Goal: Transaction & Acquisition: Purchase product/service

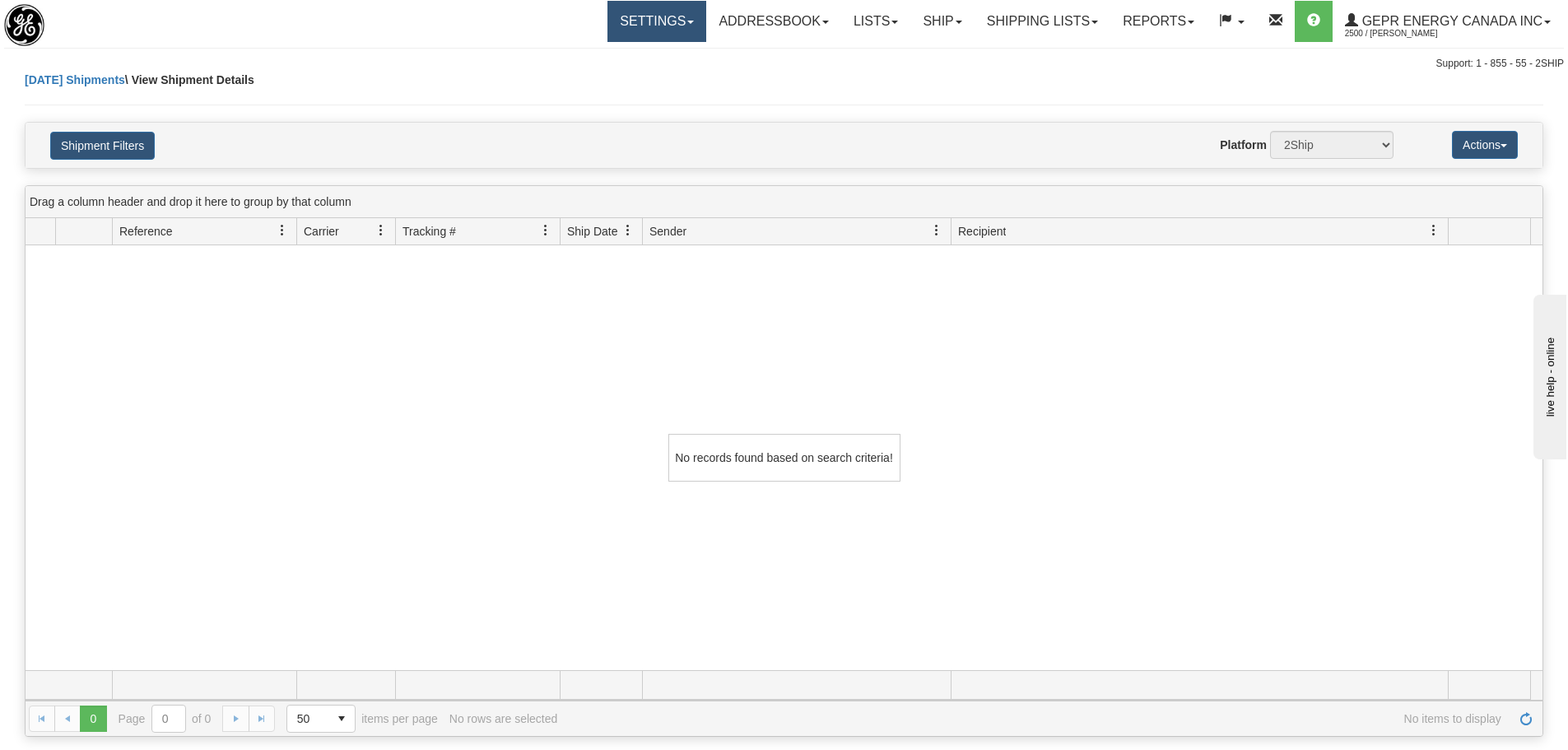
click at [673, 32] on link "Settings" at bounding box center [656, 21] width 99 height 41
click at [819, 100] on div "Today Shipments \ View Shipment Details" at bounding box center [784, 97] width 1519 height 50
click at [805, 36] on link "Addressbook" at bounding box center [774, 21] width 135 height 41
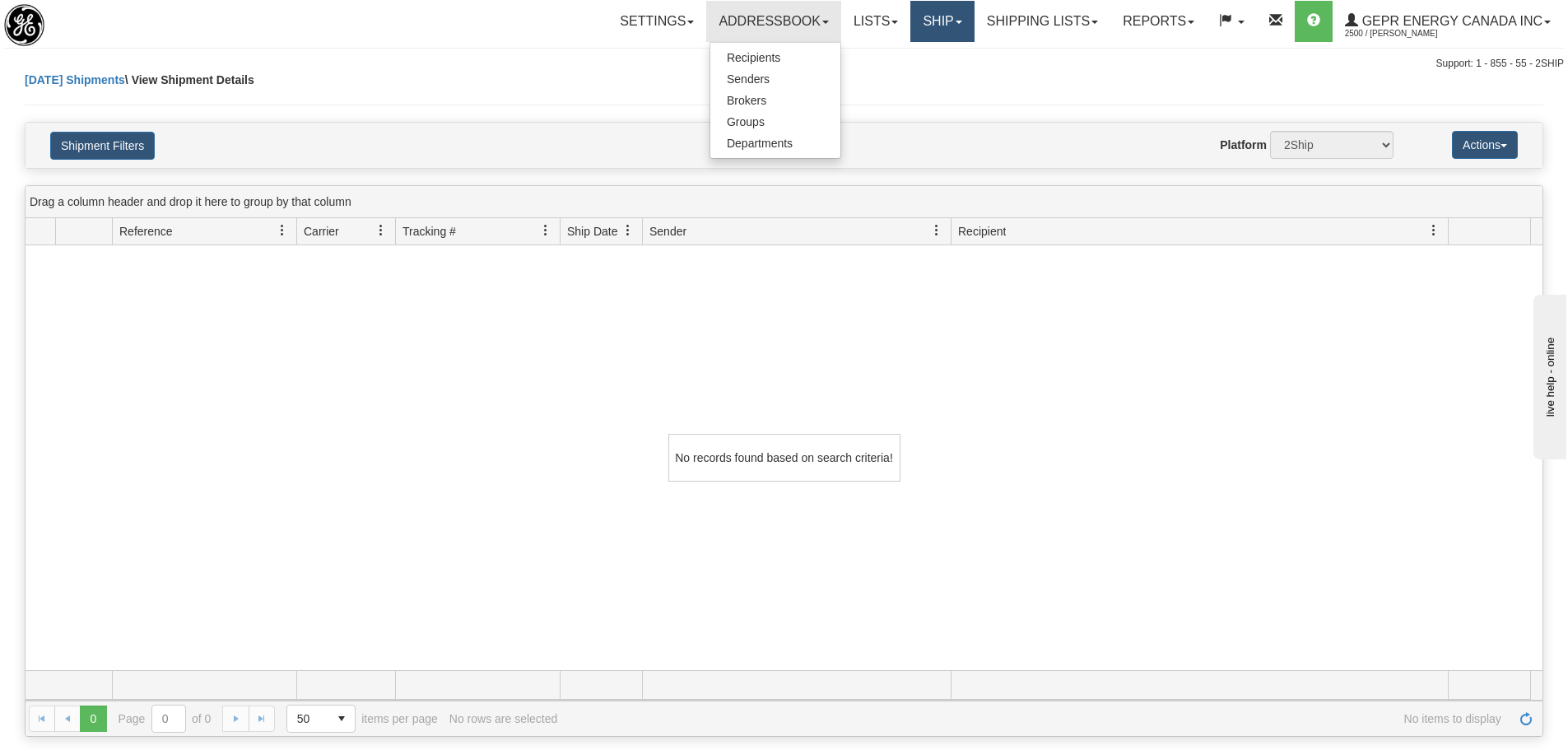
click at [944, 22] on link "Ship" at bounding box center [942, 21] width 63 height 41
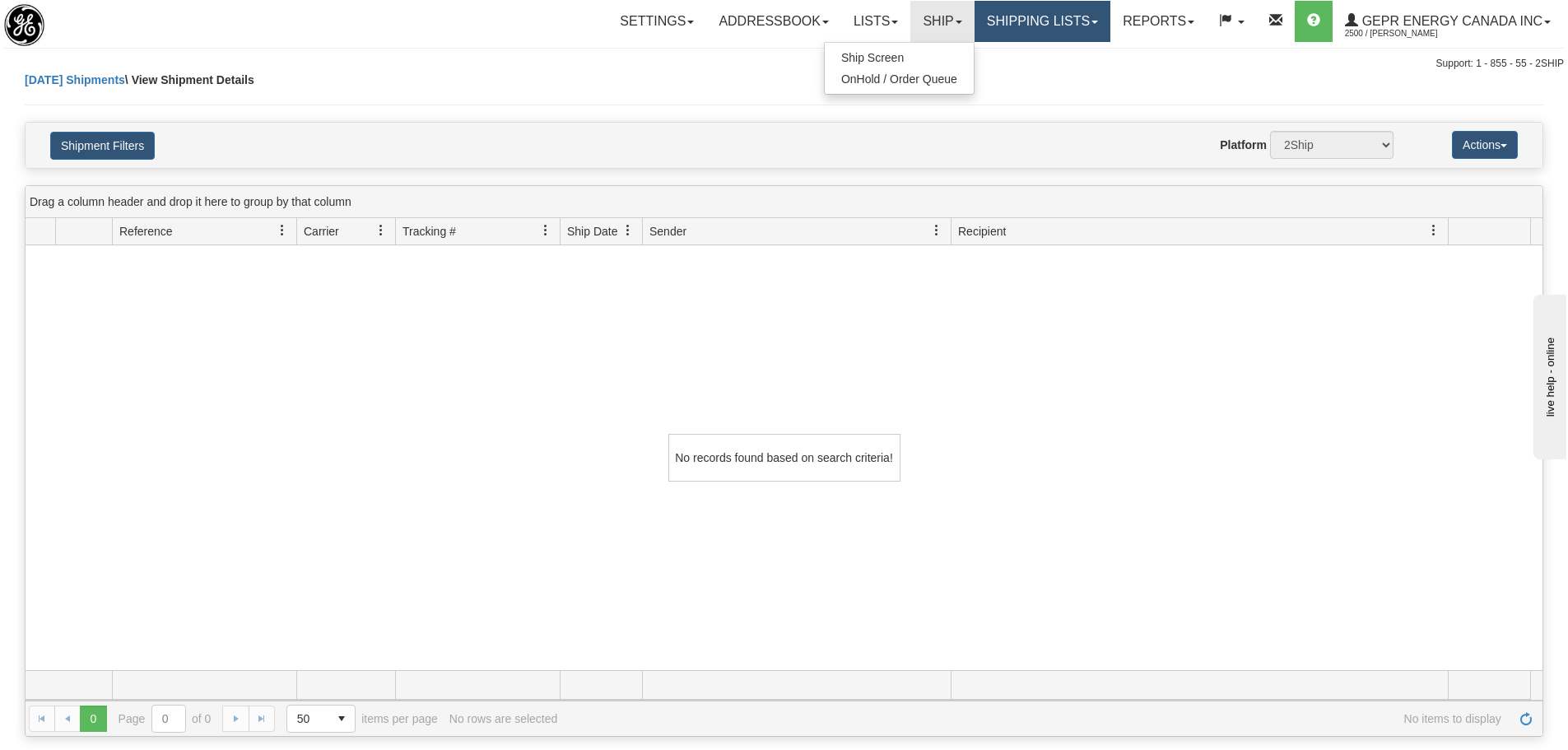
click at [1026, 29] on link "Shipping lists" at bounding box center [1042, 21] width 136 height 41
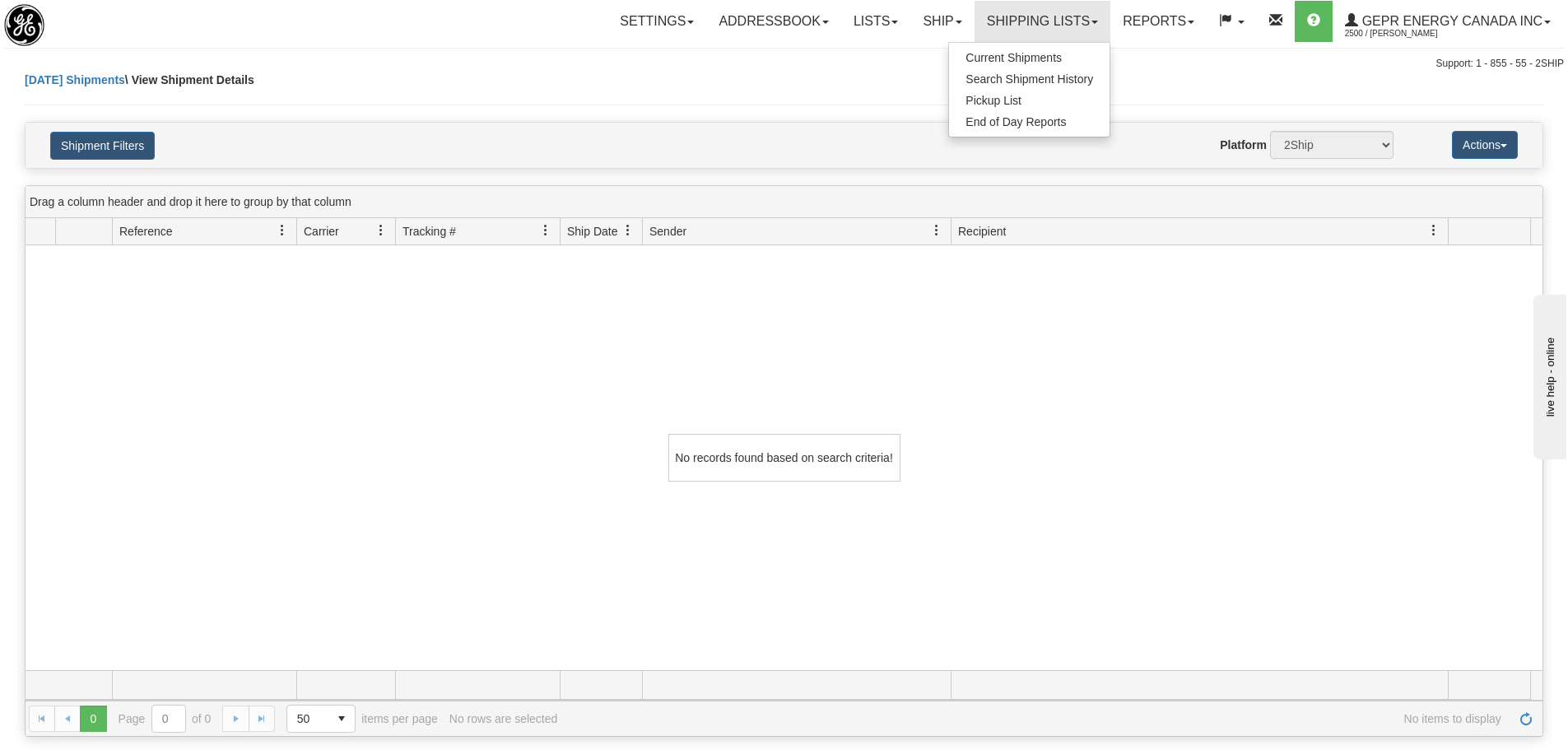
click at [1169, 68] on div "Support: 1 - 855 - 55 - 2SHIP" at bounding box center [784, 64] width 1560 height 14
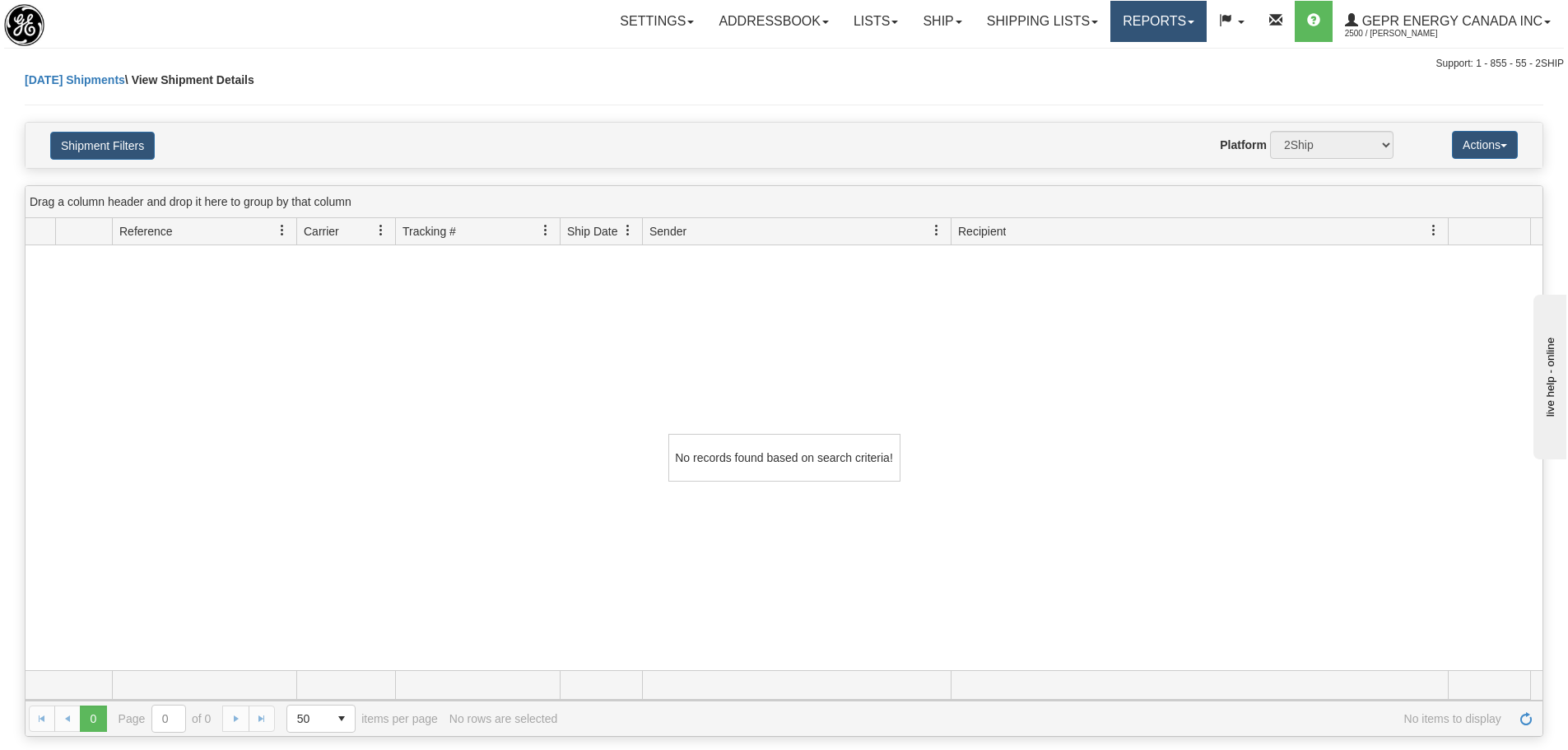
click at [1179, 31] on link "Reports" at bounding box center [1159, 21] width 96 height 41
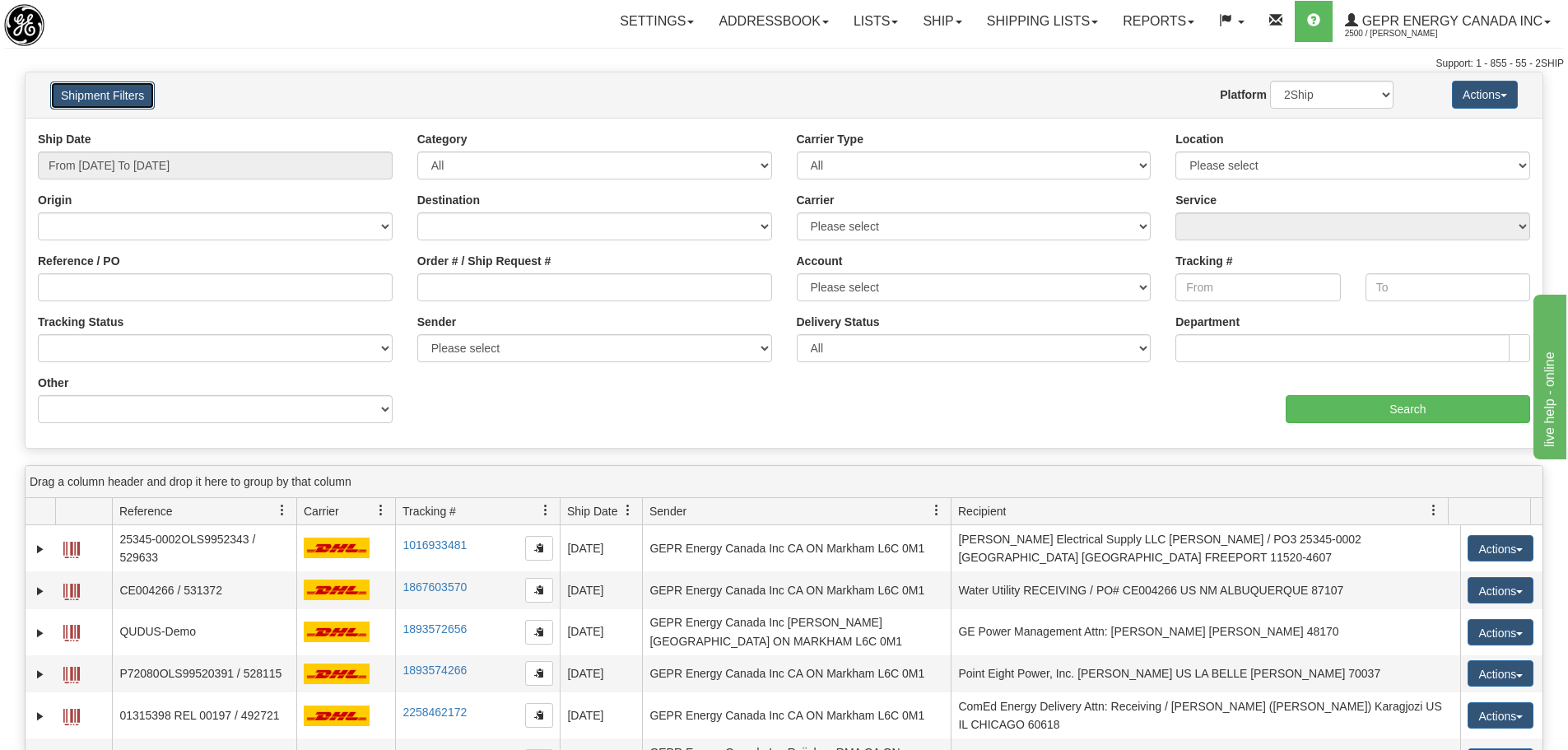
click at [109, 93] on button "Shipment Filters" at bounding box center [102, 95] width 105 height 28
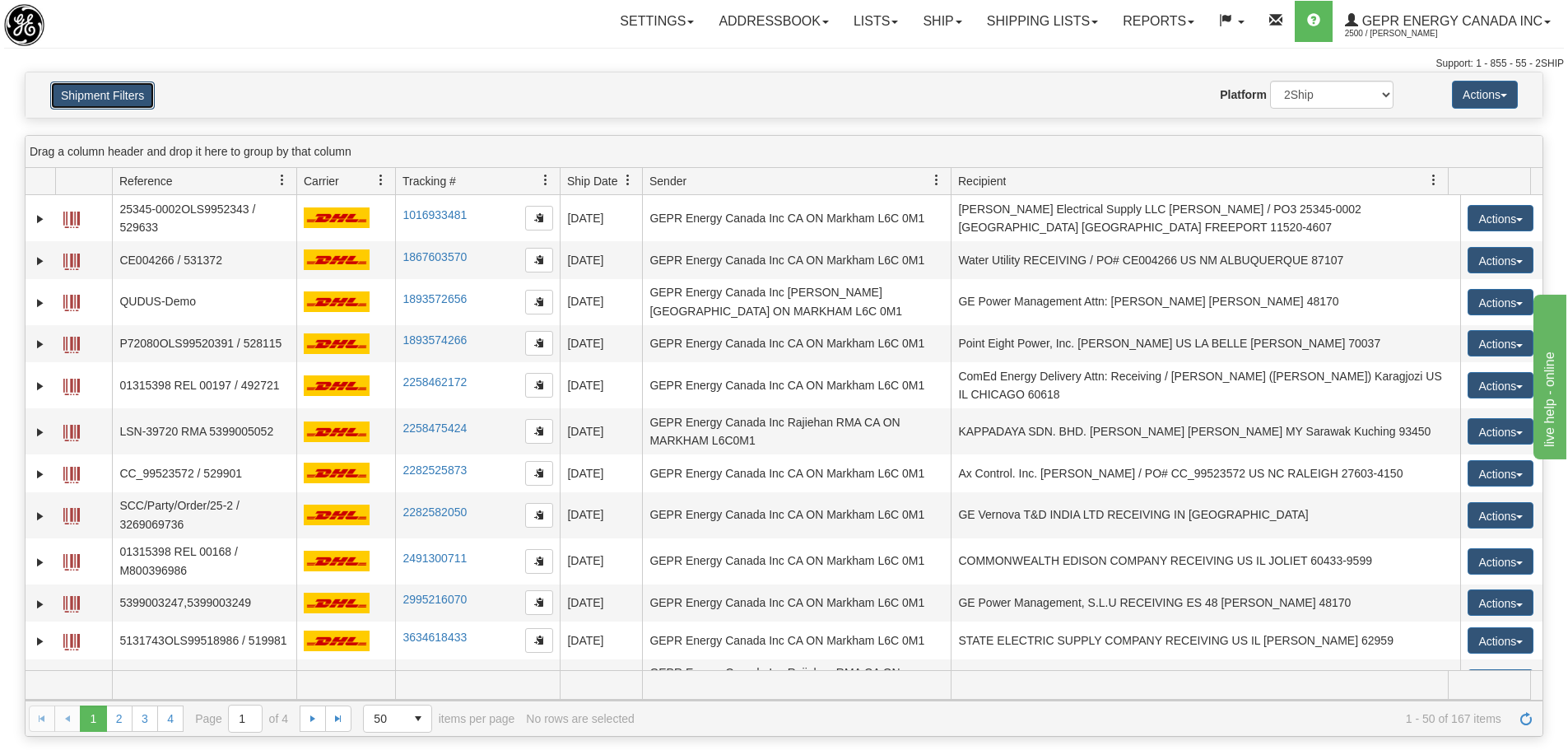
click at [109, 93] on button "Shipment Filters" at bounding box center [102, 95] width 105 height 28
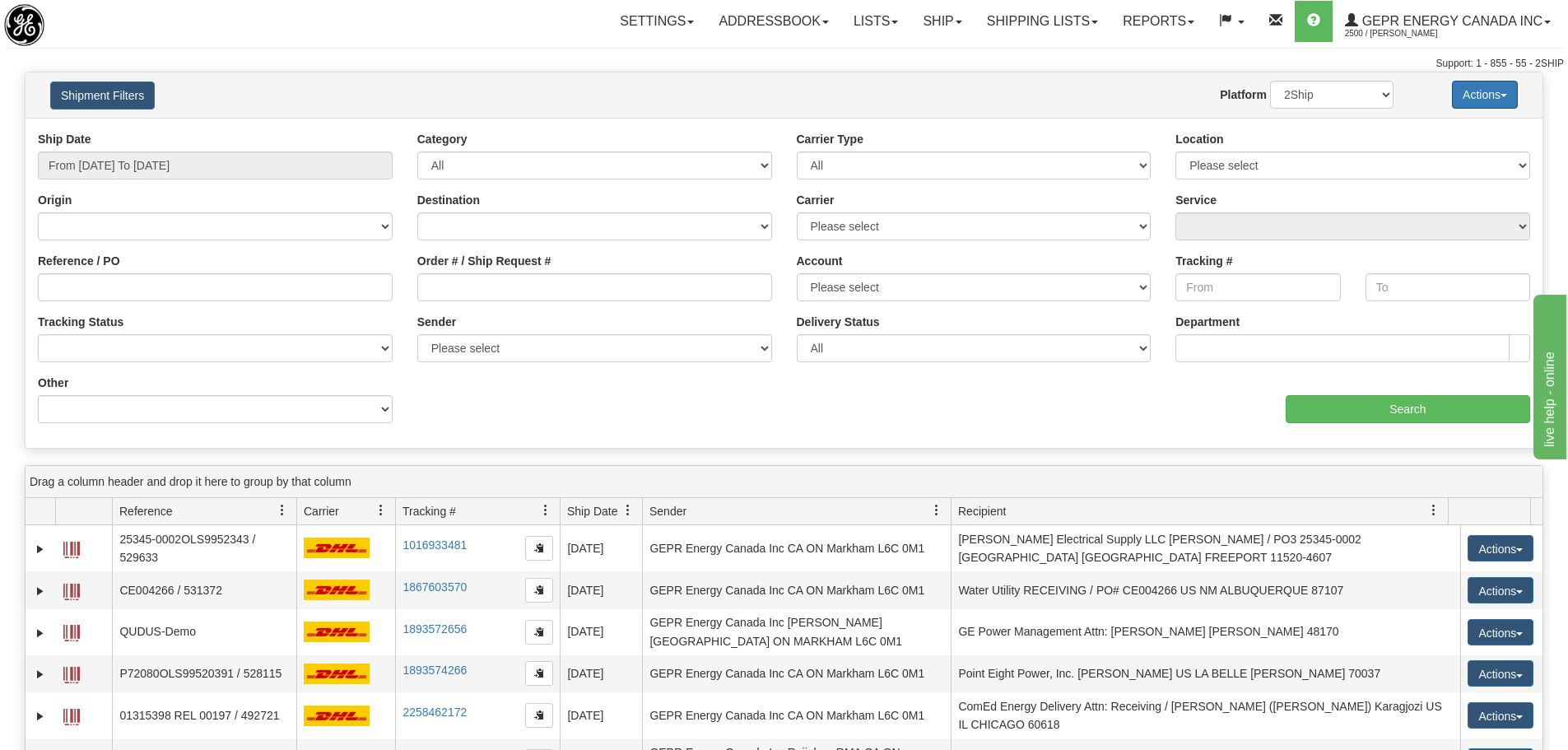
click at [1511, 96] on button "Actions" at bounding box center [1485, 94] width 66 height 28
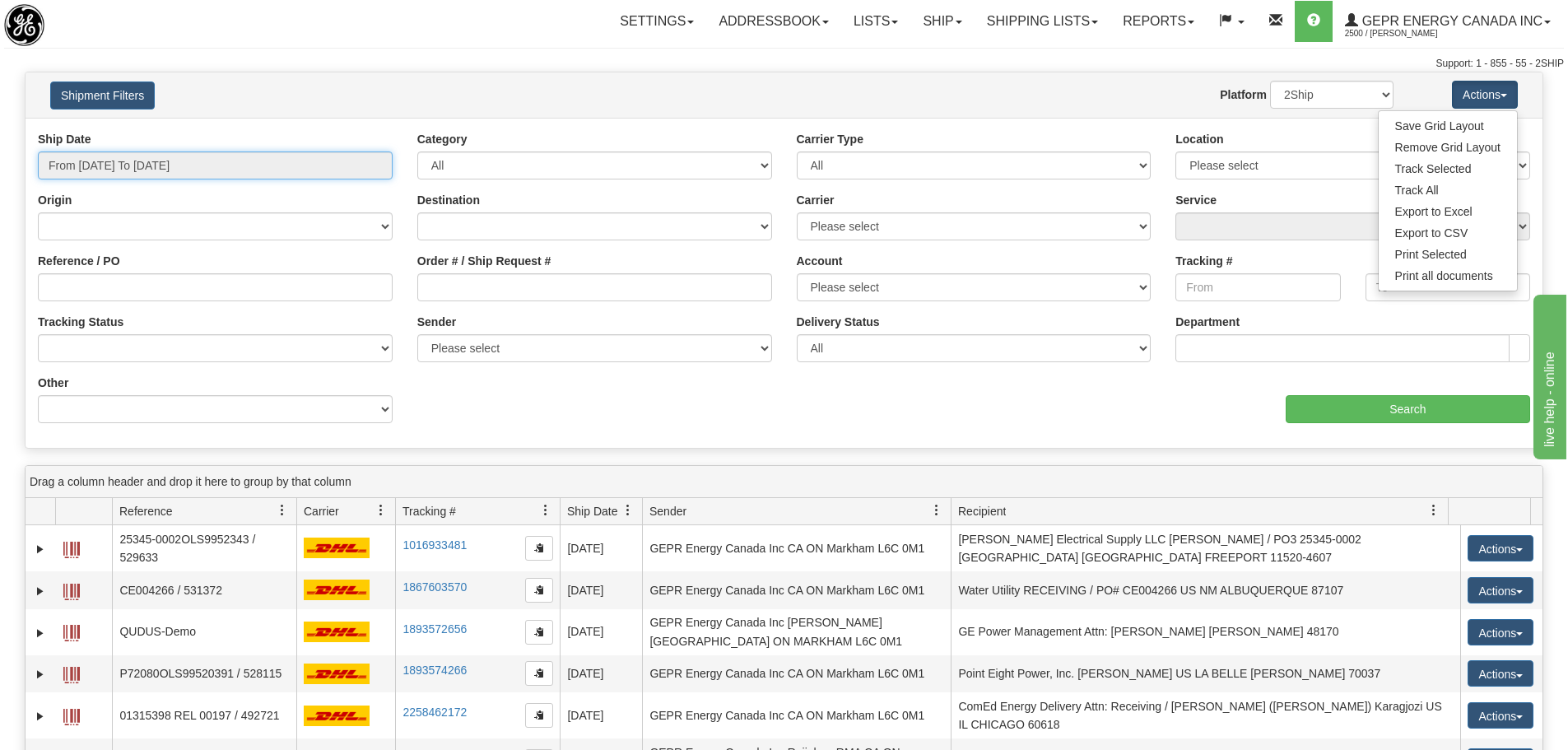
click at [258, 163] on input "From 08/01/2025 To 08/13/2025" at bounding box center [215, 165] width 355 height 28
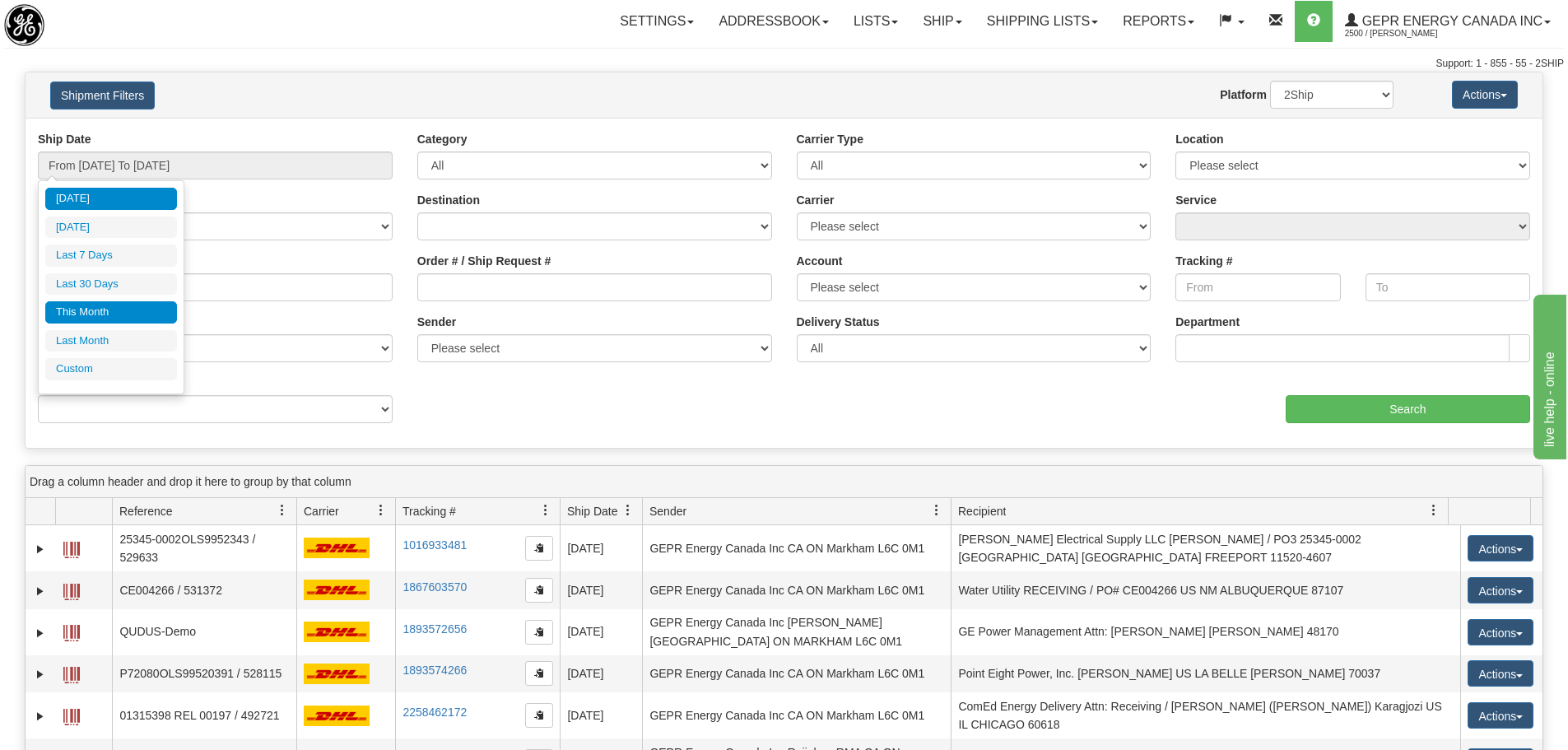
click at [111, 313] on li "This Month" at bounding box center [111, 312] width 132 height 22
type input "From 08/01/2025 To 08/31/2025"
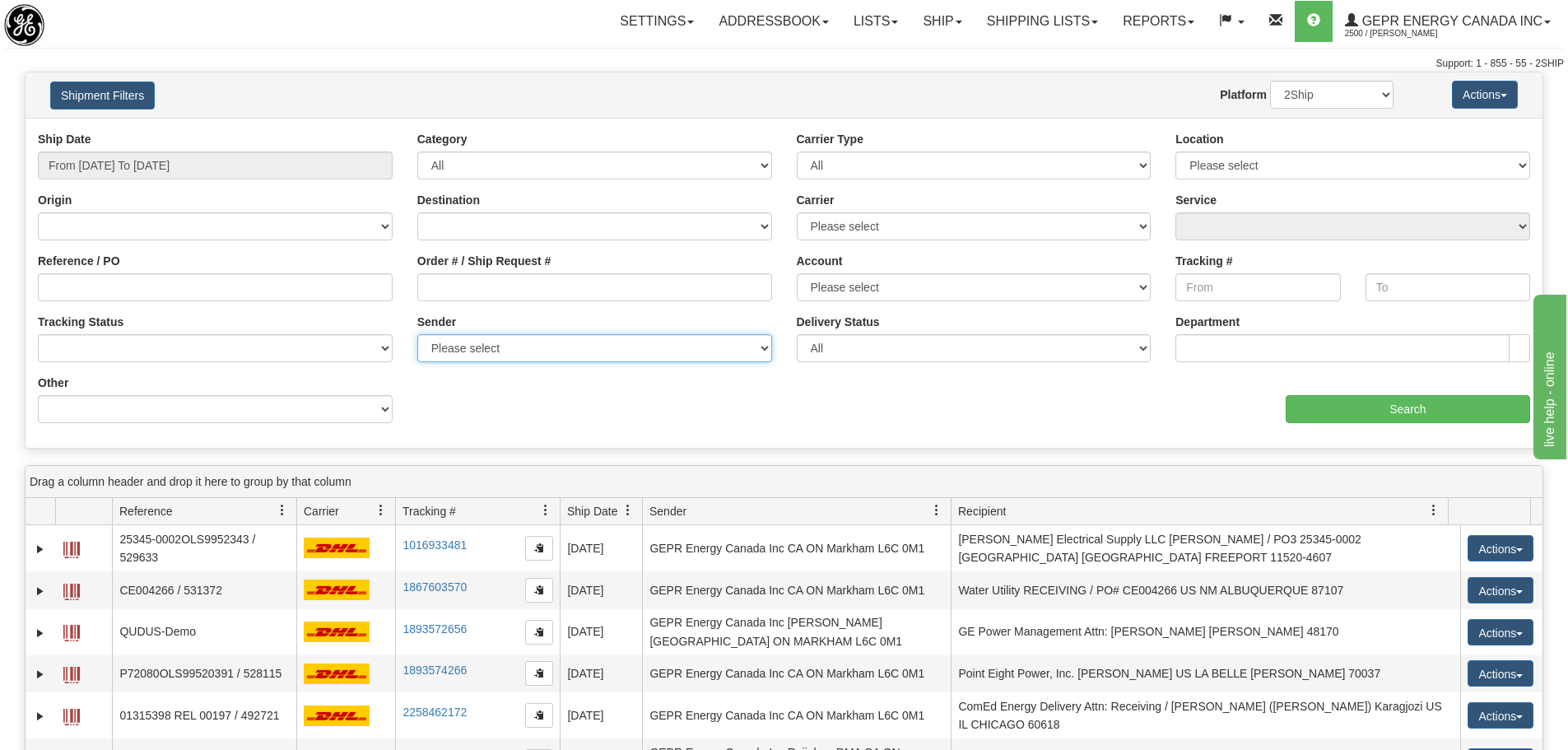
click at [658, 356] on select "Please select GEPR Energy Canada Inc , Rajiehan RMA, (CA)" at bounding box center [594, 348] width 355 height 28
select select "206864"
click at [417, 335] on select "Please select GEPR Energy Canada Inc , Rajiehan RMA, (CA)" at bounding box center [594, 348] width 355 height 28
click at [781, 414] on div "Ship Date From 08/01/2025 To 08/31/2025 Category All Inbound Outbound Carrier T…" at bounding box center [784, 283] width 1517 height 305
click at [1363, 397] on input "Search" at bounding box center [1408, 408] width 245 height 28
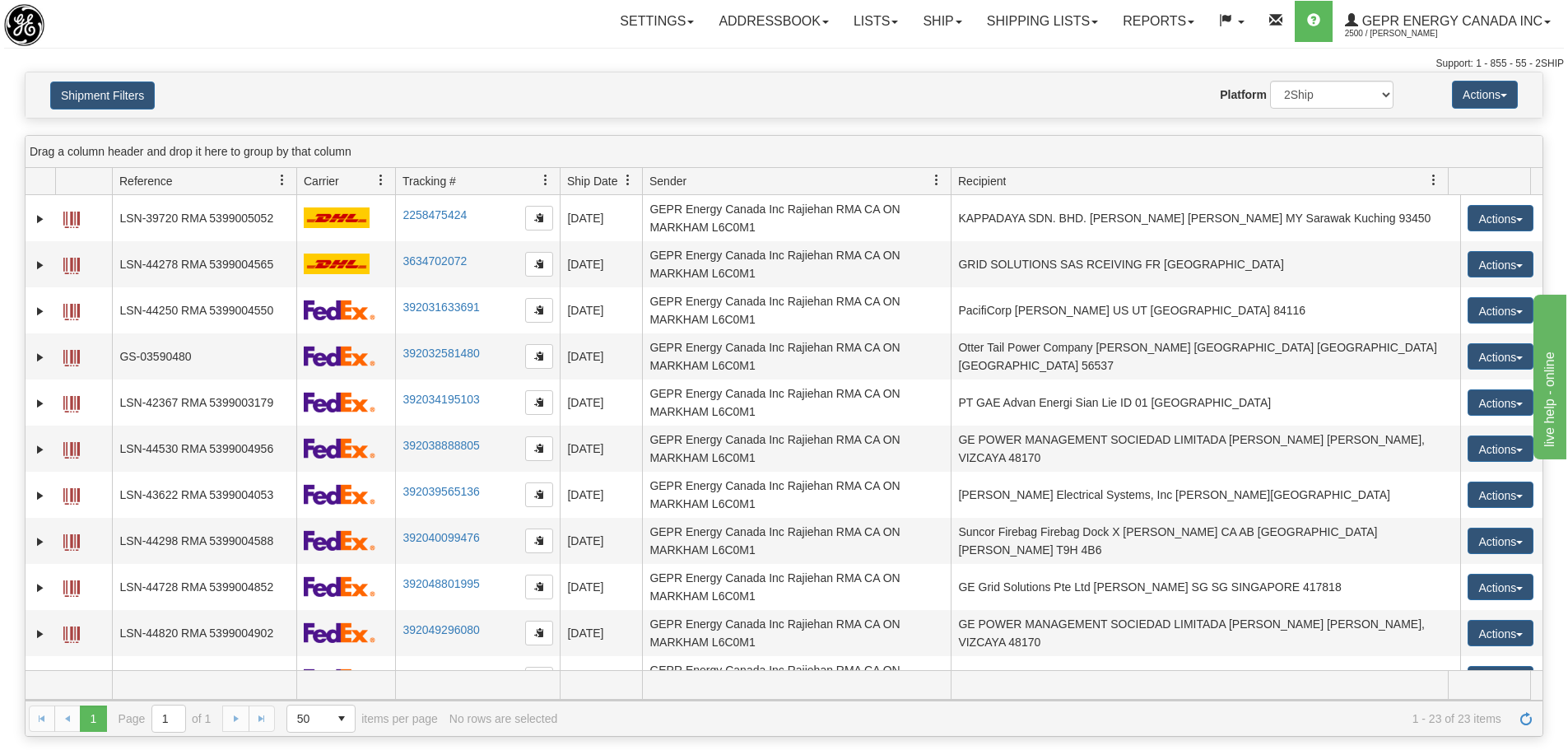
click at [1153, 85] on div "Website Agent Nothing selected Client User Platform 2Ship Imported" at bounding box center [846, 94] width 1120 height 28
click at [1493, 101] on button "Actions" at bounding box center [1485, 94] width 66 height 28
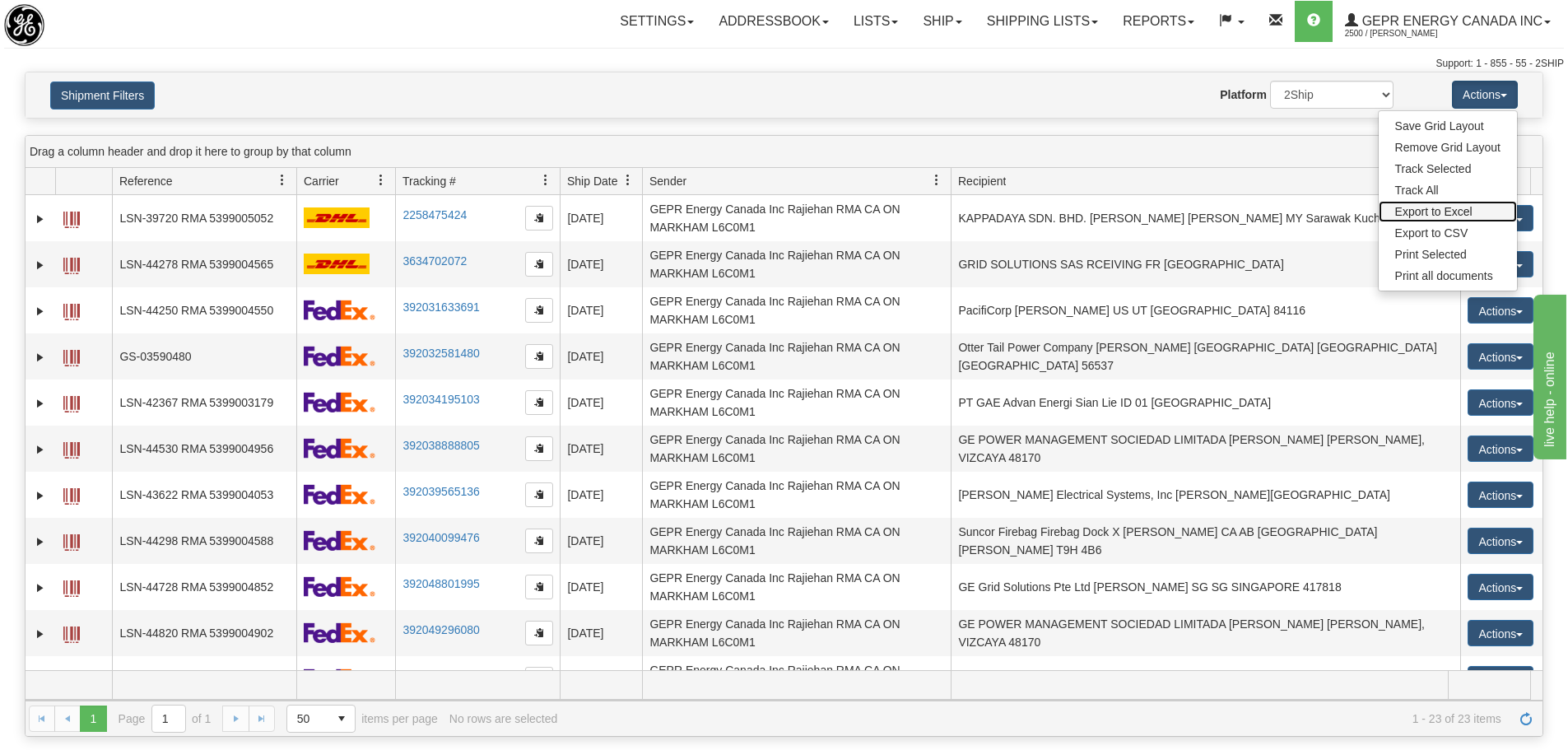
click at [1385, 213] on link "Export to Excel" at bounding box center [1449, 212] width 139 height 21
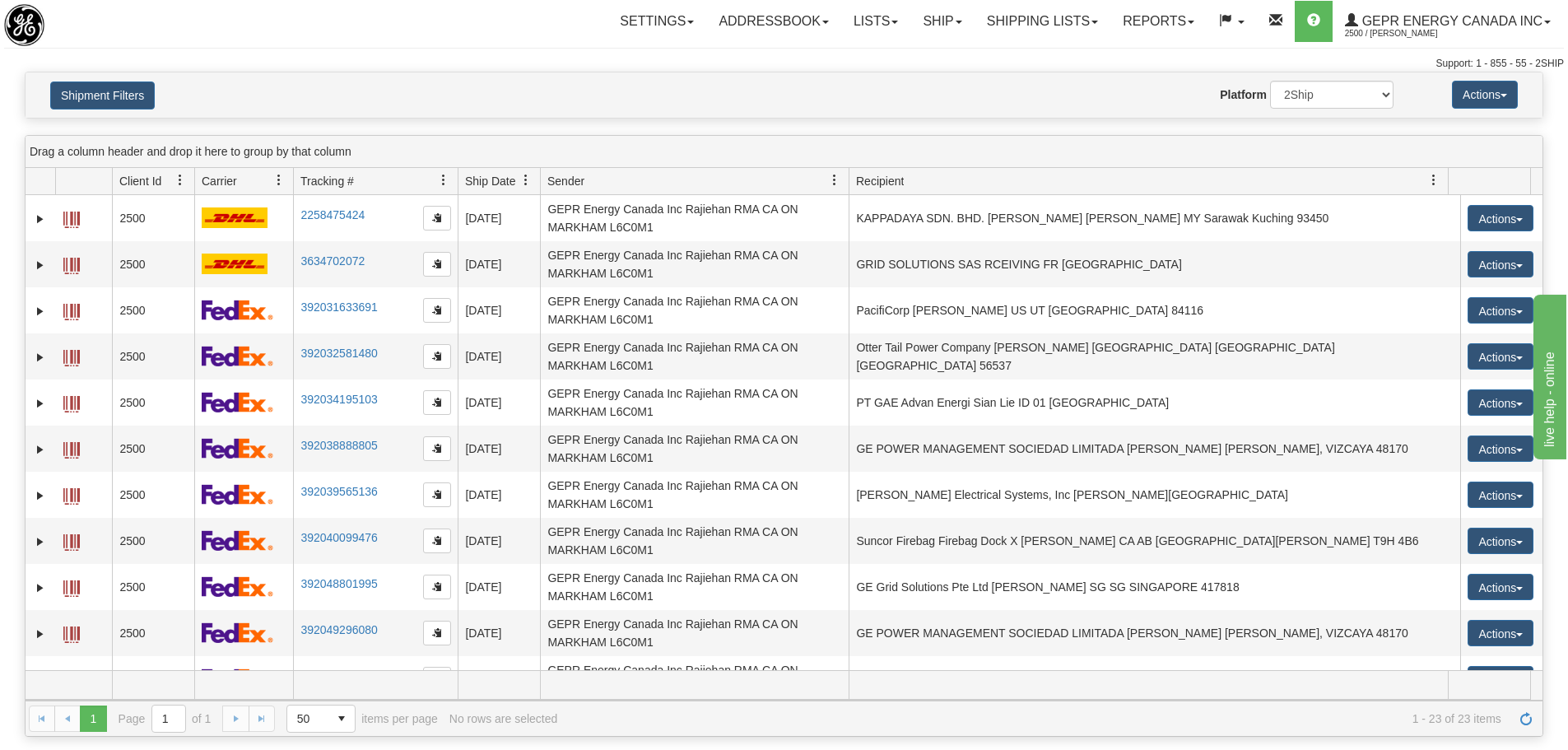
click at [398, 70] on div "Support: 1 - 855 - 55 - 2SHIP" at bounding box center [784, 64] width 1560 height 14
click at [119, 101] on button "Shipment Filters" at bounding box center [102, 95] width 105 height 28
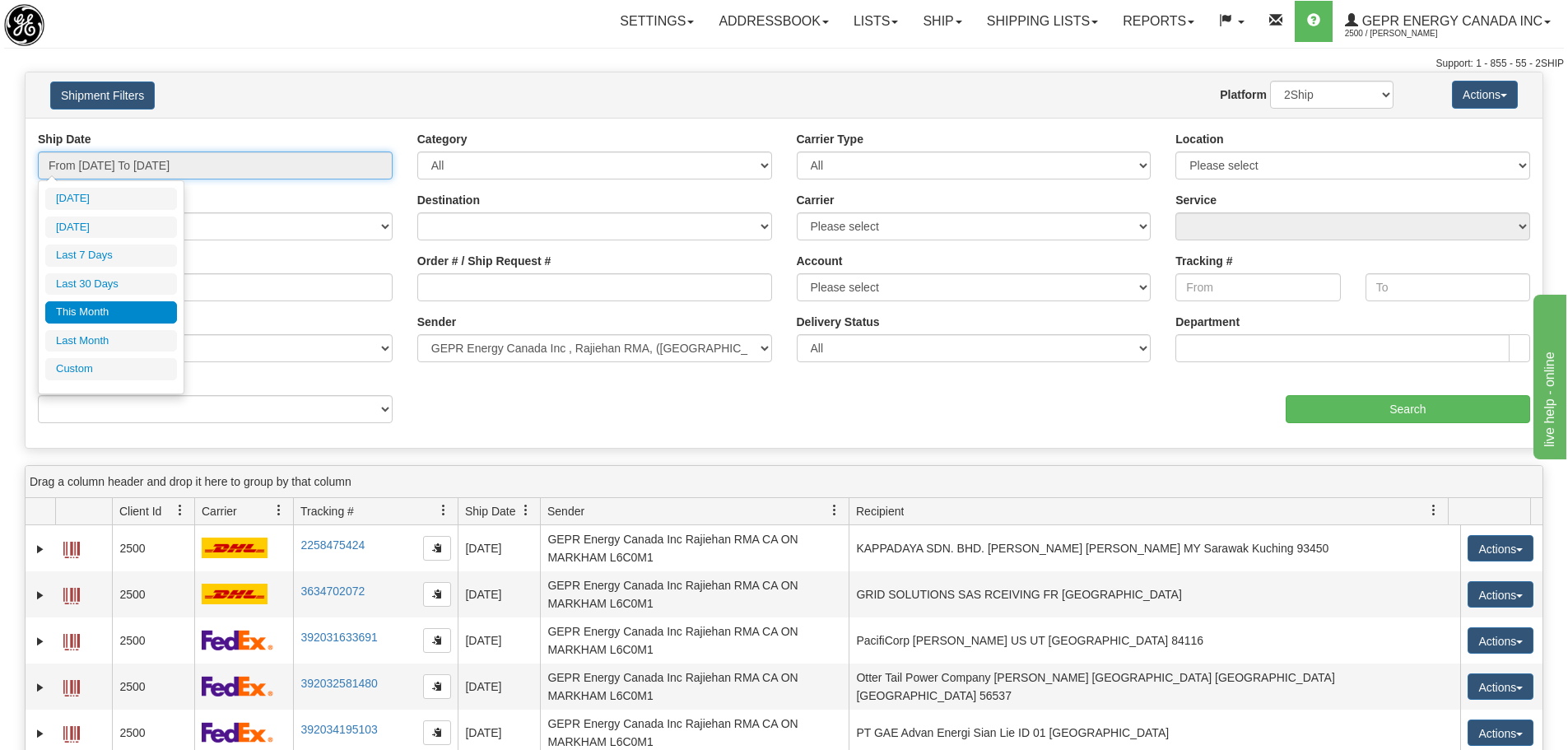
click at [162, 168] on input "From 08/01/2025 To 08/31/2025" at bounding box center [215, 165] width 355 height 28
type input "[DATE]"
type input "08/01/2025"
type input "08/31/2025"
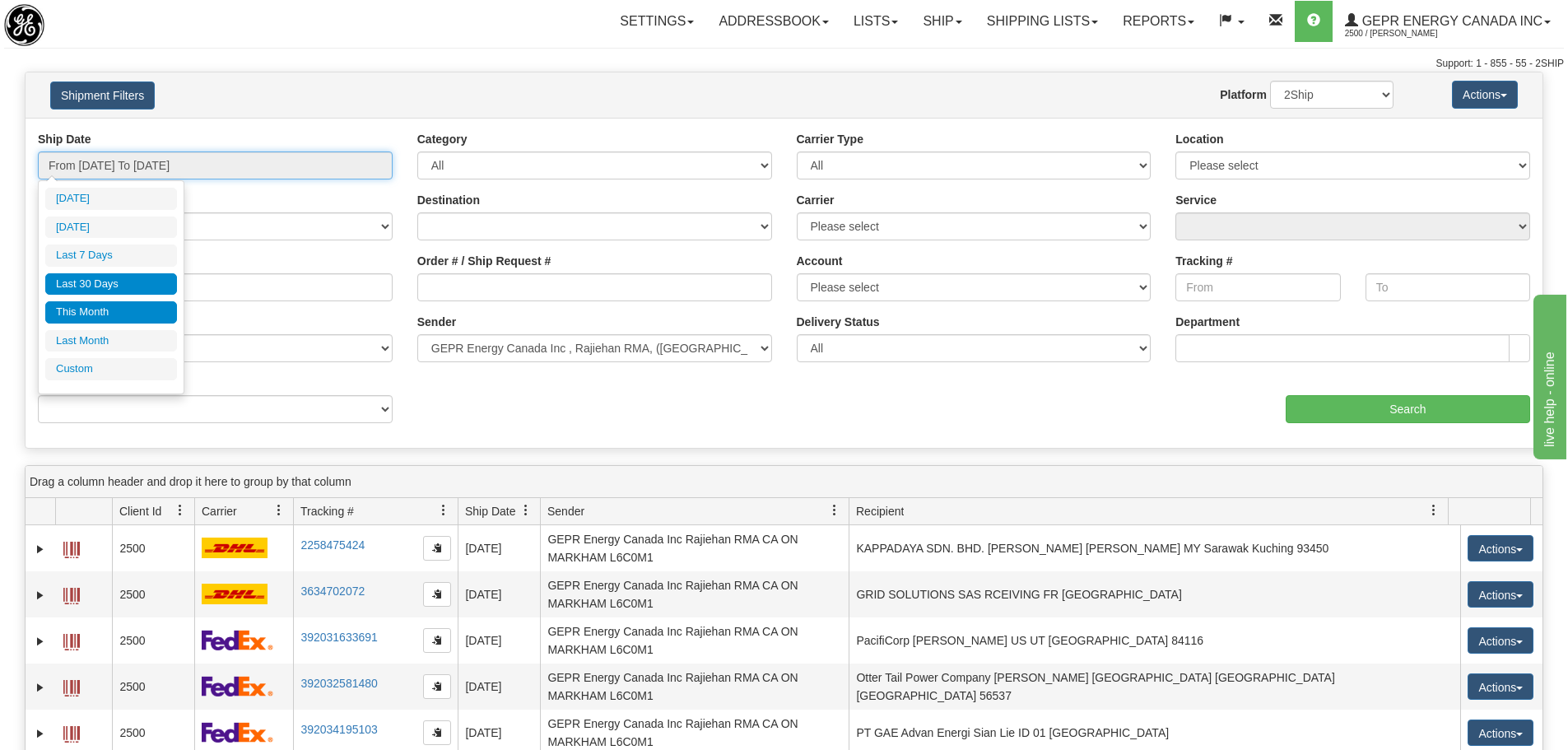
type input "08/12/2025"
type input "08/07/2025"
type input "[DATE]"
type input "07/15/2025"
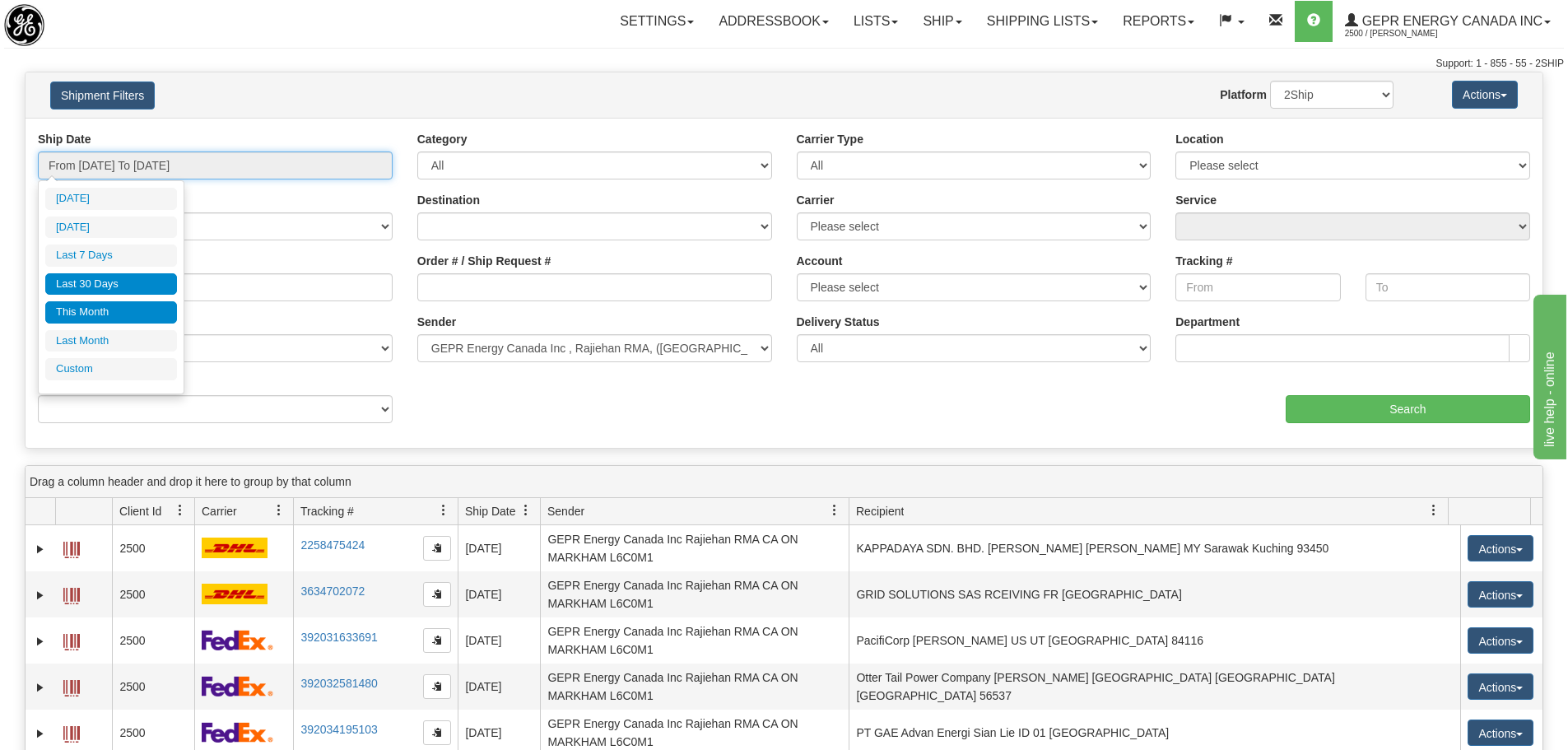
type input "[DATE]"
type input "08/01/2025"
type input "08/31/2025"
type input "07/01/2025"
type input "07/31/2025"
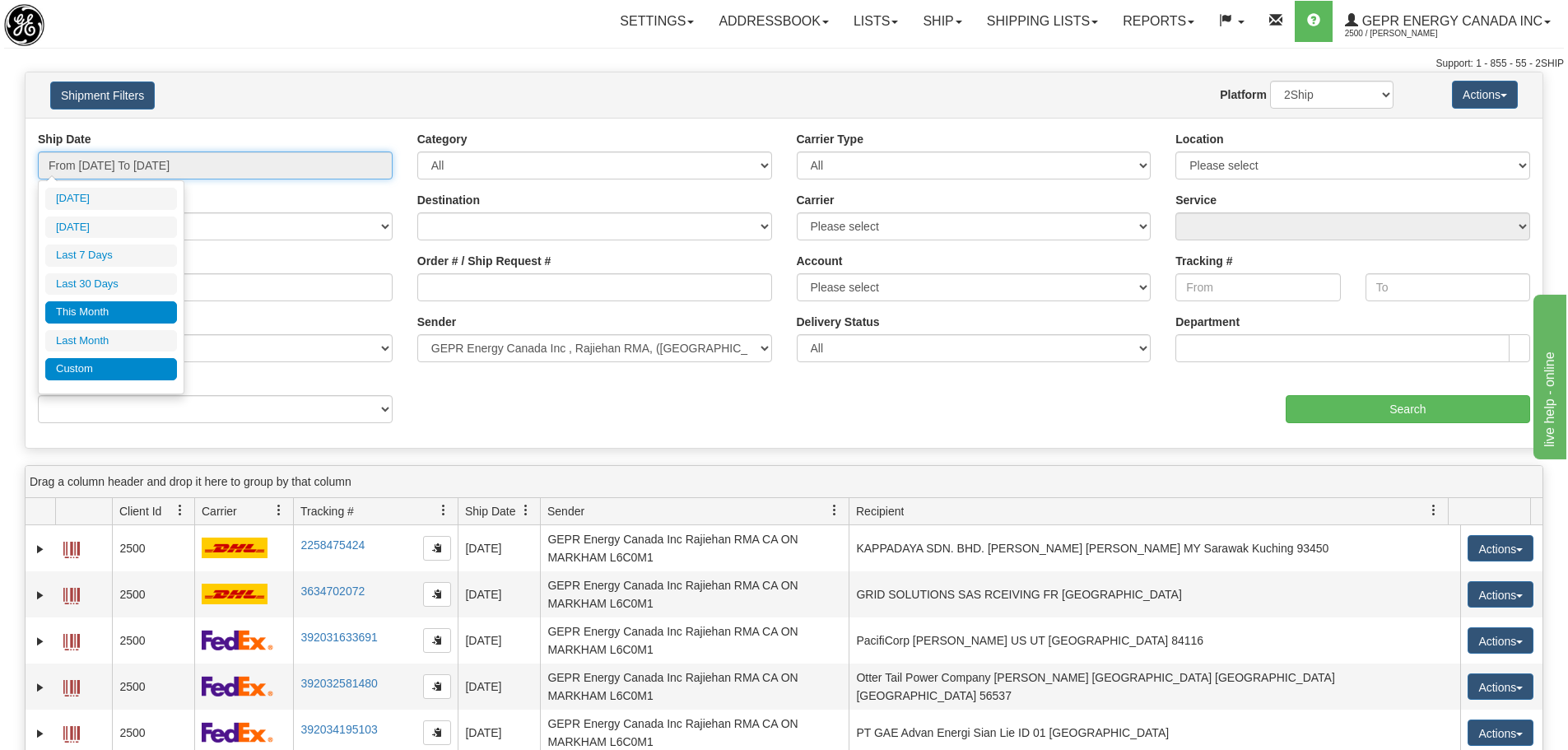
type input "08/01/2025"
type input "08/31/2025"
click at [93, 366] on li "Custom" at bounding box center [111, 369] width 132 height 22
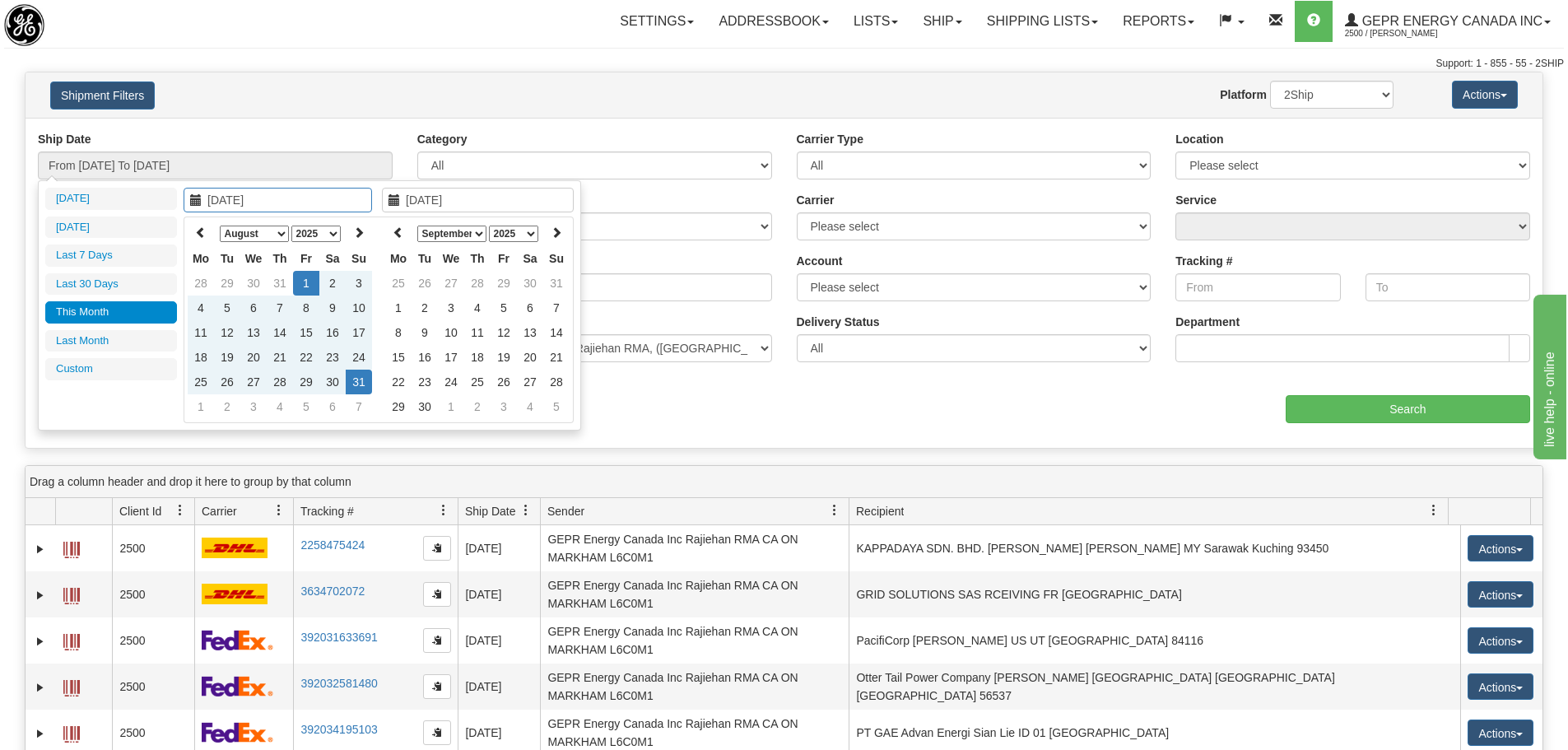
type input "07/01/2025"
type input "07/31/2025"
type input "08/01/2025"
type input "08/31/2025"
click at [282, 238] on select "January February March April May June July August September October November De…" at bounding box center [254, 234] width 69 height 17
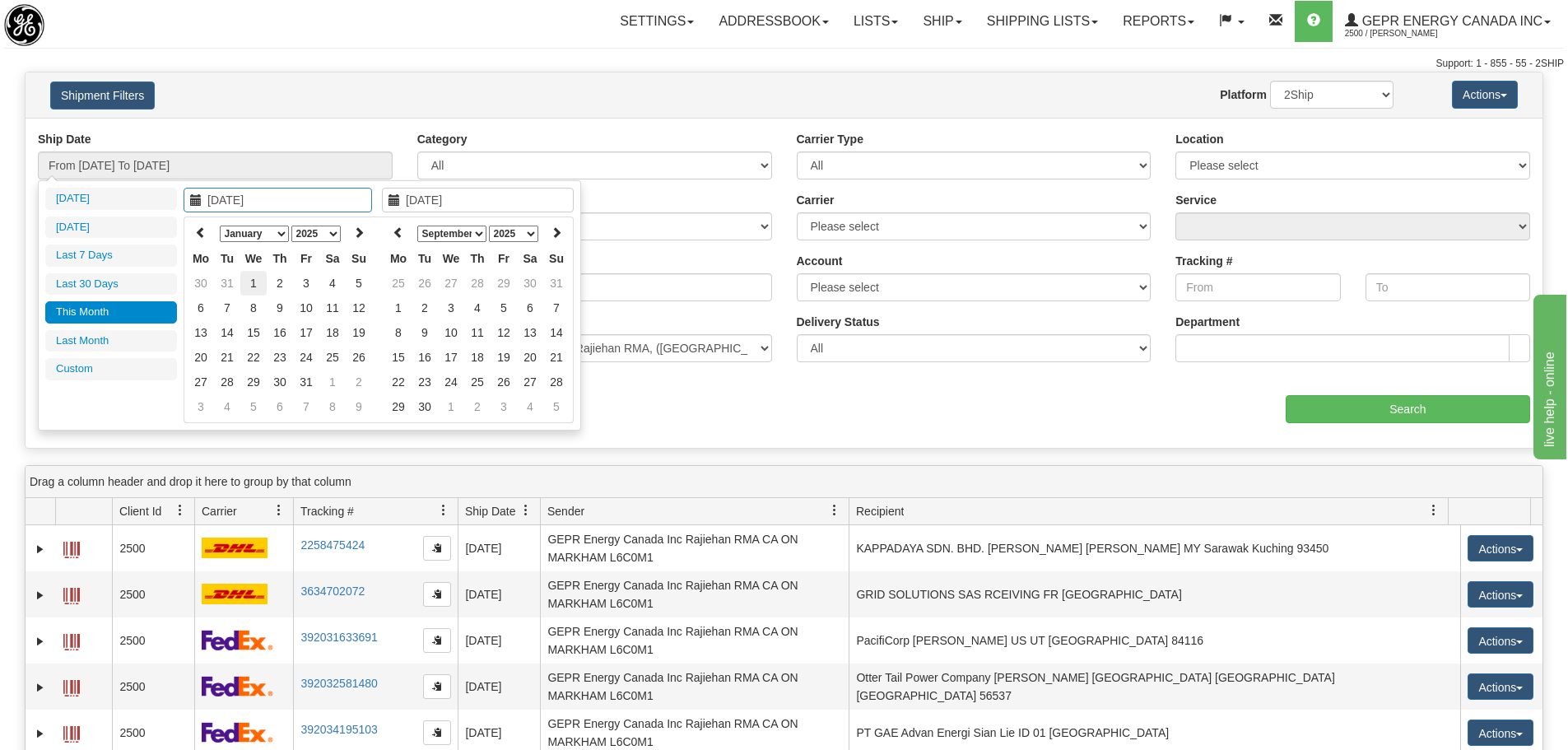
type input "01/01/2025"
click at [254, 284] on td "1" at bounding box center [253, 284] width 27 height 25
type input "01/31/2025"
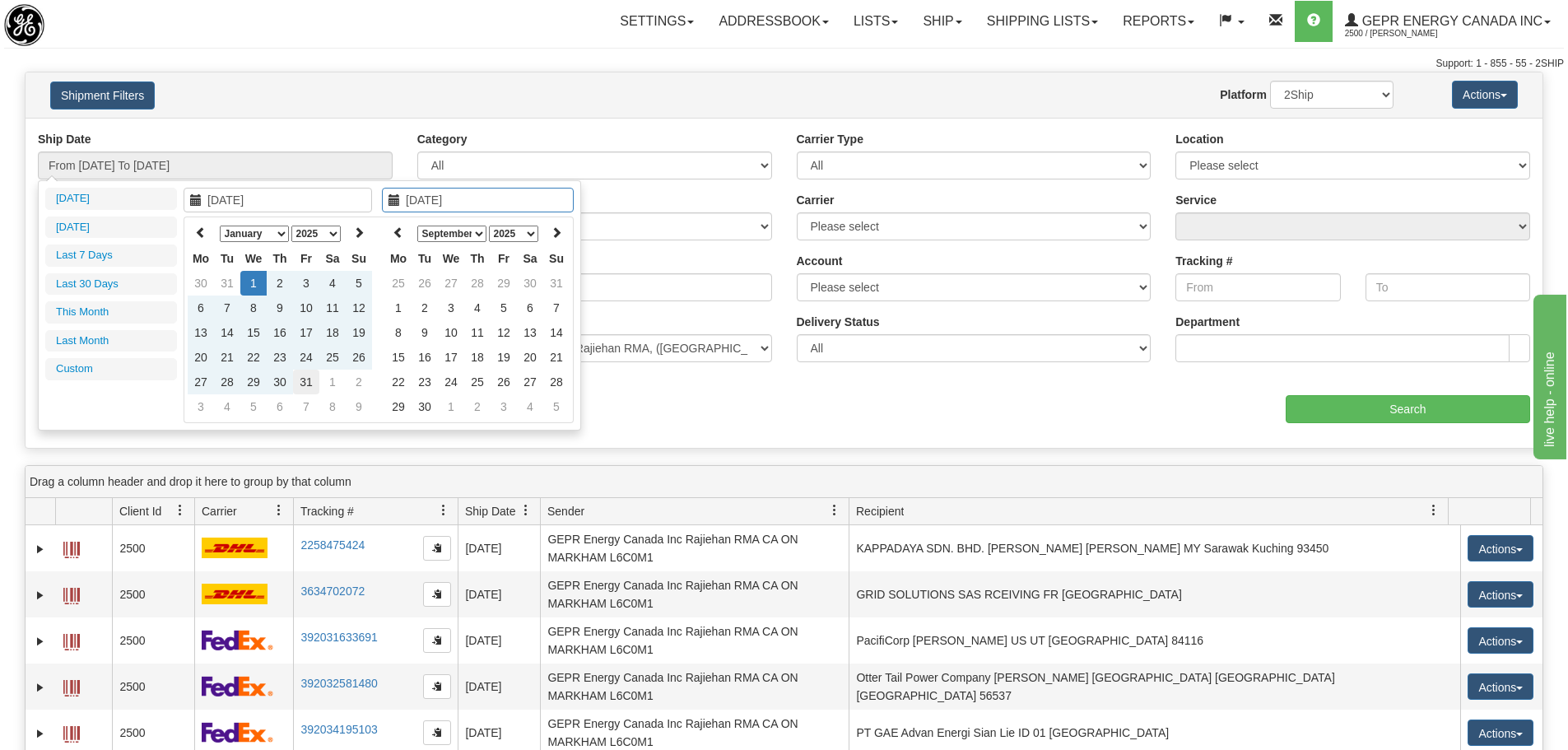
click at [312, 385] on td "31" at bounding box center [307, 383] width 27 height 25
type input "From 01/01/2025 To 01/31/2025"
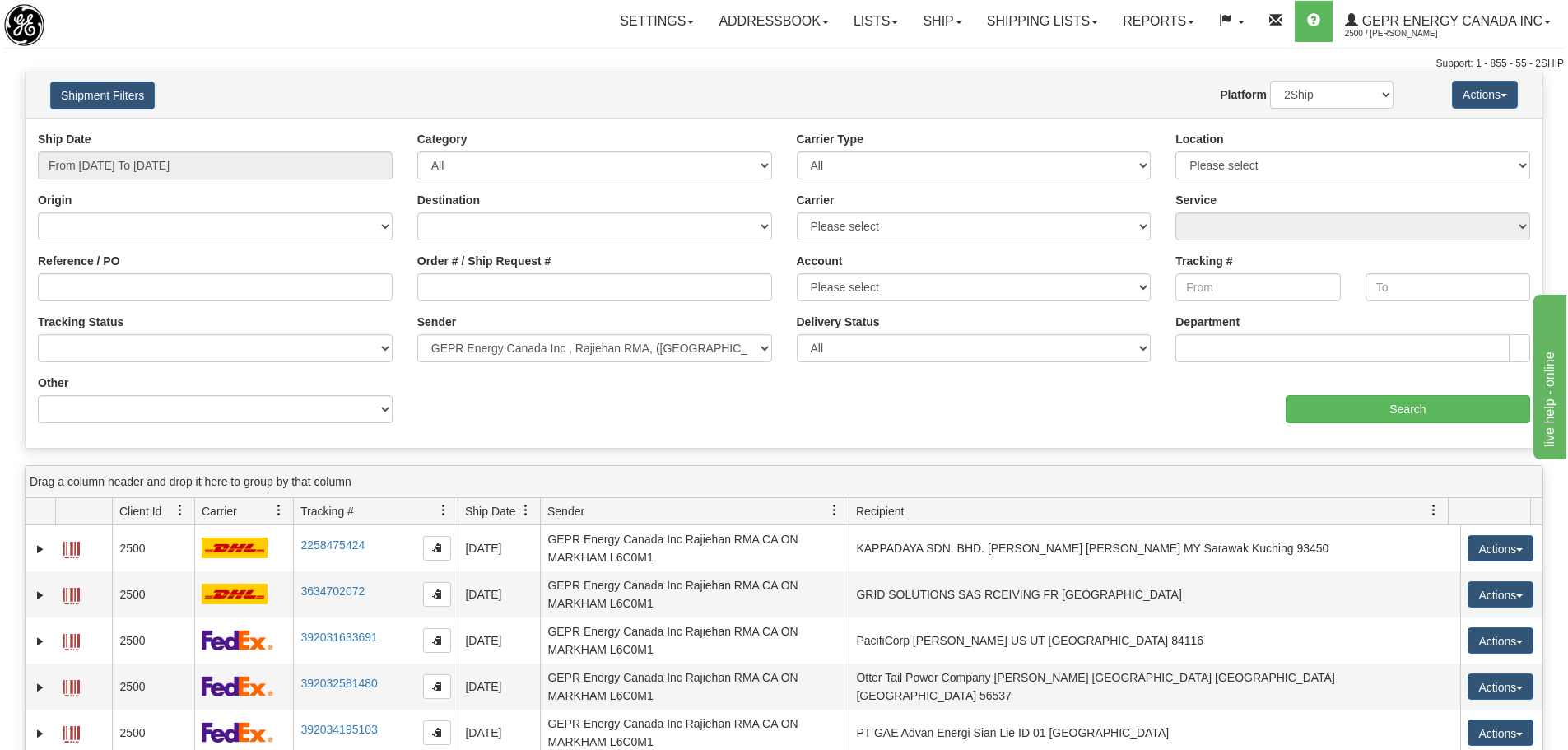
click at [1184, 415] on div "aaa Search" at bounding box center [1163, 399] width 759 height 49
click at [607, 391] on div "Ship Date From 01/01/2025 To 01/31/2025 Category All Inbound Outbound Carrier T…" at bounding box center [784, 283] width 1517 height 305
click at [1434, 409] on input "Search" at bounding box center [1408, 408] width 245 height 28
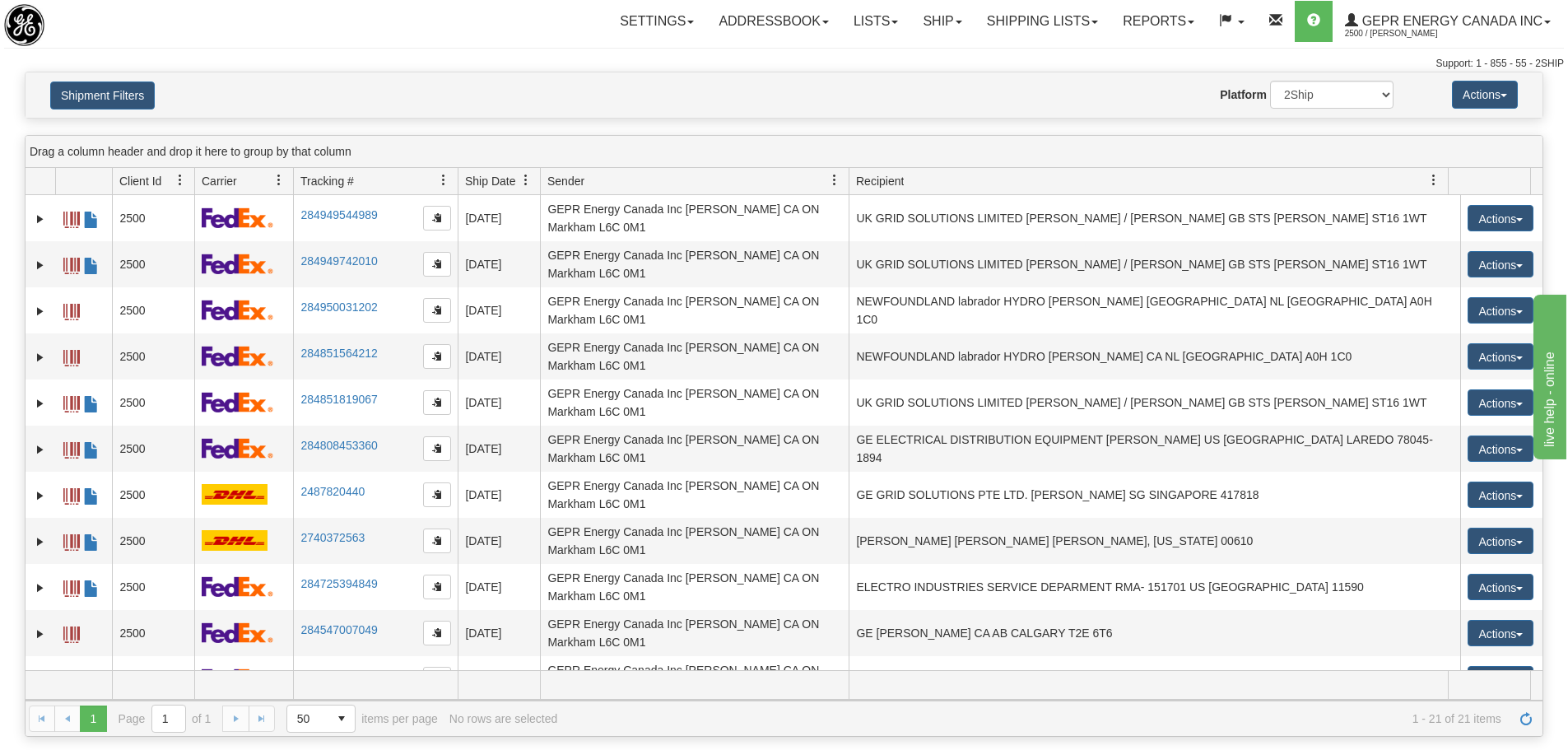
click at [868, 103] on div "Website Agent Nothing selected Client User Platform 2Ship Imported" at bounding box center [846, 94] width 1120 height 28
click at [1509, 101] on button "Actions" at bounding box center [1485, 94] width 66 height 28
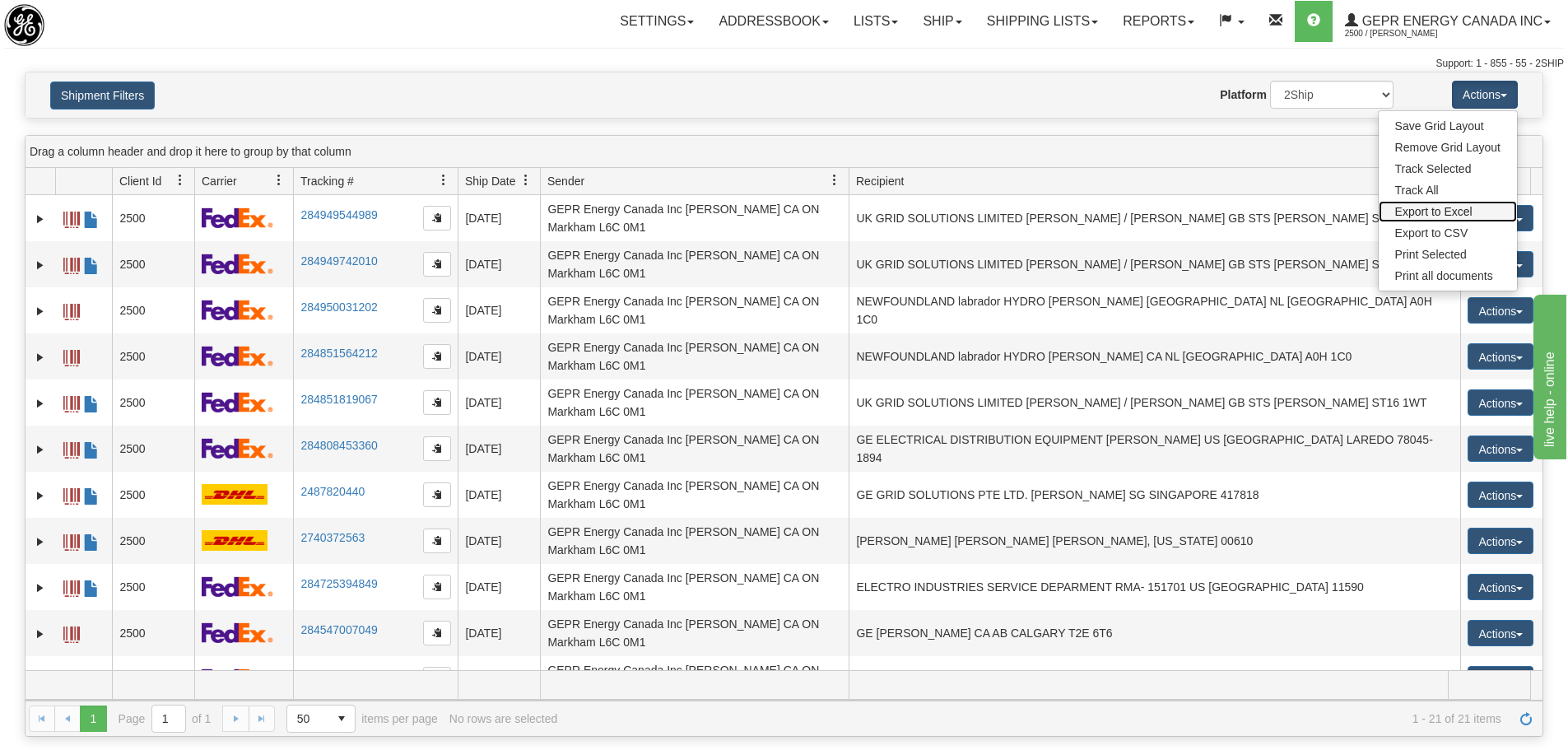
click at [1448, 216] on link "Export to Excel" at bounding box center [1449, 212] width 139 height 21
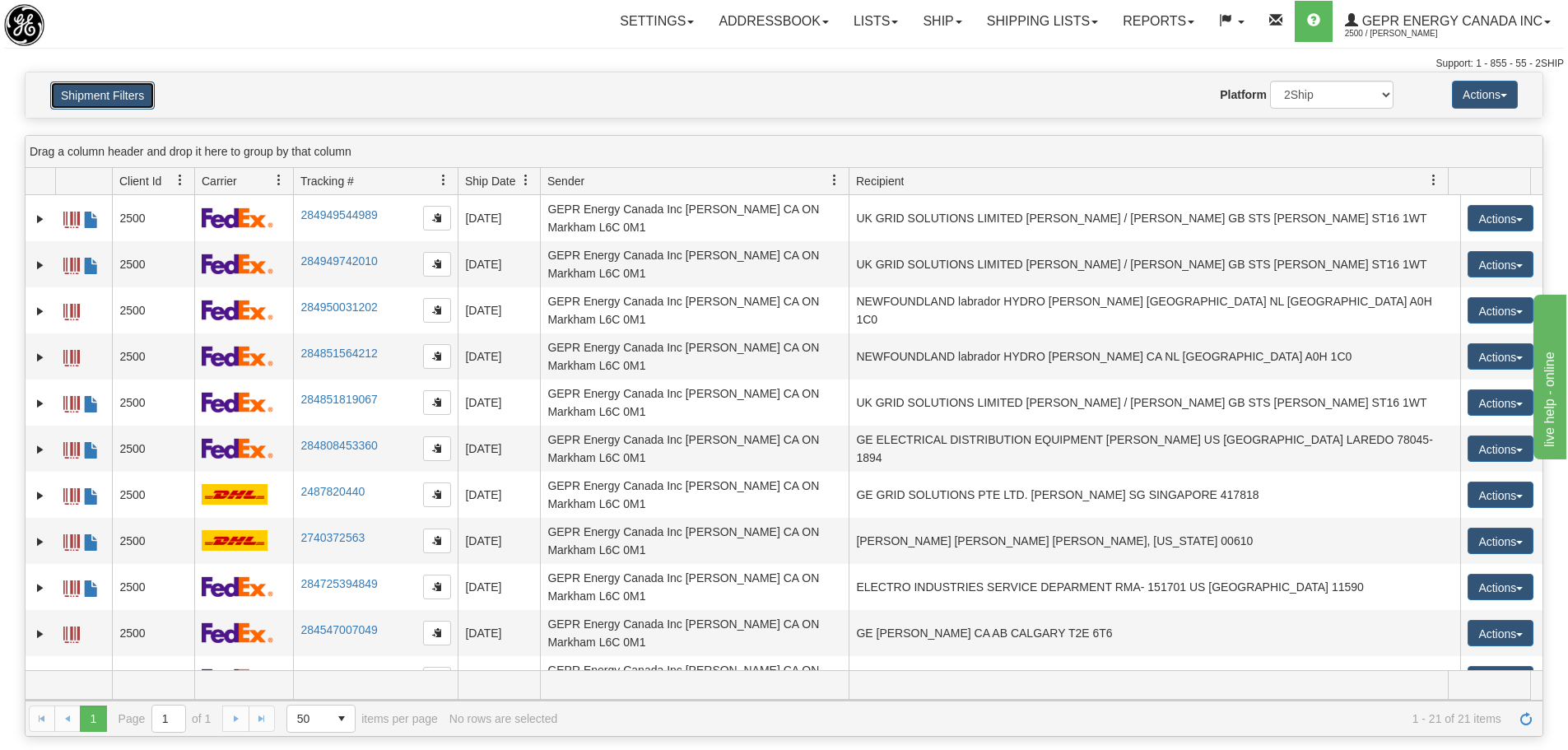
click at [105, 105] on button "Shipment Filters" at bounding box center [102, 95] width 105 height 28
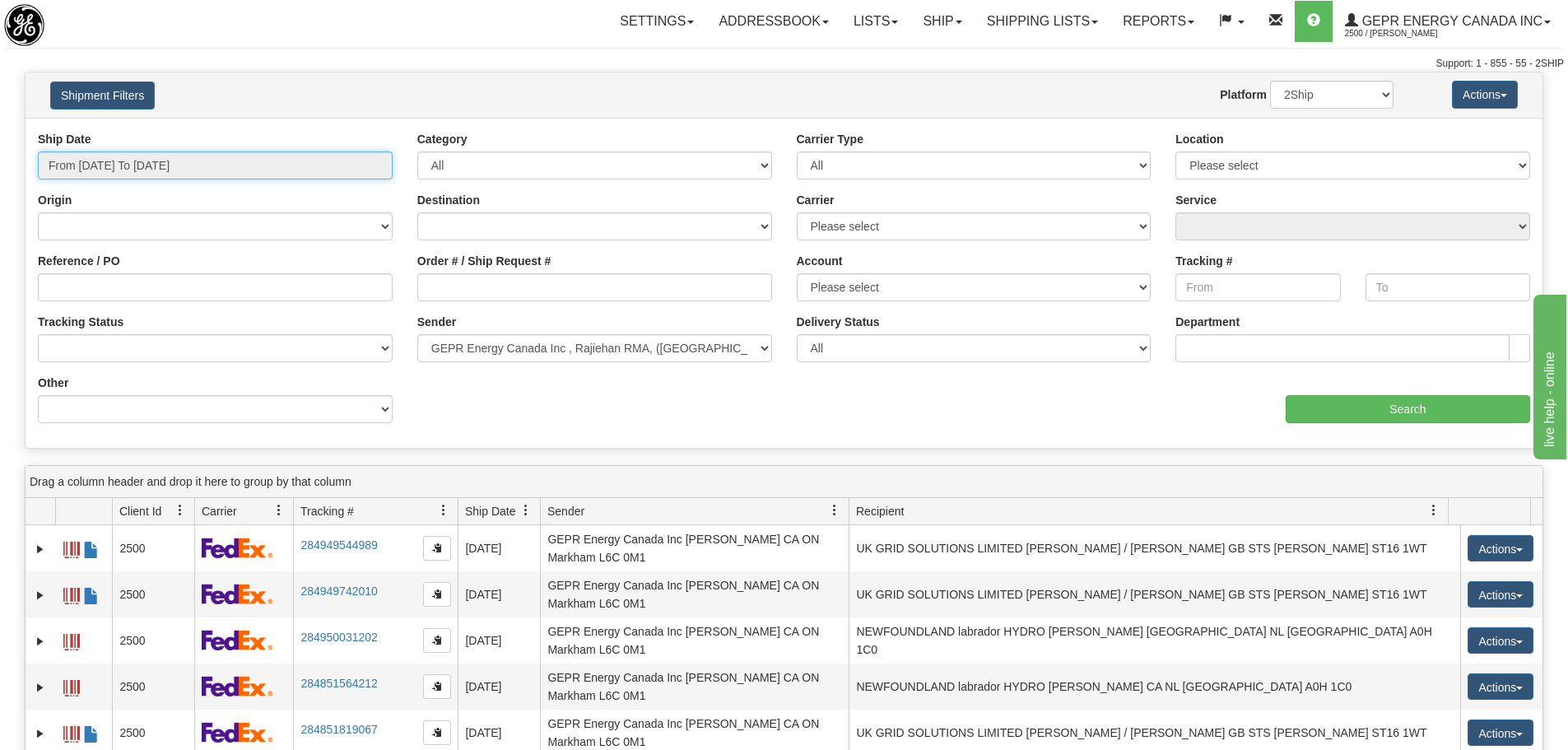
click at [194, 160] on input "From 01/01/2025 To 01/31/2025" at bounding box center [215, 165] width 355 height 28
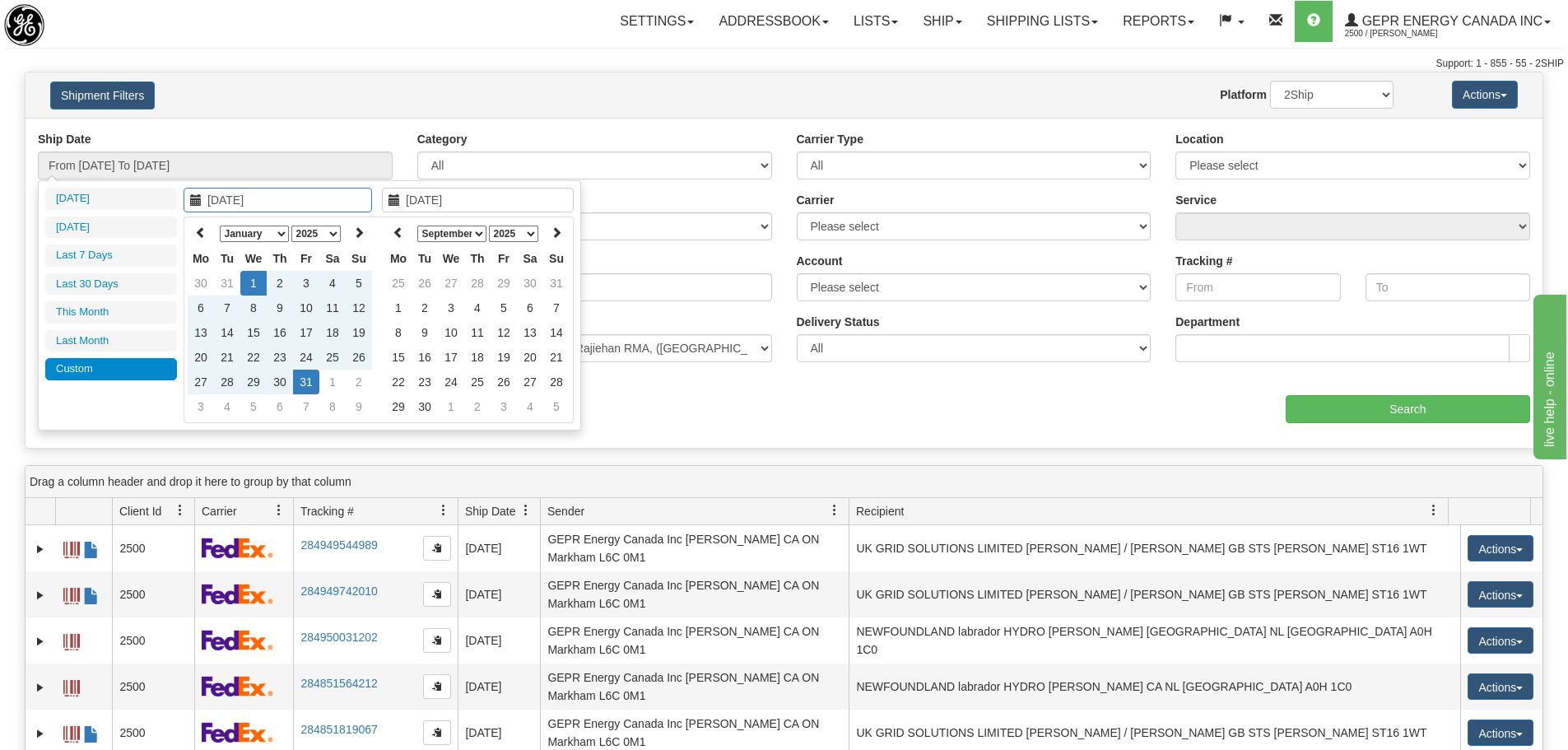
click at [279, 227] on select "January February March April May June July August September October November De…" at bounding box center [254, 234] width 69 height 17
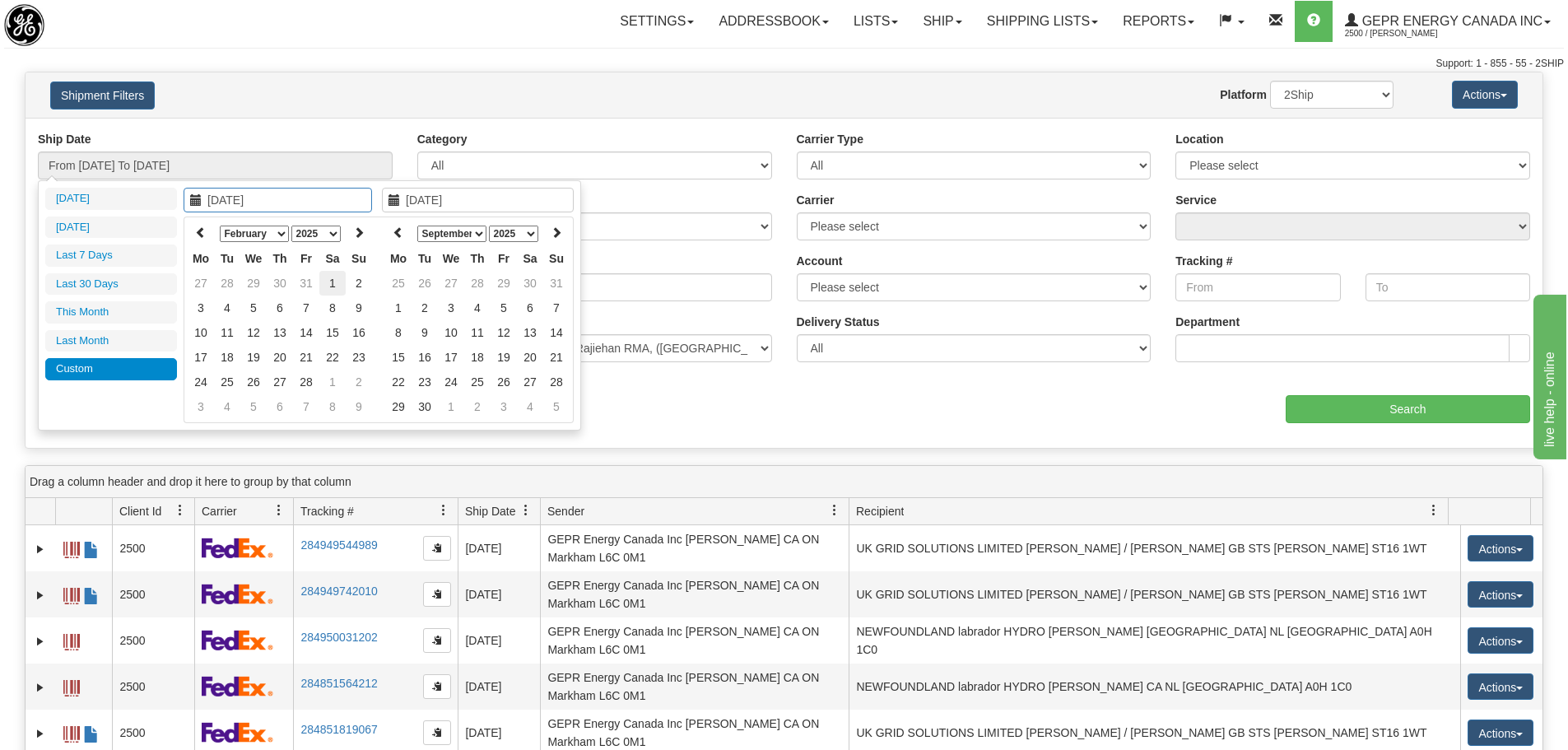
type input "02/01/2025"
click at [332, 285] on td "1" at bounding box center [333, 284] width 27 height 25
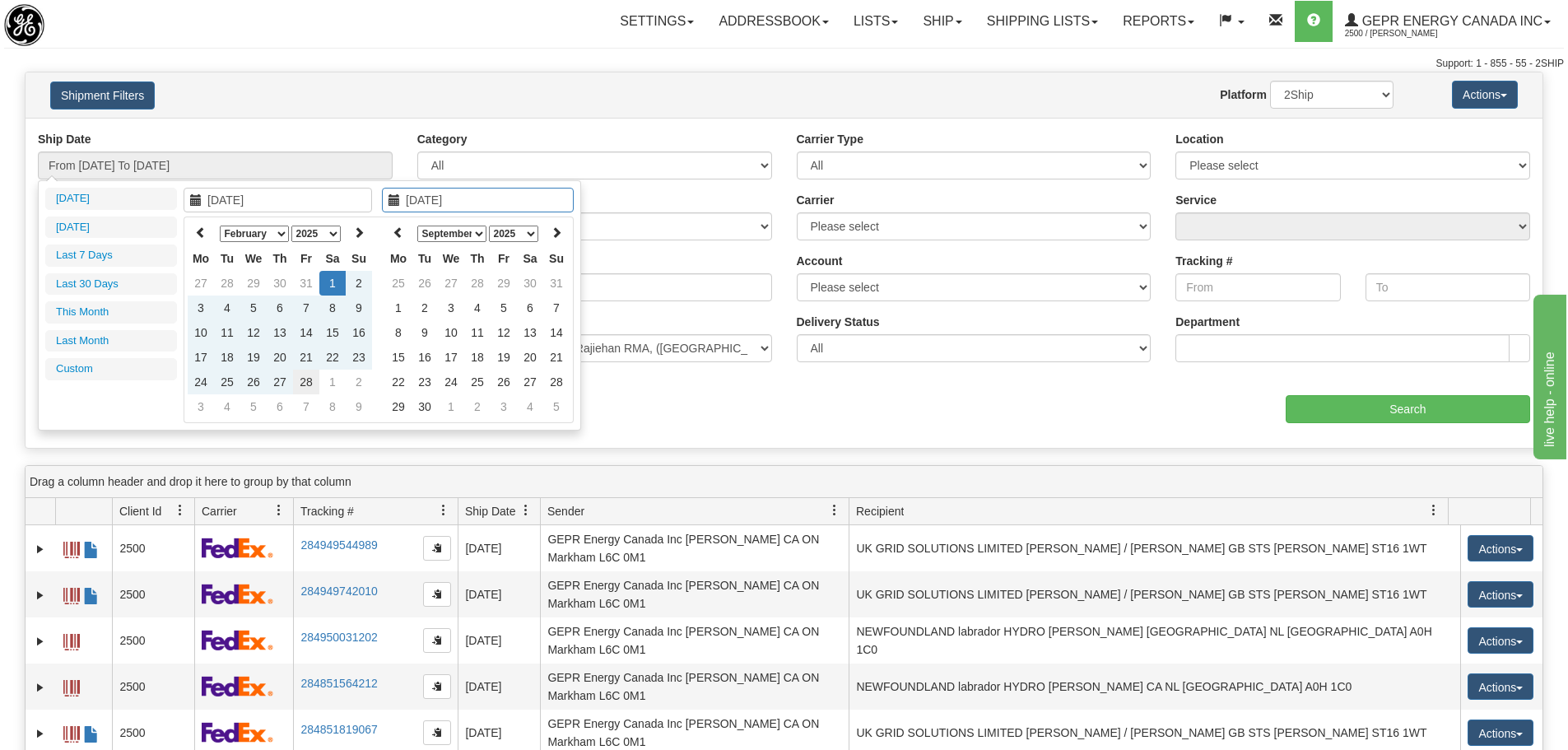
type input "02/28/2025"
click at [306, 384] on td "28" at bounding box center [307, 383] width 27 height 25
type input "From 02/01/2025 To 02/28/2025"
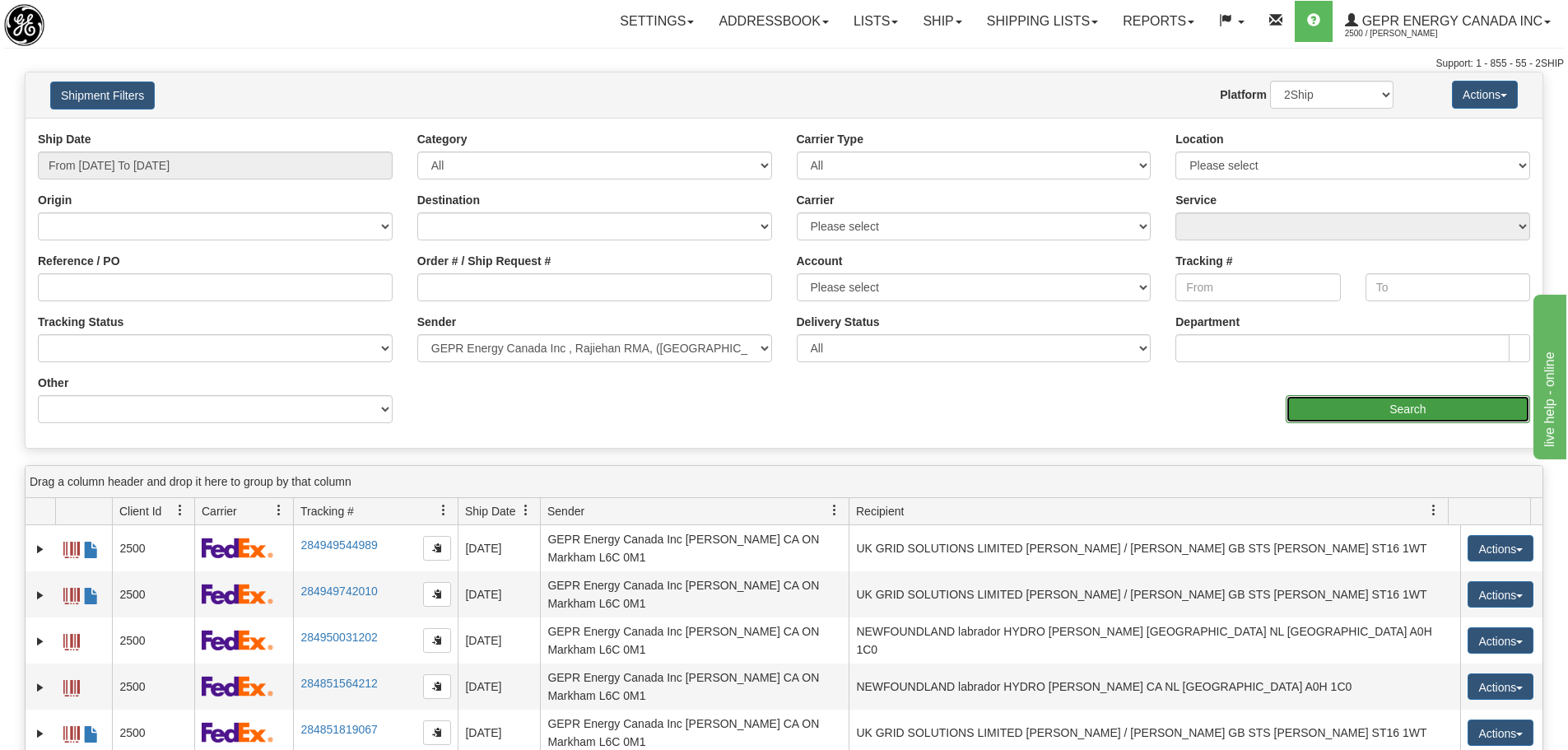
click at [1427, 405] on input "Search" at bounding box center [1408, 408] width 245 height 28
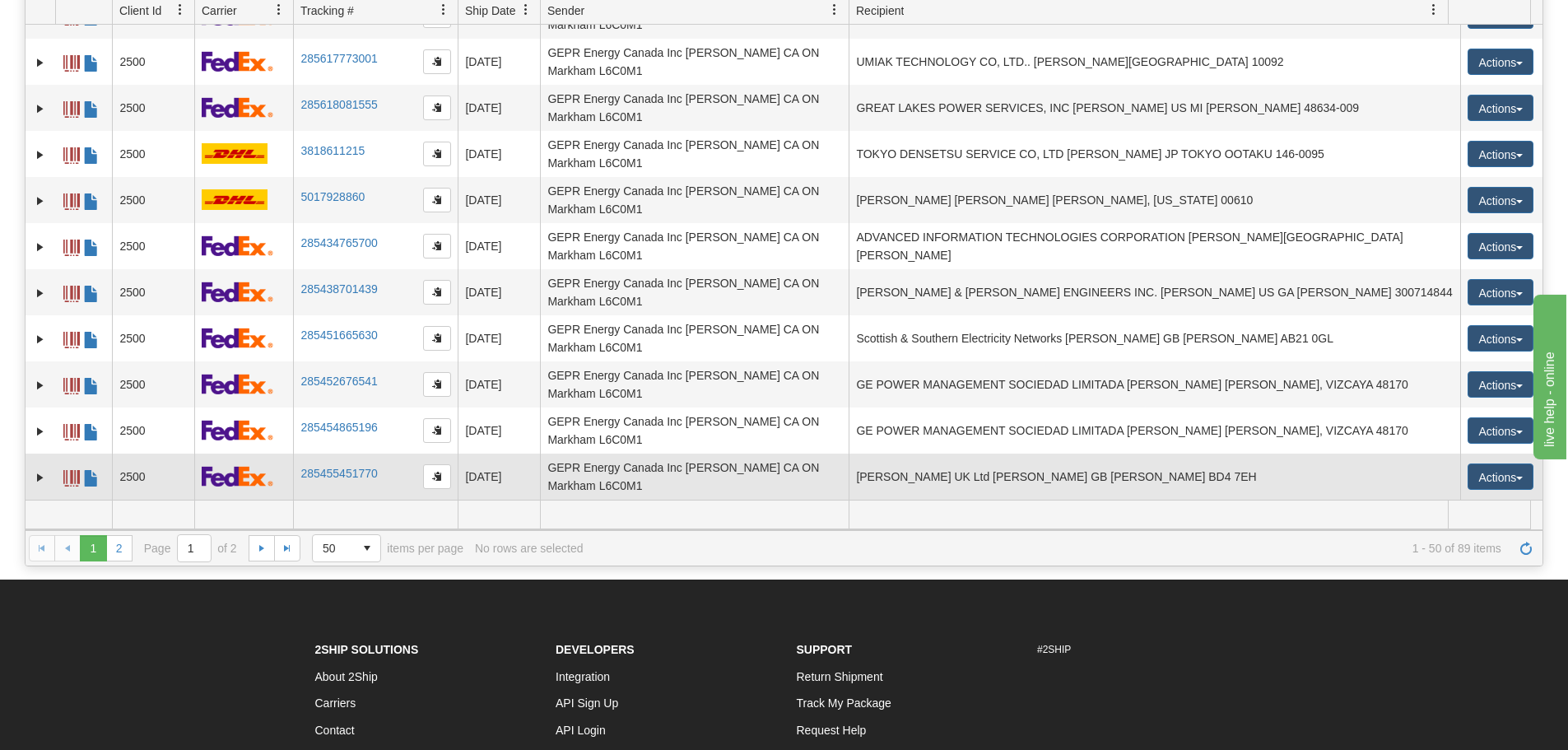
scroll to position [341, 0]
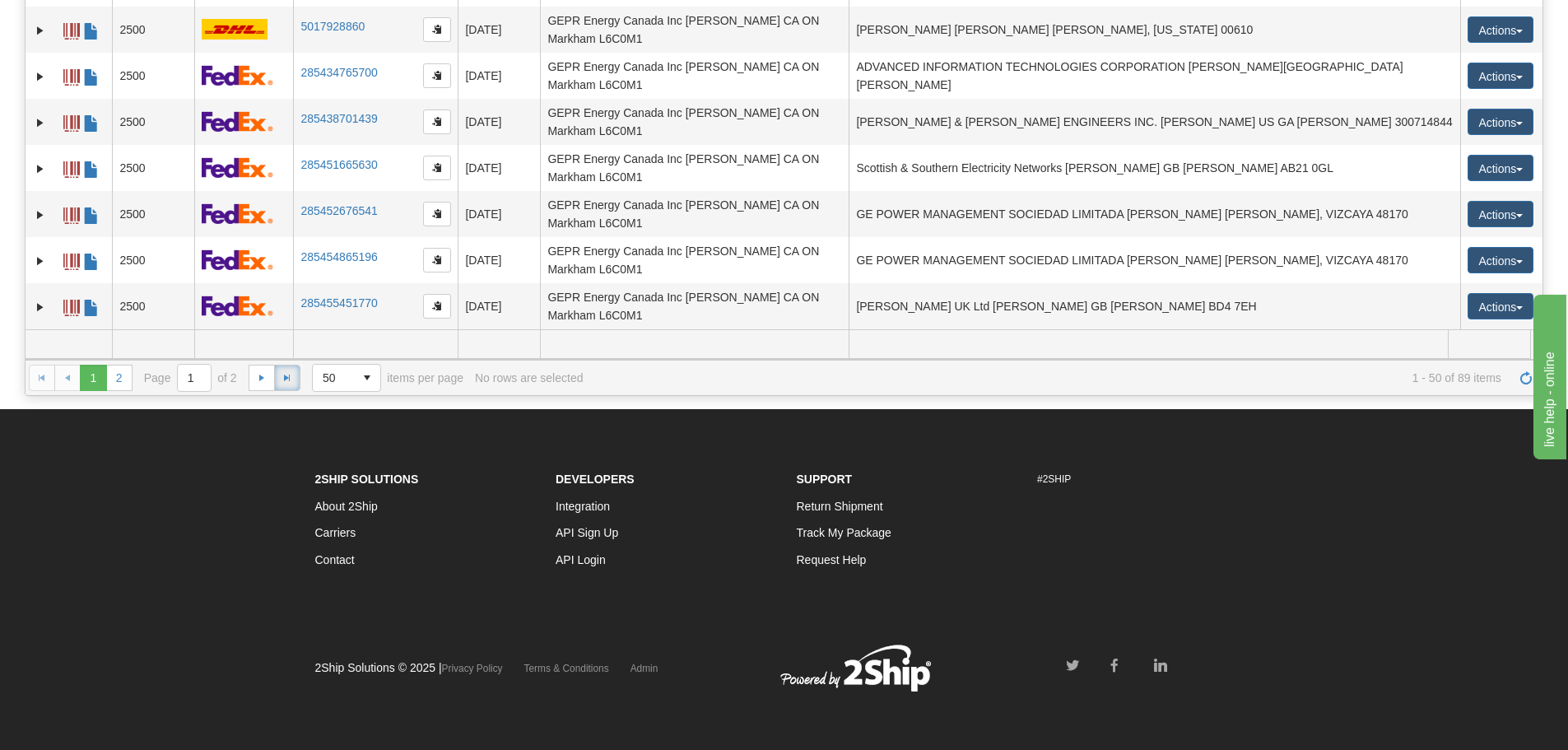
click at [283, 385] on link "Go to the last page" at bounding box center [287, 378] width 27 height 27
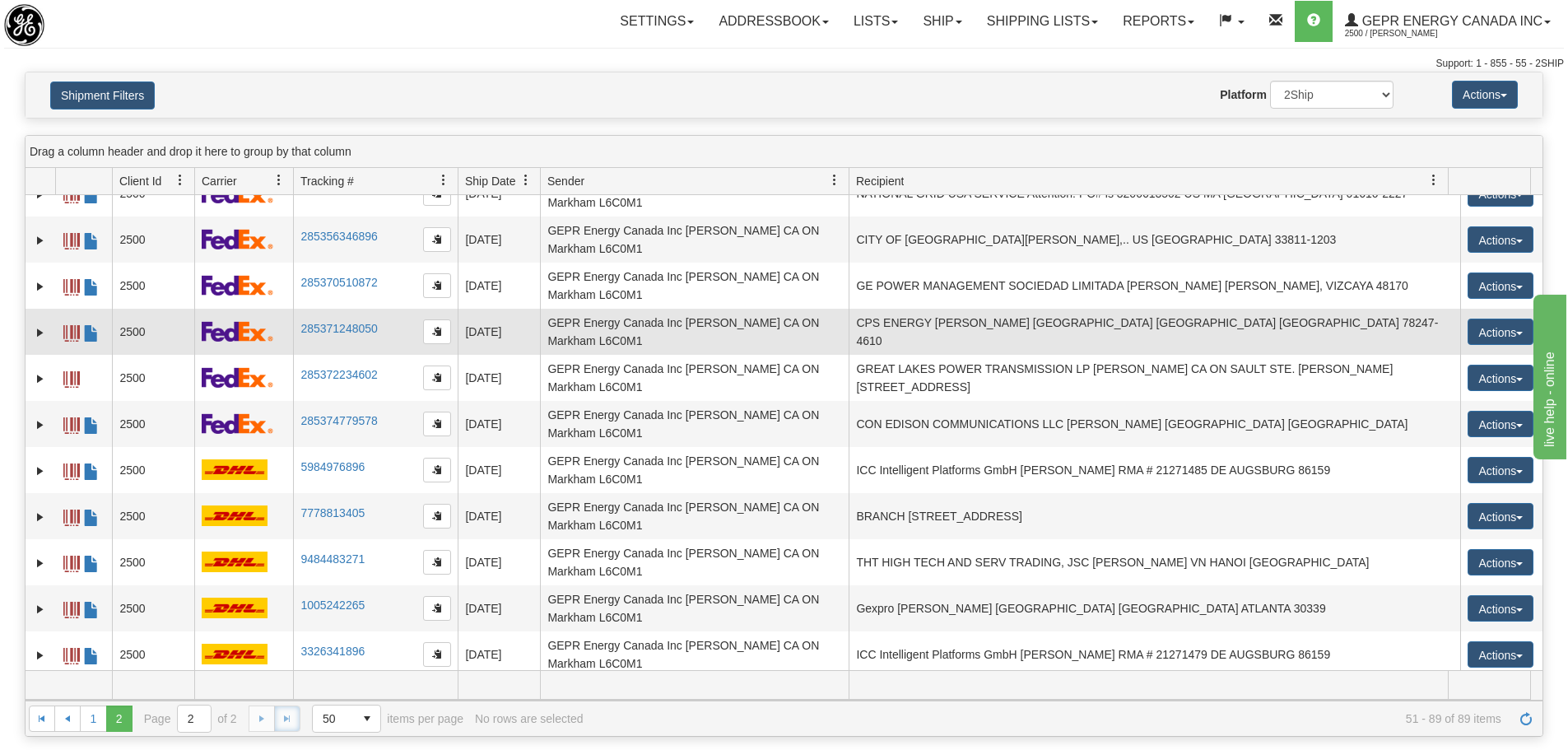
scroll to position [88, 0]
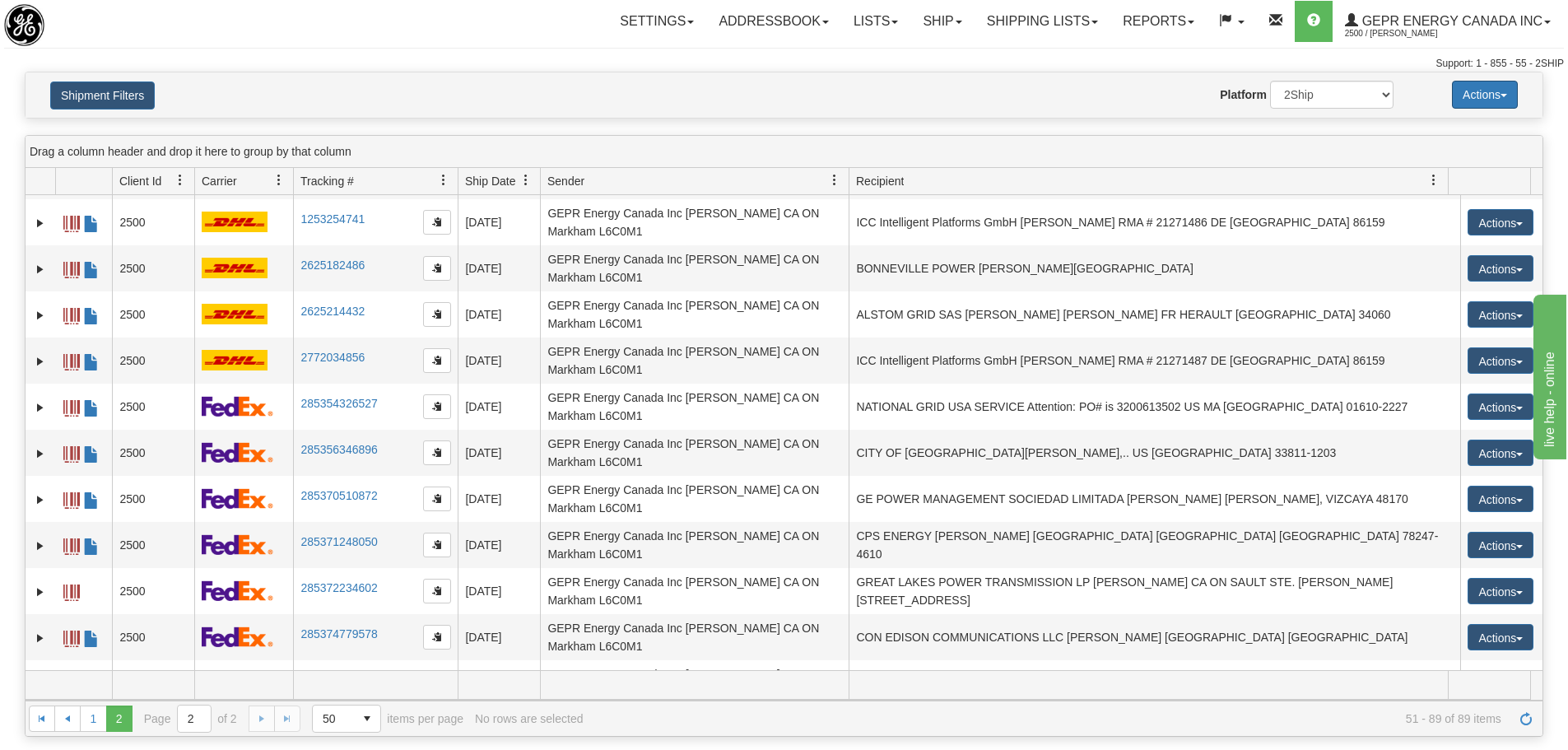
click at [1506, 99] on button "Actions" at bounding box center [1485, 94] width 66 height 28
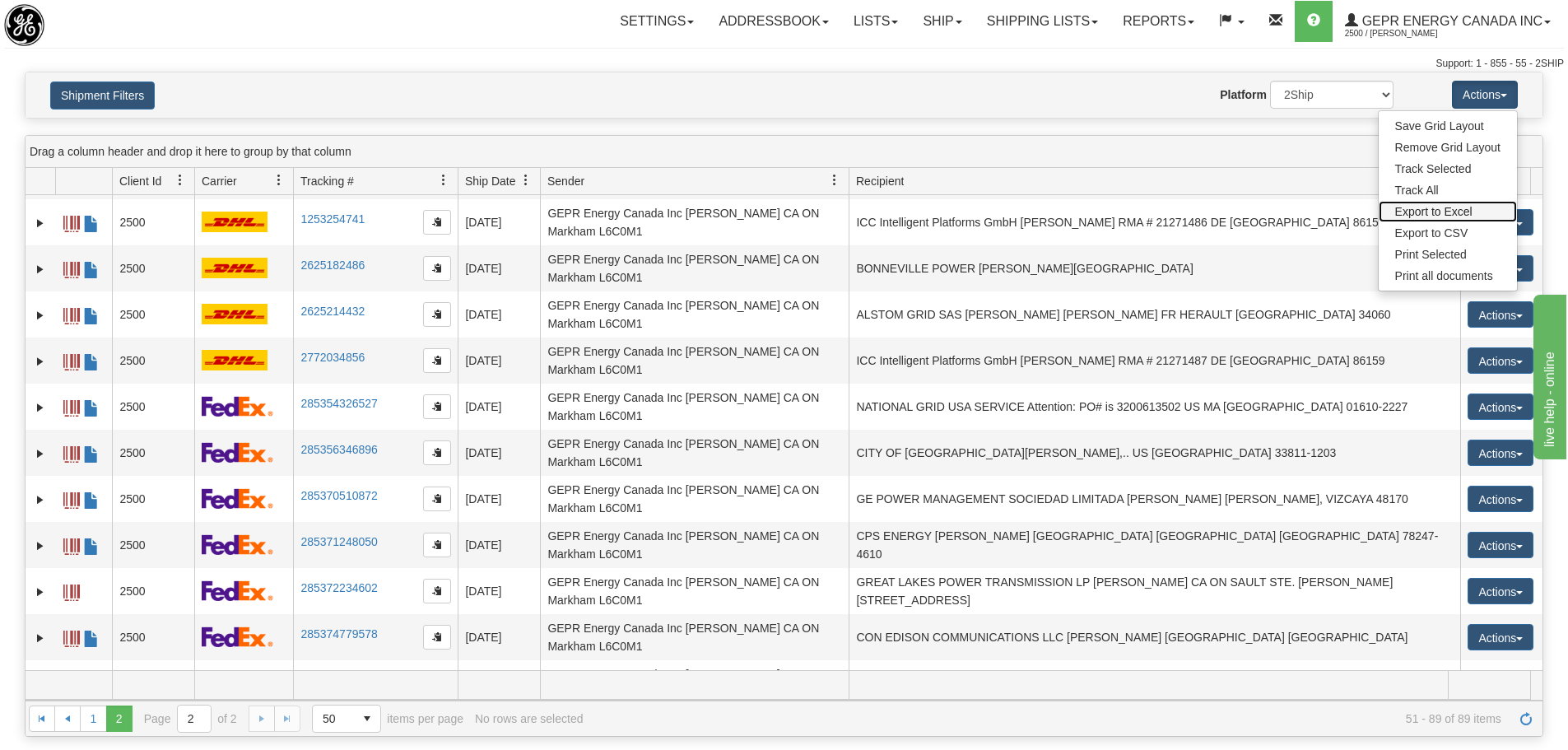
click at [1469, 216] on link "Export to Excel" at bounding box center [1449, 212] width 139 height 21
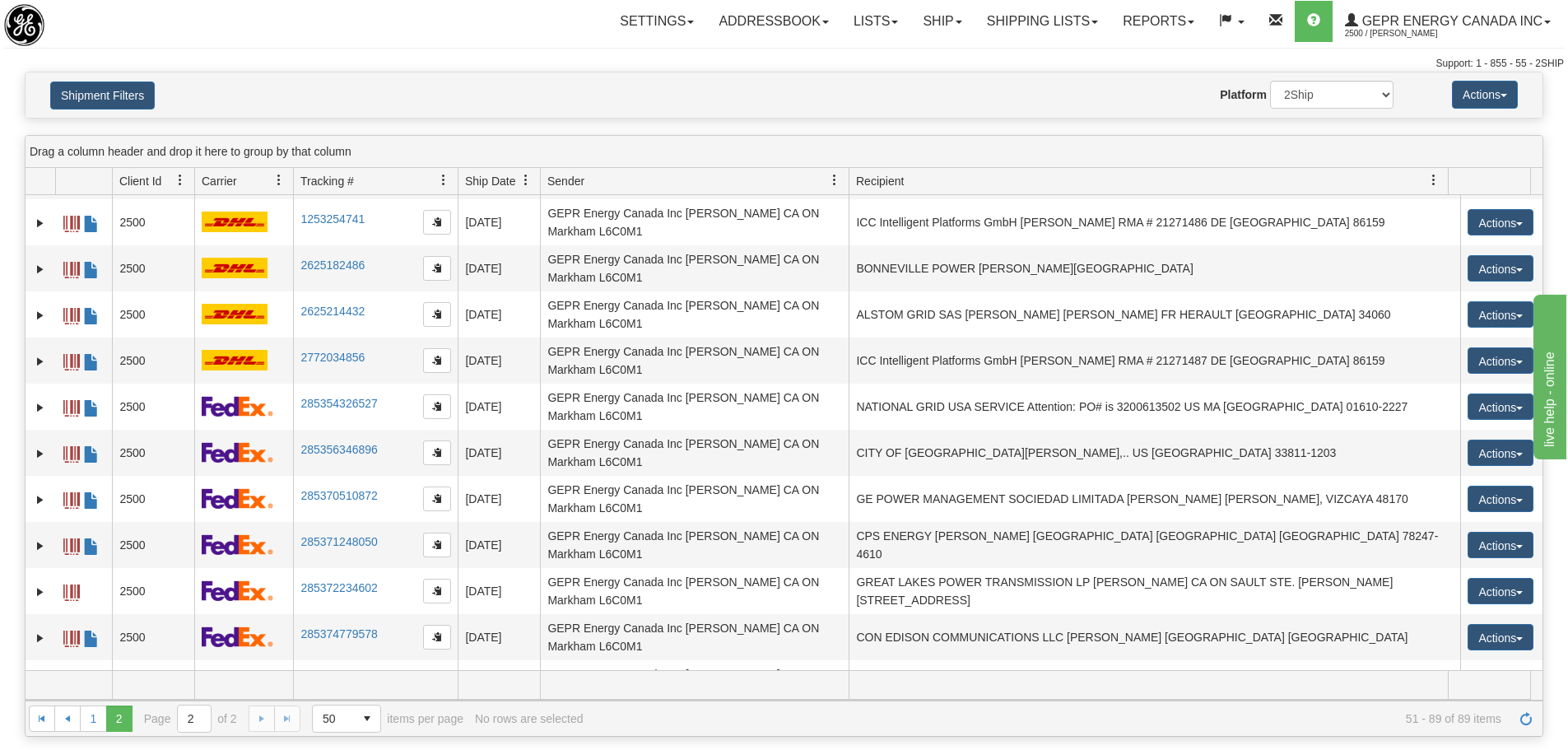
click at [371, 97] on div "Website Agent Nothing selected Client User Platform 2Ship Imported" at bounding box center [846, 94] width 1120 height 28
click at [157, 104] on h4 "Shipment Filters" at bounding box center [163, 95] width 249 height 28
click at [145, 104] on button "Shipment Filters" at bounding box center [102, 95] width 105 height 28
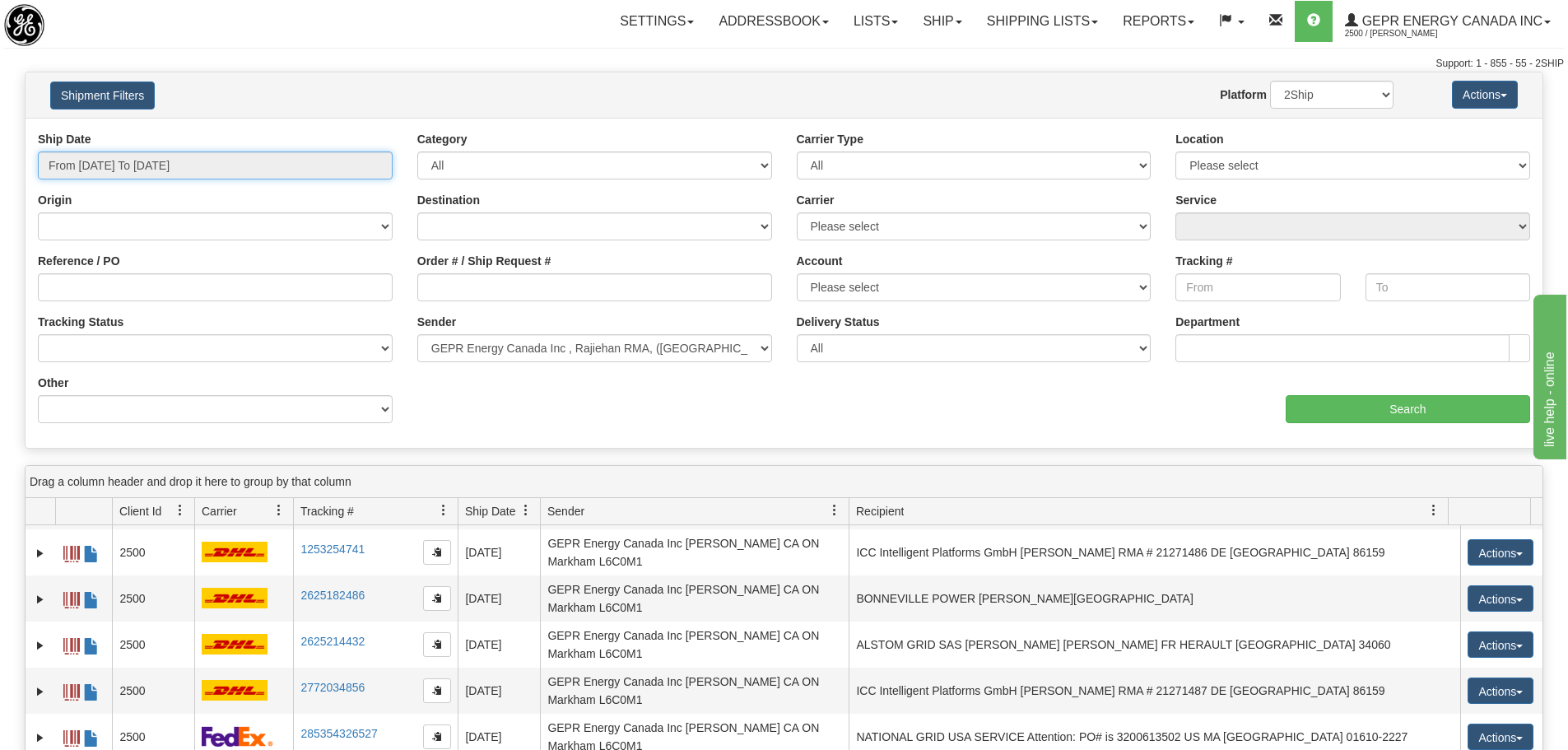
click at [160, 159] on input "From 02/01/2025 To 02/28/2025" at bounding box center [215, 165] width 355 height 28
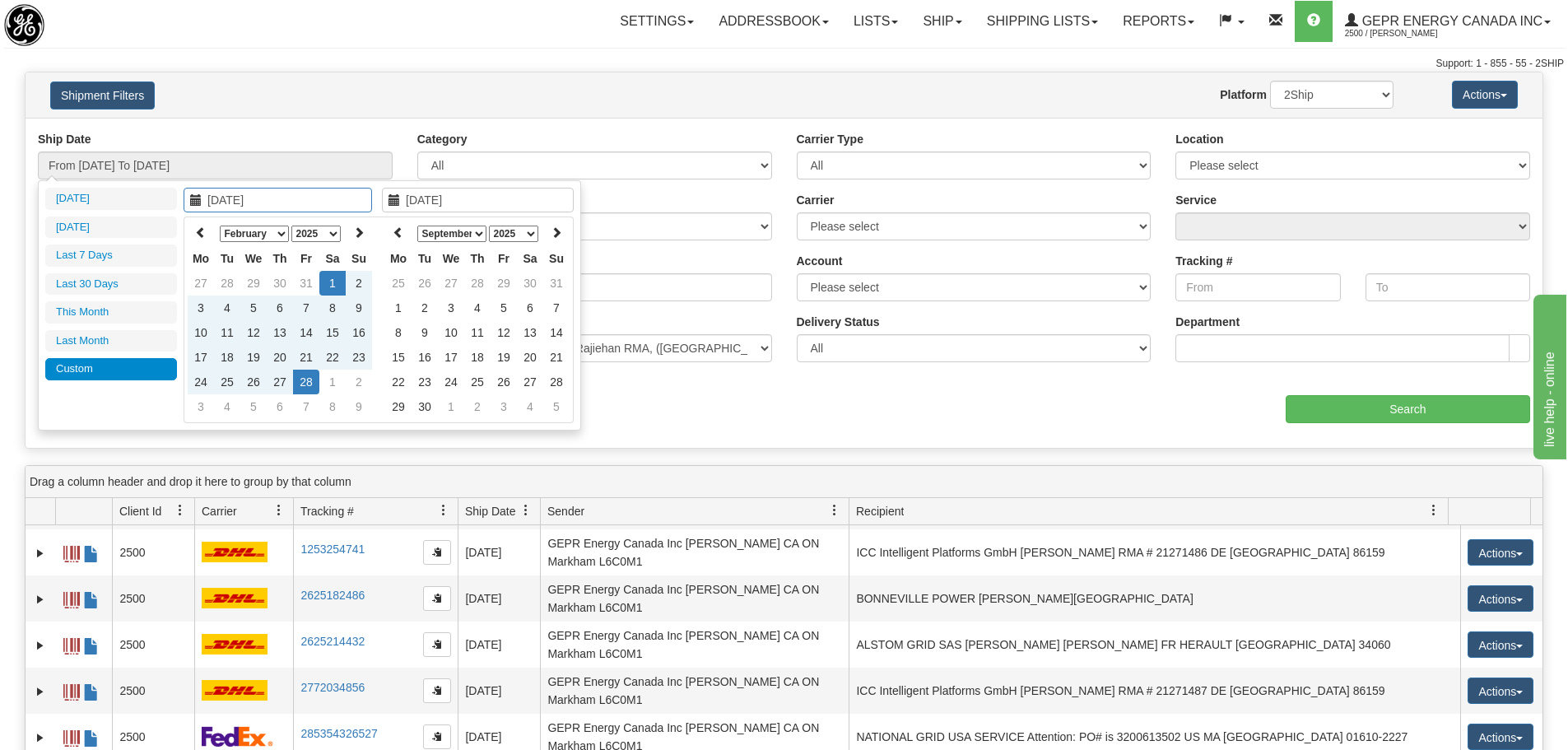
click at [246, 231] on select "January February March April May June July August September October November De…" at bounding box center [254, 234] width 69 height 17
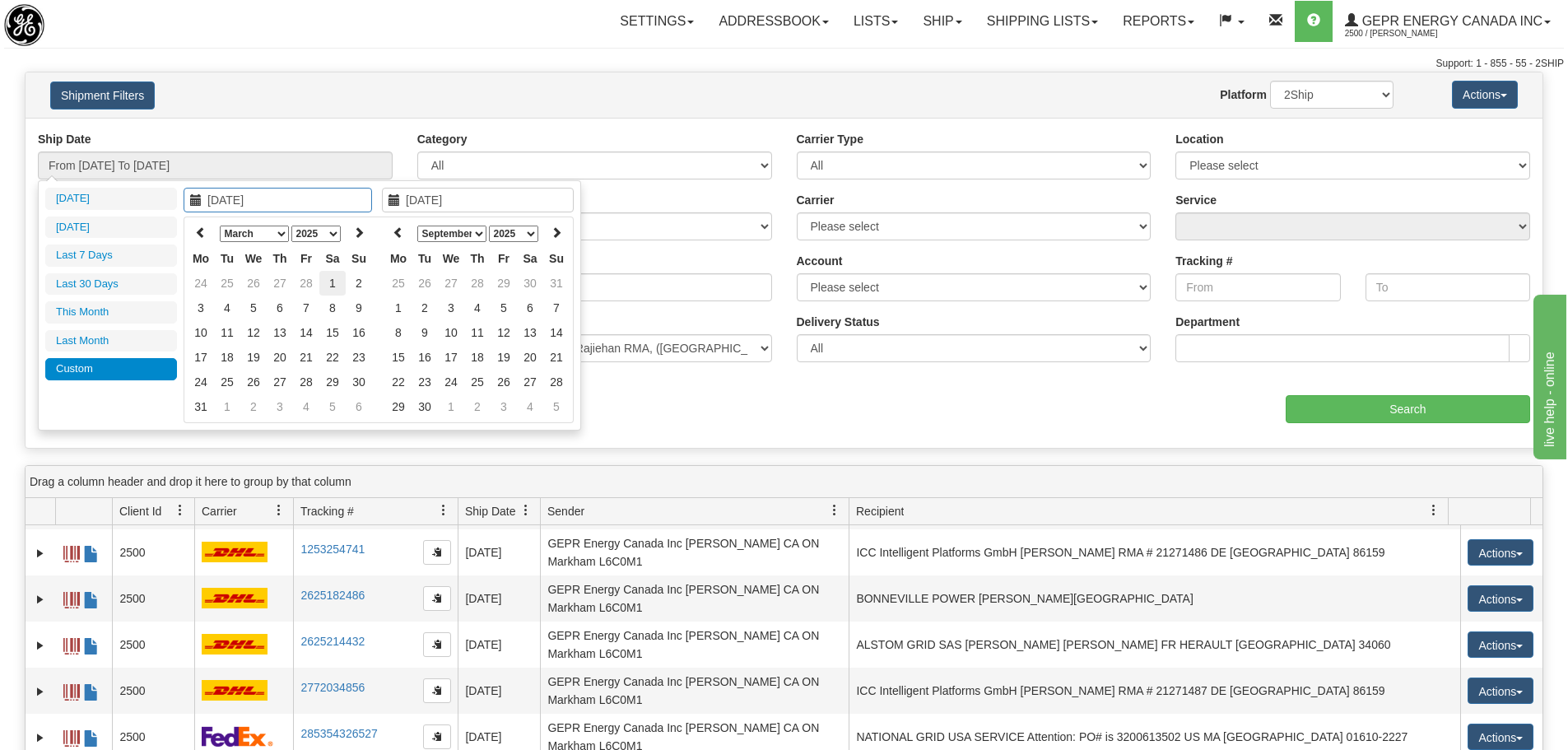
type input "03/01/2025"
click at [331, 286] on td "1" at bounding box center [333, 284] width 27 height 25
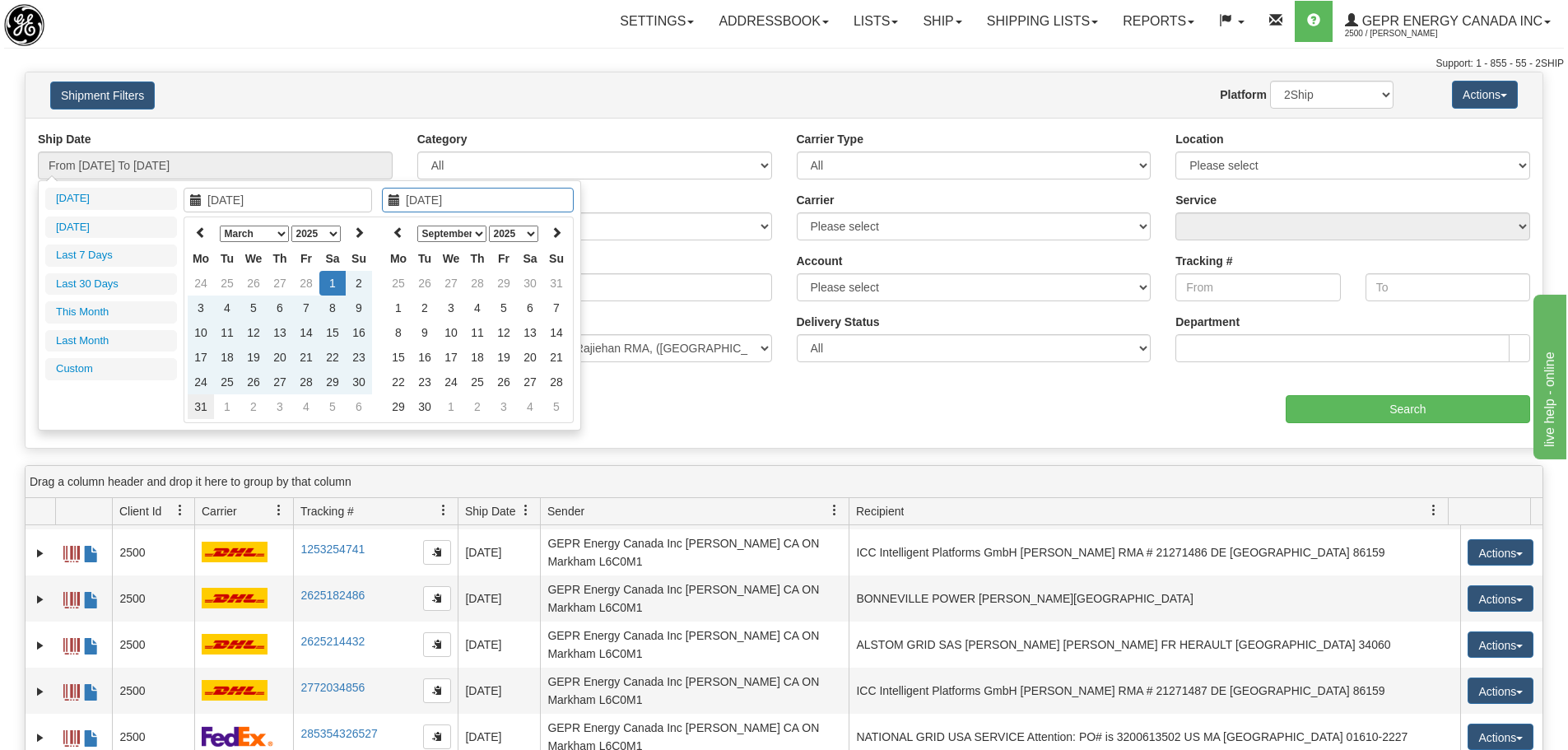
type input "03/31/2025"
click at [208, 410] on td "31" at bounding box center [201, 407] width 27 height 25
type input "From 03/01/2025 To 03/31/2025"
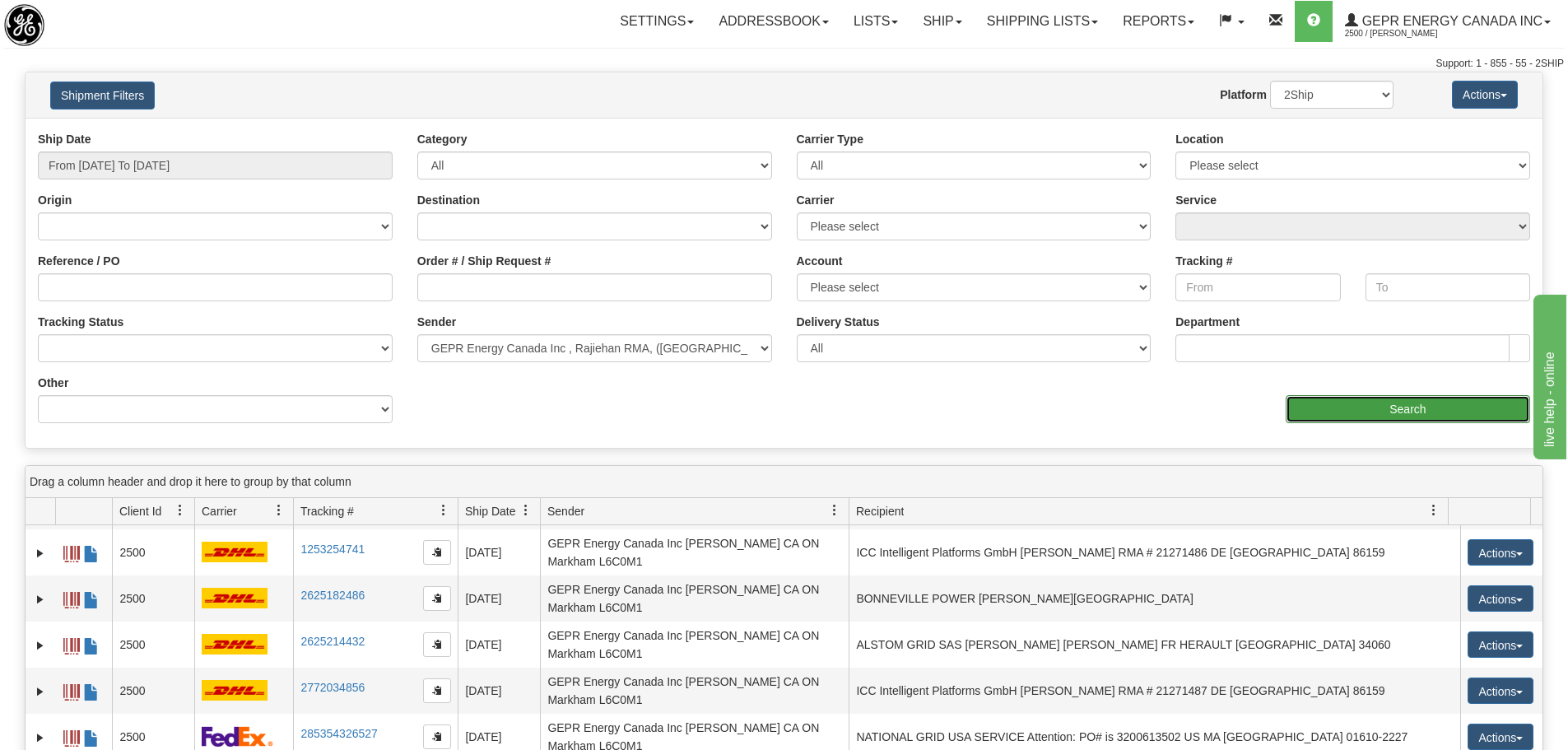
click at [1391, 395] on input "Search" at bounding box center [1408, 408] width 245 height 28
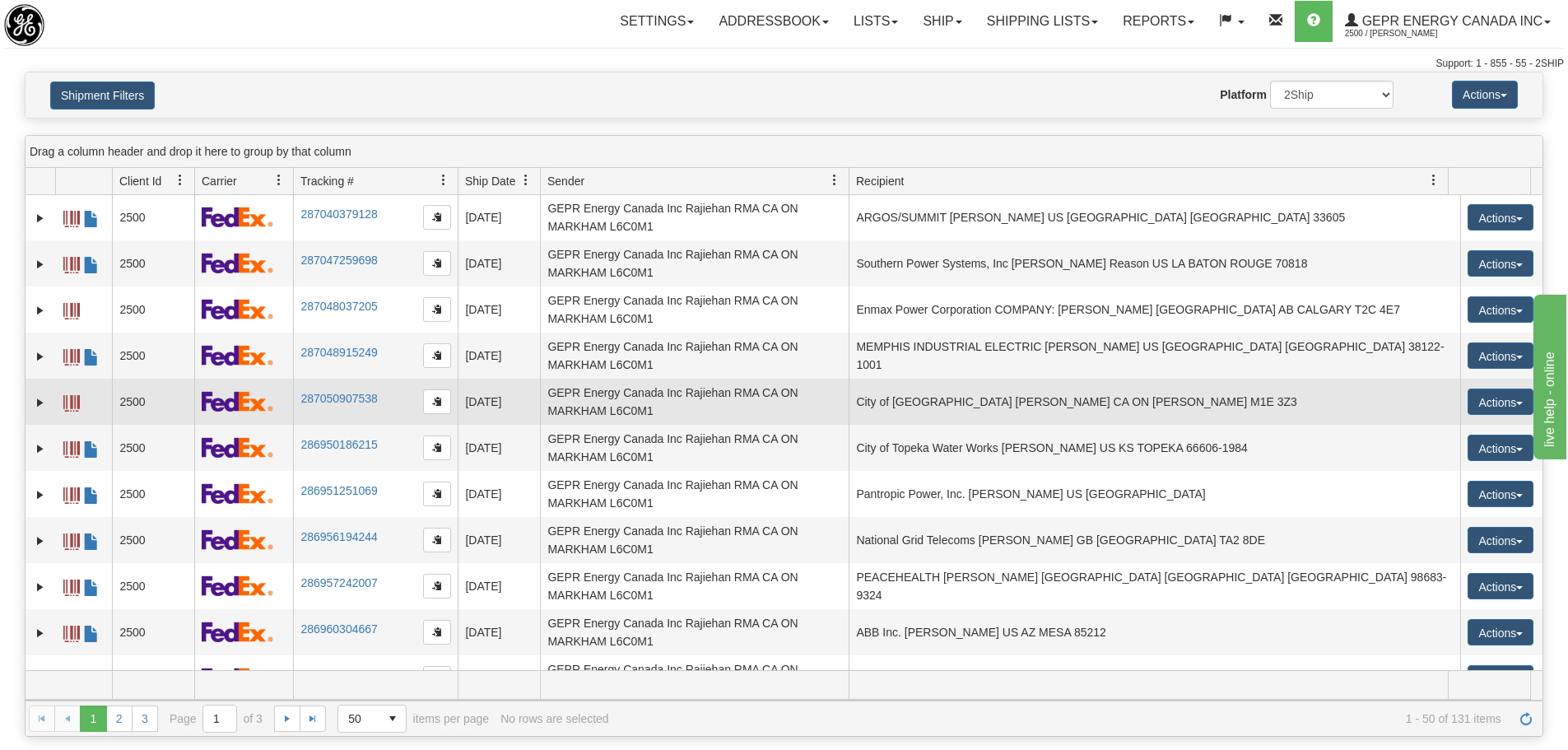
scroll to position [0, 0]
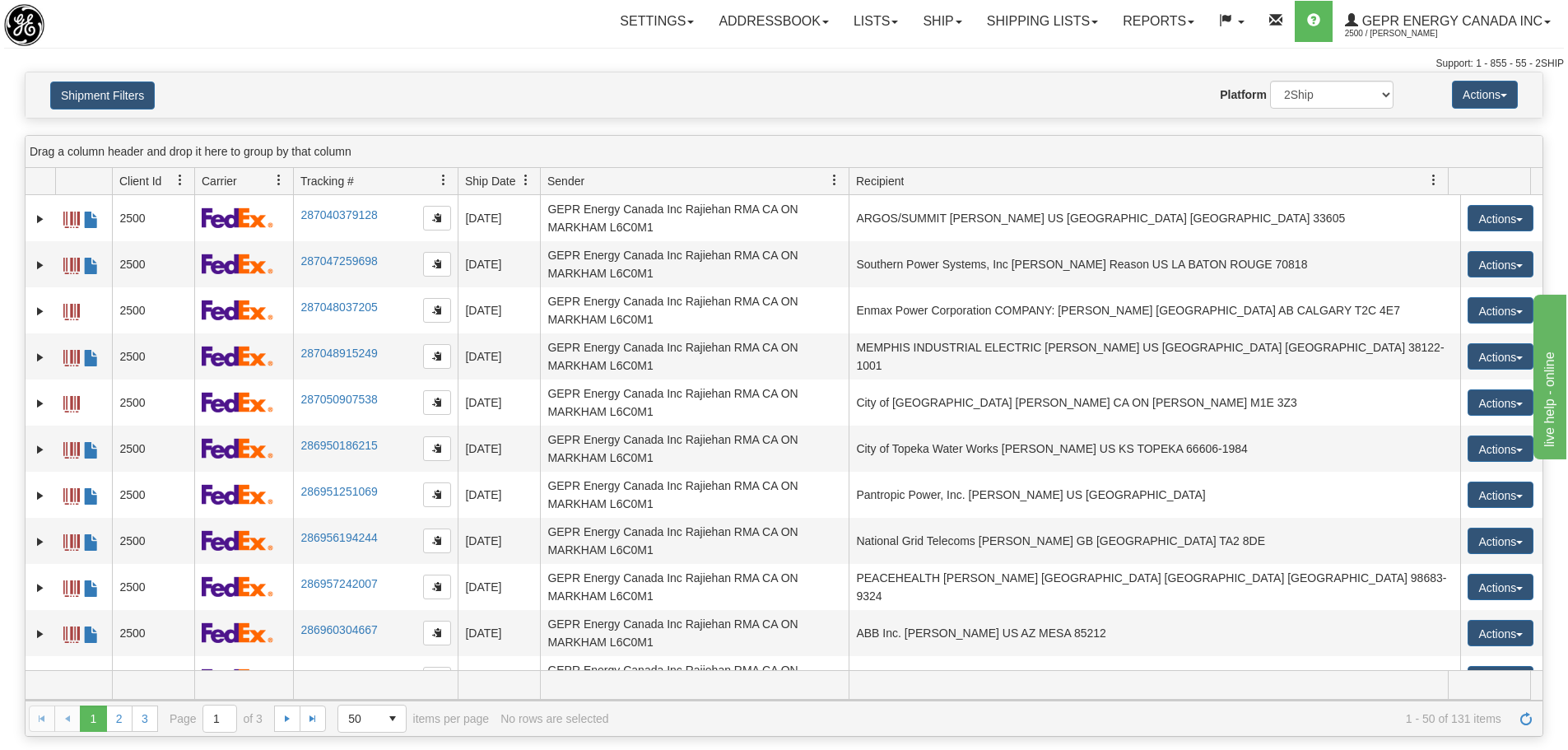
click at [189, 182] on link at bounding box center [180, 180] width 28 height 28
click at [201, 173] on span "Carrier" at bounding box center [237, 181] width 84 height 28
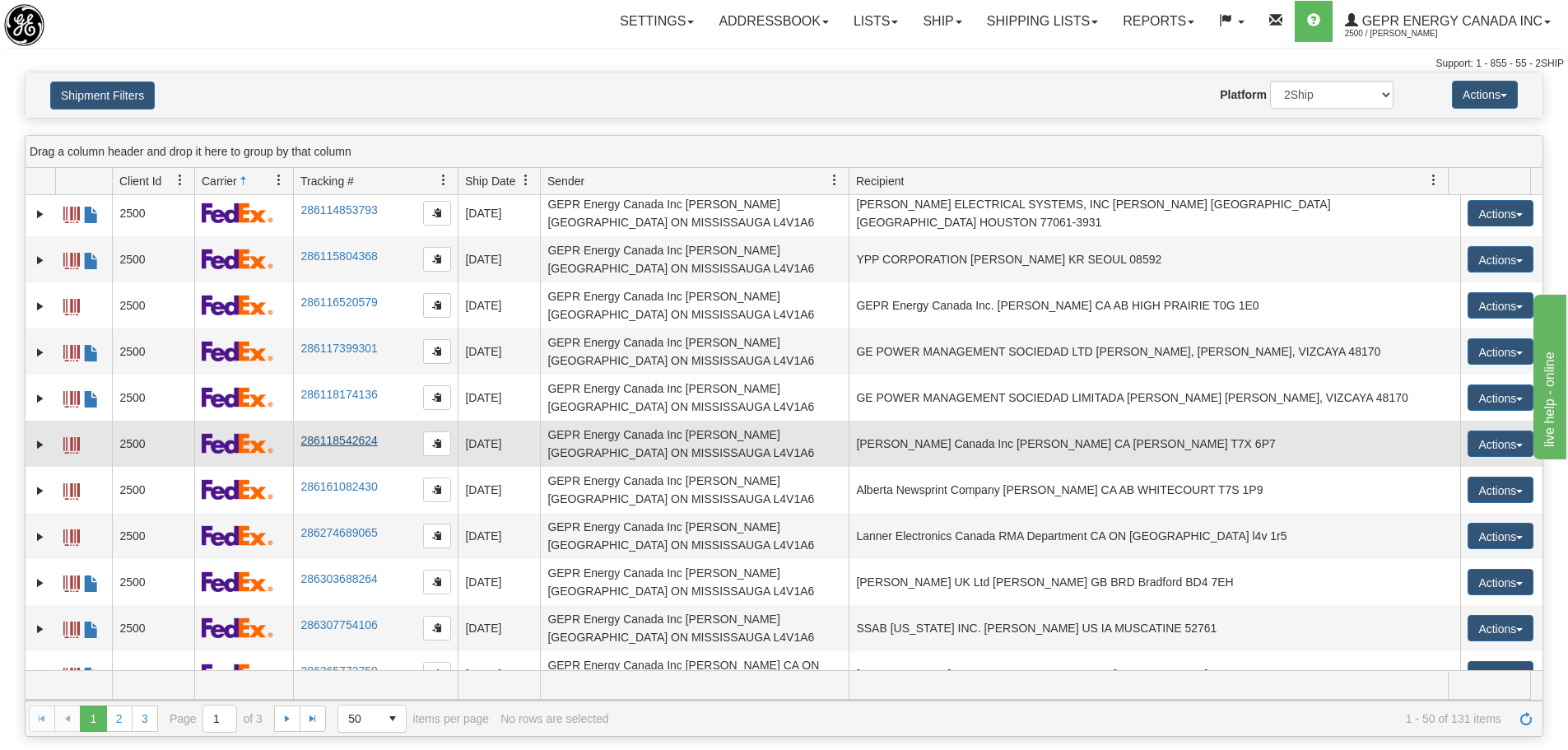
scroll to position [1647, 0]
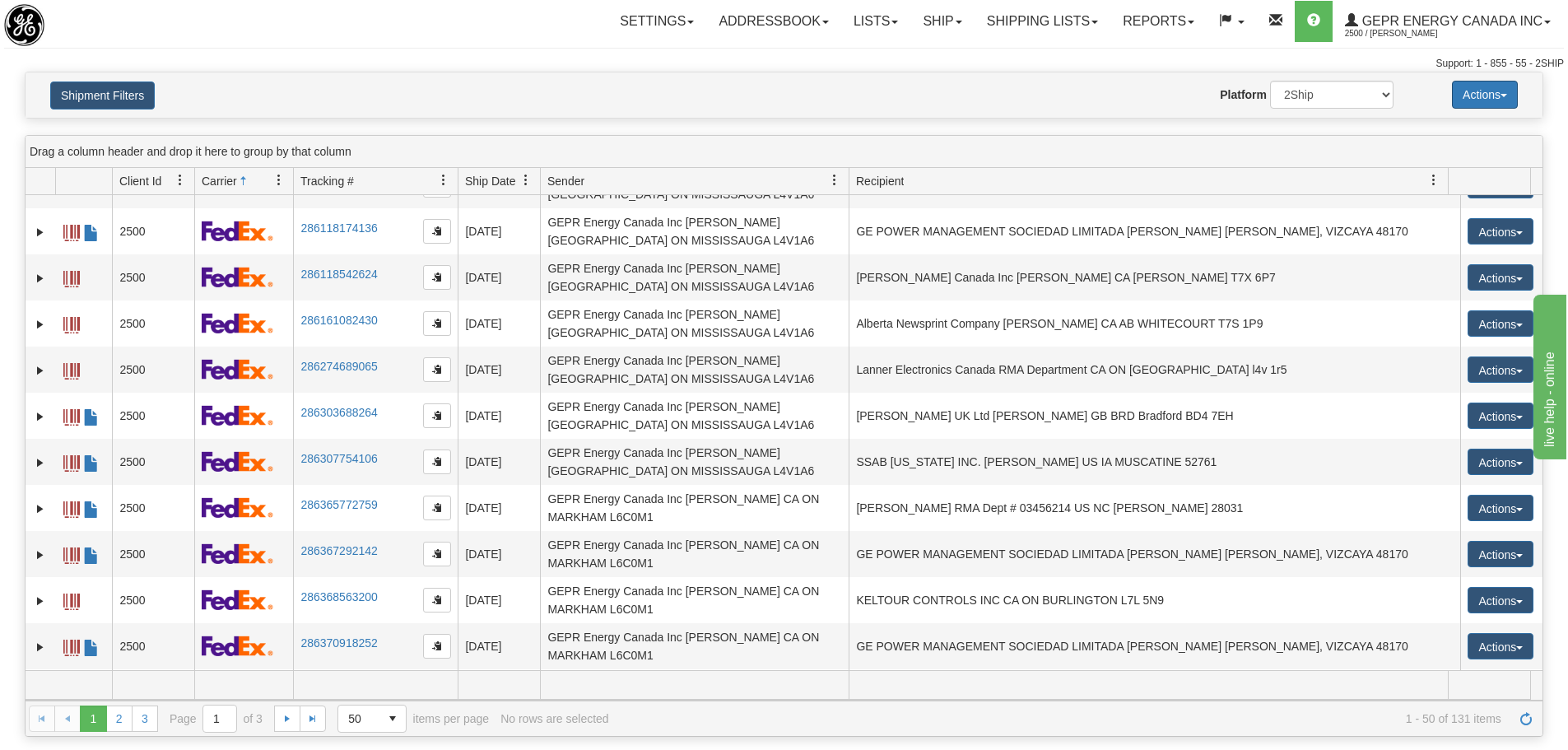
click at [1510, 103] on button "Actions" at bounding box center [1485, 94] width 66 height 28
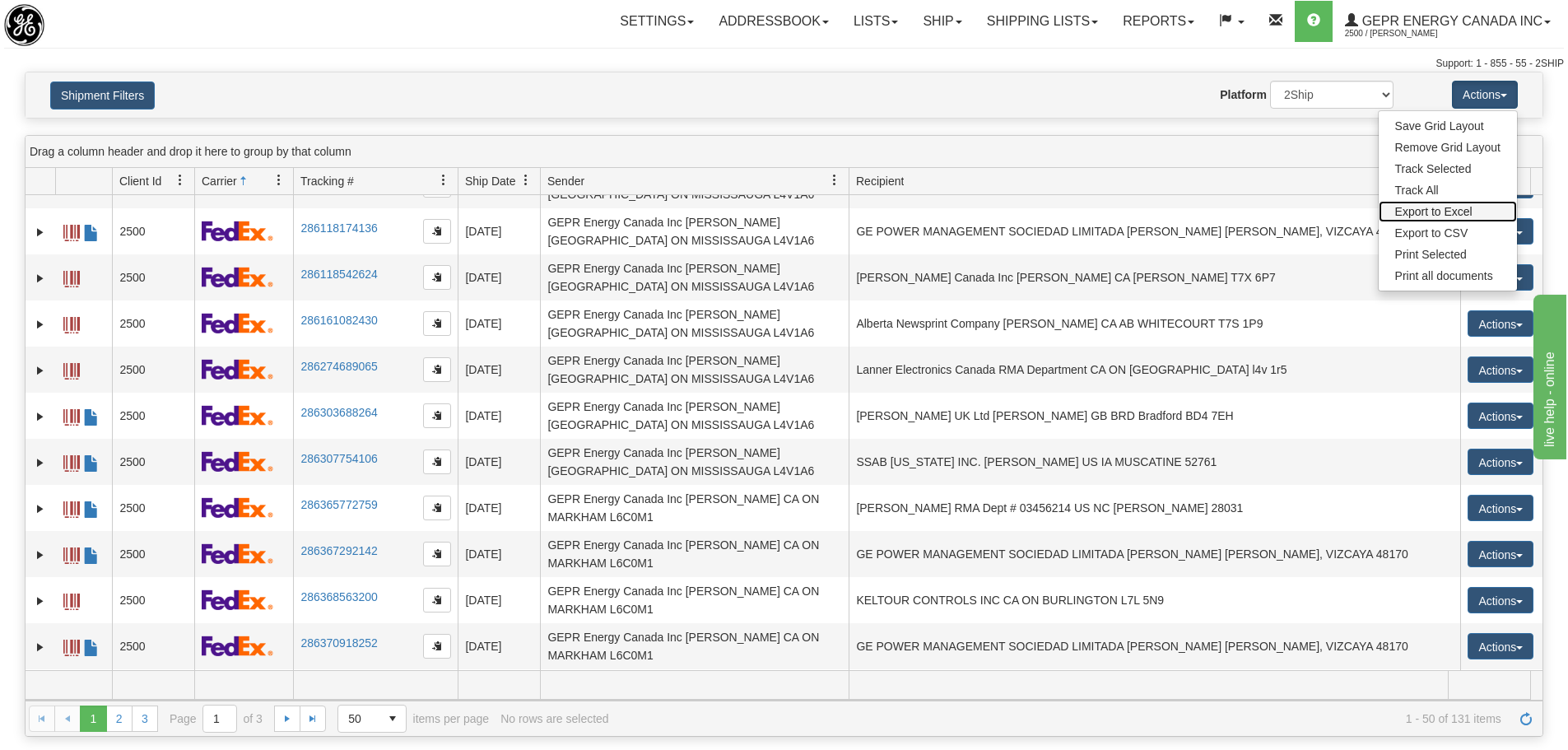
click at [1443, 216] on link "Export to Excel" at bounding box center [1449, 212] width 139 height 21
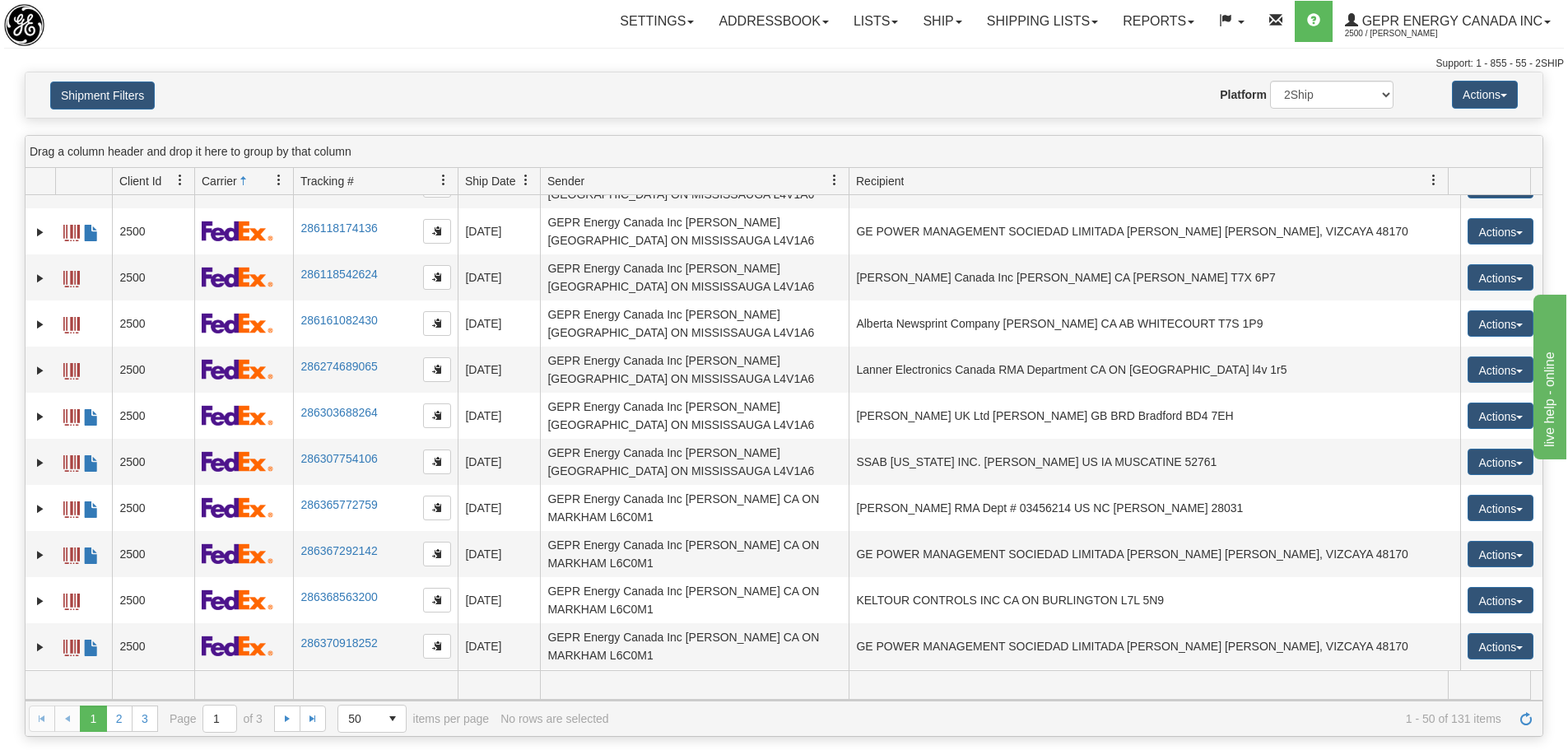
click at [469, 93] on div "Website Agent Nothing selected Client User Platform 2Ship Imported" at bounding box center [846, 94] width 1120 height 28
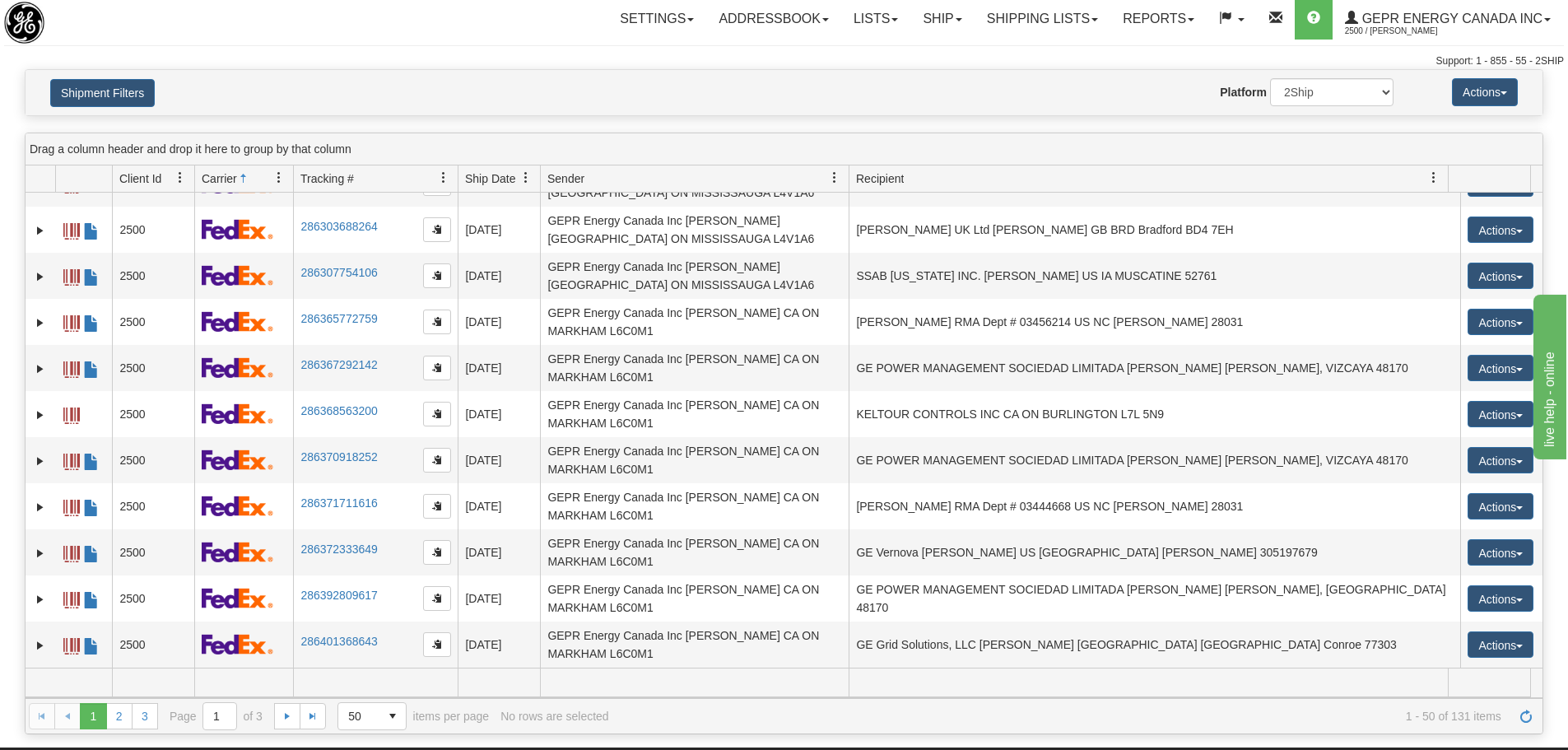
scroll to position [0, 0]
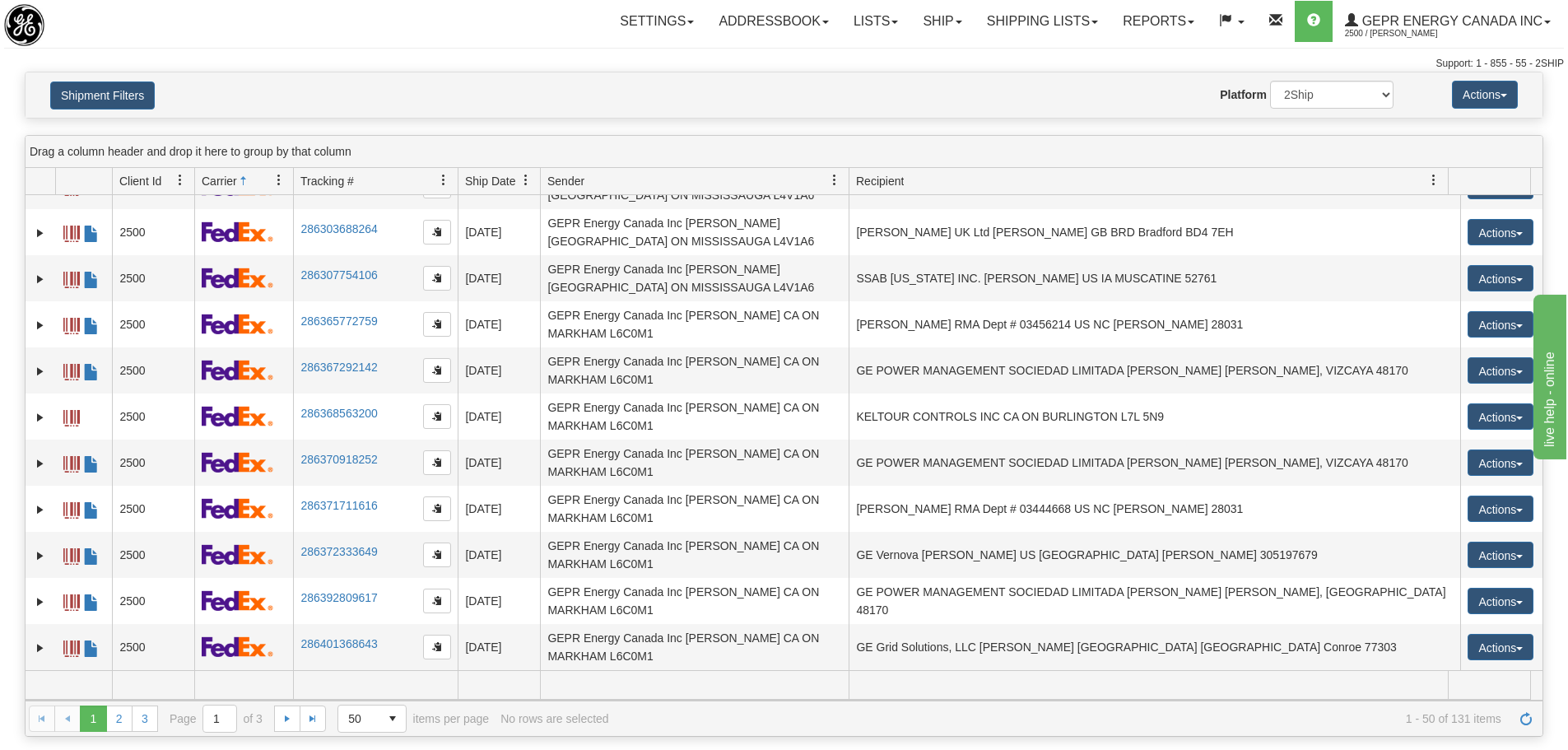
click at [157, 93] on h4 "Shipment Filters" at bounding box center [163, 95] width 249 height 28
click at [151, 93] on button "Shipment Filters" at bounding box center [102, 95] width 105 height 28
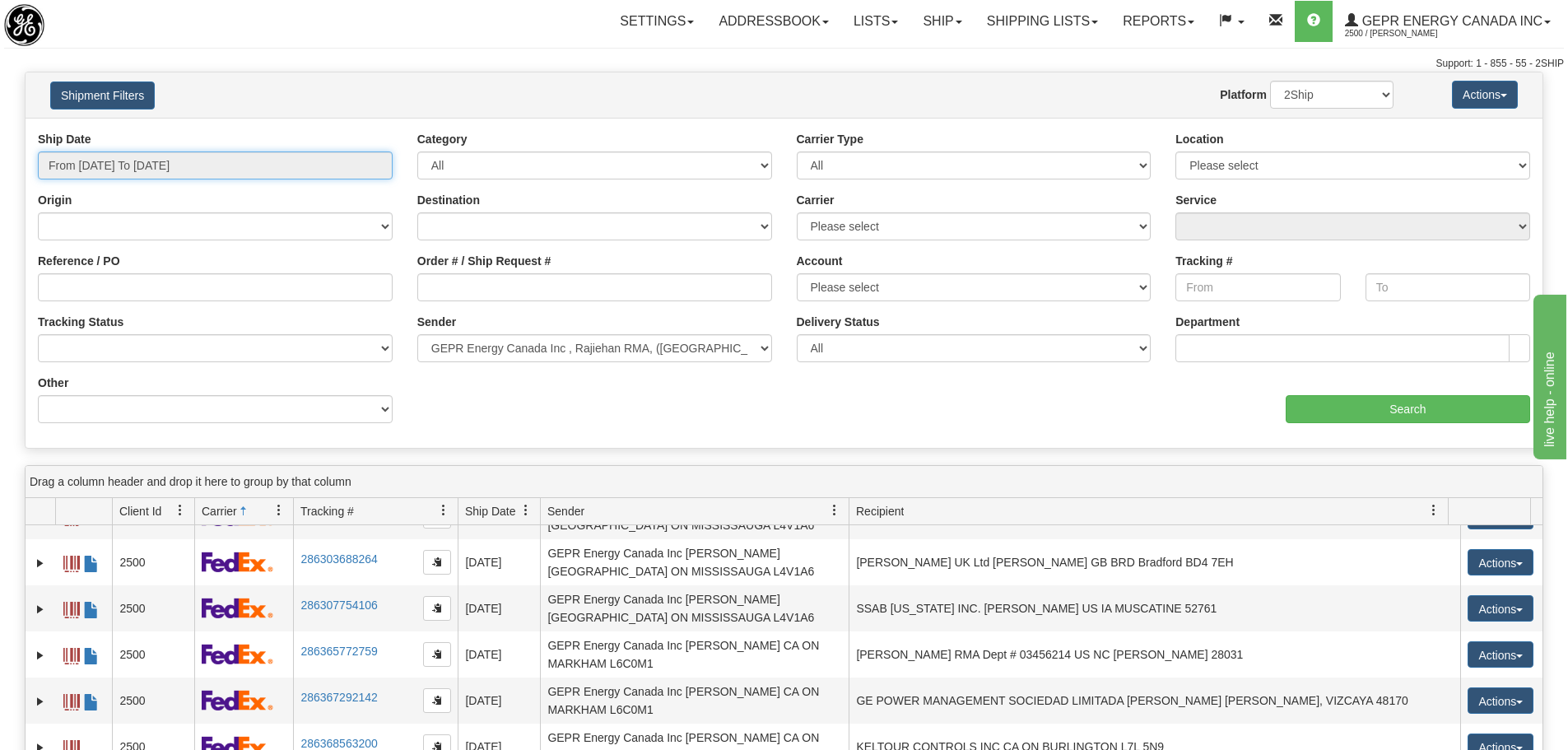
click at [195, 158] on input "From 03/01/2025 To 03/31/2025" at bounding box center [215, 165] width 355 height 28
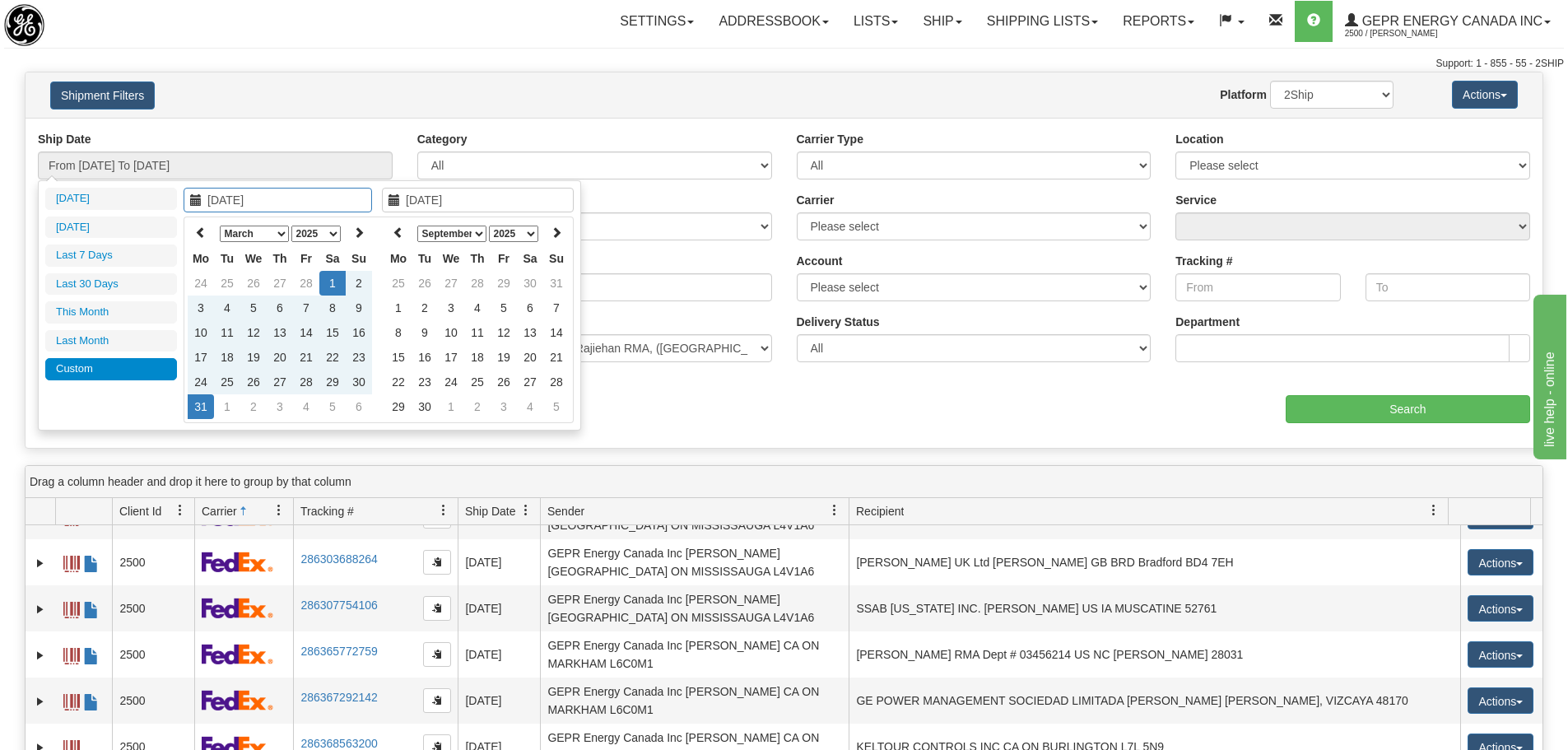
click at [263, 232] on select "January February March April May June July August September October November De…" at bounding box center [254, 234] width 69 height 17
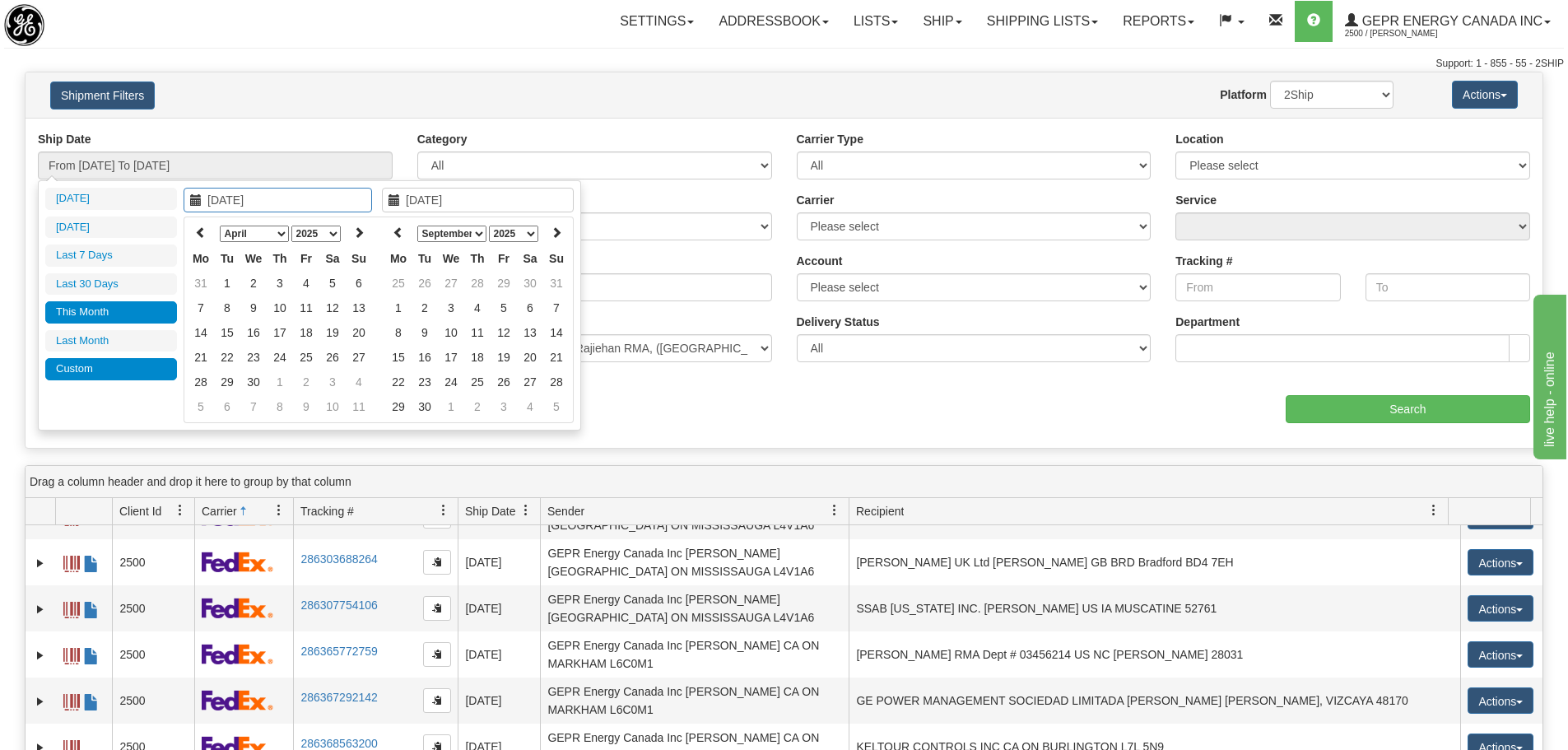
type input "08/01/2025"
type input "08/31/2025"
type input "04/07/2025"
type input "03/31/2025"
type input "04/01/2025"
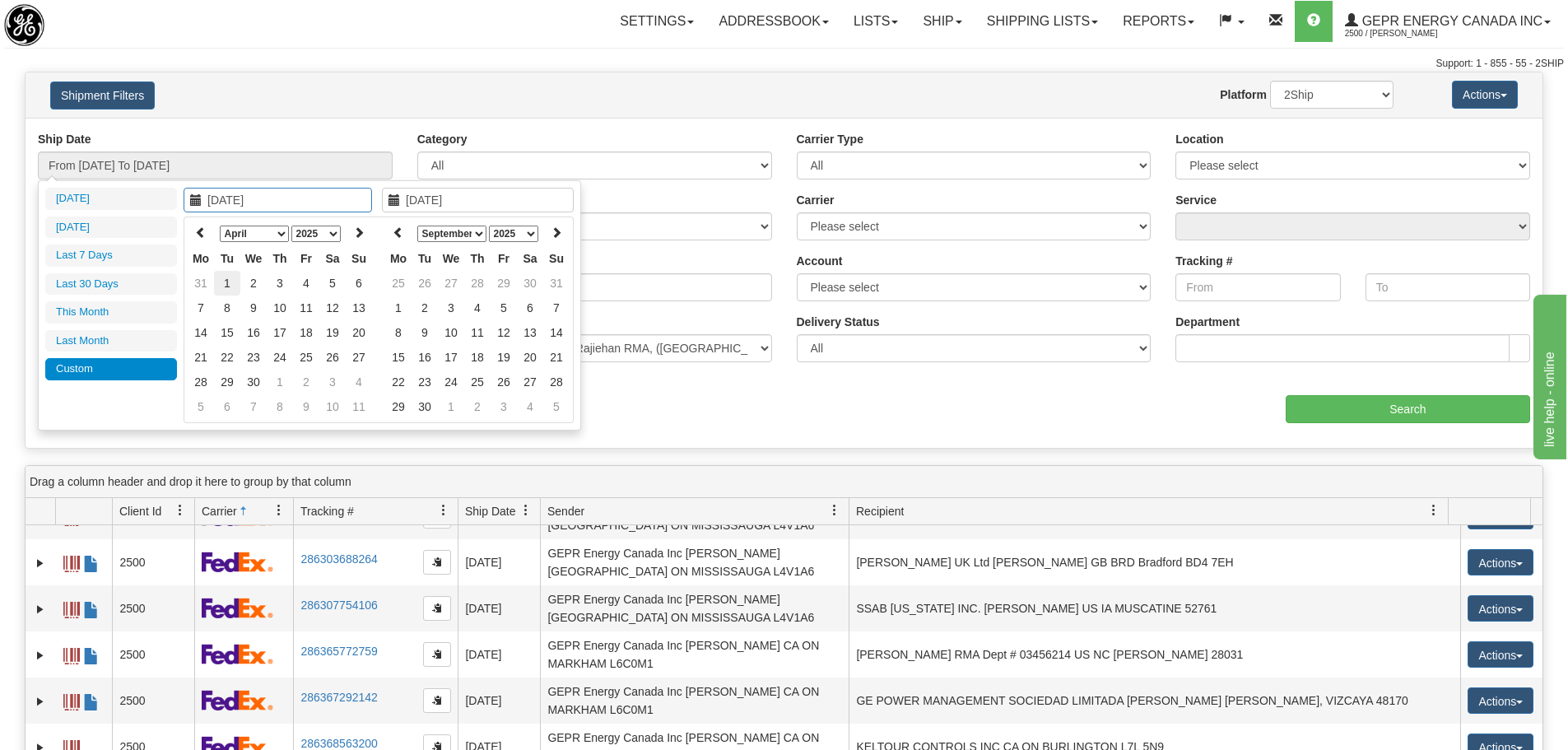
click at [224, 288] on td "1" at bounding box center [228, 284] width 27 height 25
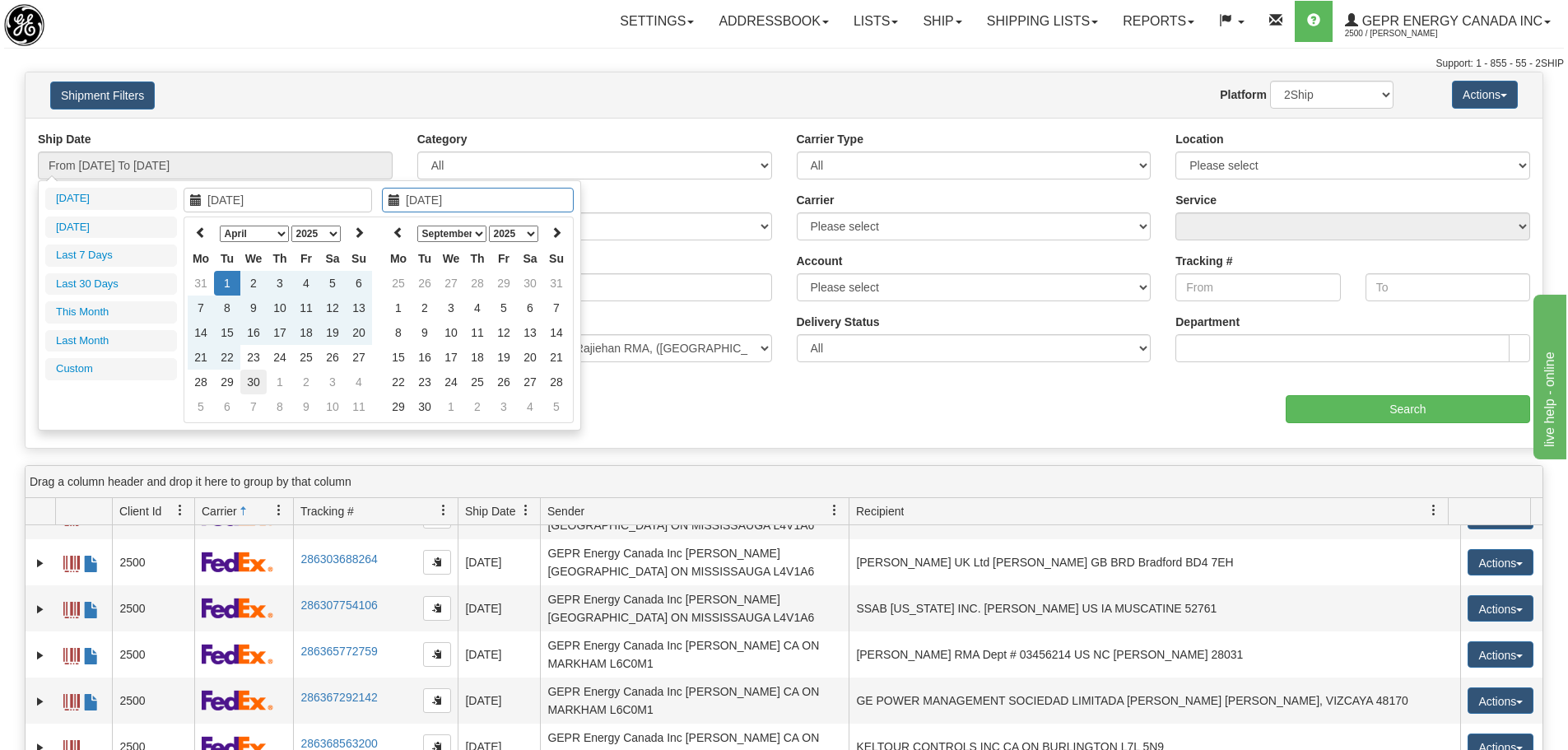
type input "04/30/2025"
click at [257, 387] on td "30" at bounding box center [253, 383] width 27 height 25
type input "From 04/01/2025 To 04/30/2025"
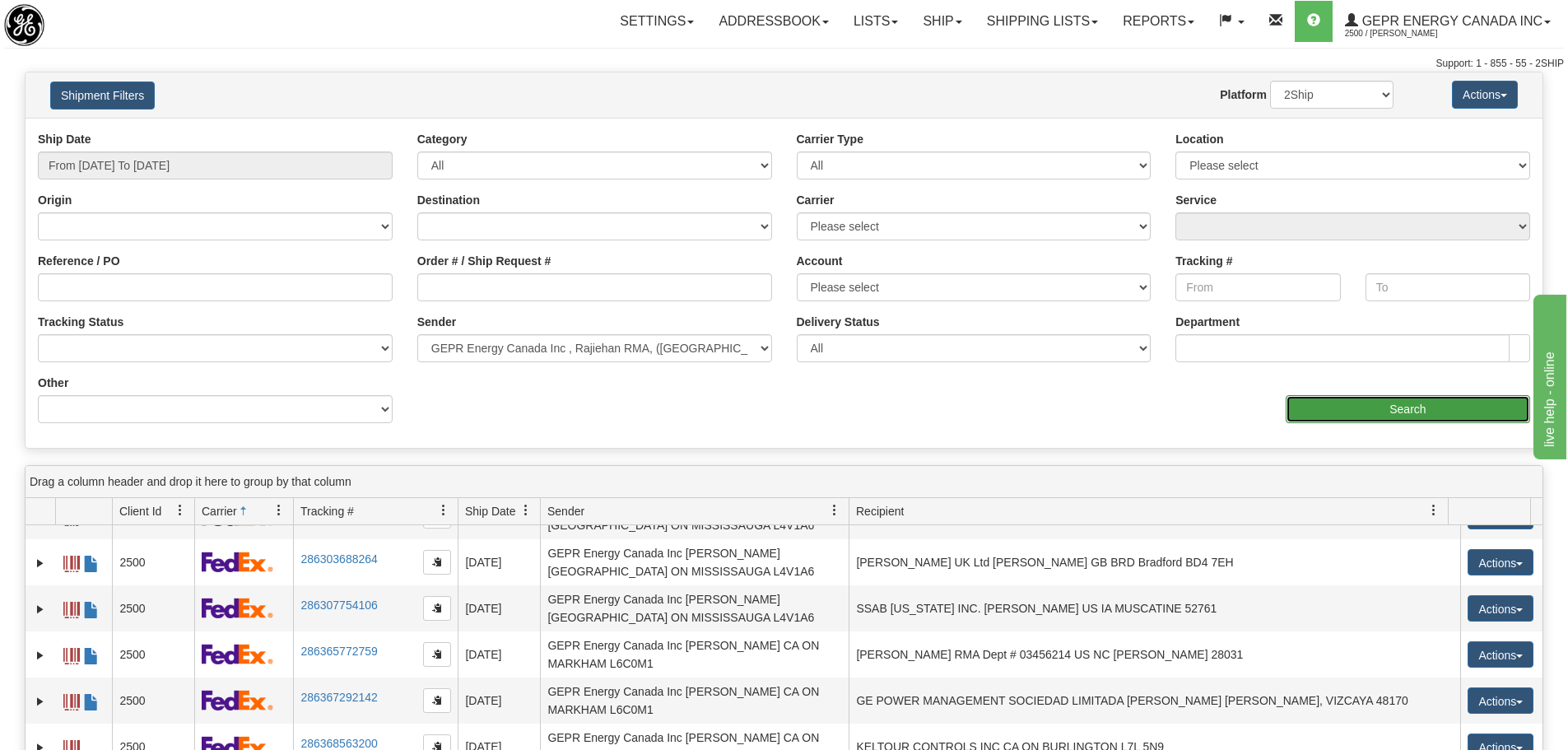
click at [1507, 399] on input "Search" at bounding box center [1408, 408] width 245 height 28
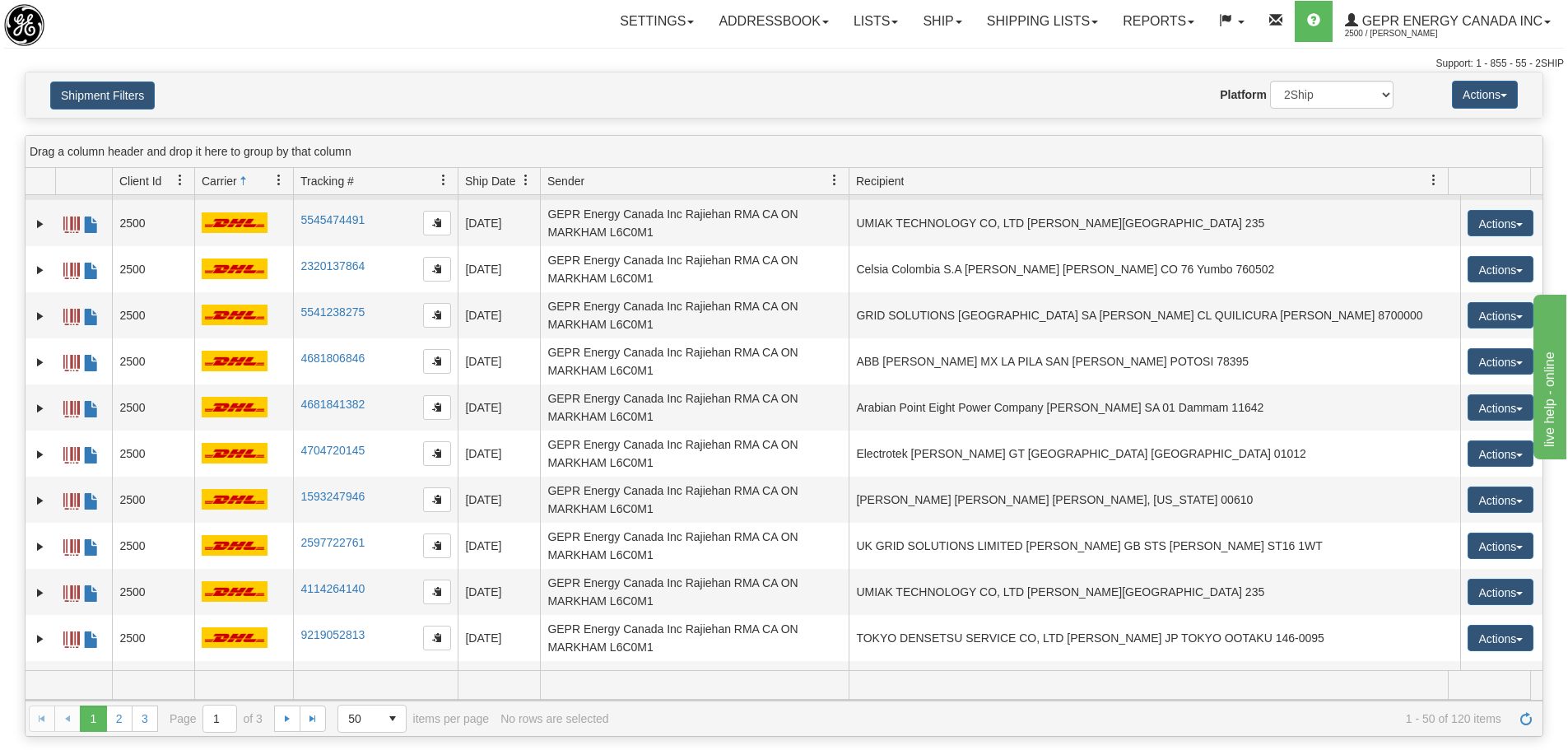
scroll to position [183, 0]
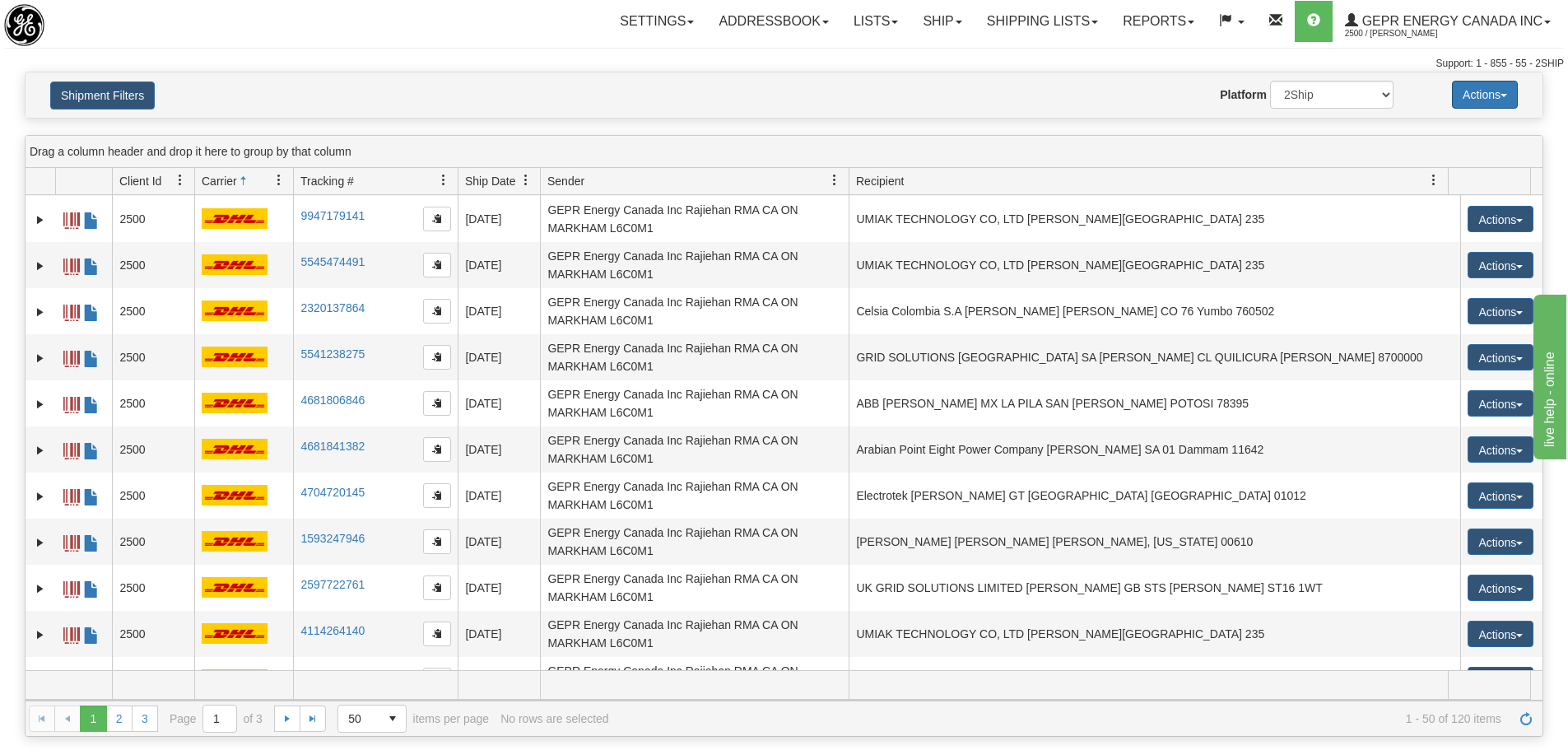
click at [1513, 101] on button "Actions" at bounding box center [1485, 94] width 66 height 28
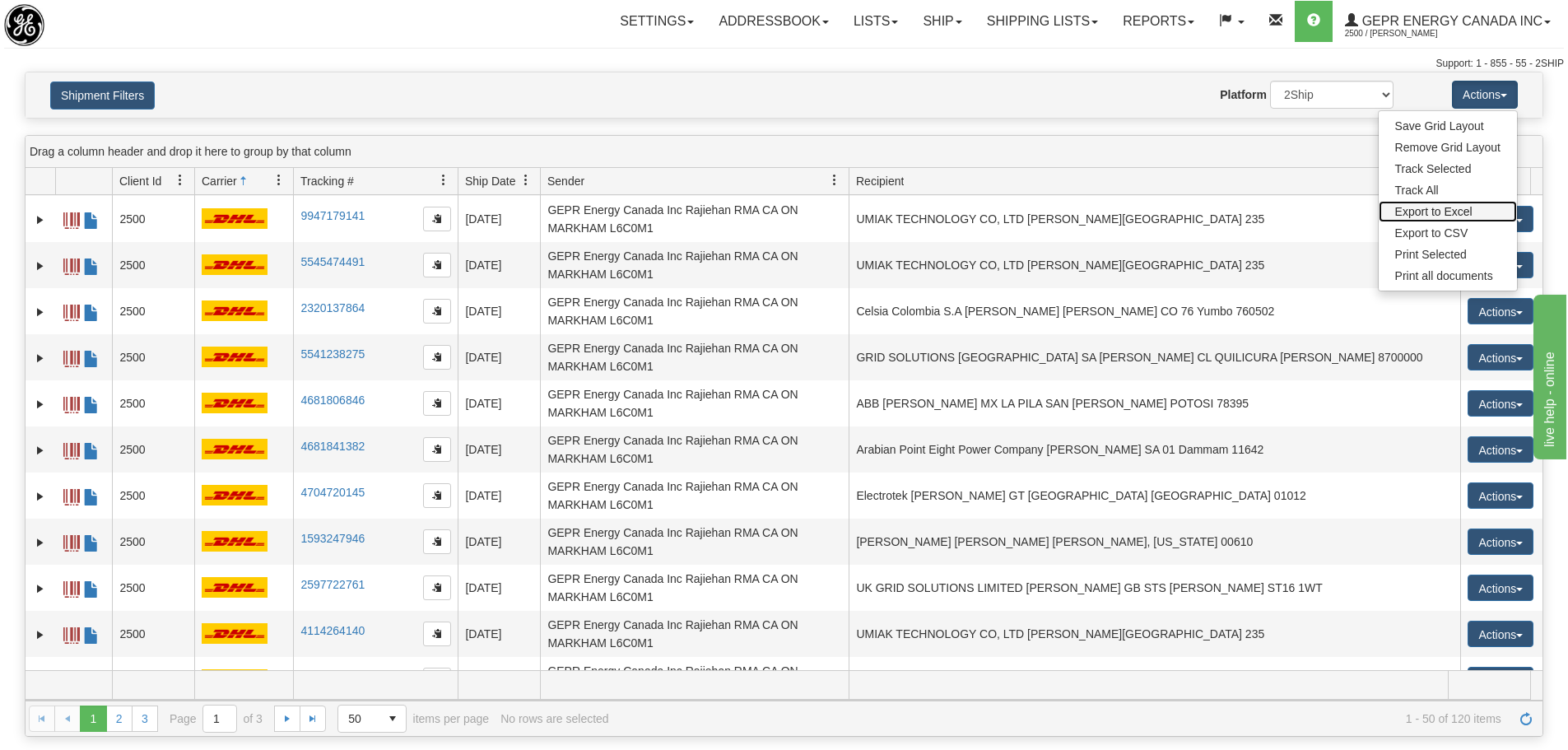
click at [1467, 206] on link "Export to Excel" at bounding box center [1449, 212] width 139 height 21
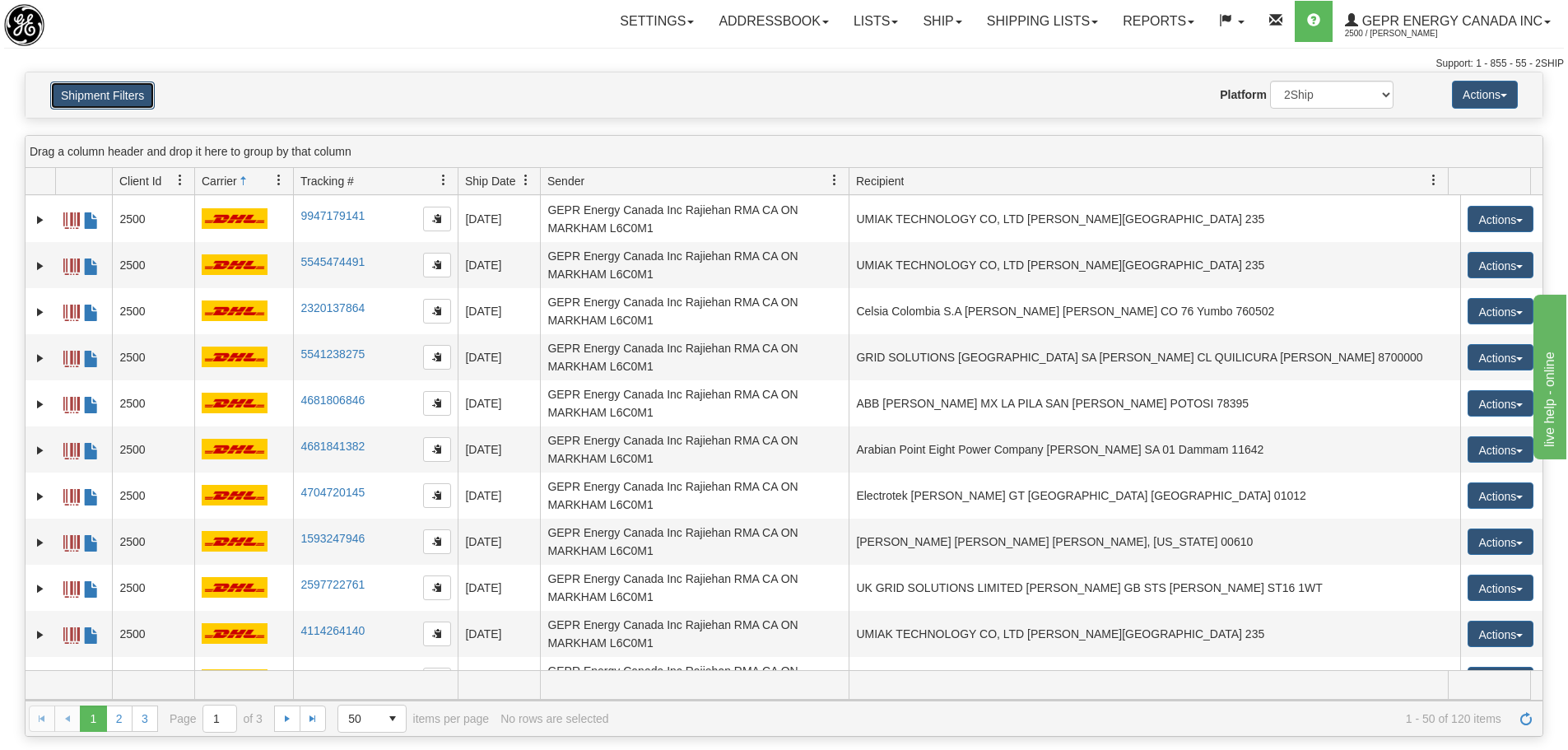
click at [121, 105] on button "Shipment Filters" at bounding box center [102, 95] width 105 height 28
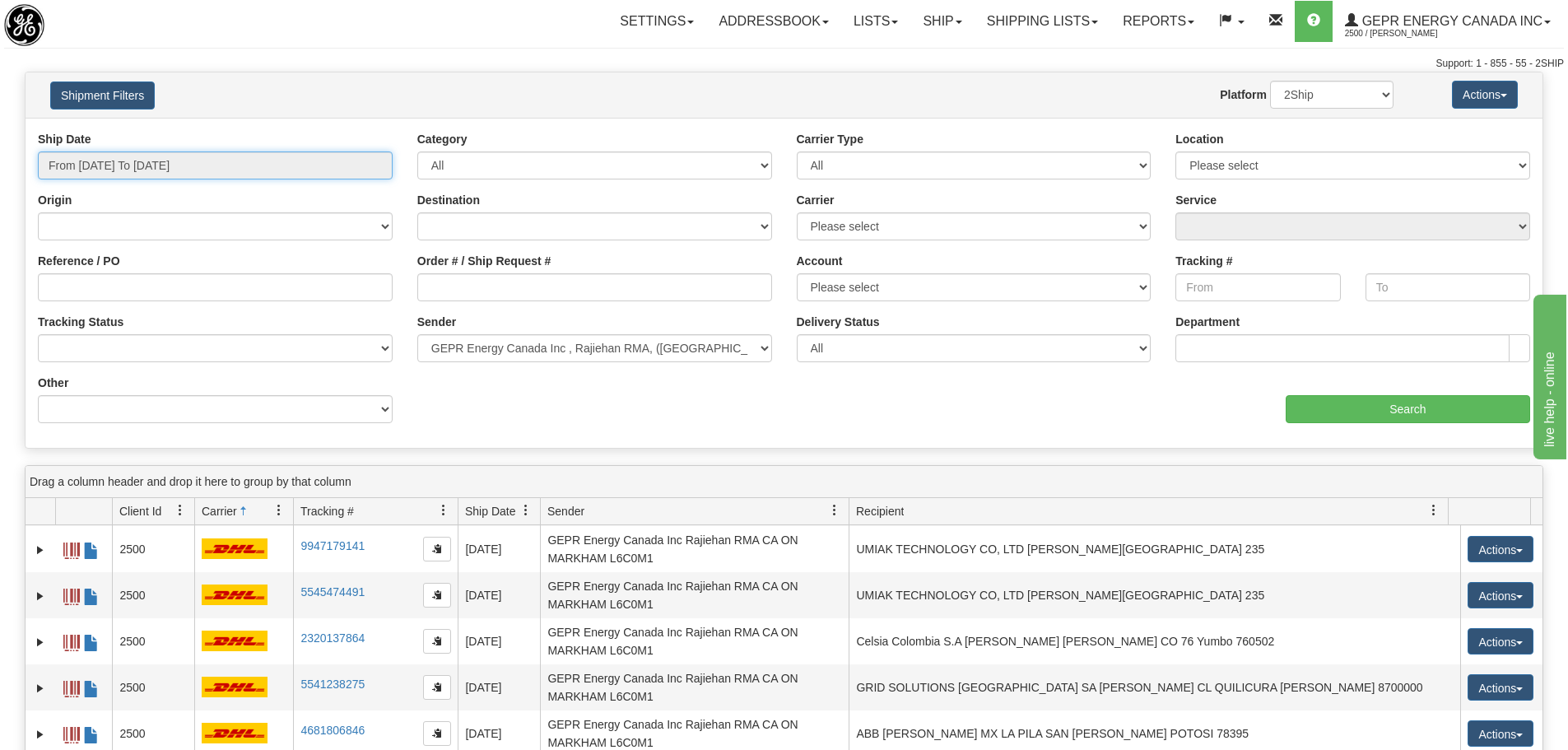
click at [137, 156] on input "From 04/01/2025 To 04/30/2025" at bounding box center [215, 165] width 355 height 28
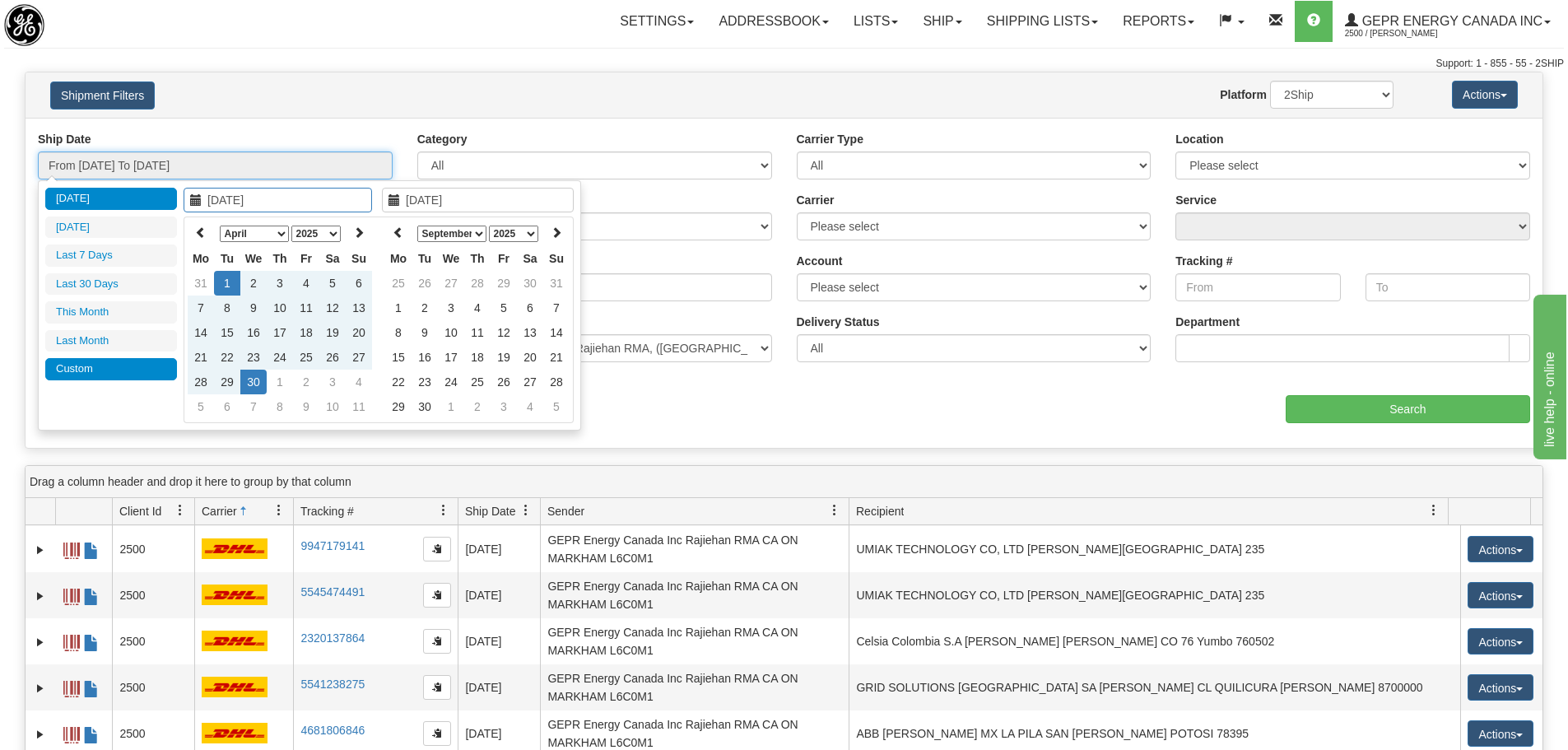
type input "[DATE]"
type input "04/01/2025"
type input "04/30/2025"
click at [265, 238] on select "January February March April May June July August September October November De…" at bounding box center [254, 234] width 69 height 17
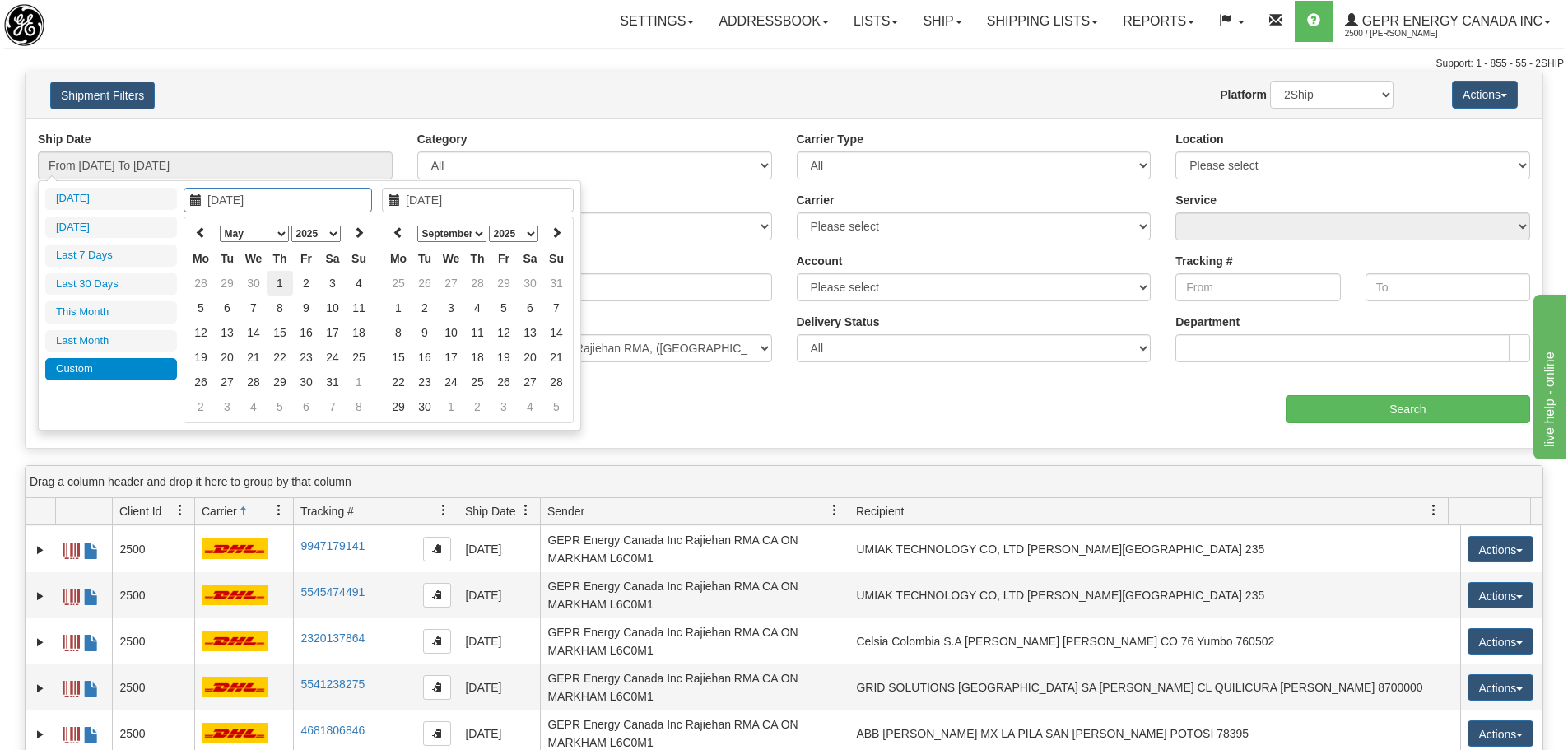
type input "05/01/2025"
click at [271, 280] on td "1" at bounding box center [280, 284] width 27 height 25
type input "05/31/2025"
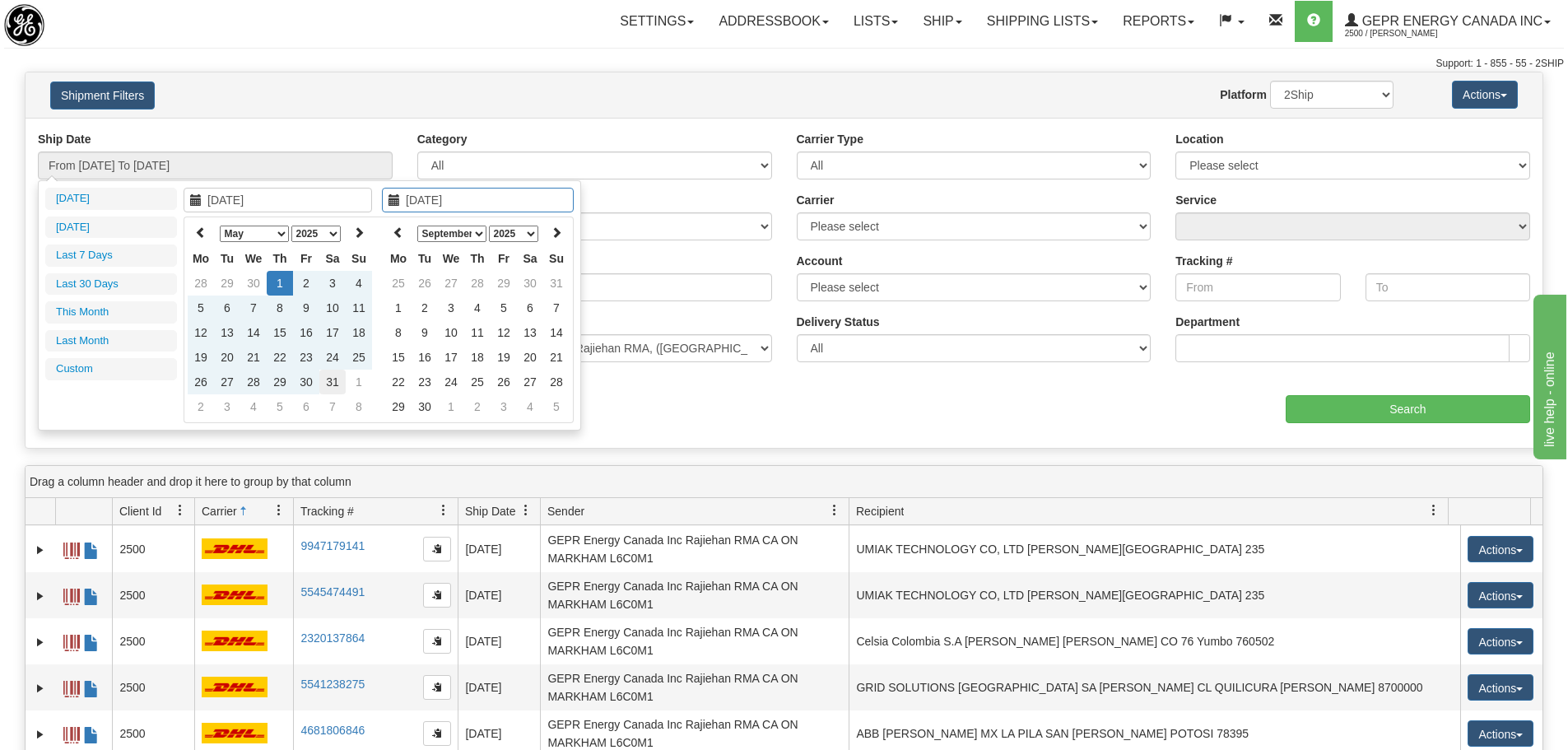
click at [335, 386] on td "31" at bounding box center [333, 383] width 27 height 25
type input "From 05/01/2025 To 05/31/2025"
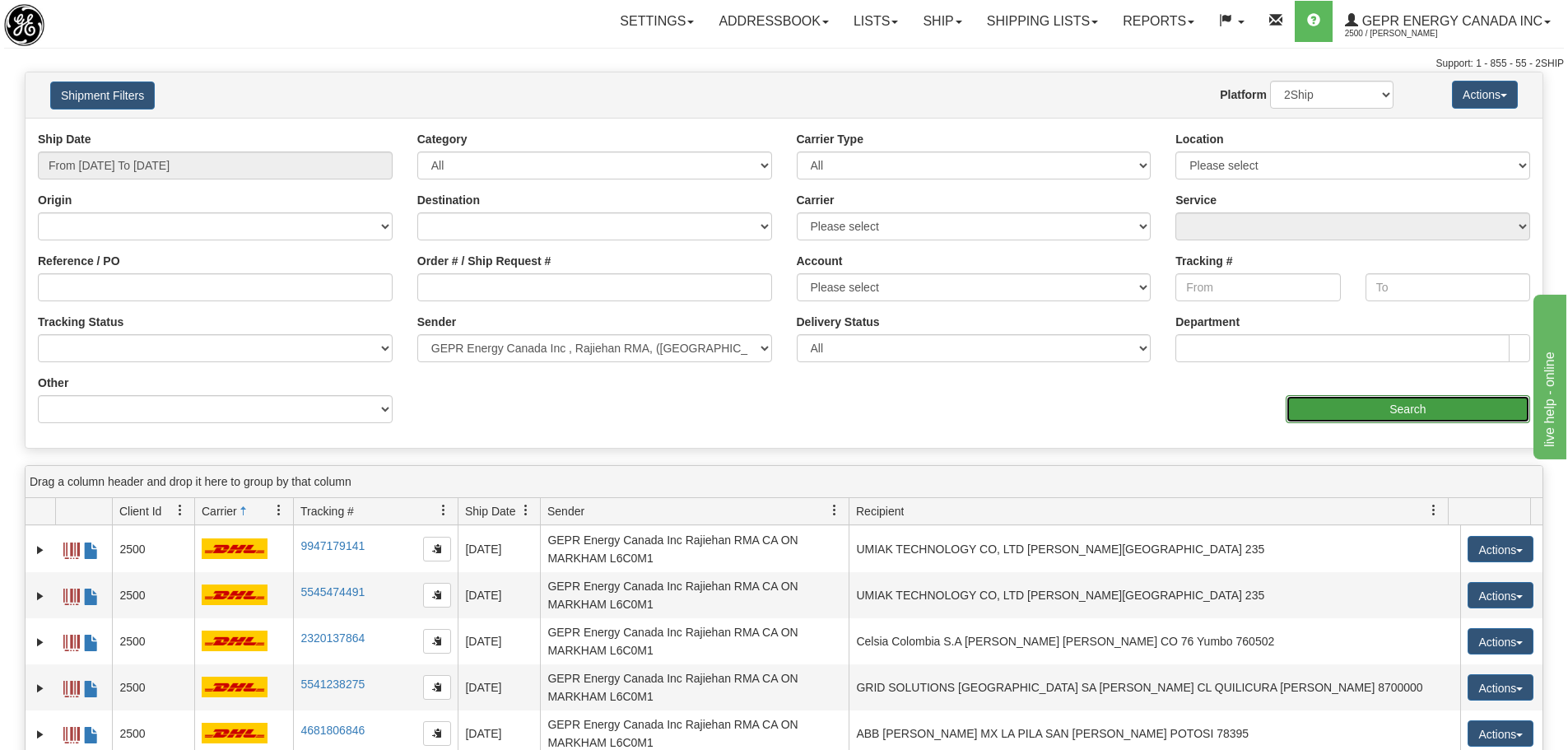
click at [1346, 398] on input "Search" at bounding box center [1408, 408] width 245 height 28
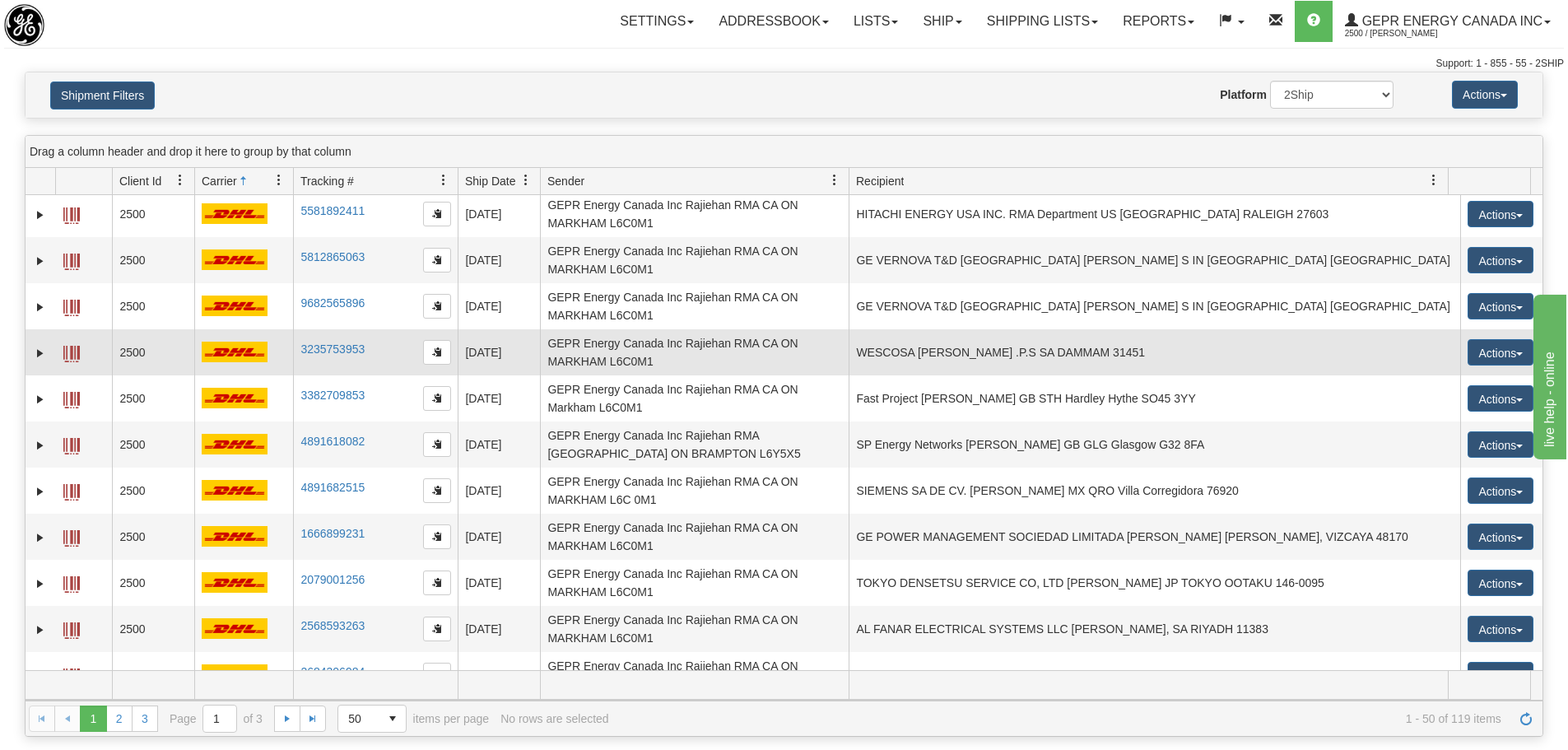
scroll to position [0, 0]
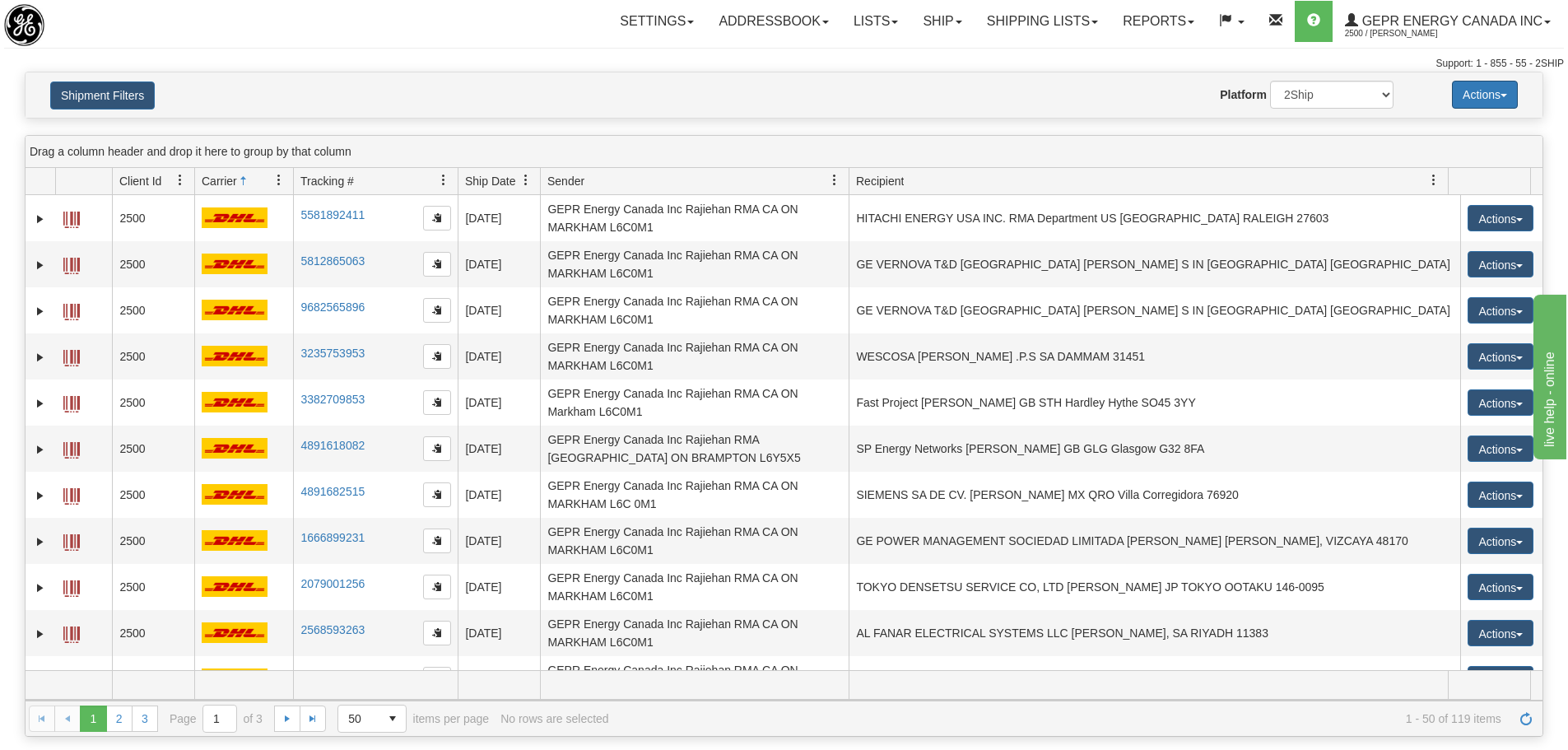
click at [1514, 102] on button "Actions" at bounding box center [1485, 94] width 66 height 28
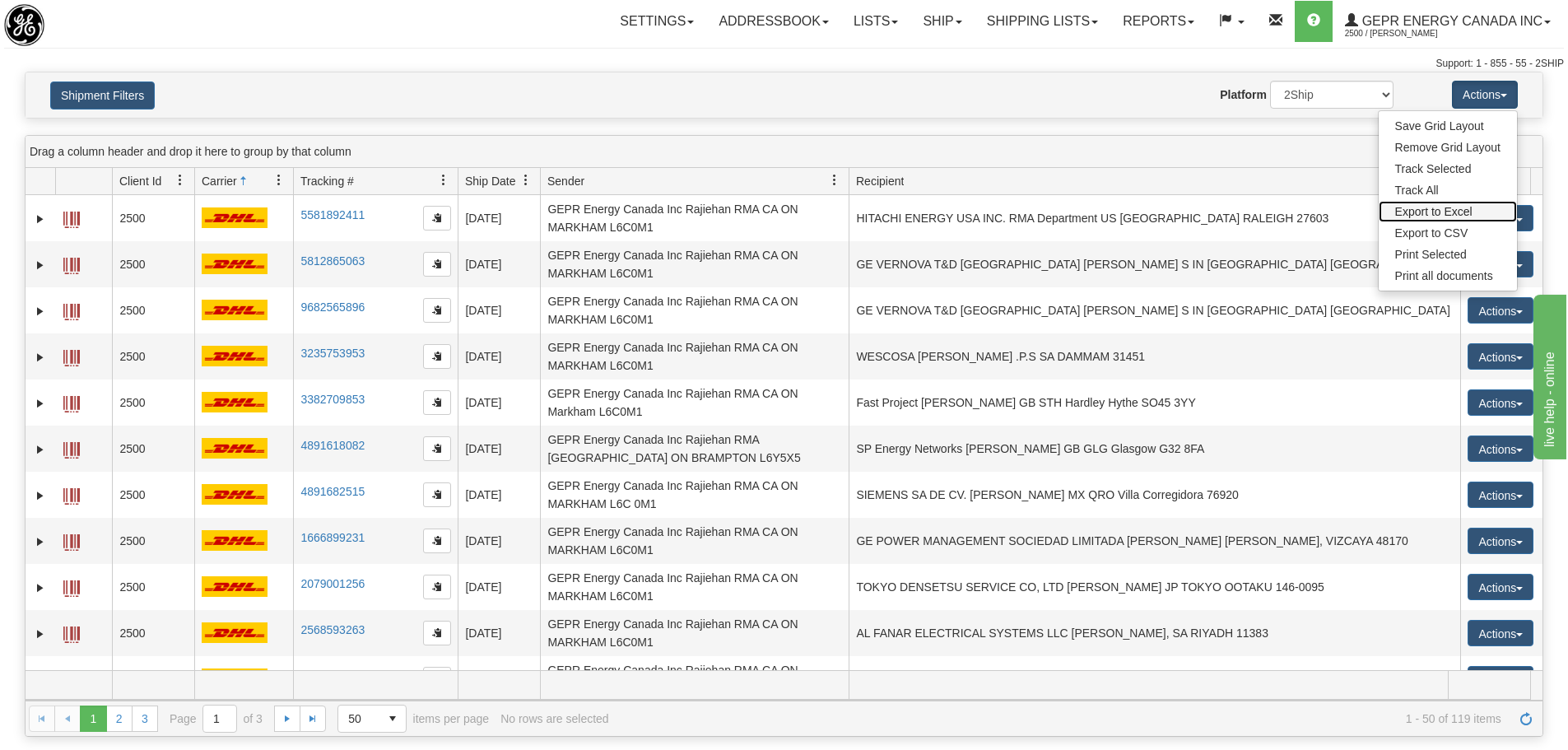
click at [1463, 209] on link "Export to Excel" at bounding box center [1449, 212] width 139 height 21
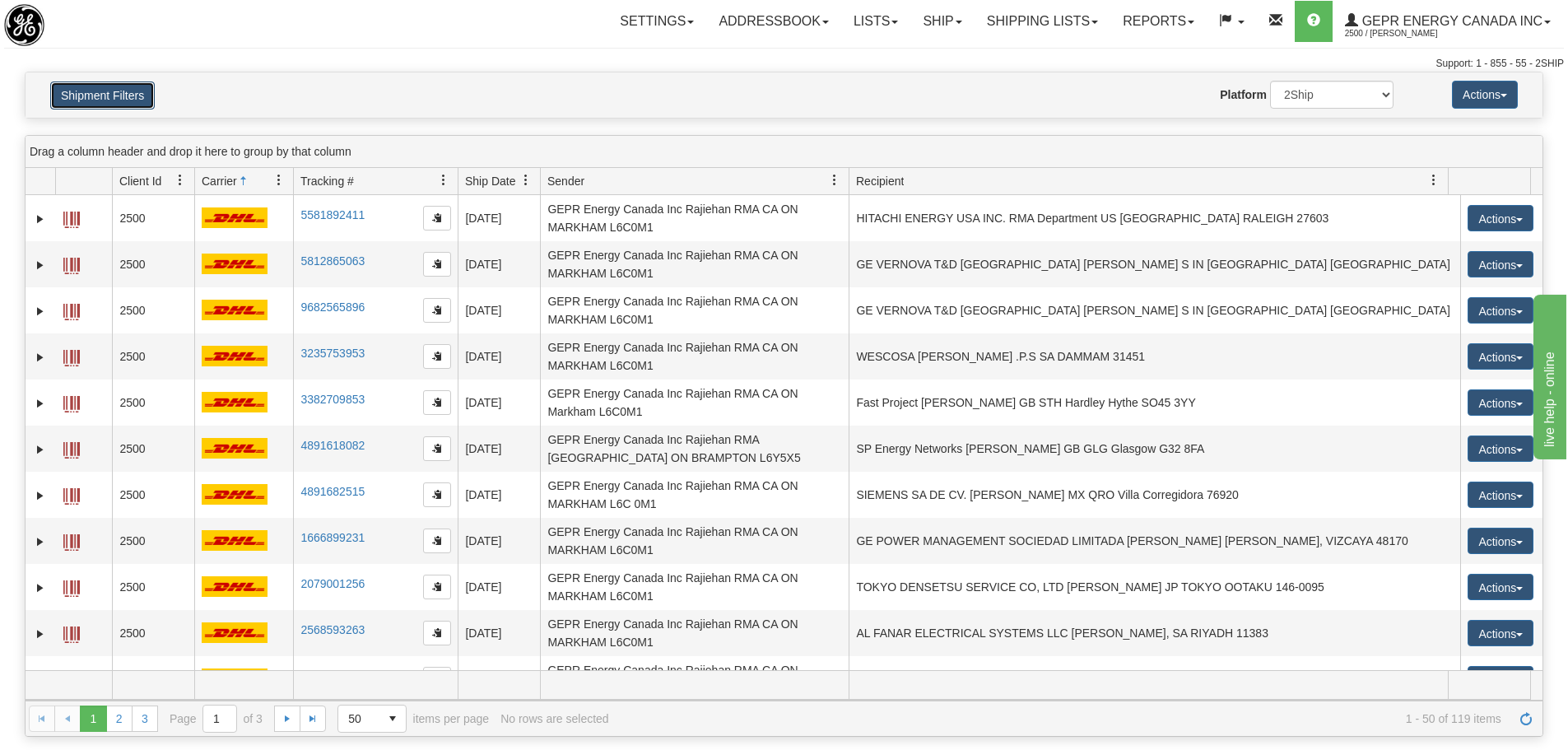
click at [137, 90] on button "Shipment Filters" at bounding box center [102, 95] width 105 height 28
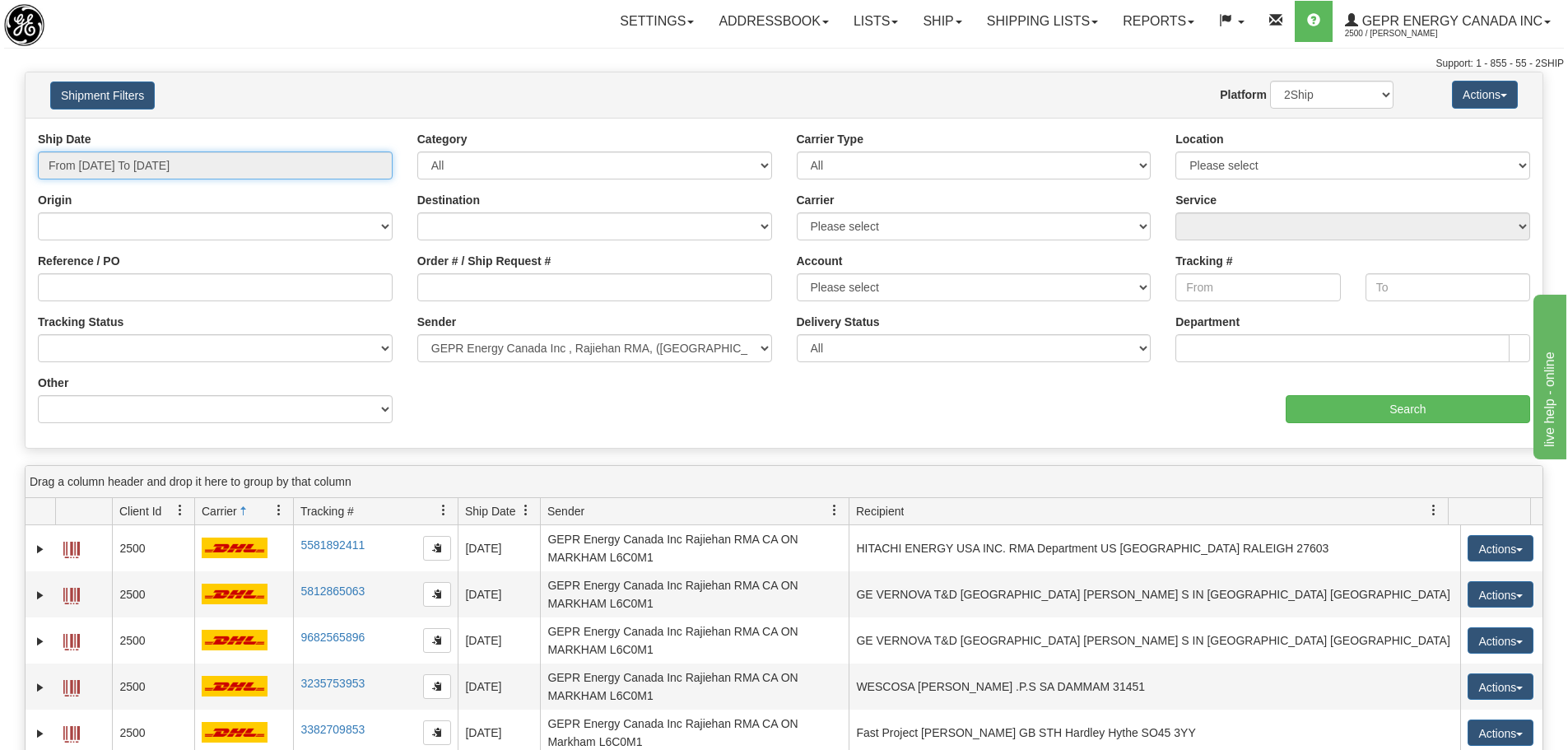
click at [196, 156] on input "From 05/01/2025 To 05/31/2025" at bounding box center [215, 165] width 355 height 28
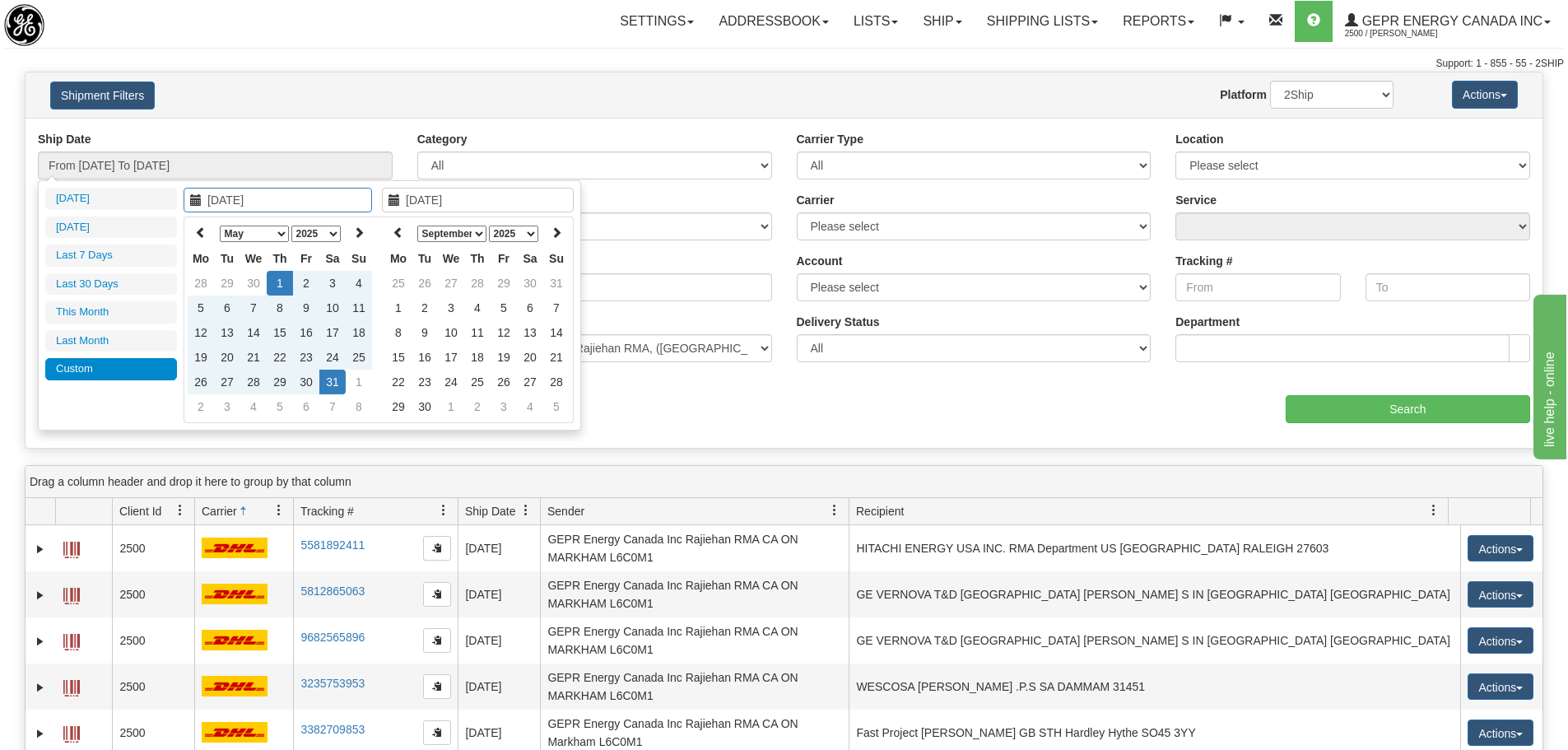
click at [271, 237] on select "January February March April May June July August September October November De…" at bounding box center [254, 234] width 69 height 17
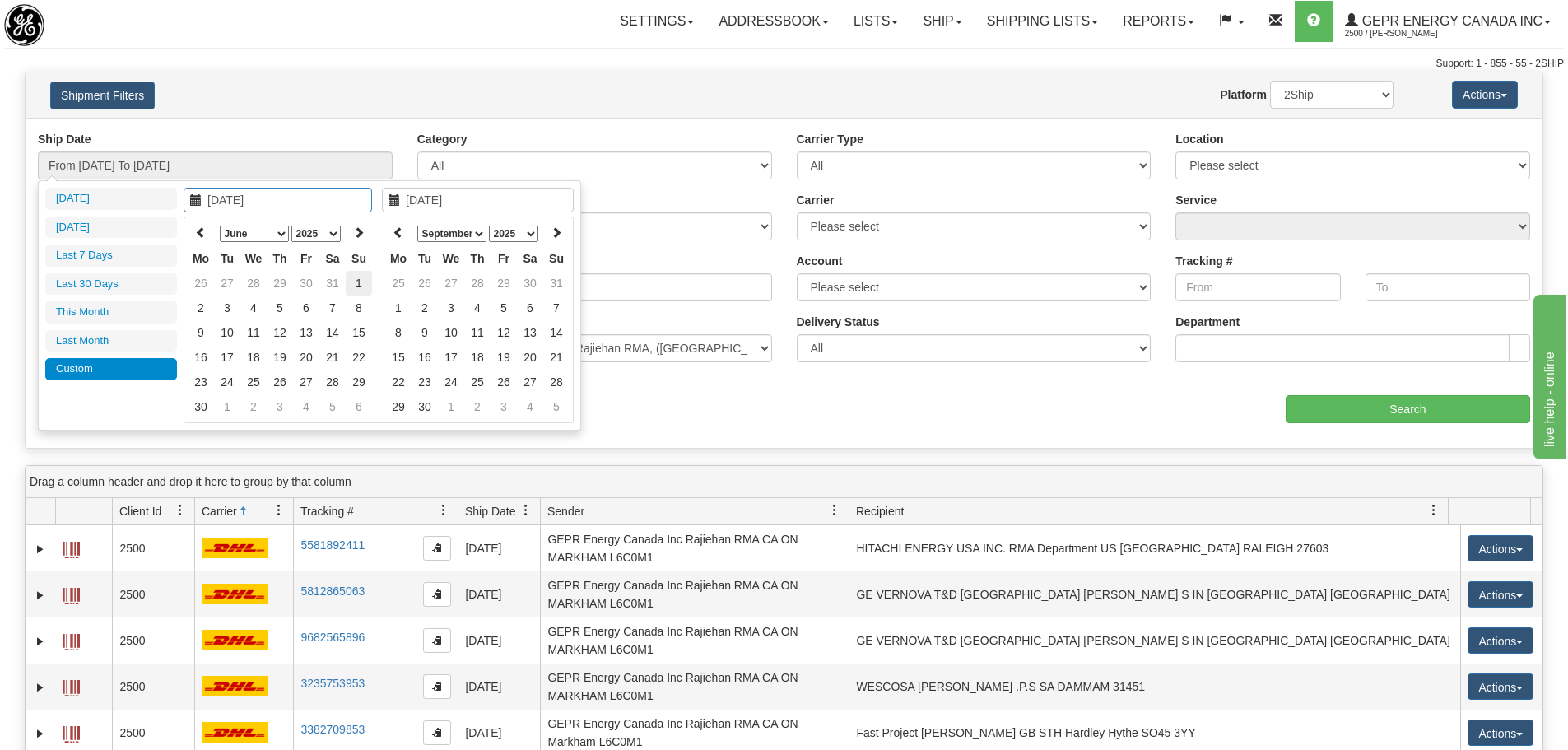
type input "06/01/2025"
click at [361, 283] on td "1" at bounding box center [359, 284] width 27 height 25
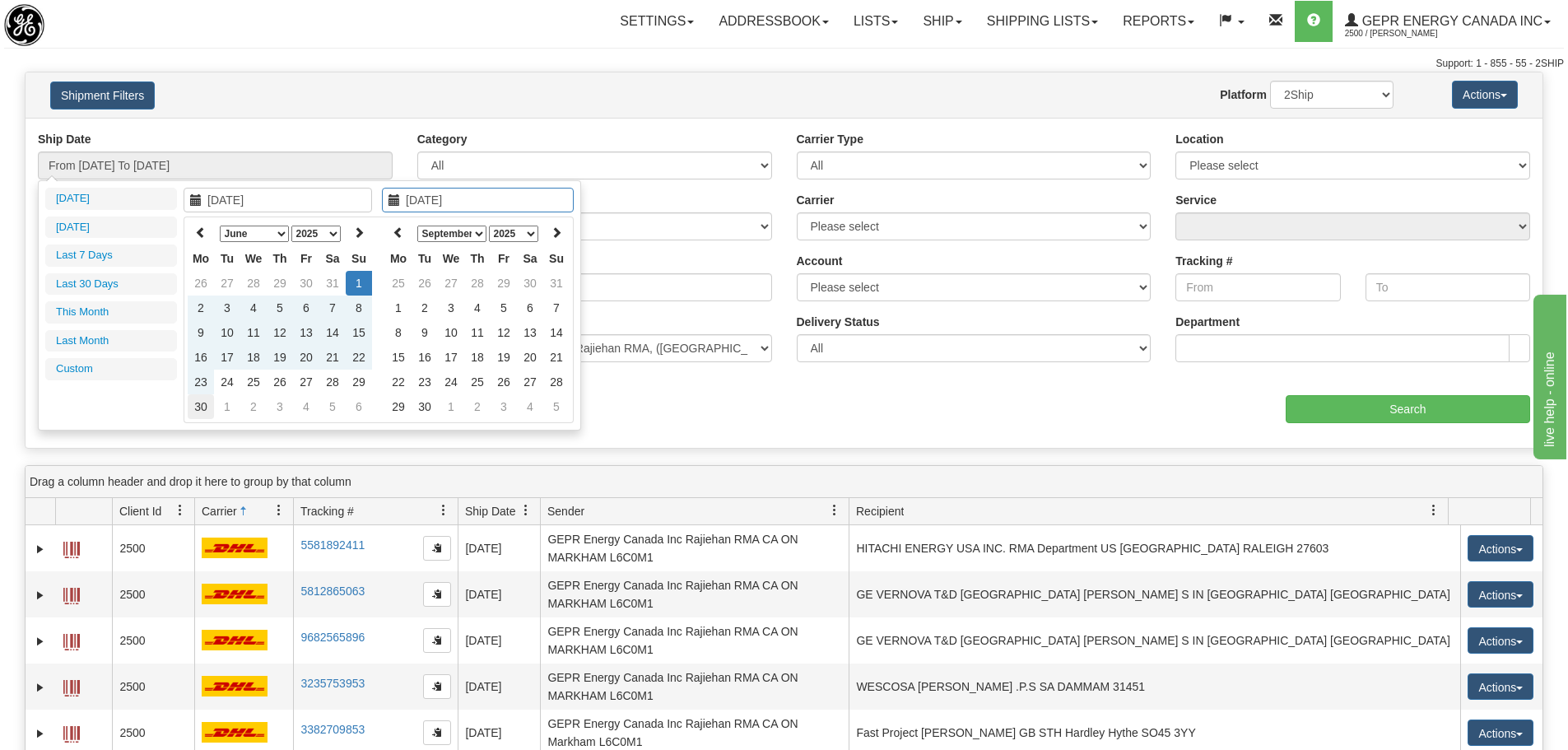
type input "06/30/2025"
click at [206, 401] on td "30" at bounding box center [201, 407] width 27 height 25
type input "From 06/01/2025 To 06/30/2025"
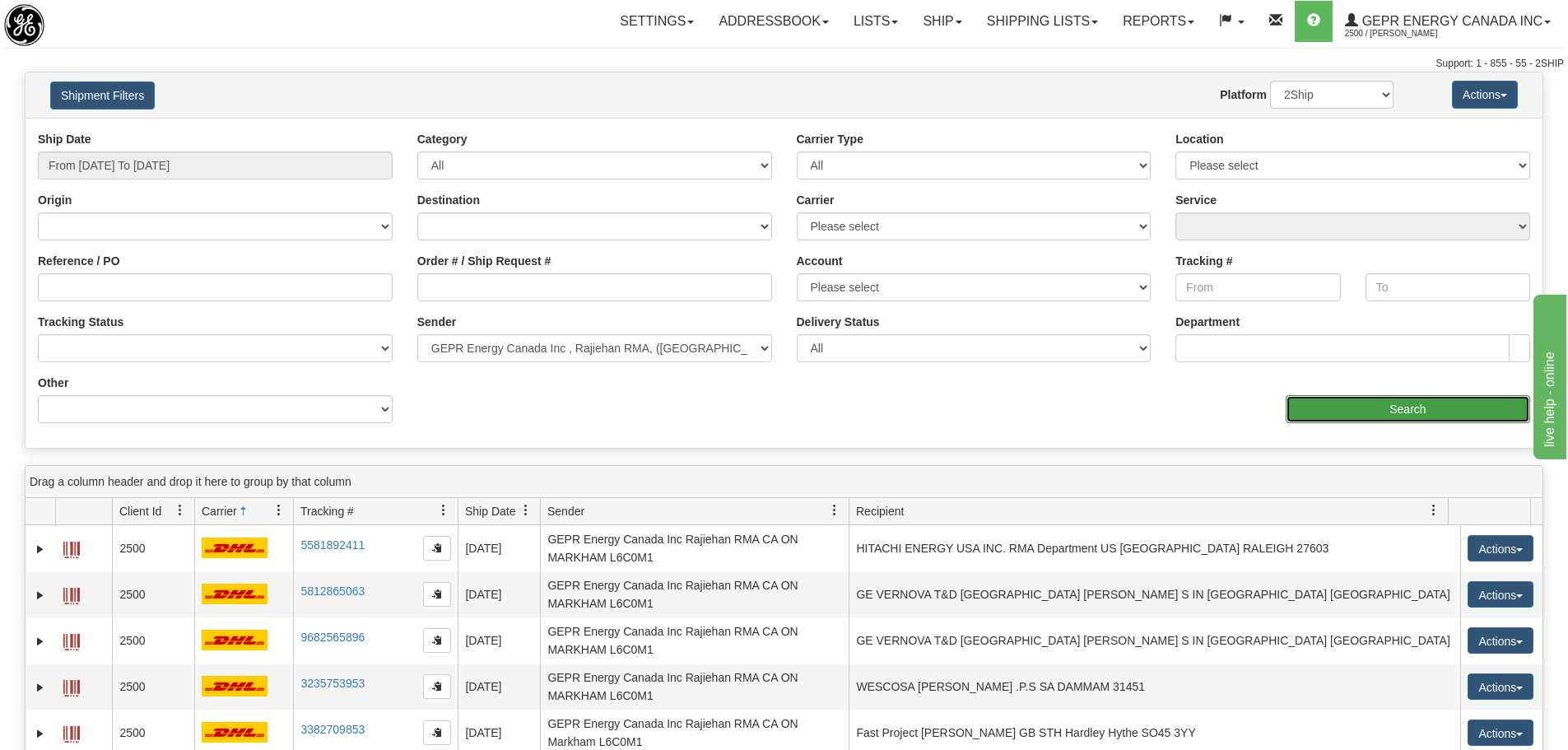
click at [1440, 398] on input "Search" at bounding box center [1408, 408] width 245 height 28
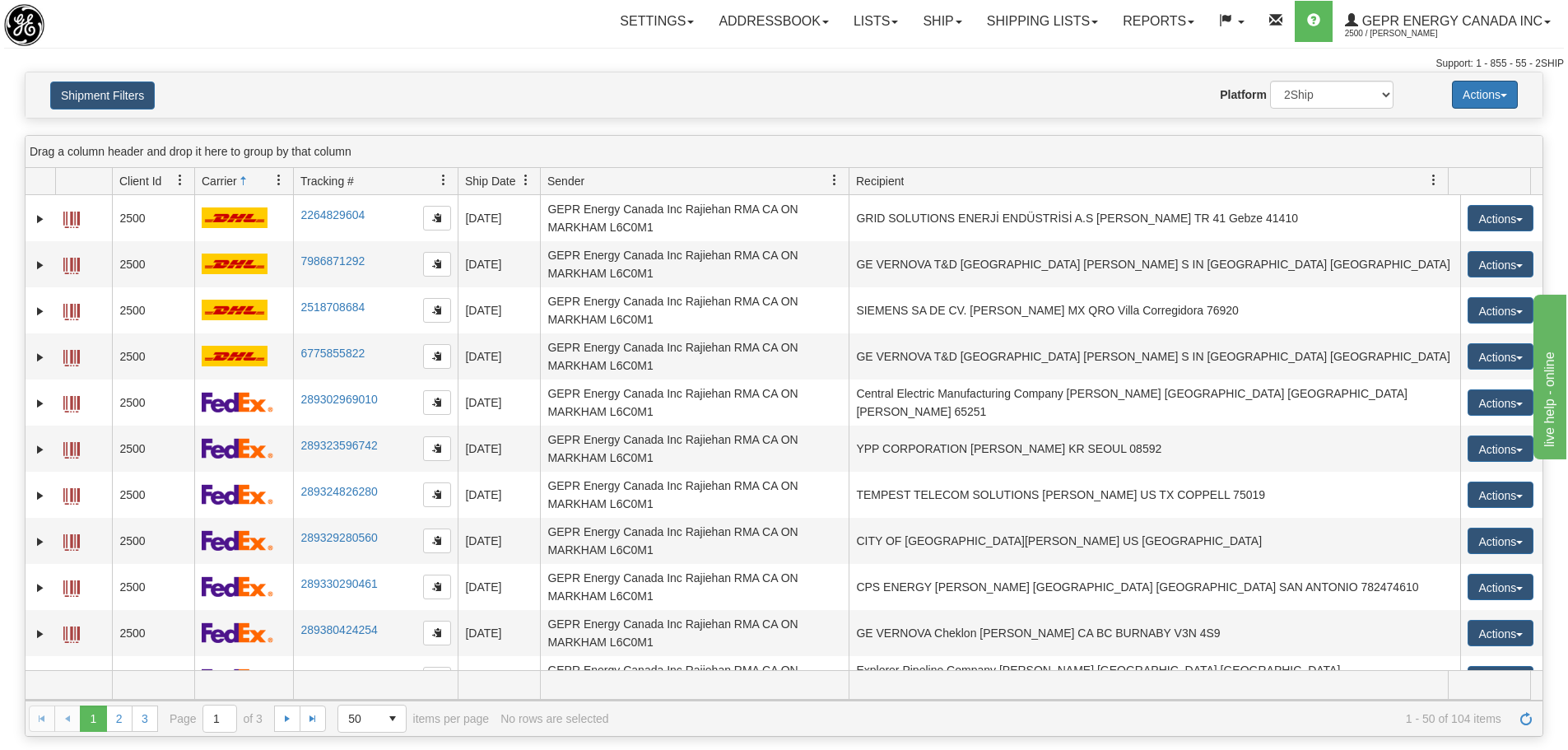
click at [1467, 108] on button "Actions" at bounding box center [1485, 94] width 66 height 28
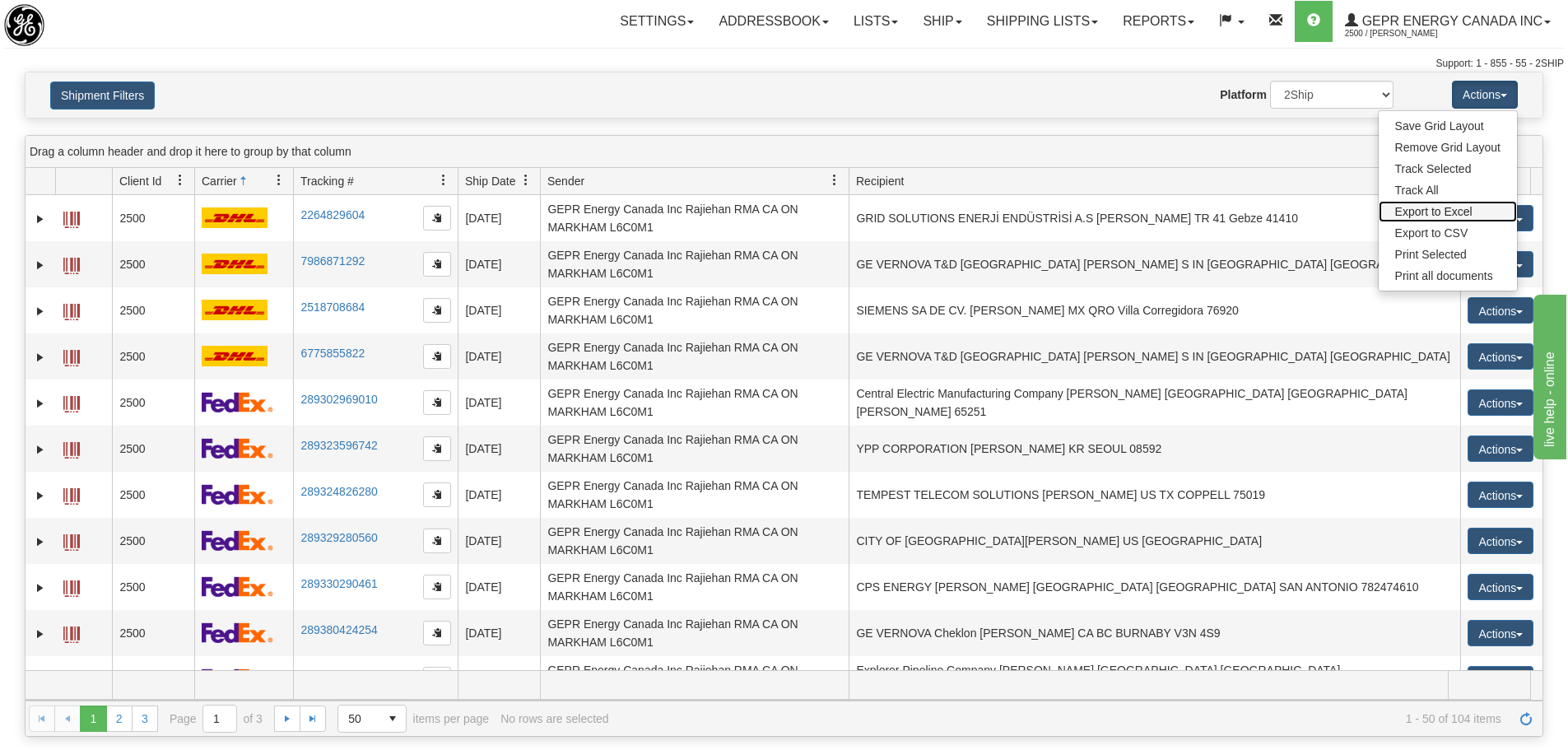
click at [1464, 218] on link "Export to Excel" at bounding box center [1449, 212] width 139 height 21
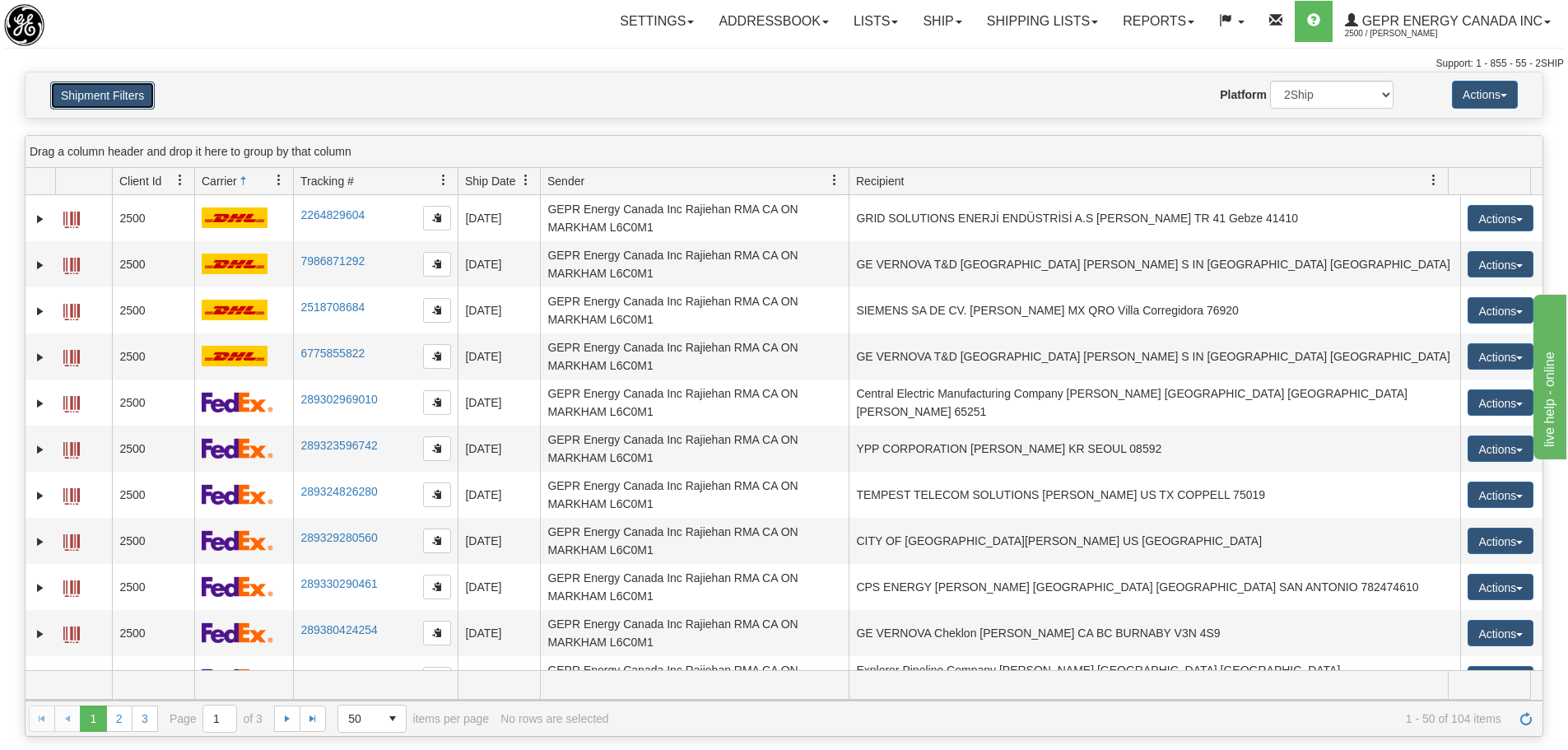
click at [116, 93] on button "Shipment Filters" at bounding box center [102, 95] width 105 height 28
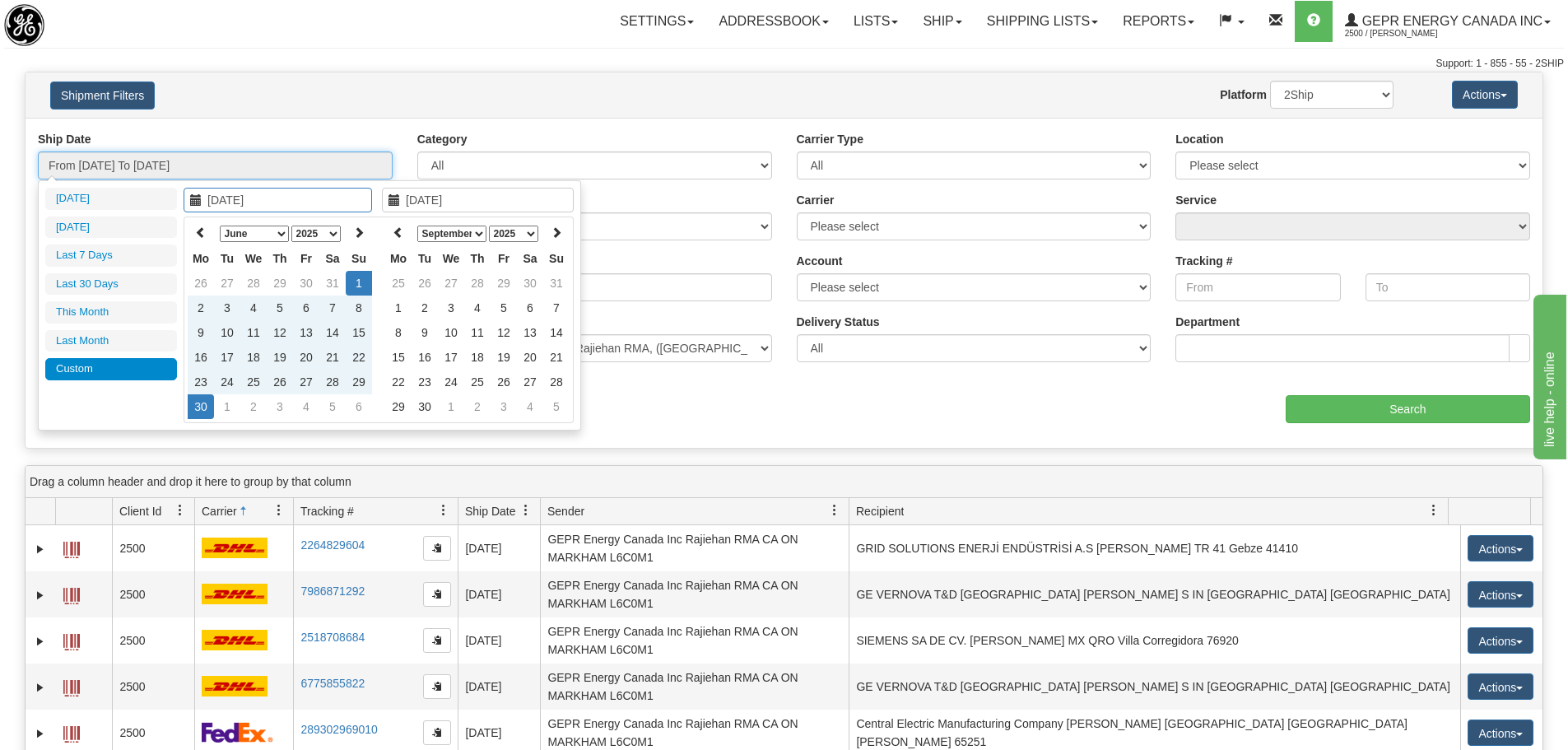
click at [167, 172] on input "From 06/01/2025 To 06/30/2025" at bounding box center [215, 165] width 355 height 28
click at [254, 233] on select "January February March April May June July August September October November De…" at bounding box center [254, 234] width 69 height 17
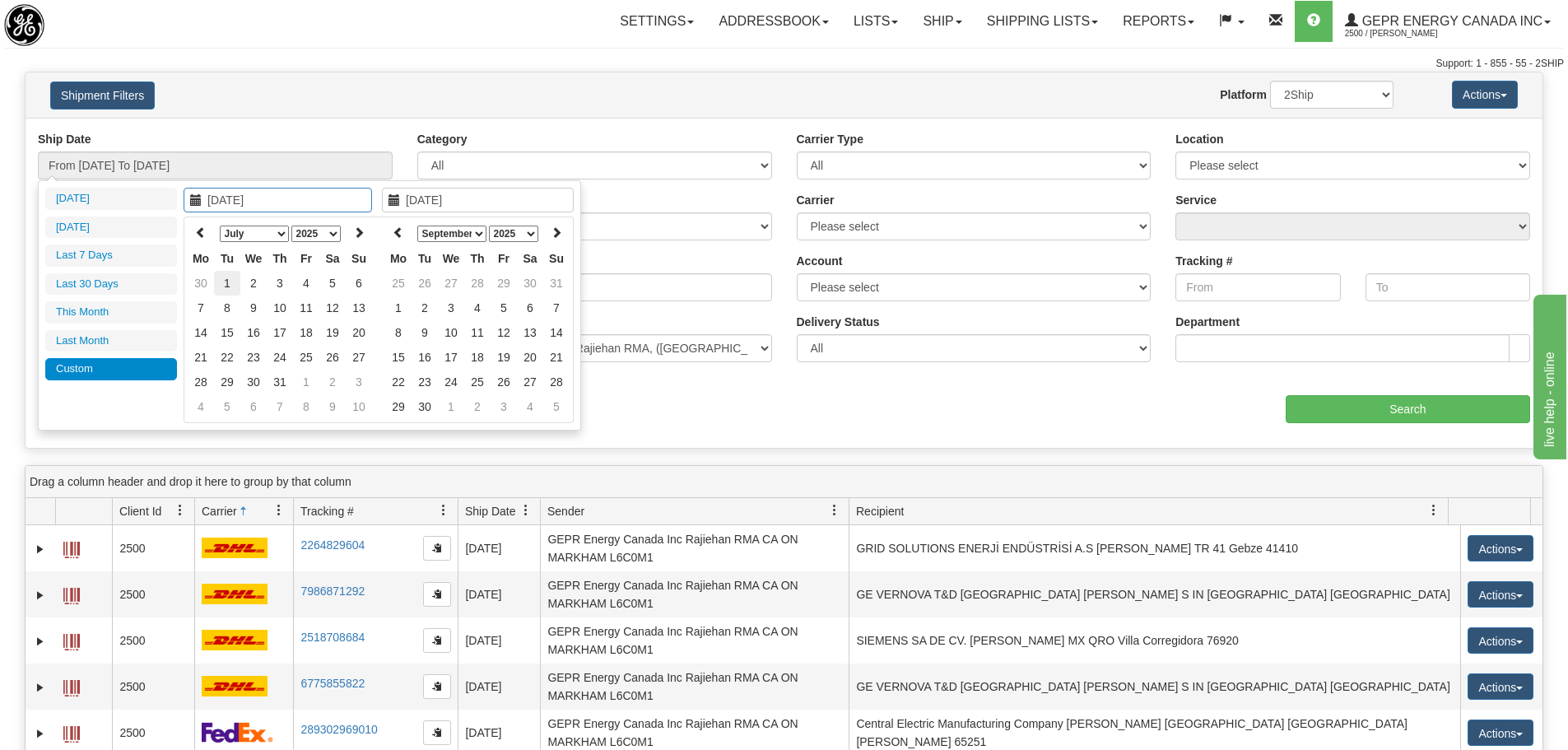
type input "07/01/2025"
click at [221, 283] on td "1" at bounding box center [228, 284] width 27 height 25
type input "07/31/2025"
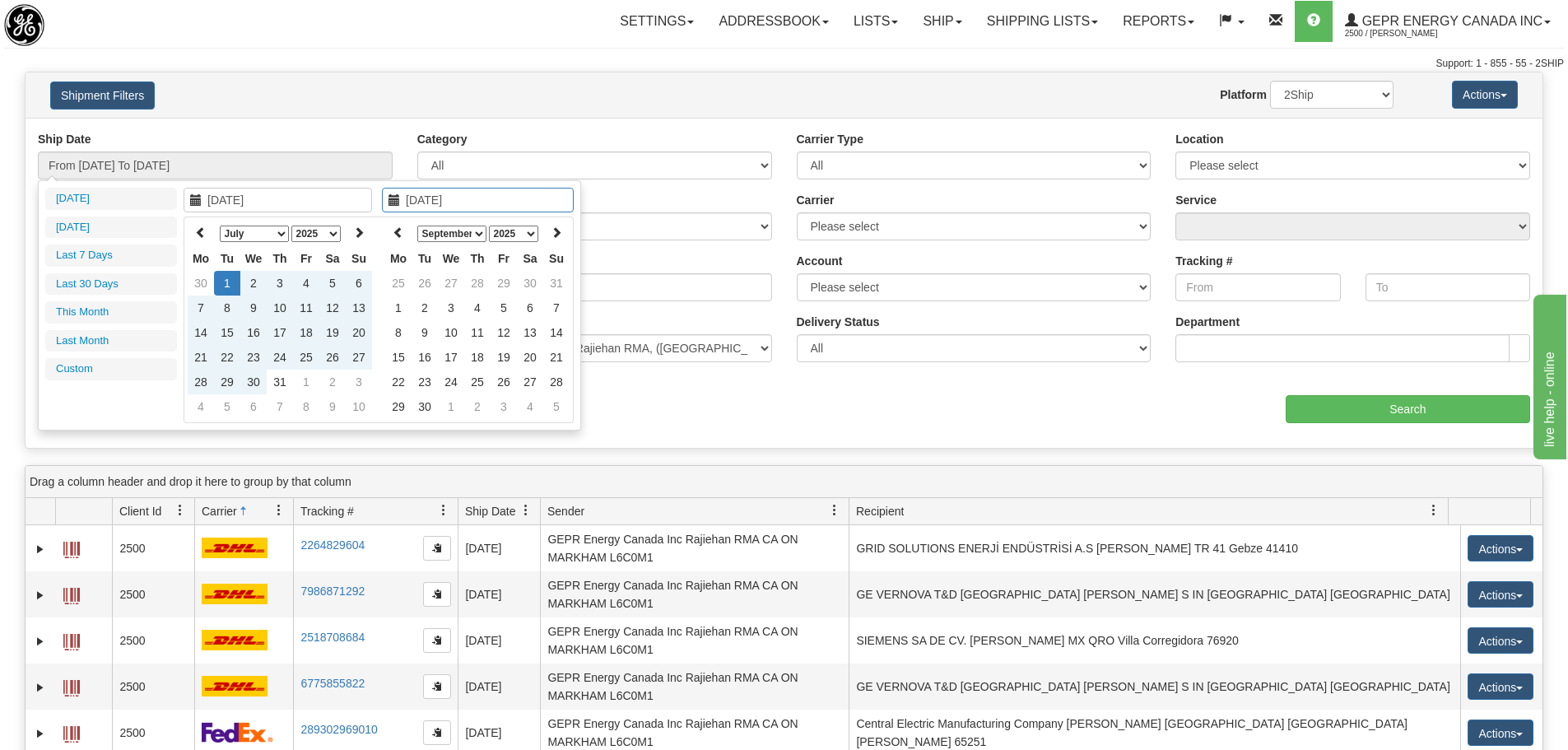
click at [276, 383] on td "31" at bounding box center [280, 383] width 27 height 25
type input "From 07/01/2025 To 07/31/2025"
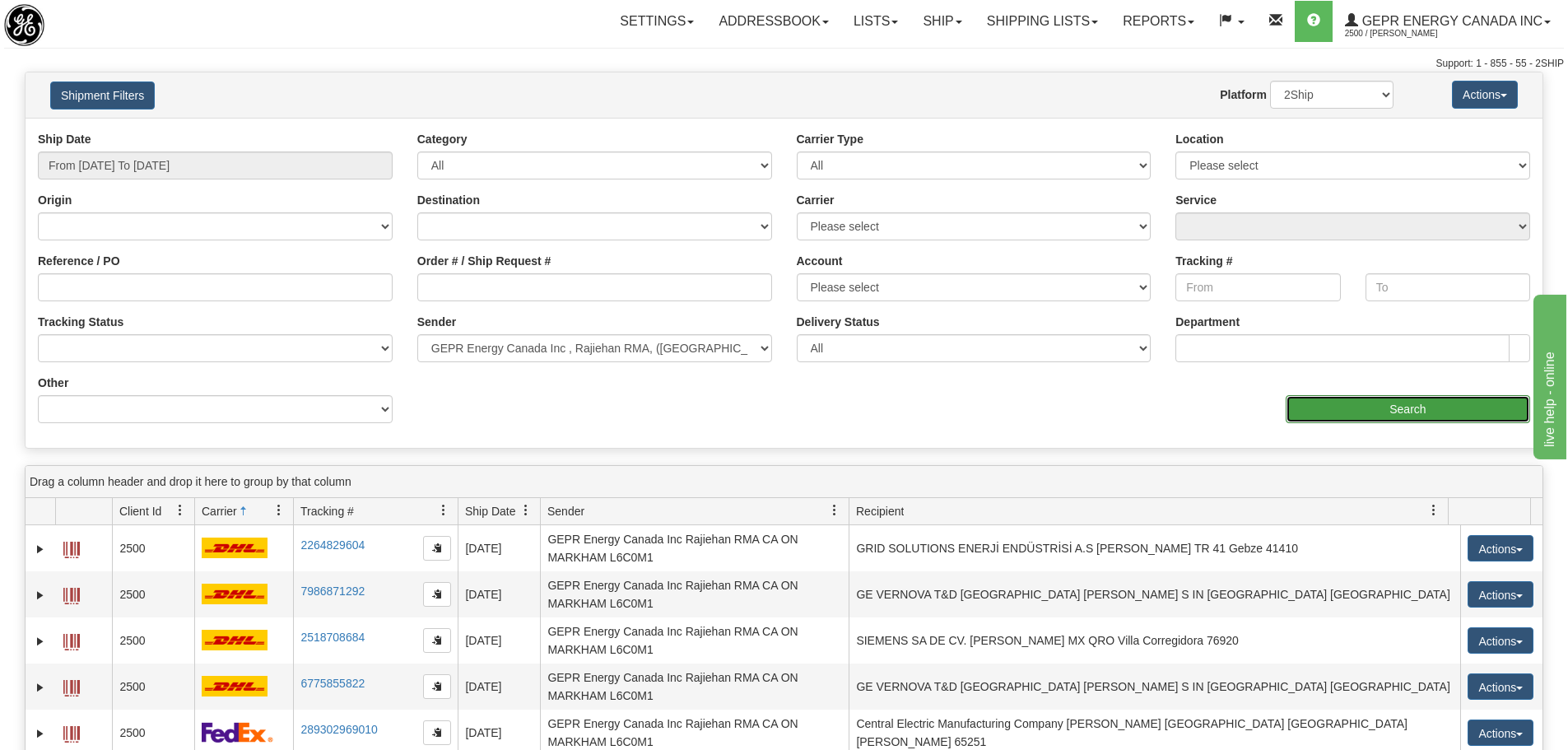
click at [1375, 404] on input "Search" at bounding box center [1408, 408] width 245 height 28
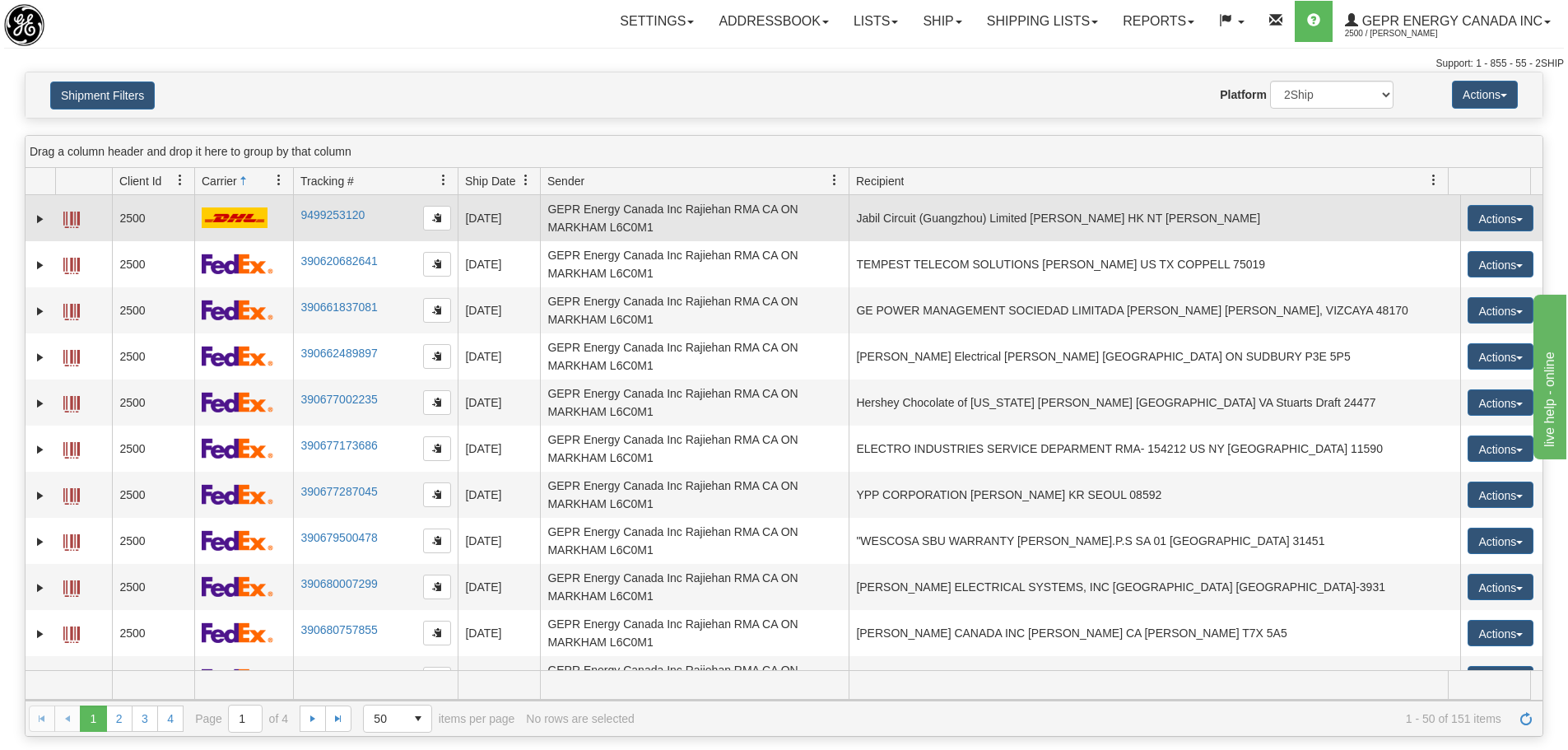
scroll to position [1400, 0]
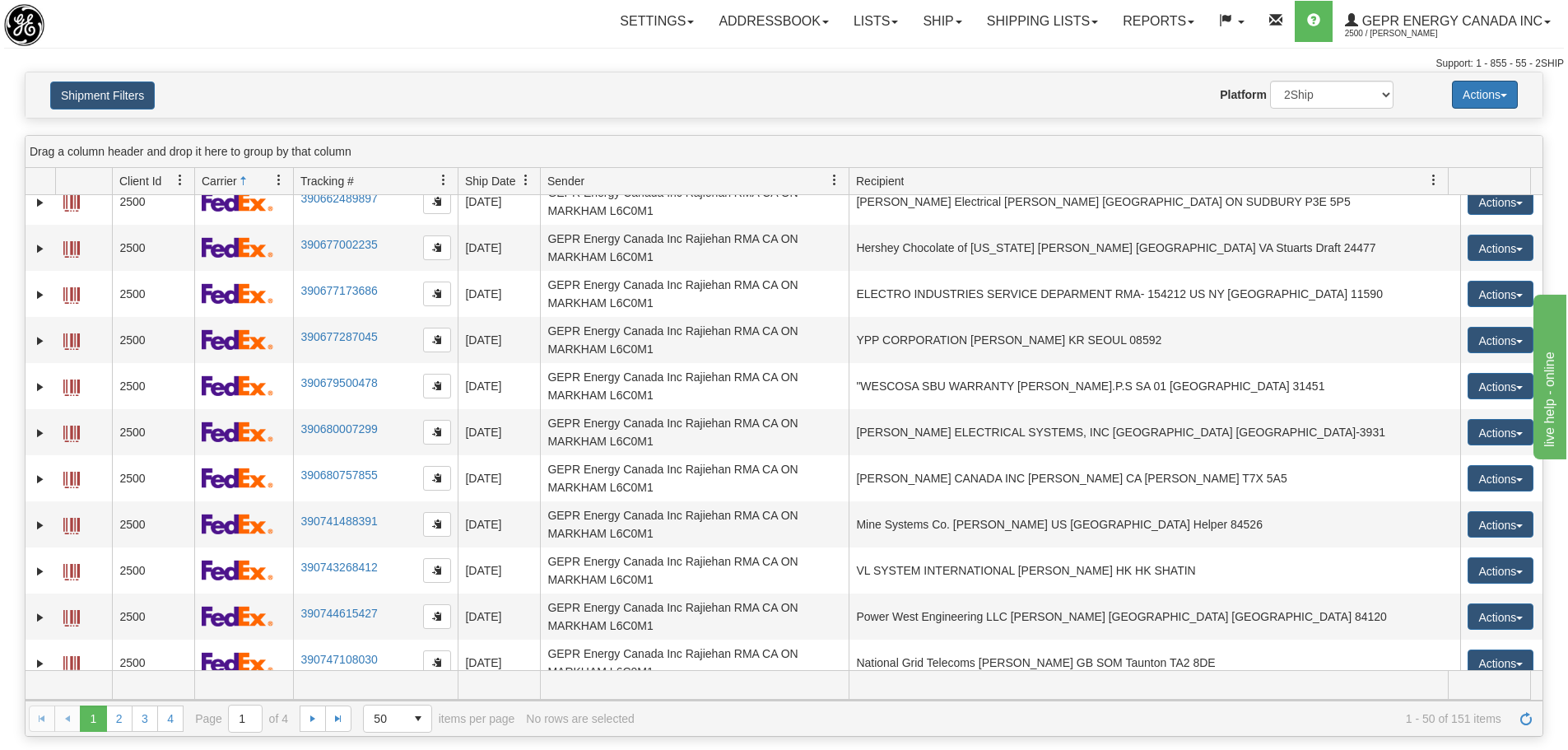
click at [1516, 100] on button "Actions" at bounding box center [1485, 94] width 66 height 28
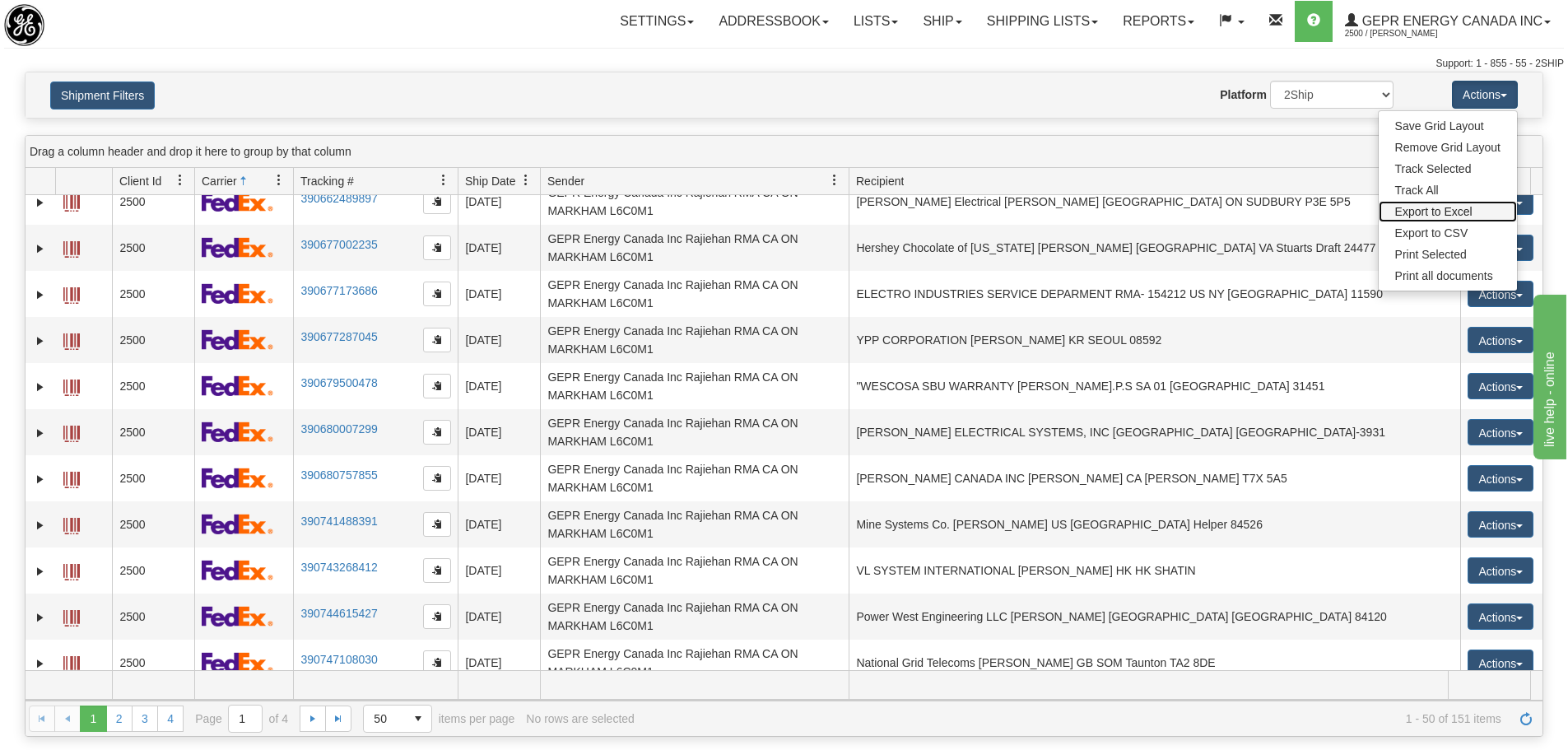
click at [1449, 216] on link "Export to Excel" at bounding box center [1449, 212] width 139 height 21
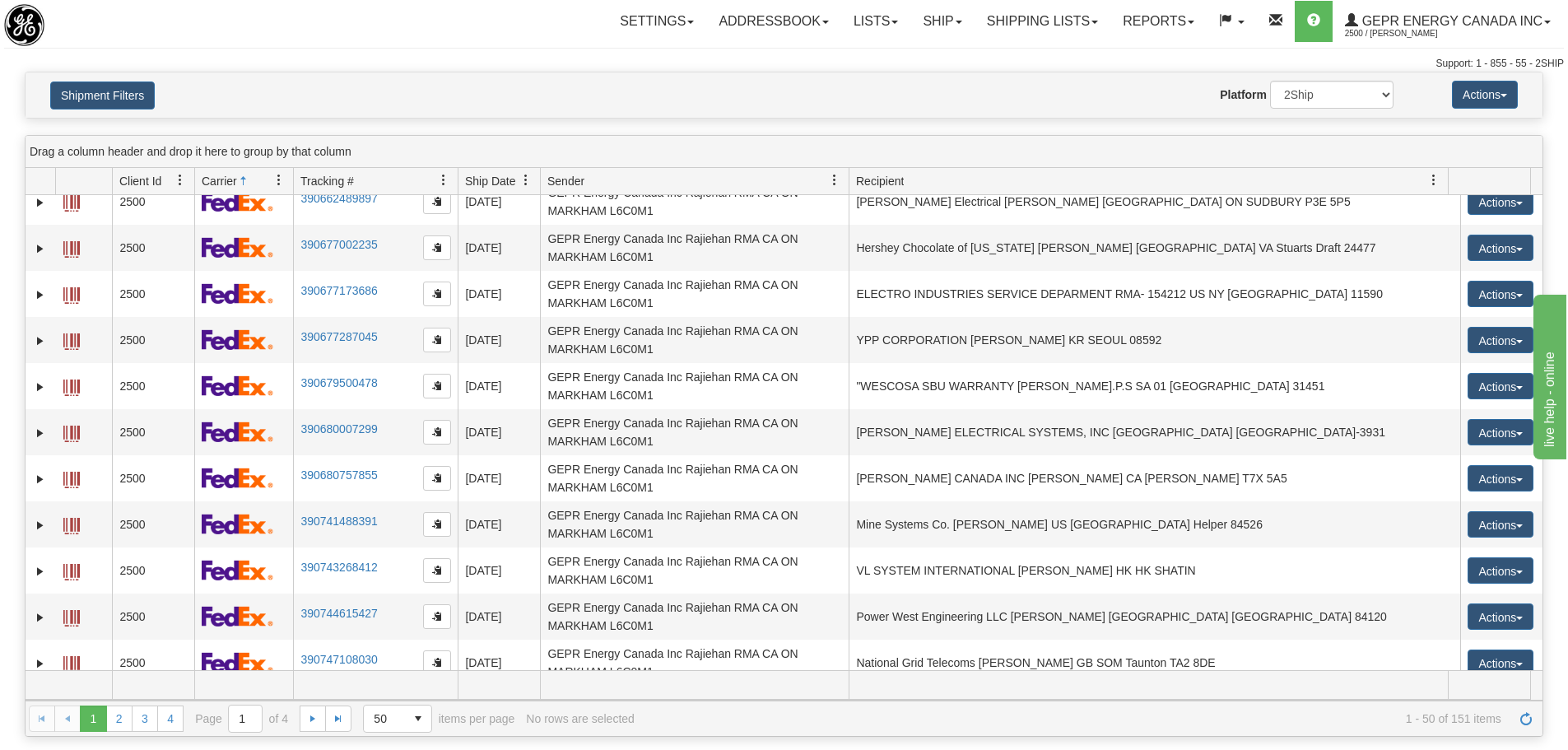
click at [1168, 65] on div "Support: 1 - 855 - 55 - 2SHIP" at bounding box center [784, 64] width 1560 height 14
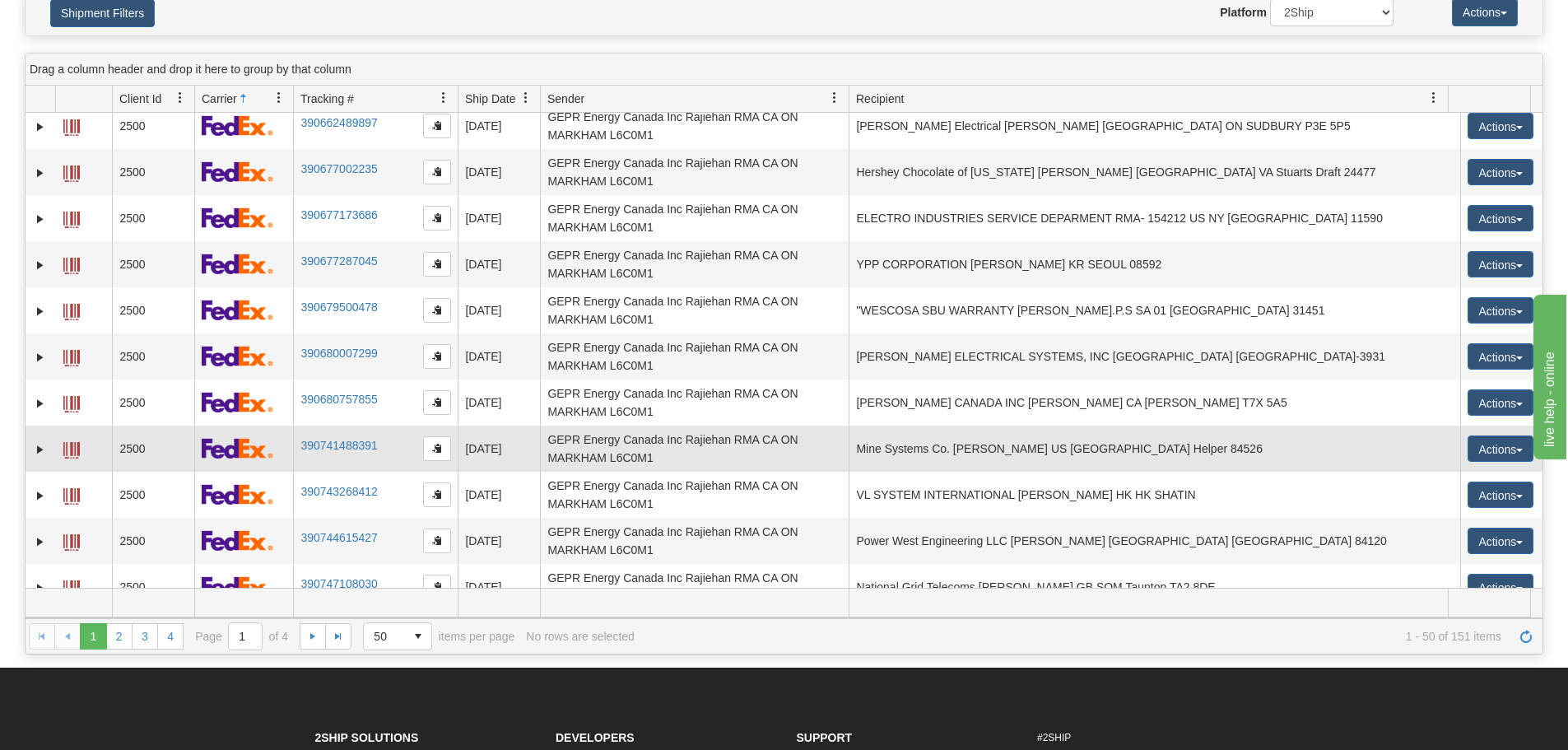
scroll to position [1730, 0]
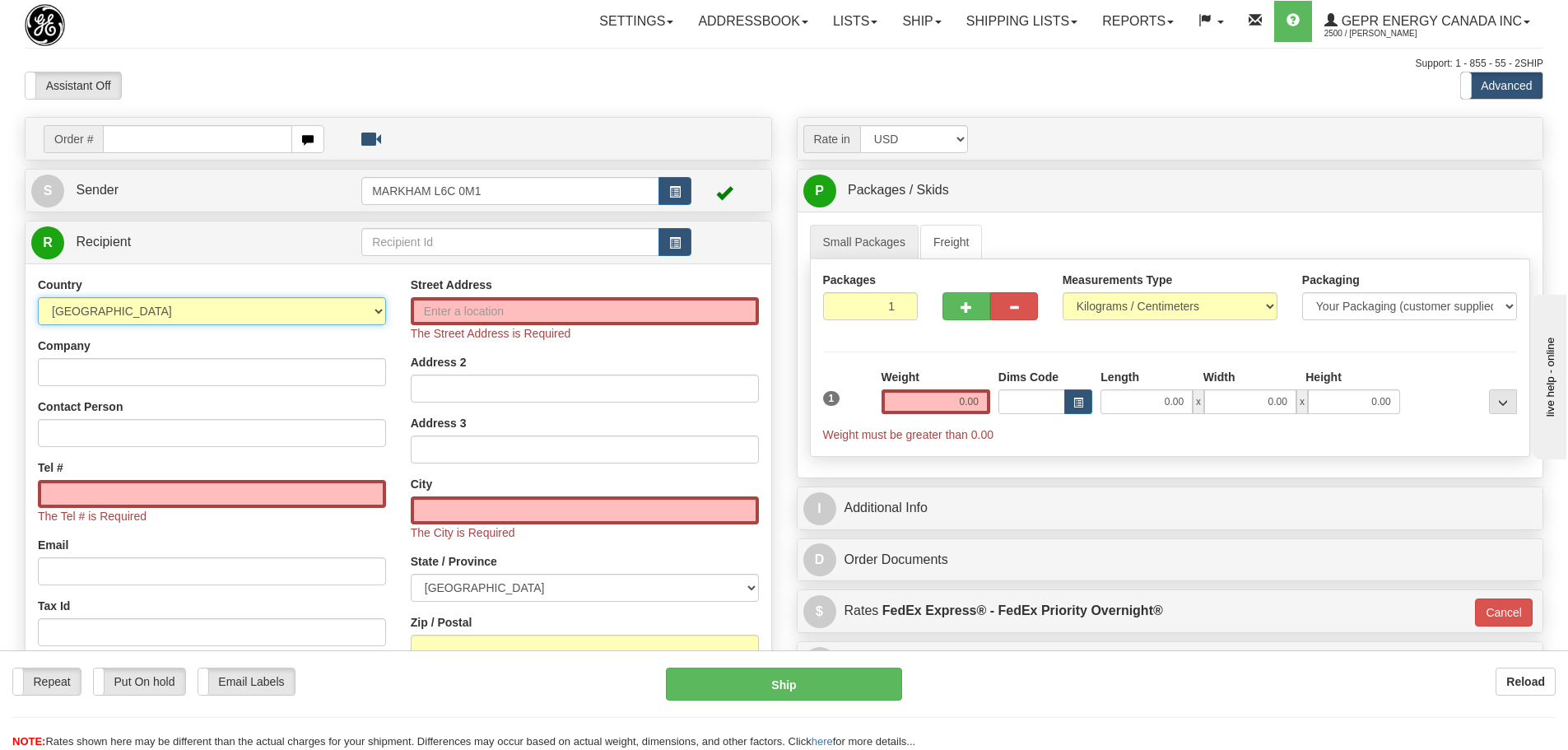
click at [165, 312] on select "AFGHANISTAN ALAND ISLANDS ALBANIA ALGERIA AMERICAN SAMOA ANDORRA ANGOLA ANGUILL…" at bounding box center [213, 310] width 349 height 28
select select "US"
click at [38, 297] on select "AFGHANISTAN ALAND ISLANDS ALBANIA ALGERIA AMERICAN SAMOA ANDORRA ANGOLA ANGUILL…" at bounding box center [213, 310] width 349 height 28
click at [263, 319] on select "AFGHANISTAN ALAND ISLANDS ALBANIA ALGERIA AMERICAN SAMOA ANDORRA ANGOLA ANGUILL…" at bounding box center [213, 310] width 349 height 28
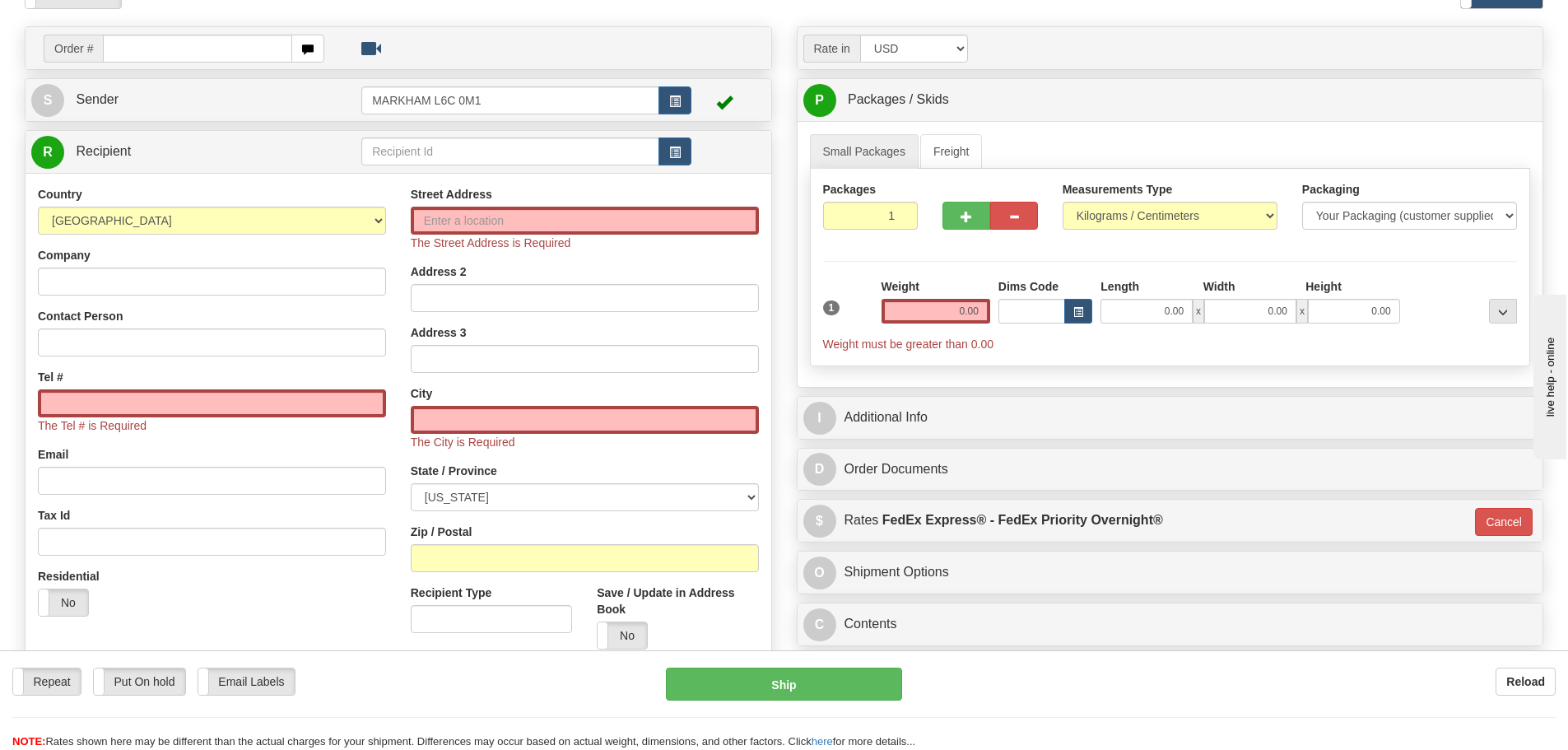
scroll to position [165, 0]
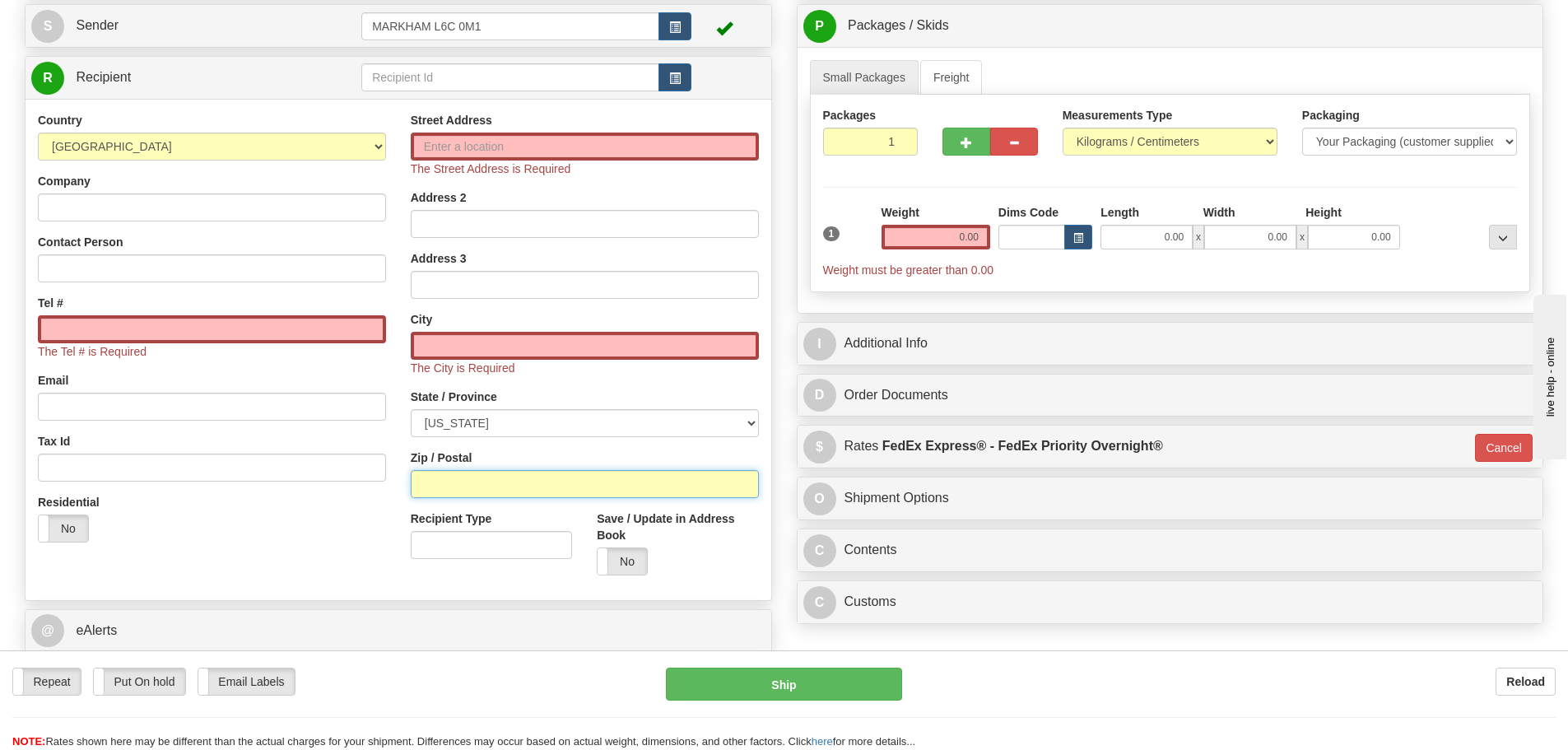
click at [505, 481] on input "Zip / Postal" at bounding box center [585, 484] width 349 height 28
click at [488, 478] on input "Zip / Postal" at bounding box center [585, 484] width 349 height 28
paste input "77061-3931"
type input "77061-3931"
click at [312, 521] on div "Residential Yes No" at bounding box center [212, 524] width 373 height 61
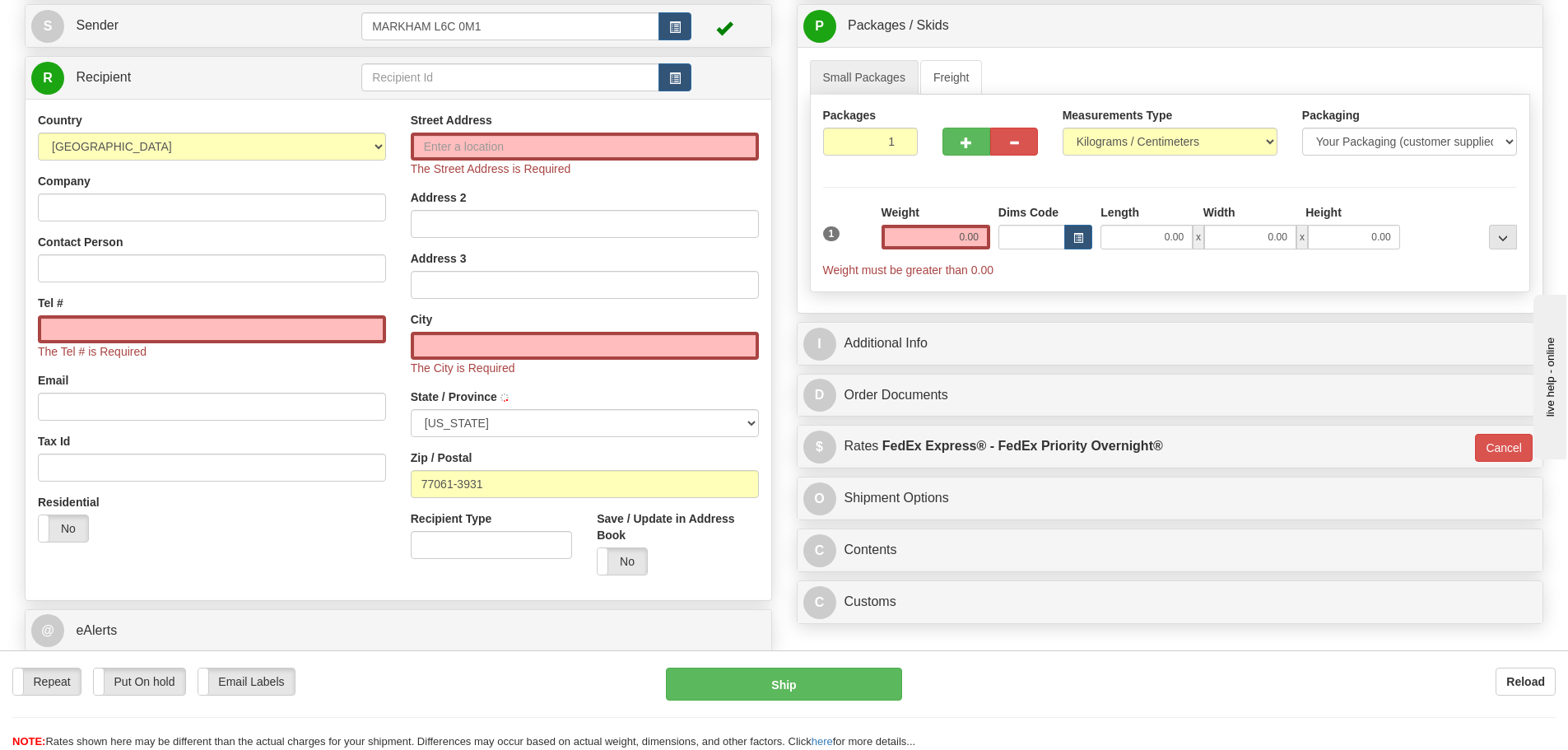
type input "HOUSTON"
select select "TX"
click at [969, 235] on input "0.00" at bounding box center [936, 238] width 109 height 25
click at [971, 237] on input "text" at bounding box center [936, 238] width 109 height 25
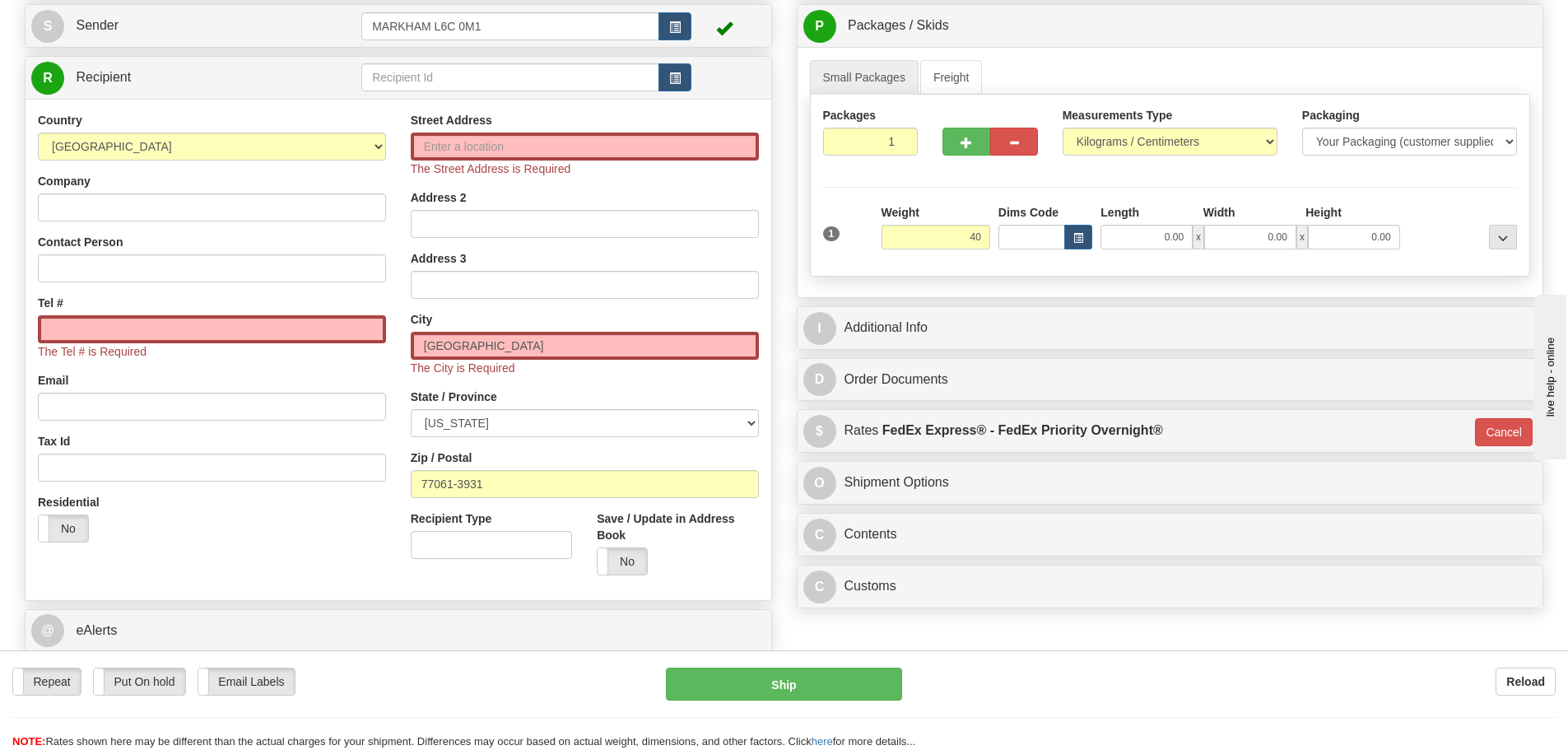
type input "40.00"
type input "01"
click at [920, 176] on div "Packages 1 1 Measurements Type" at bounding box center [1170, 185] width 721 height 182
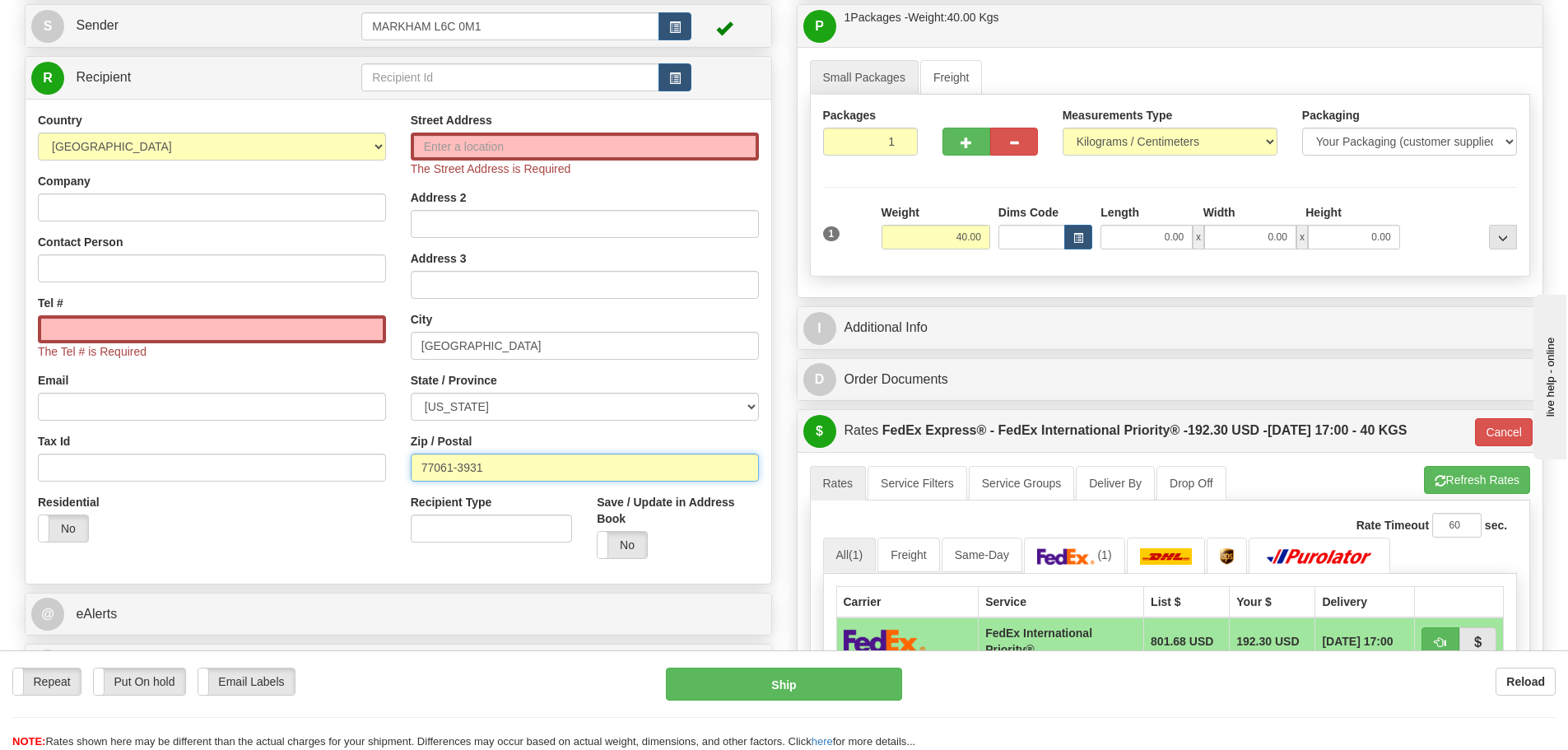
drag, startPoint x: 548, startPoint y: 478, endPoint x: 379, endPoint y: 482, distance: 169.0
click at [379, 482] on div "Country AFGHANISTAN ALAND ISLANDS ALBANIA ALGERIA AMERICAN SAMOA ANDORRA ANGOLA…" at bounding box center [398, 342] width 746 height 460
paste input "302"
type input "7302"
type input "01"
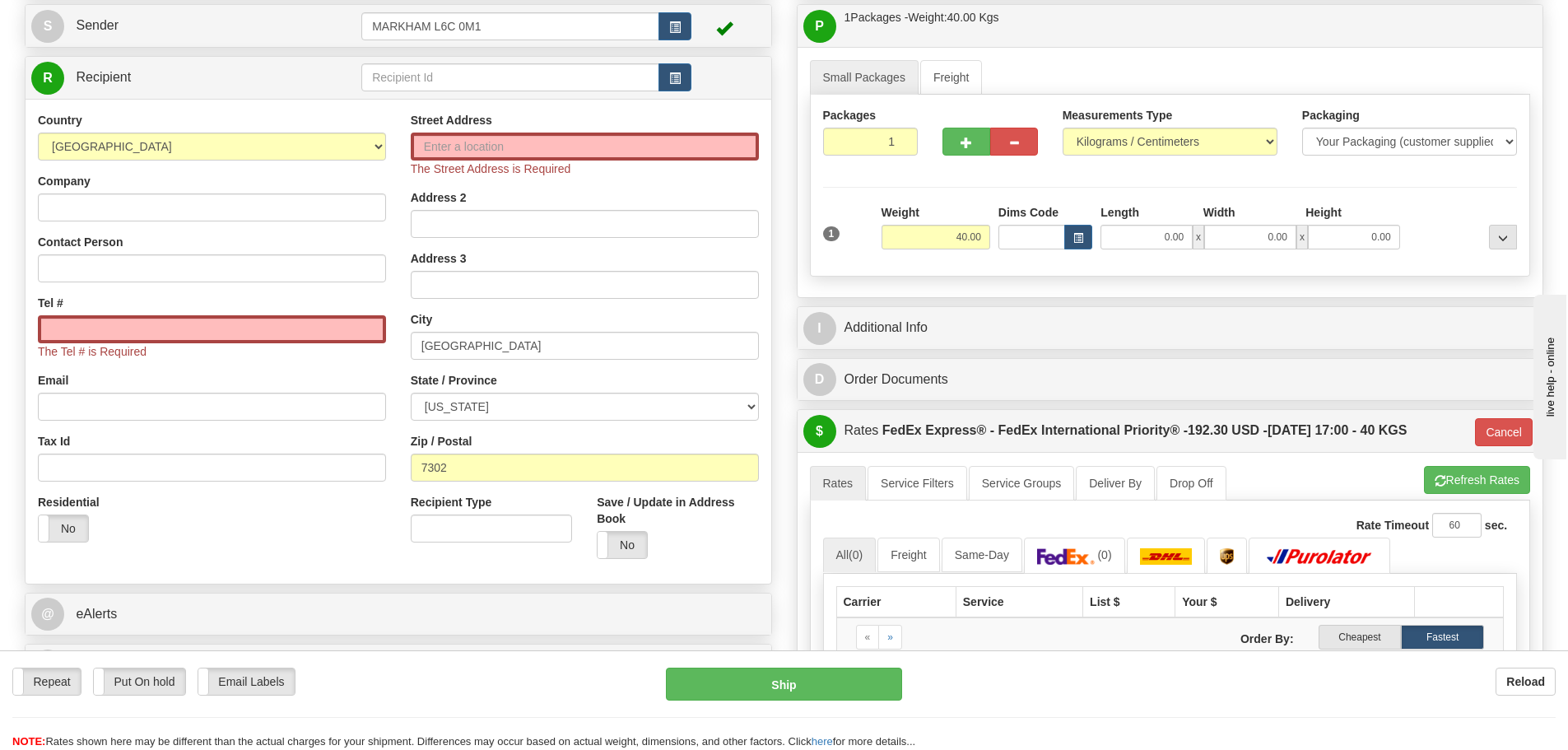
click at [500, 485] on div "Street Address The Street Address is Required Address 2 Address 3 City HOUSTON …" at bounding box center [584, 342] width 373 height 460
click at [501, 479] on input "7302" at bounding box center [585, 467] width 349 height 28
drag, startPoint x: 502, startPoint y: 478, endPoint x: 415, endPoint y: 486, distance: 87.4
click at [415, 486] on div "Street Address The Street Address is Required Address 2 Address 3 City HOUSTON …" at bounding box center [584, 342] width 373 height 460
paste input "2"
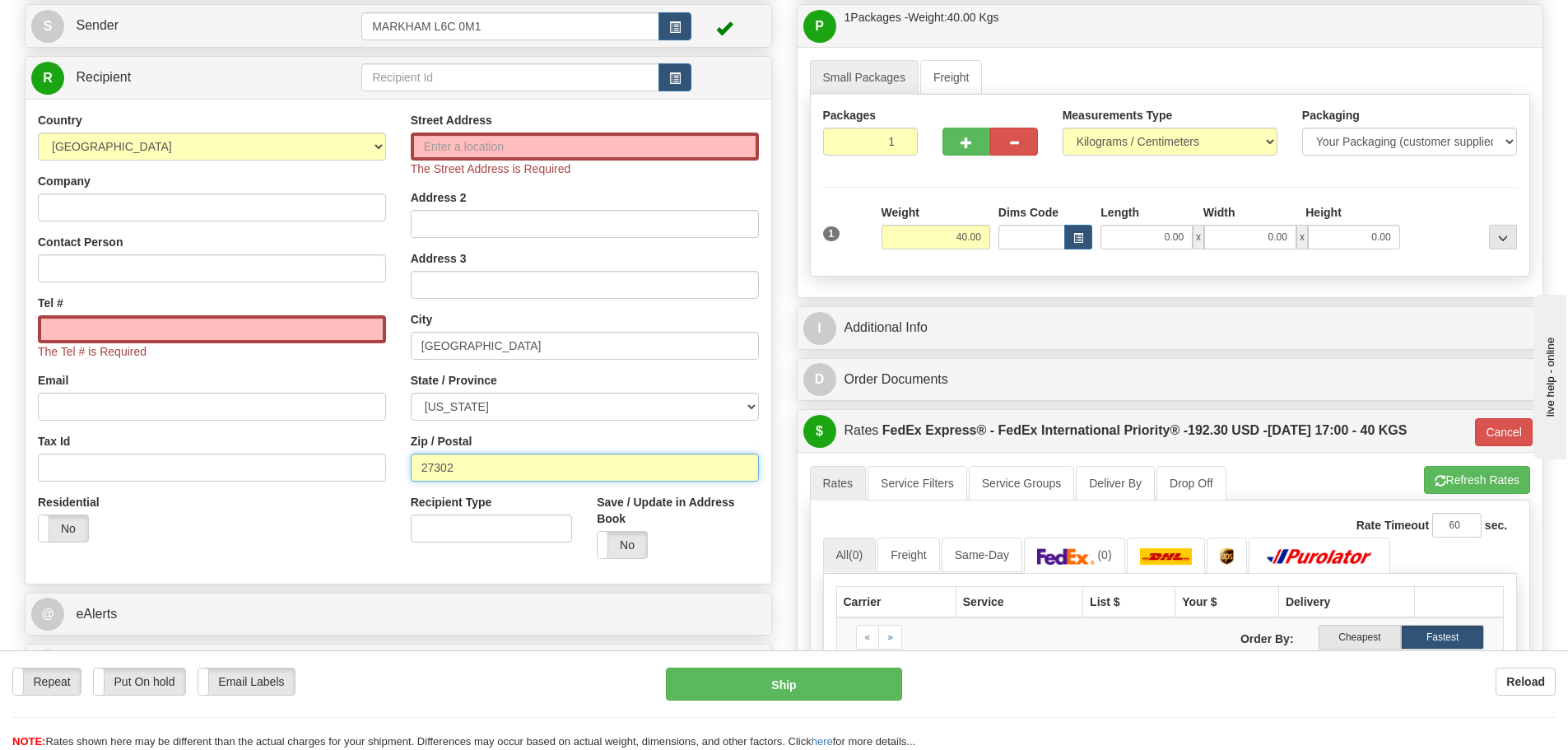
type input "27302"
click at [390, 524] on div "Residential Yes No" at bounding box center [212, 524] width 373 height 61
type input "MEBANE"
select select "NC"
type input "01"
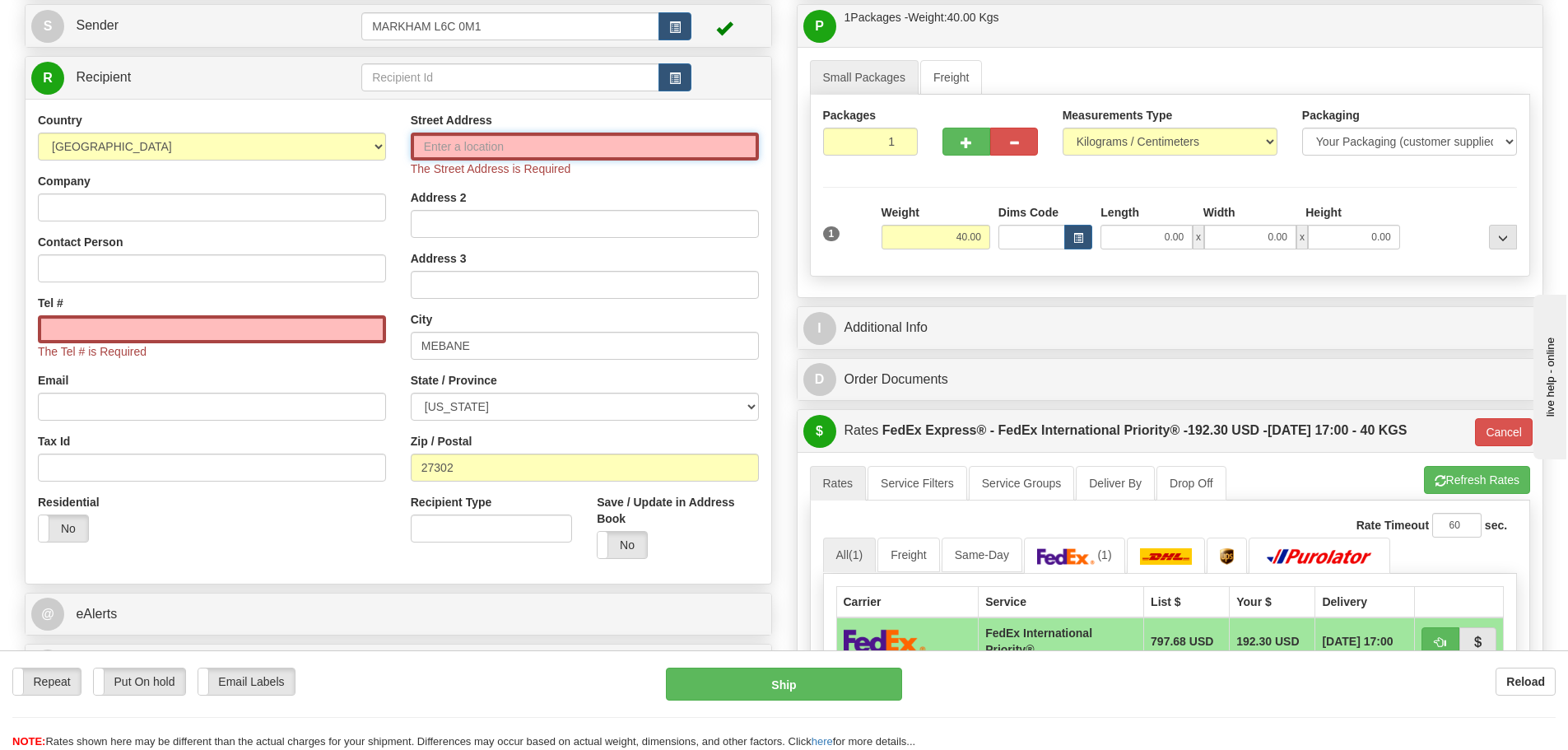
click at [535, 145] on input "Street Address" at bounding box center [585, 146] width 349 height 28
paste input "6801 Industrial Dr."
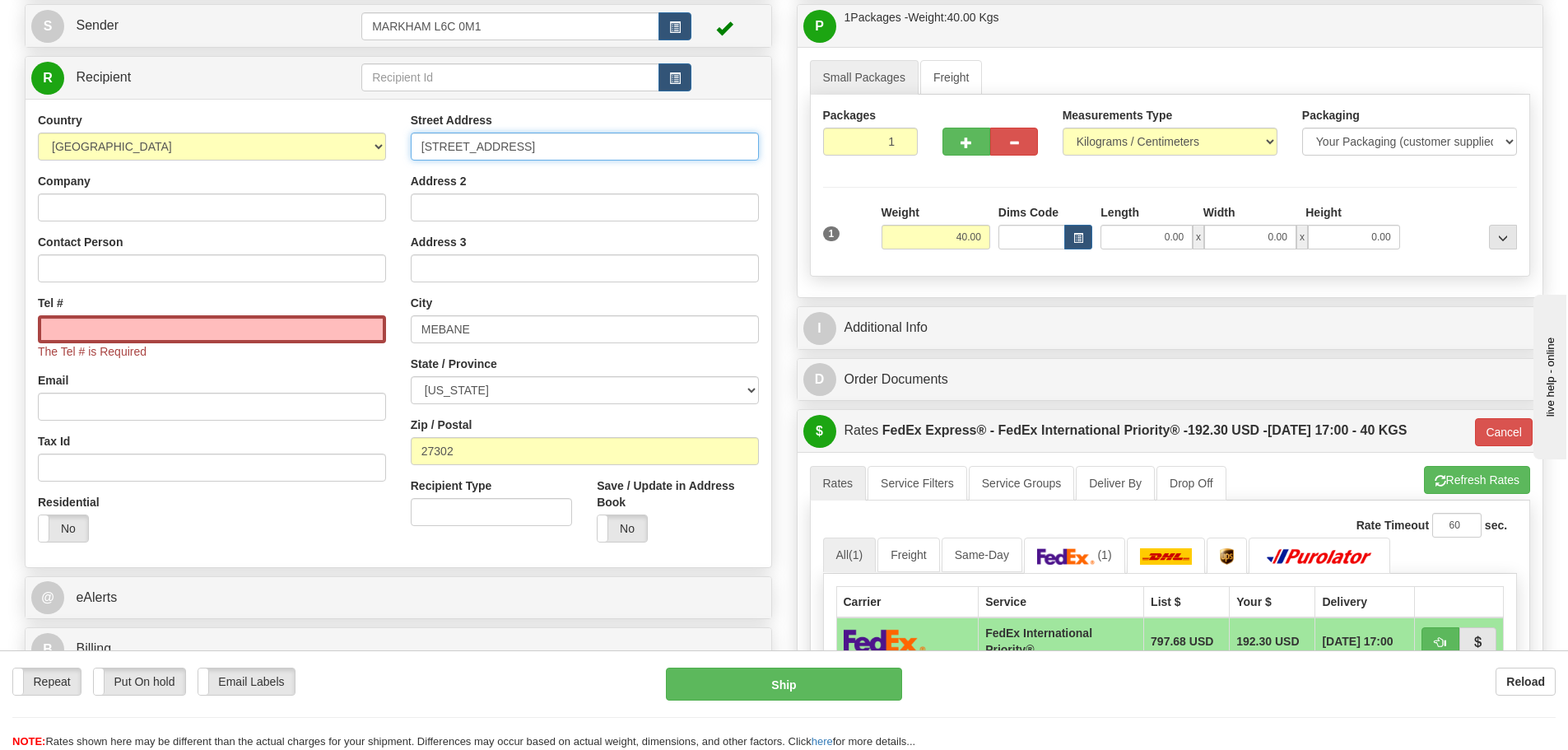
type input "6801 Industrial Dr."
click at [404, 121] on div "Street Address 6801 Industrial Dr. Address 2 Address 3 City MEBANE State / Prov…" at bounding box center [584, 334] width 373 height 443
click at [206, 216] on input "Company" at bounding box center [213, 207] width 349 height 28
paste input "ABB"
type input "ABB"
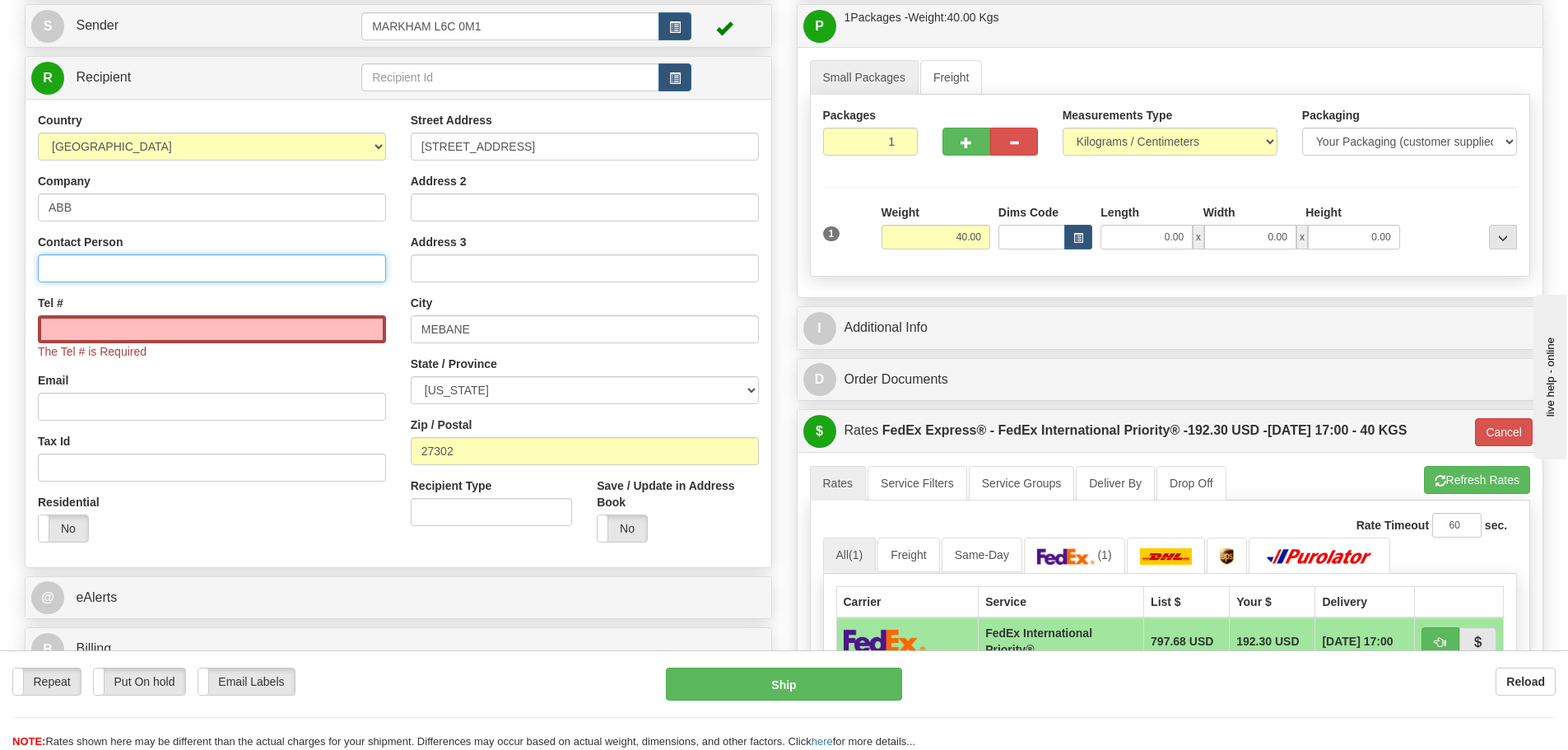
click at [113, 266] on input "Contact Person" at bounding box center [213, 268] width 349 height 28
click at [122, 340] on input "Tel #" at bounding box center [213, 329] width 349 height 28
click at [130, 275] on input "Contact Person" at bounding box center [213, 268] width 349 height 28
paste input "Nicholas Parsons"
type input "Nicholas Parsons"
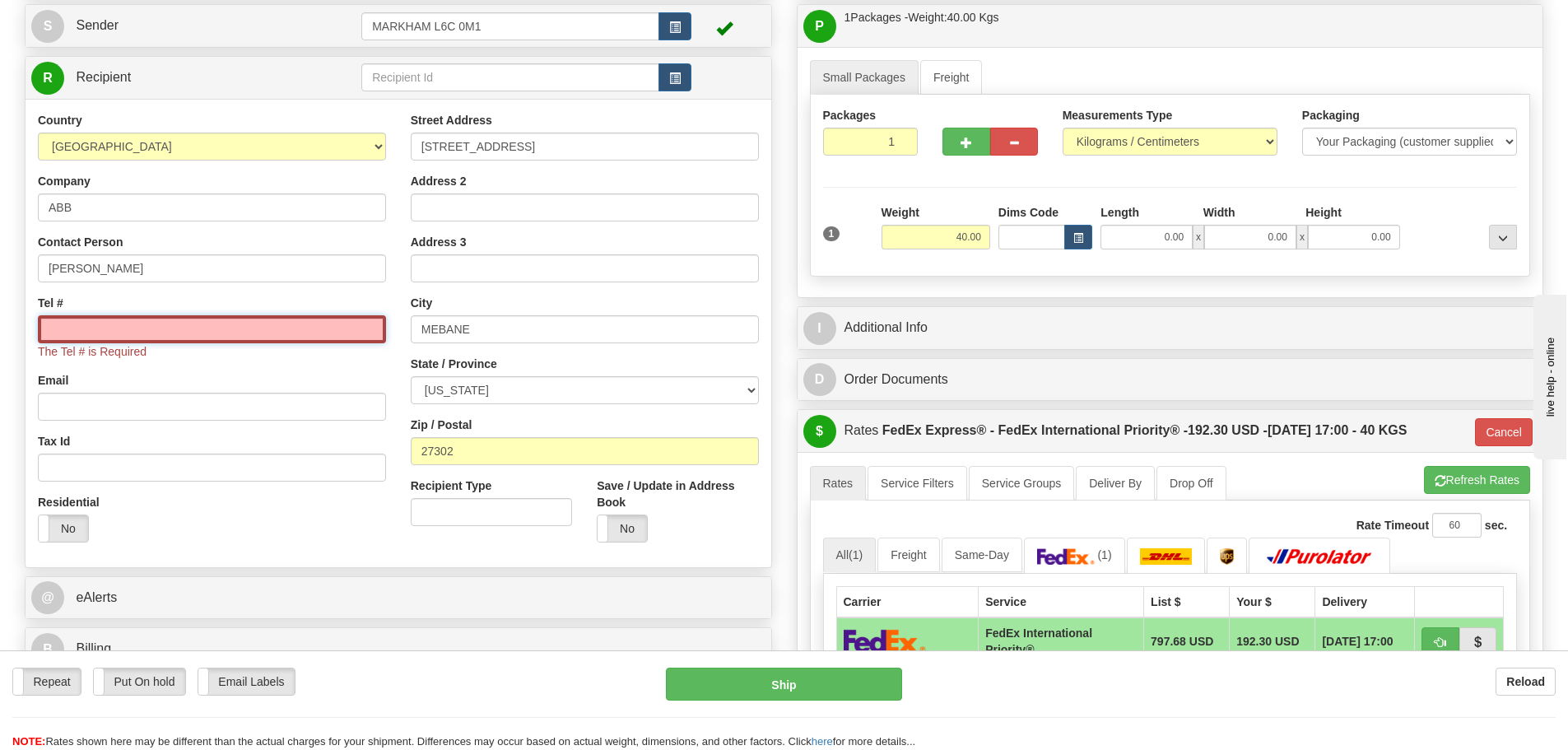
click at [135, 320] on input "Tel #" at bounding box center [213, 329] width 349 height 28
click at [257, 334] on input "Tel #" at bounding box center [213, 329] width 349 height 28
paste input "336-693-9467"
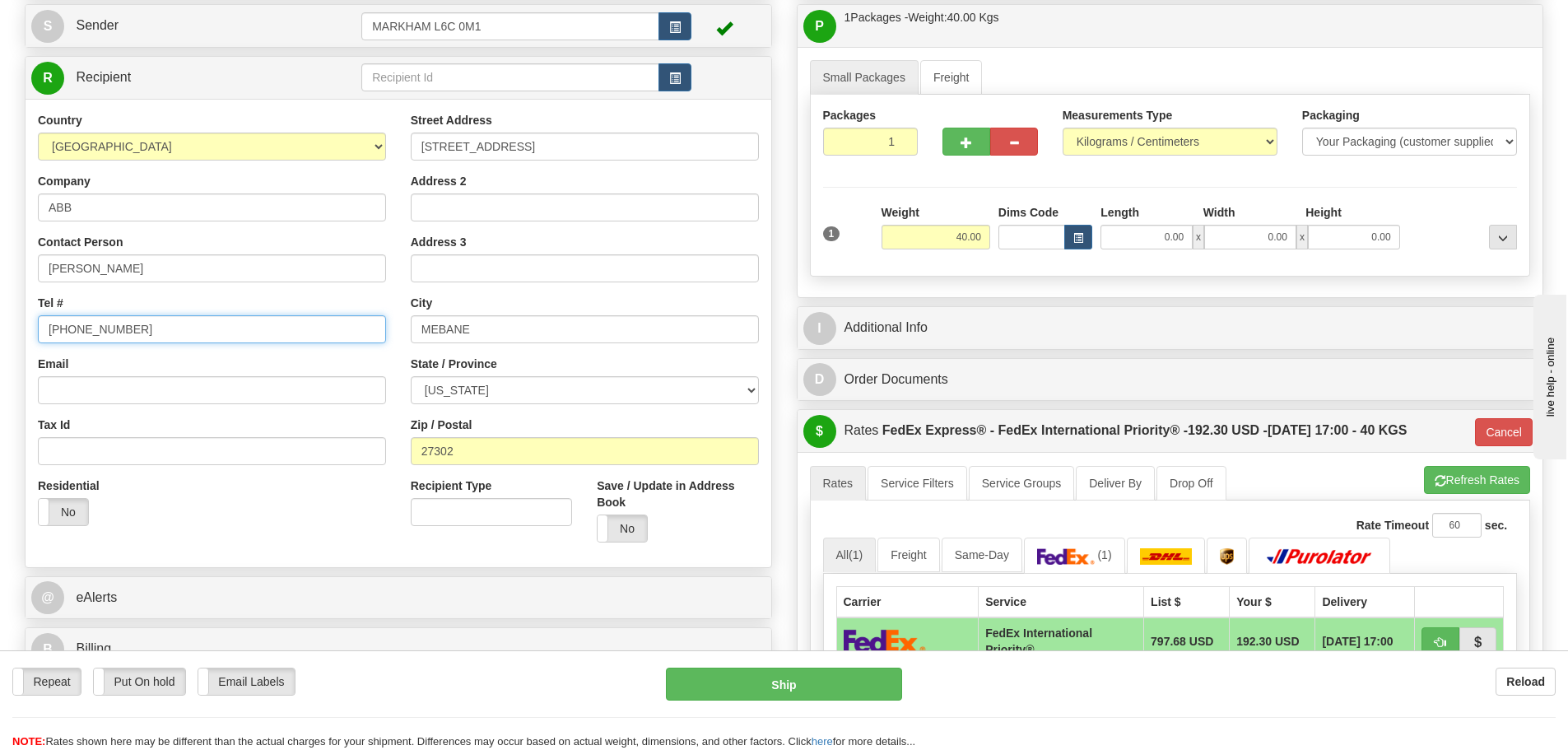
type input "336-693-9467"
click at [277, 302] on div "Tel # 336-693-9467" at bounding box center [213, 319] width 349 height 49
click at [212, 528] on div "Residential Yes No" at bounding box center [212, 508] width 373 height 61
click at [406, 510] on div "Recipient Type" at bounding box center [491, 508] width 186 height 61
click at [383, 514] on div "Residential Yes No" at bounding box center [212, 508] width 373 height 61
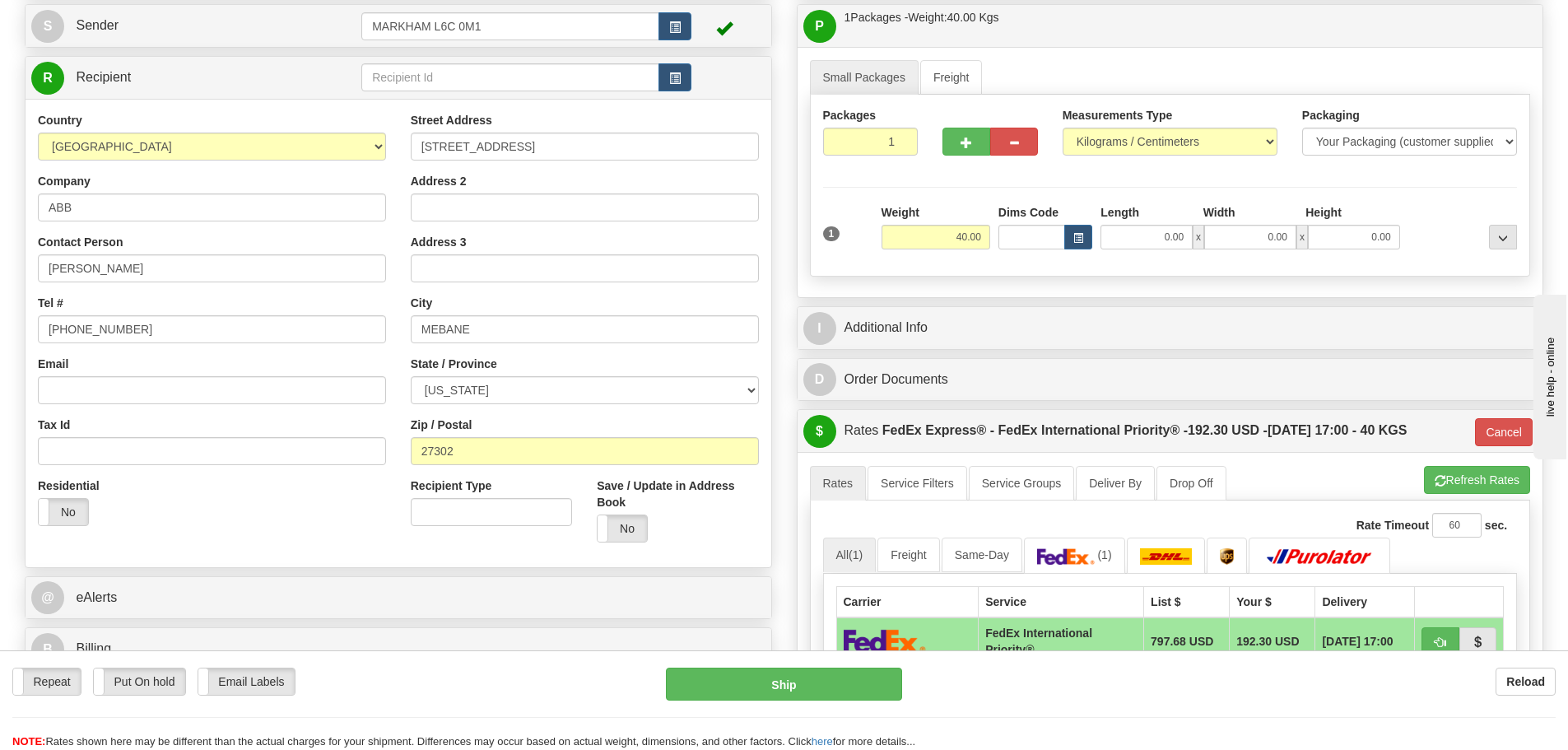
click at [399, 491] on div "Recipient Type" at bounding box center [491, 508] width 186 height 61
click at [390, 492] on div "Residential Yes No" at bounding box center [212, 508] width 373 height 61
click at [391, 506] on div "Residential Yes No" at bounding box center [212, 508] width 373 height 61
click at [913, 231] on input "40.00" at bounding box center [936, 238] width 109 height 25
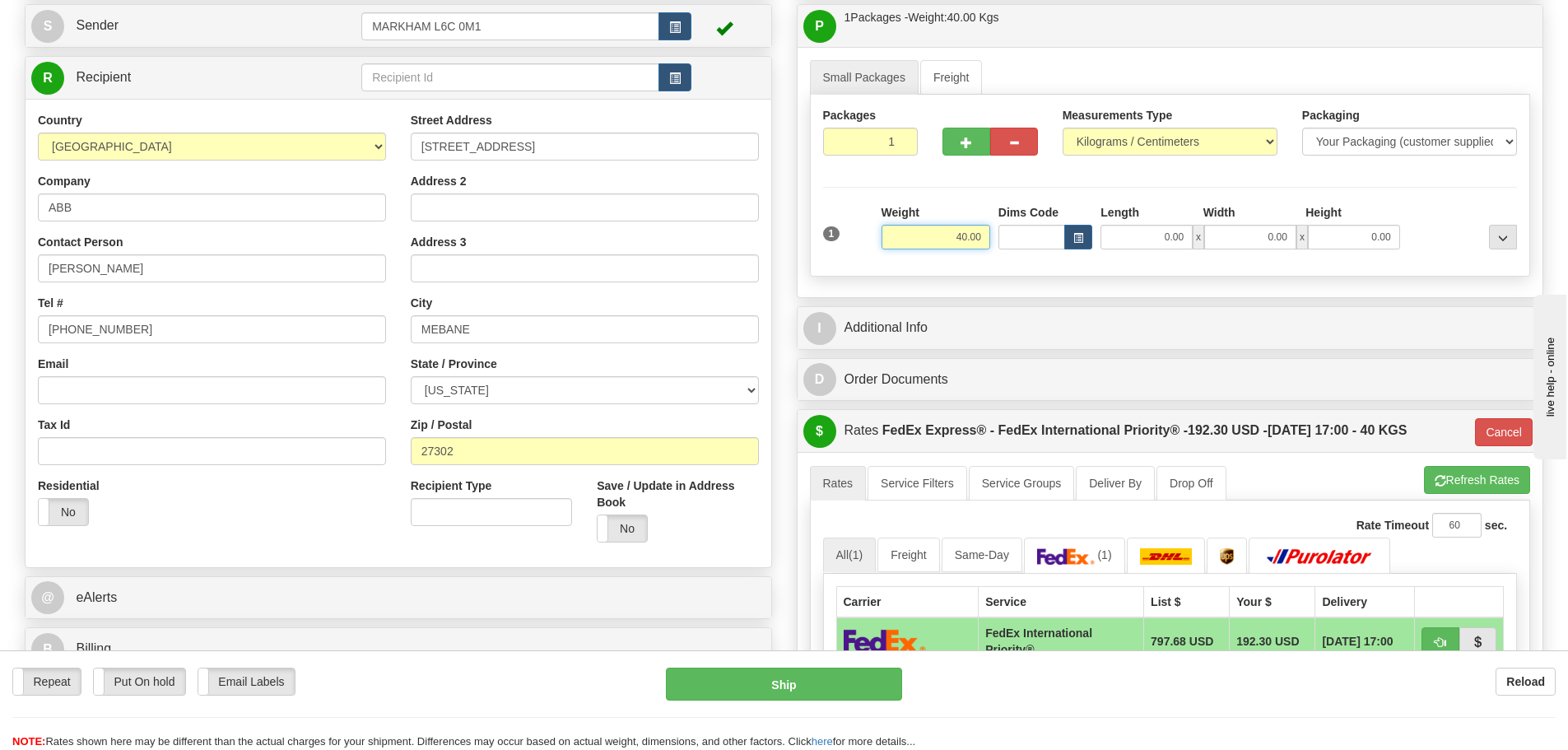
drag, startPoint x: 913, startPoint y: 231, endPoint x: 1003, endPoint y: 234, distance: 90.0
click at [1003, 234] on div "1 Weight 40.00 Dims Code x x" at bounding box center [1170, 234] width 704 height 59
click at [940, 242] on input "40.00" at bounding box center [936, 238] width 109 height 25
click at [1102, 140] on select "Pounds / Inches Kilograms / Centimeters" at bounding box center [1170, 141] width 215 height 28
click at [1092, 155] on select "Pounds / Inches Kilograms / Centimeters" at bounding box center [1170, 141] width 215 height 28
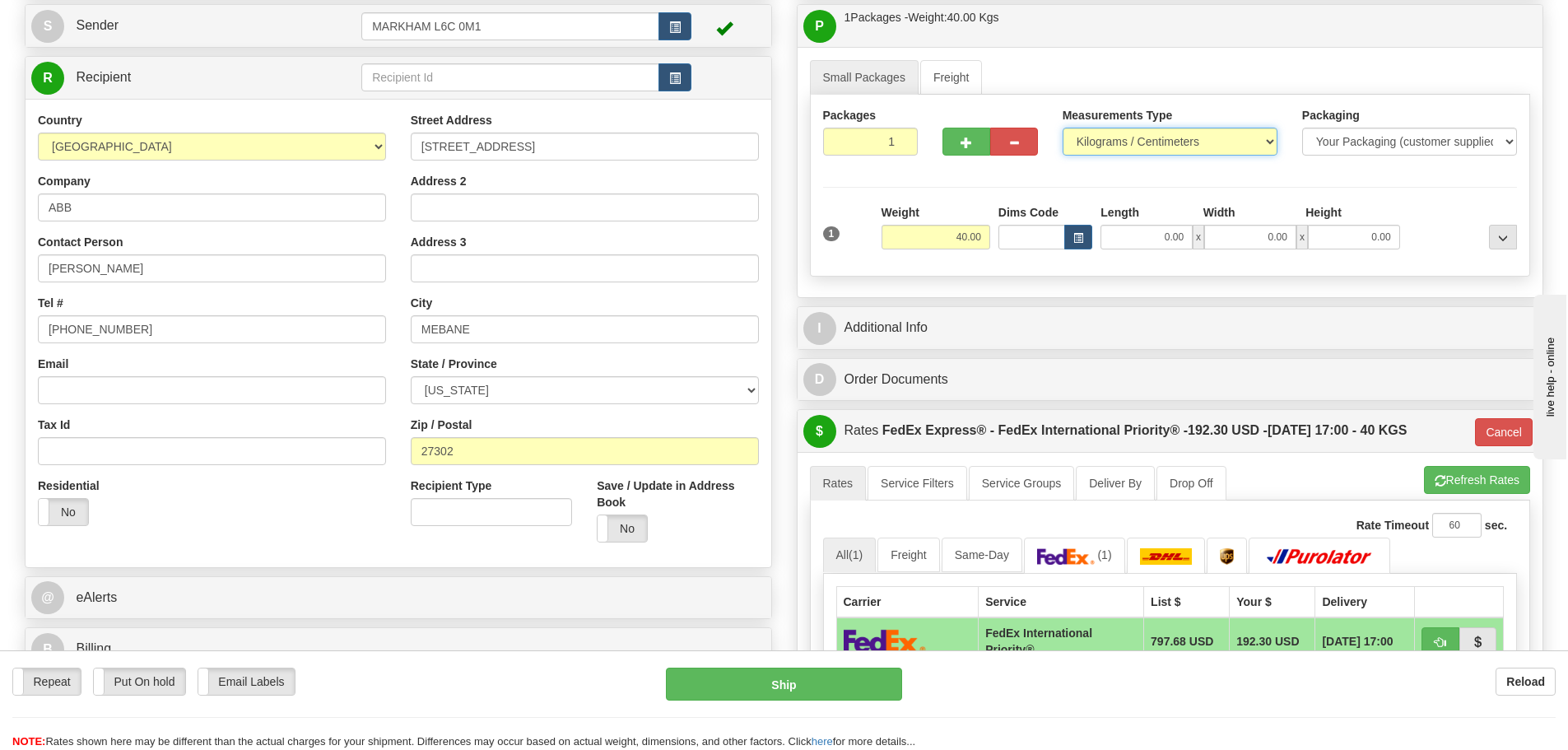
click at [1092, 149] on select "Pounds / Inches Kilograms / Centimeters" at bounding box center [1170, 141] width 215 height 28
select select "0"
click at [1063, 127] on select "Pounds / Inches Kilograms / Centimeters" at bounding box center [1170, 141] width 215 height 28
click at [947, 238] on input "40.00" at bounding box center [936, 238] width 109 height 25
drag, startPoint x: 947, startPoint y: 238, endPoint x: 987, endPoint y: 248, distance: 41.2
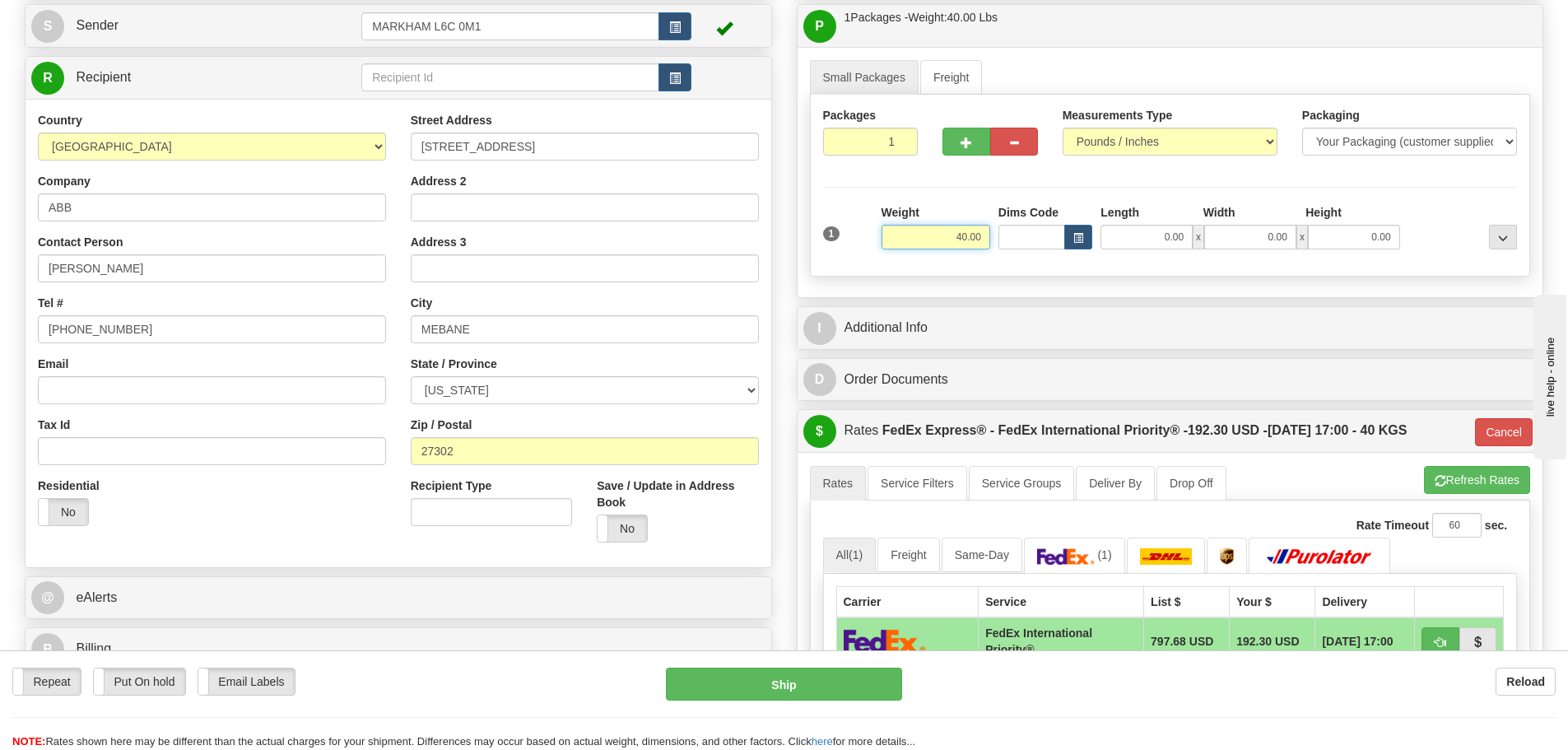
click at [987, 248] on input "40.00" at bounding box center [936, 238] width 109 height 25
type input "1.00"
type input "01"
click at [999, 205] on label "Dims Code" at bounding box center [1029, 213] width 60 height 17
click at [999, 225] on input "Dims Code" at bounding box center [1032, 238] width 67 height 25
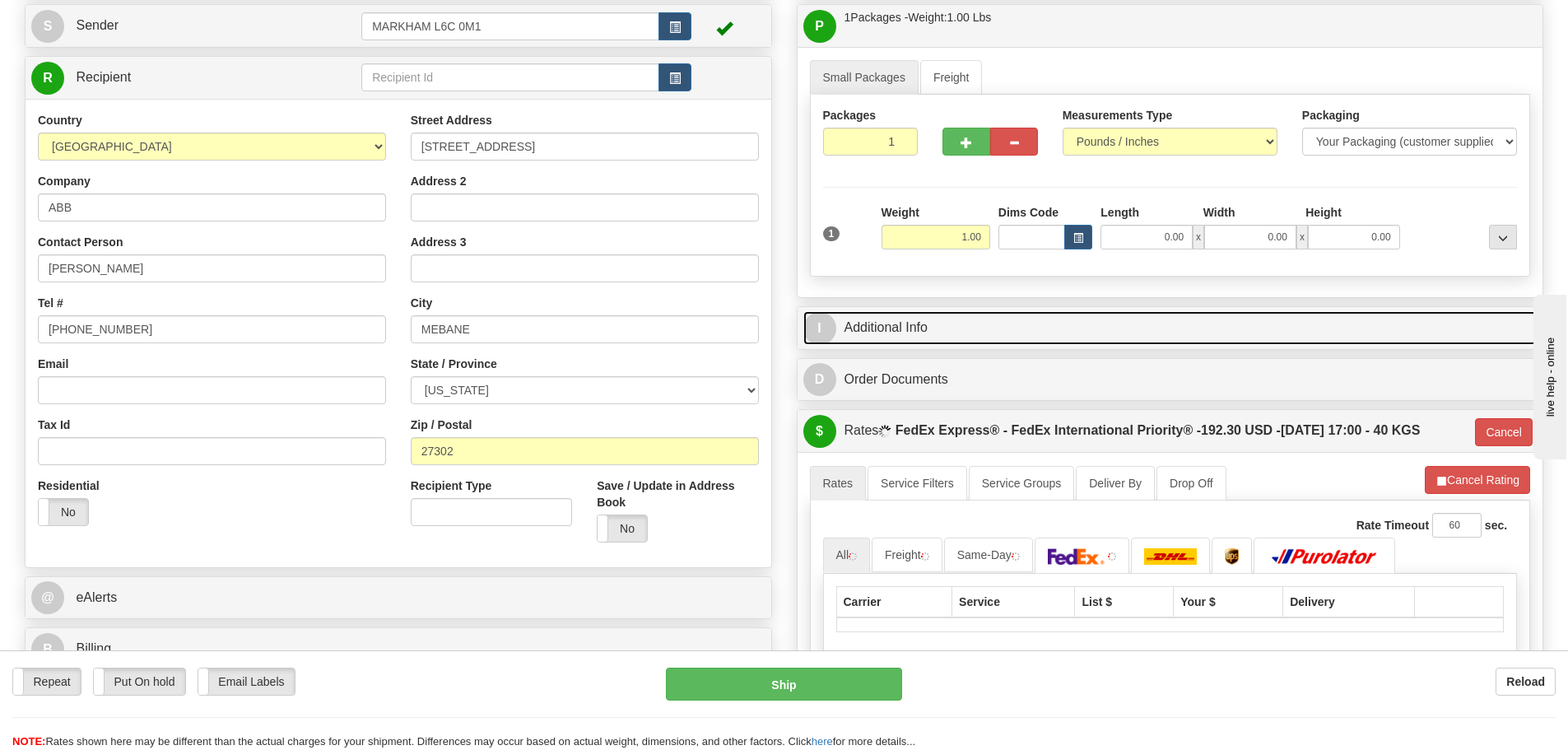
click at [906, 341] on link "I Additional Info" at bounding box center [1170, 328] width 735 height 34
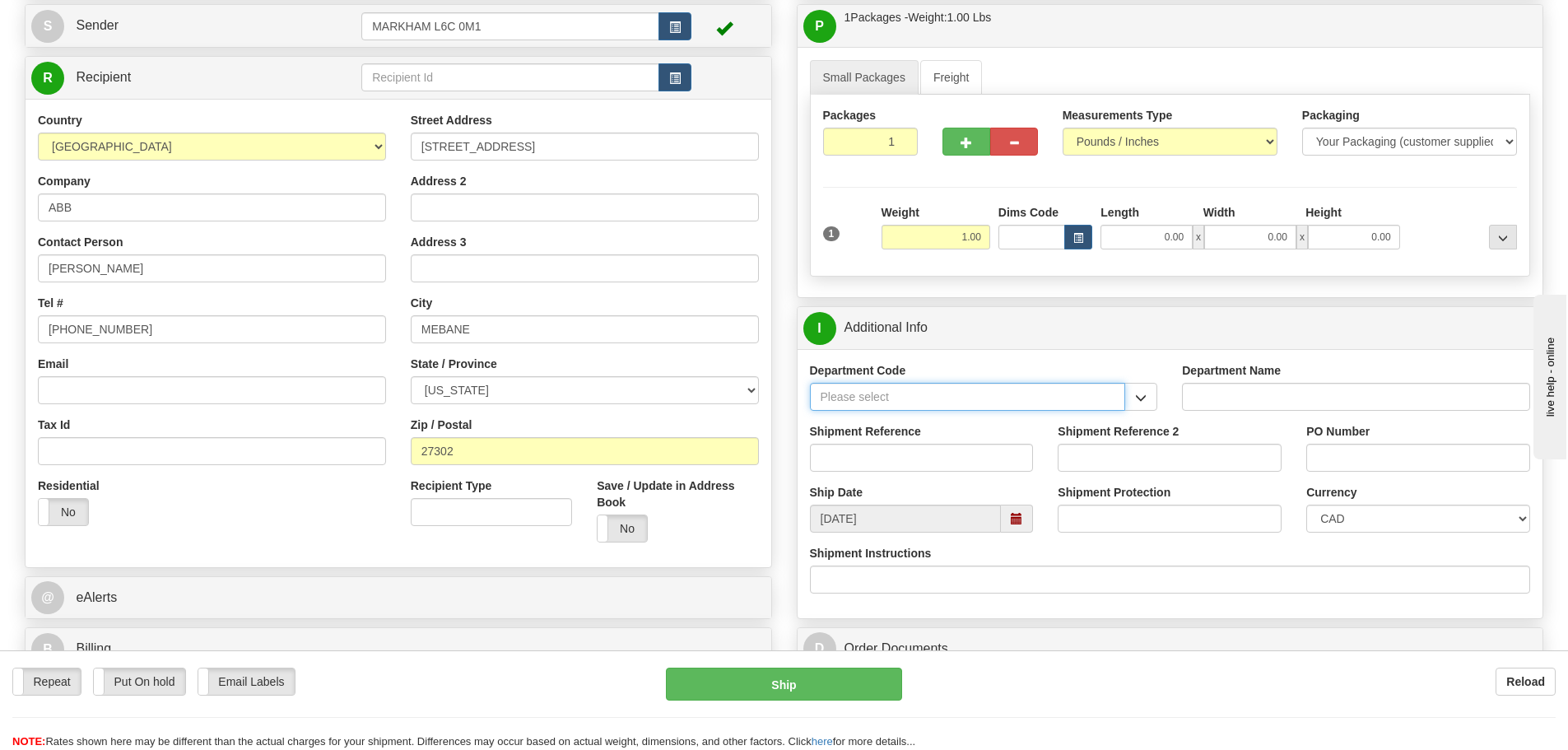
click at [1047, 399] on input "Department Code" at bounding box center [968, 396] width 316 height 28
click at [1142, 393] on span "button" at bounding box center [1141, 399] width 12 height 11
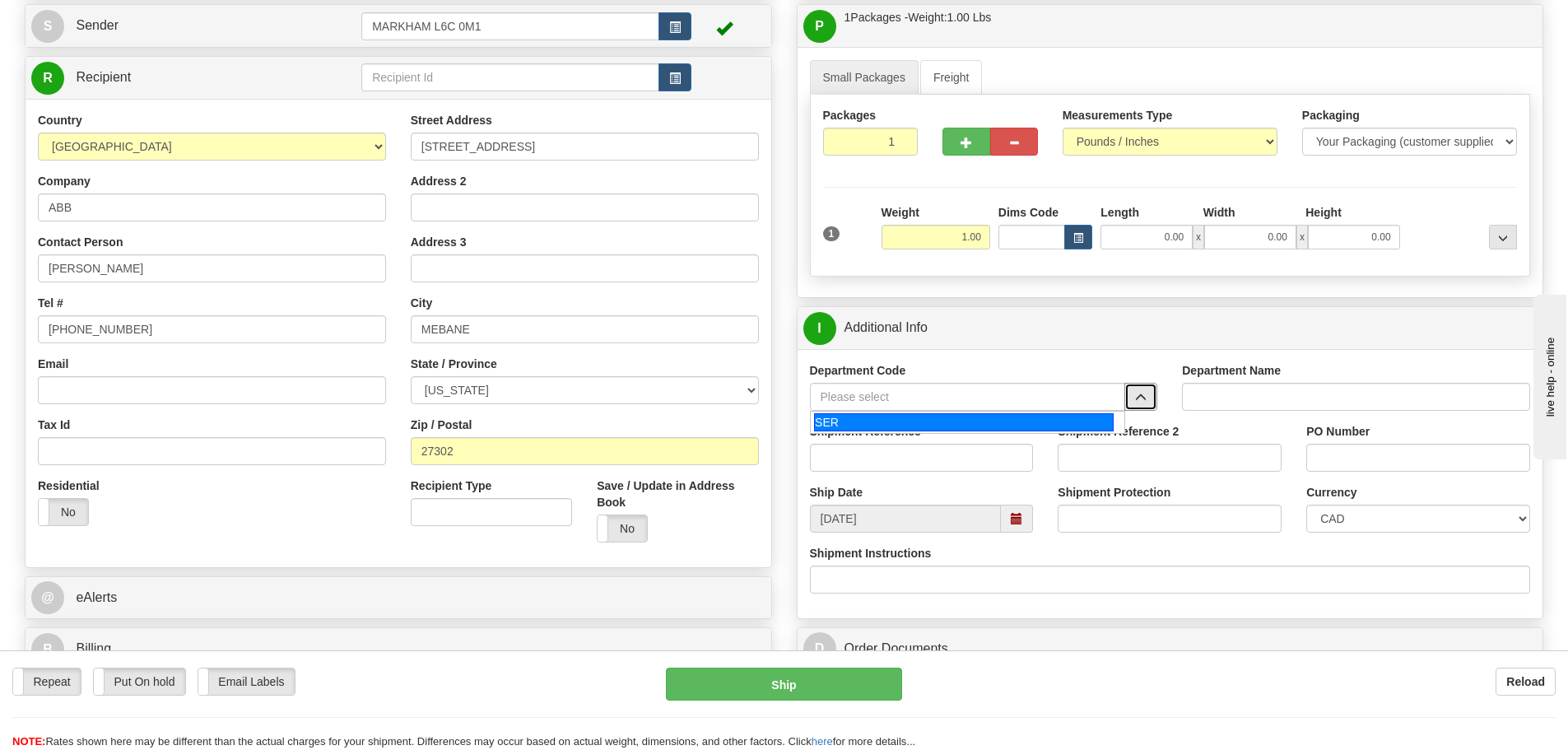
click at [985, 418] on div "SER" at bounding box center [963, 423] width 300 height 18
type input "SER"
type input "SERVICE DEPARTMENT"
click at [900, 447] on input "Shipment Reference" at bounding box center [922, 457] width 224 height 28
click at [880, 466] on input "Shipment Reference" at bounding box center [922, 457] width 224 height 28
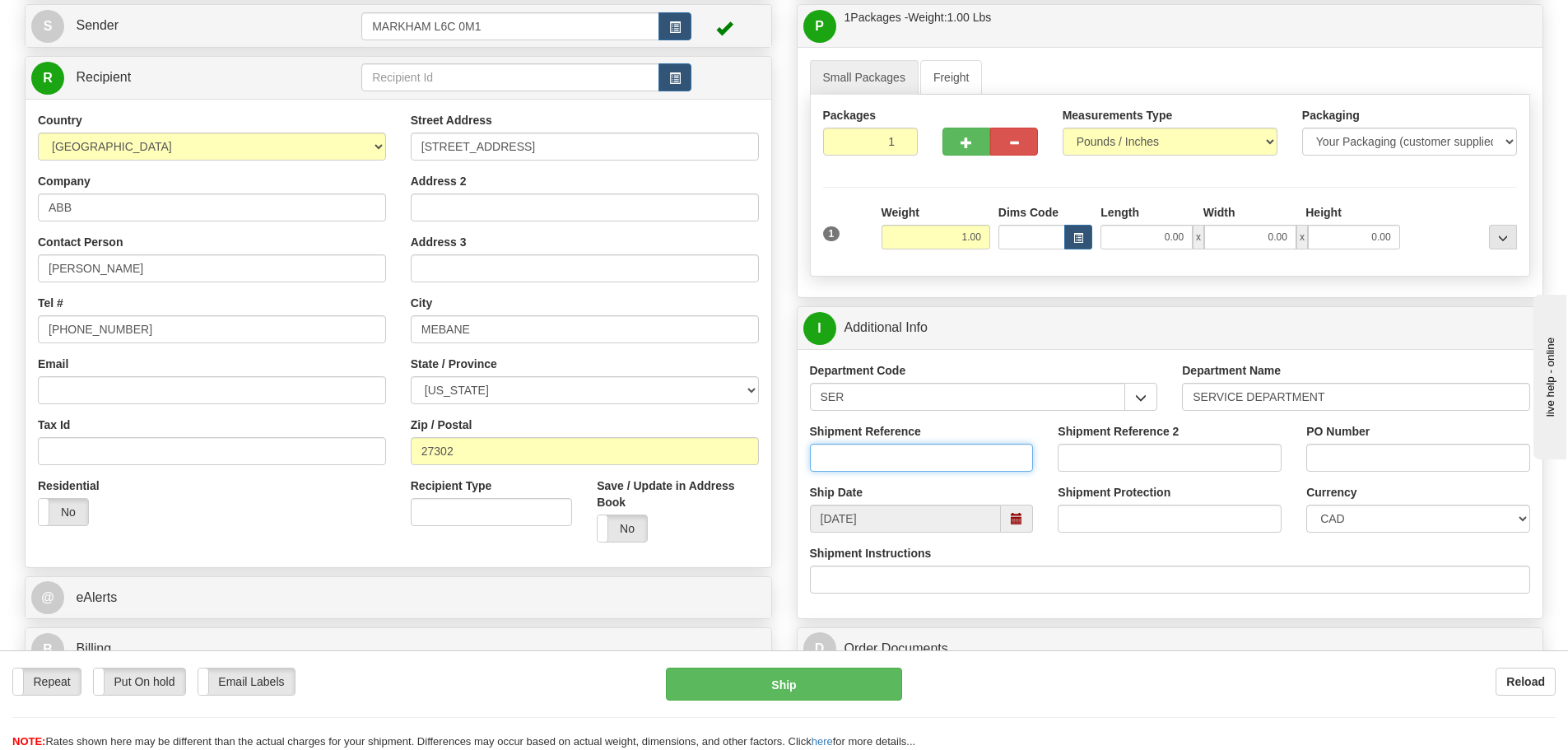
paste input "GS-03593959"
click at [933, 471] on input "GS-03593959" at bounding box center [922, 457] width 224 height 28
type input "GS-03593959"
click at [937, 489] on div "Ship Date 08/13/2025" at bounding box center [922, 508] width 249 height 49
click at [1355, 512] on select "CAD USD EUR ZAR RON ANG ARN AUD AUS AWG BBD BFR BGN BHD BMD BND BRC BRL CHP CKZ…" at bounding box center [1419, 518] width 224 height 28
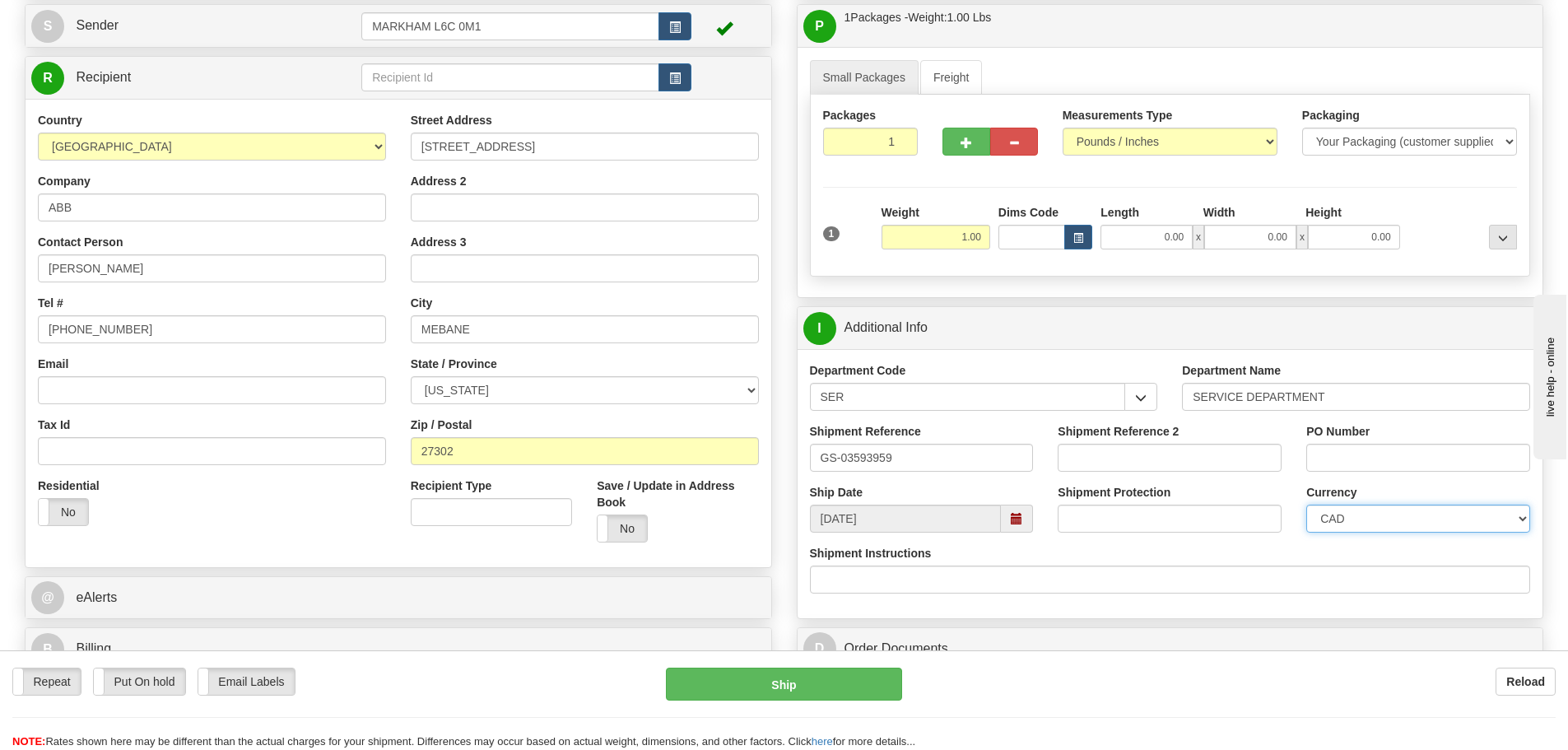
select select "1"
click at [1307, 504] on select "CAD USD EUR ZAR RON ANG ARN AUD AUS AWG BBD BFR BGN BHD BMD BND BRC BRL CHP CKZ…" at bounding box center [1419, 518] width 224 height 28
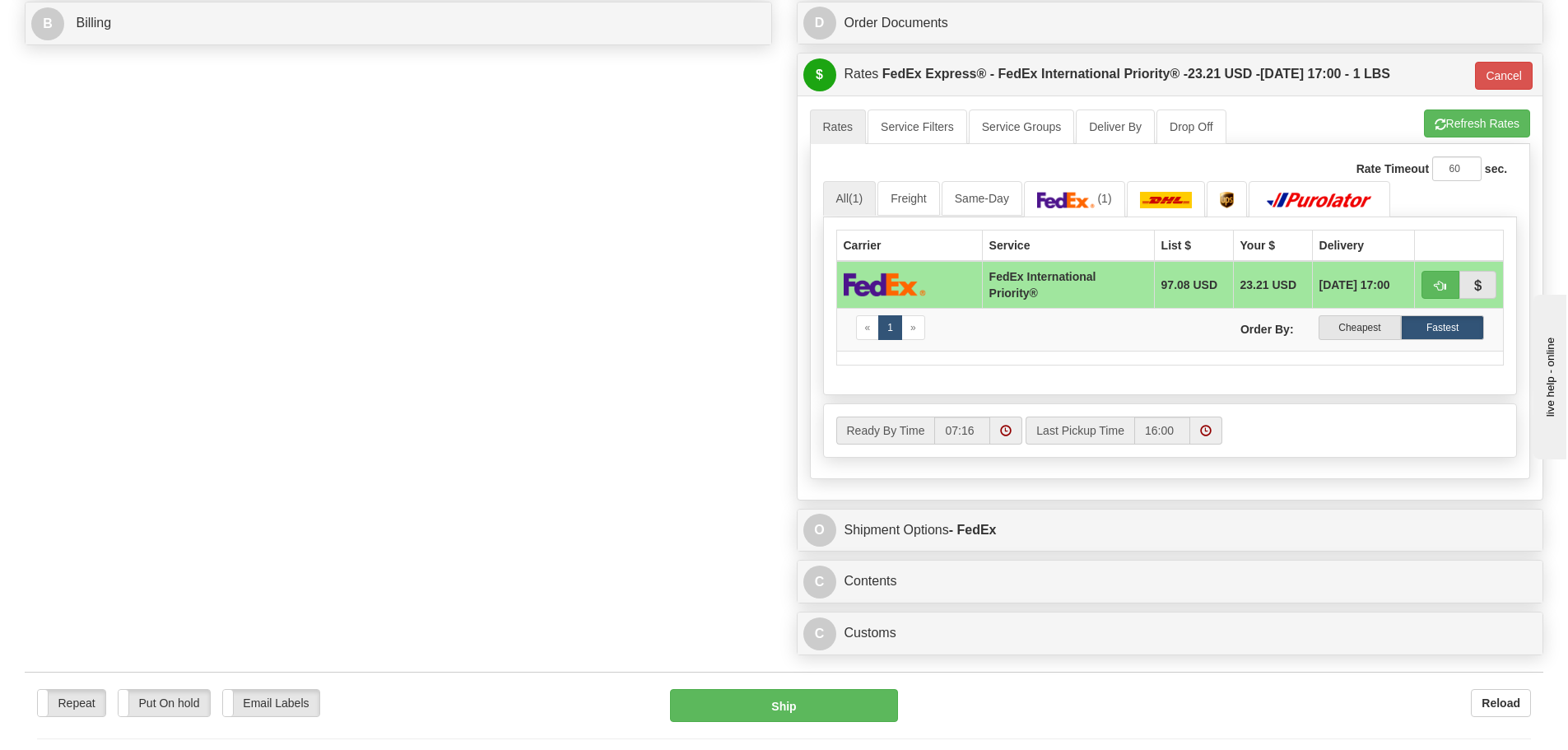
scroll to position [906, 0]
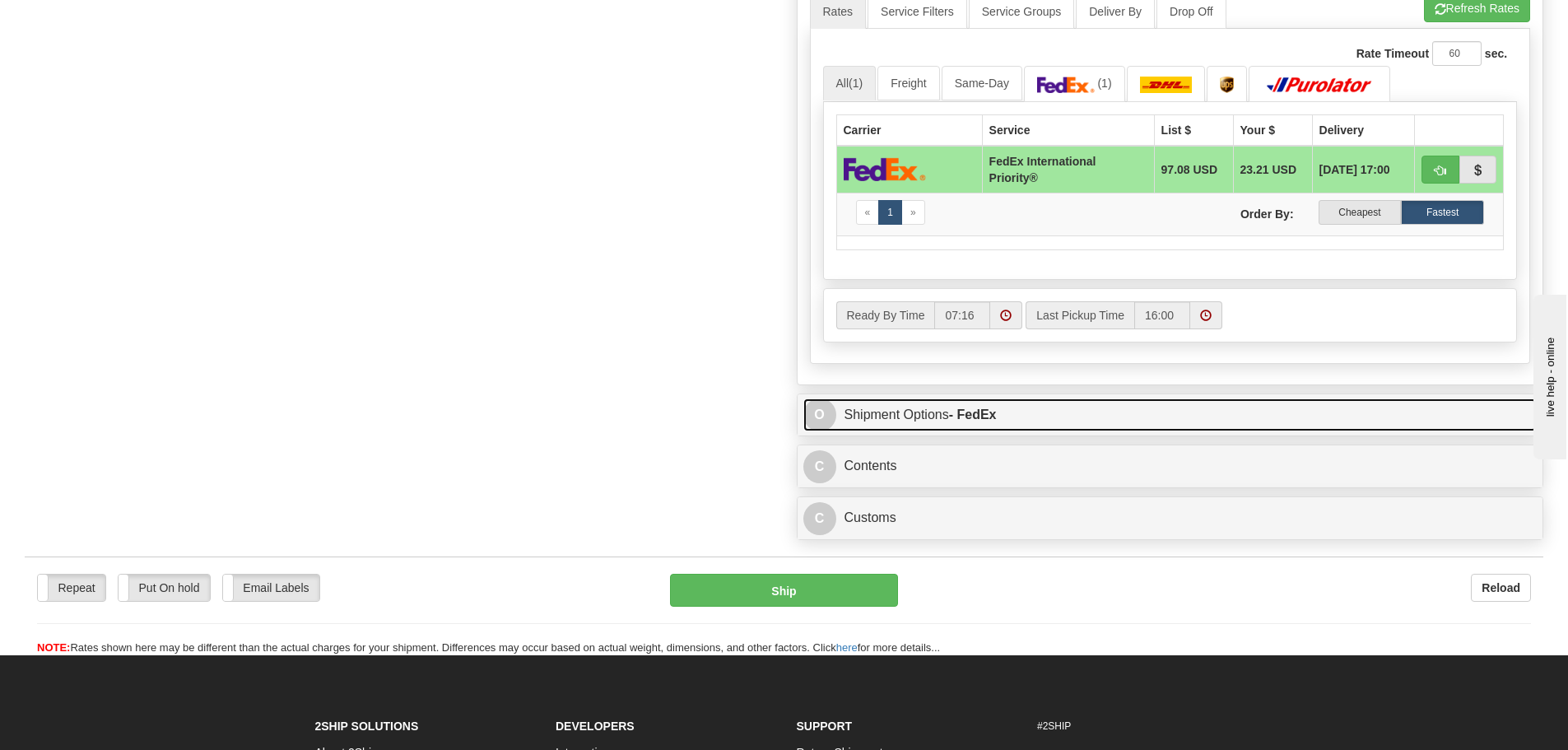
click at [989, 412] on strong "- FedEx" at bounding box center [973, 415] width 48 height 14
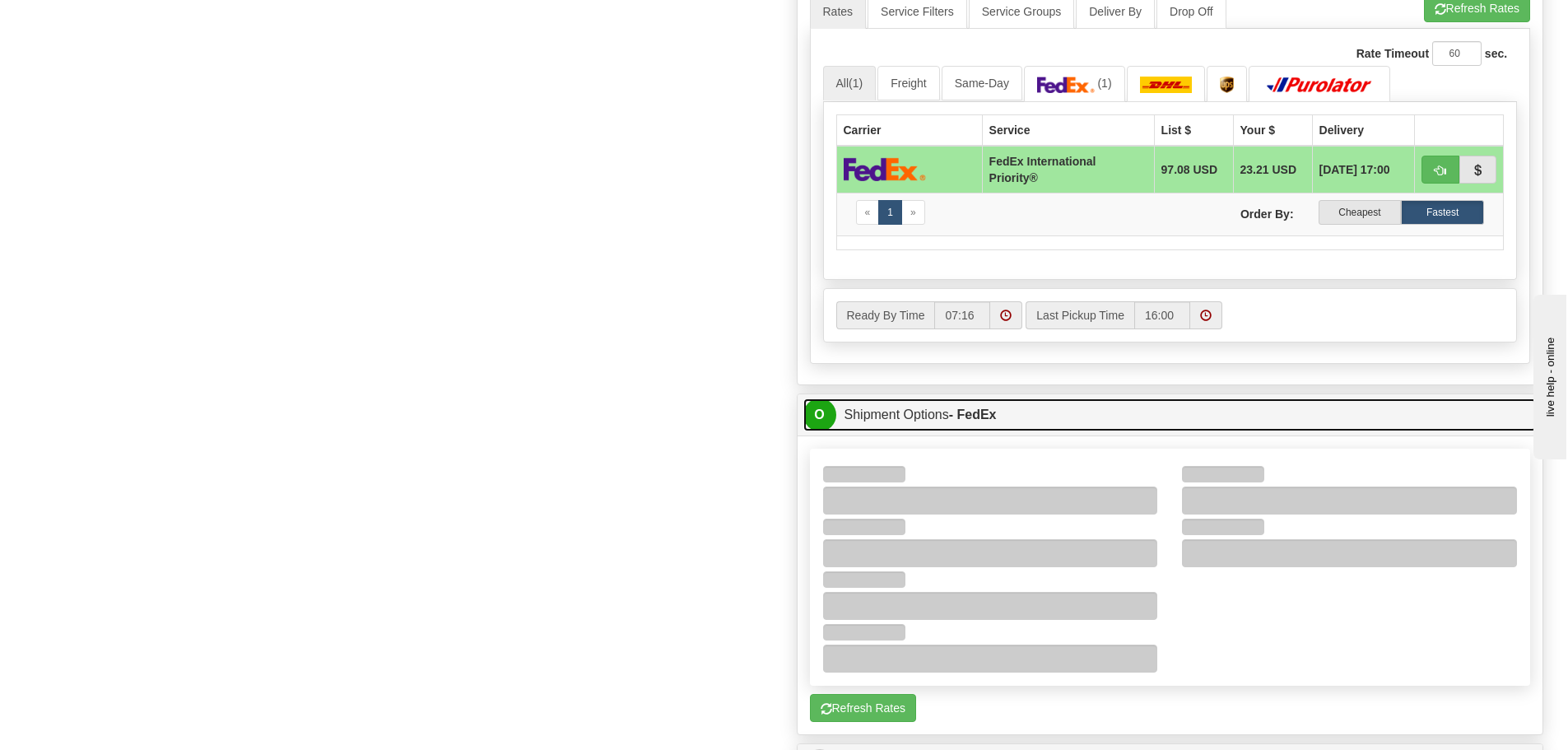
click at [989, 412] on strong "- FedEx" at bounding box center [973, 415] width 48 height 14
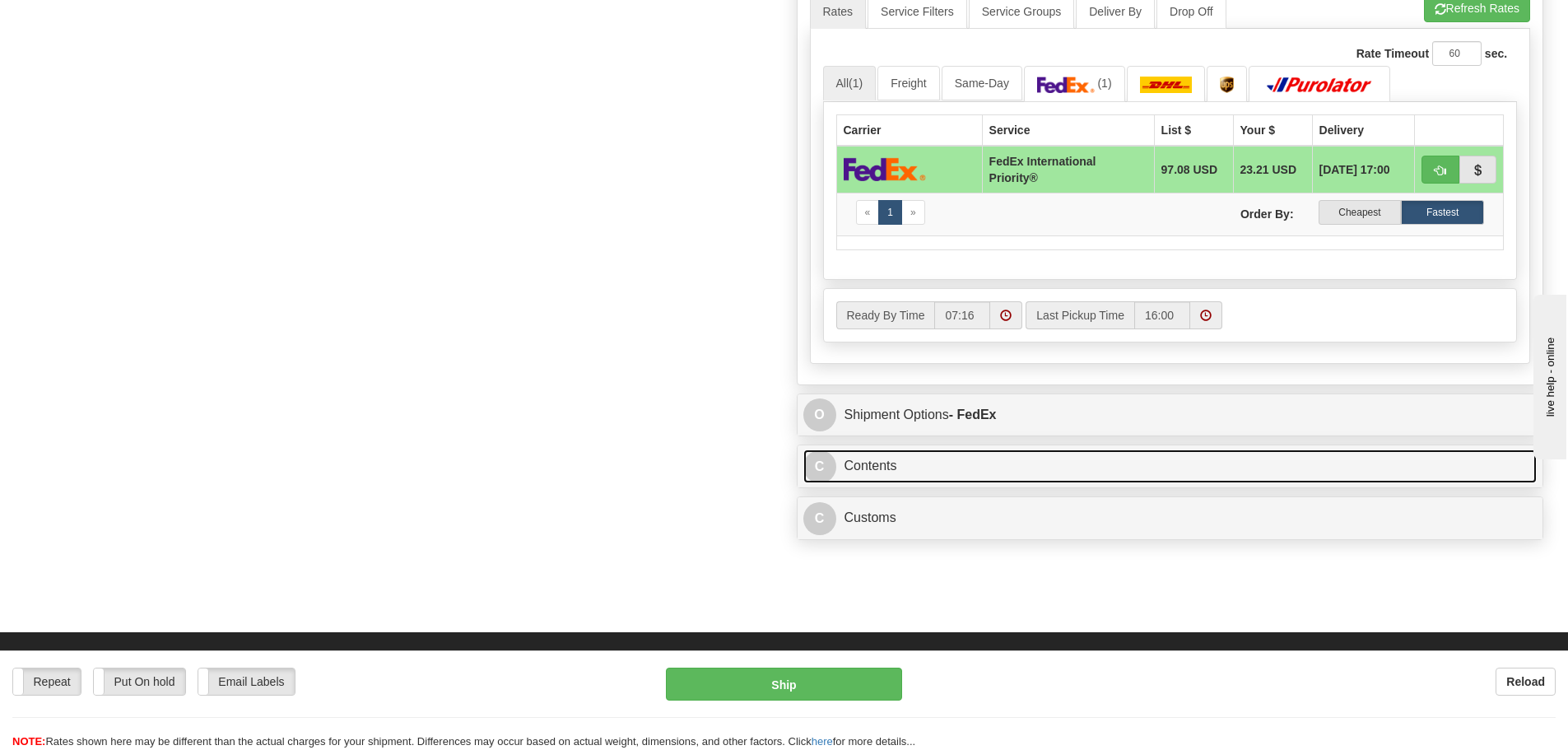
click at [973, 452] on link "C Contents" at bounding box center [1170, 466] width 735 height 34
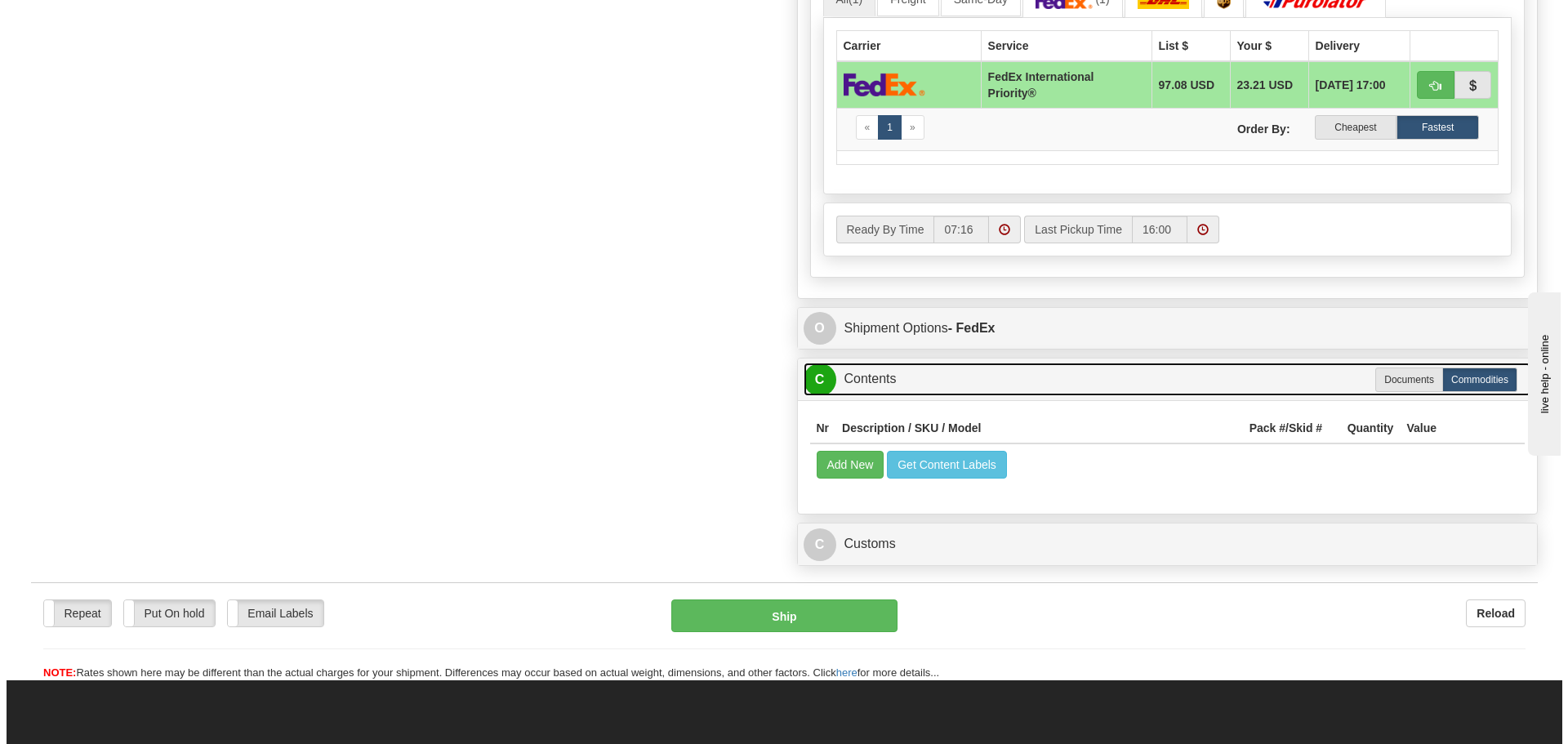
scroll to position [1062, 0]
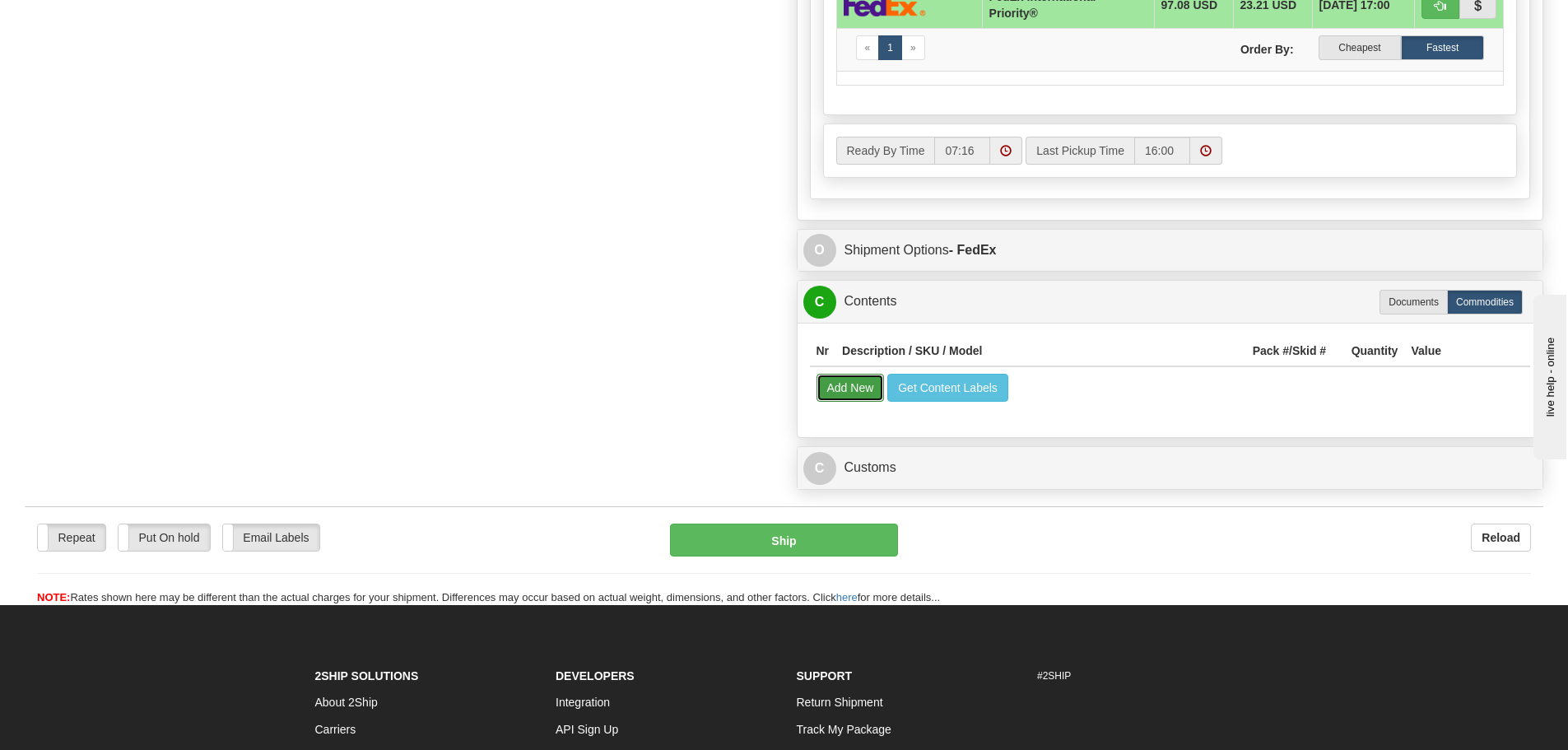
click at [842, 383] on button "Add New" at bounding box center [850, 387] width 68 height 28
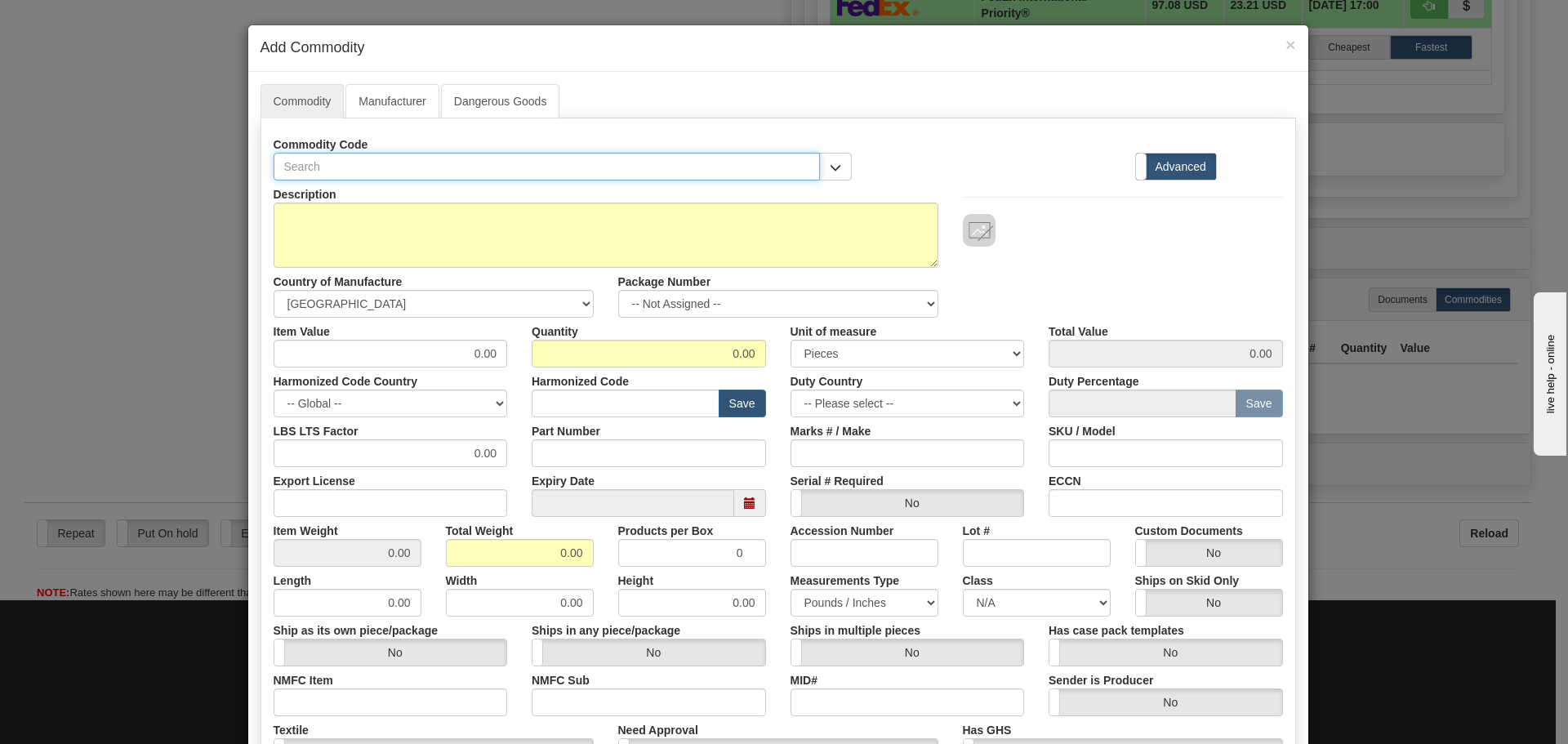
click at [374, 166] on input "text" at bounding box center [547, 166] width 547 height 27
paste input "PQMII mounting"
type input "PQMII mounting"
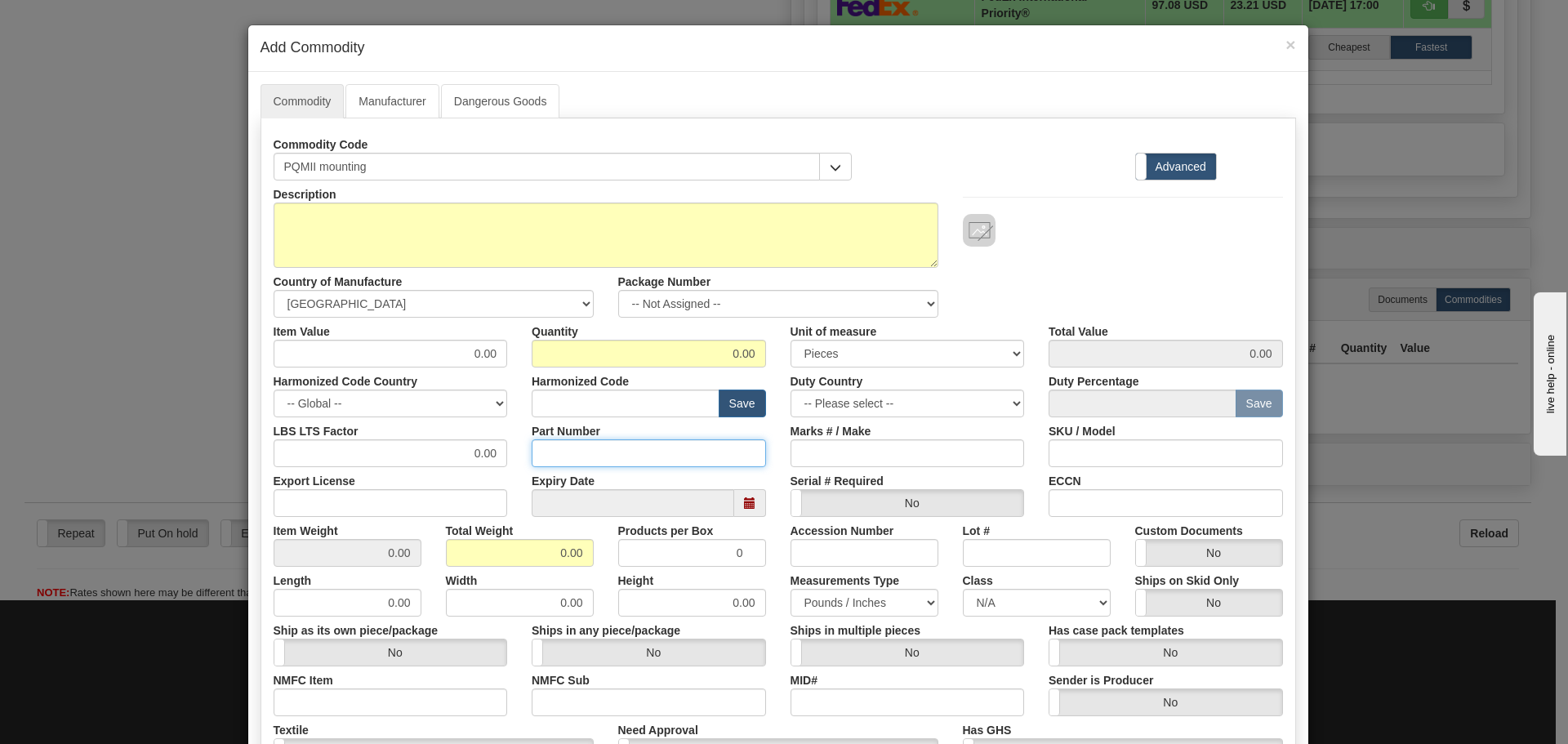
click at [551, 446] on input "Part Number" at bounding box center [649, 453] width 235 height 27
paste input "PQMII mounting"
type input "PQMII mounting"
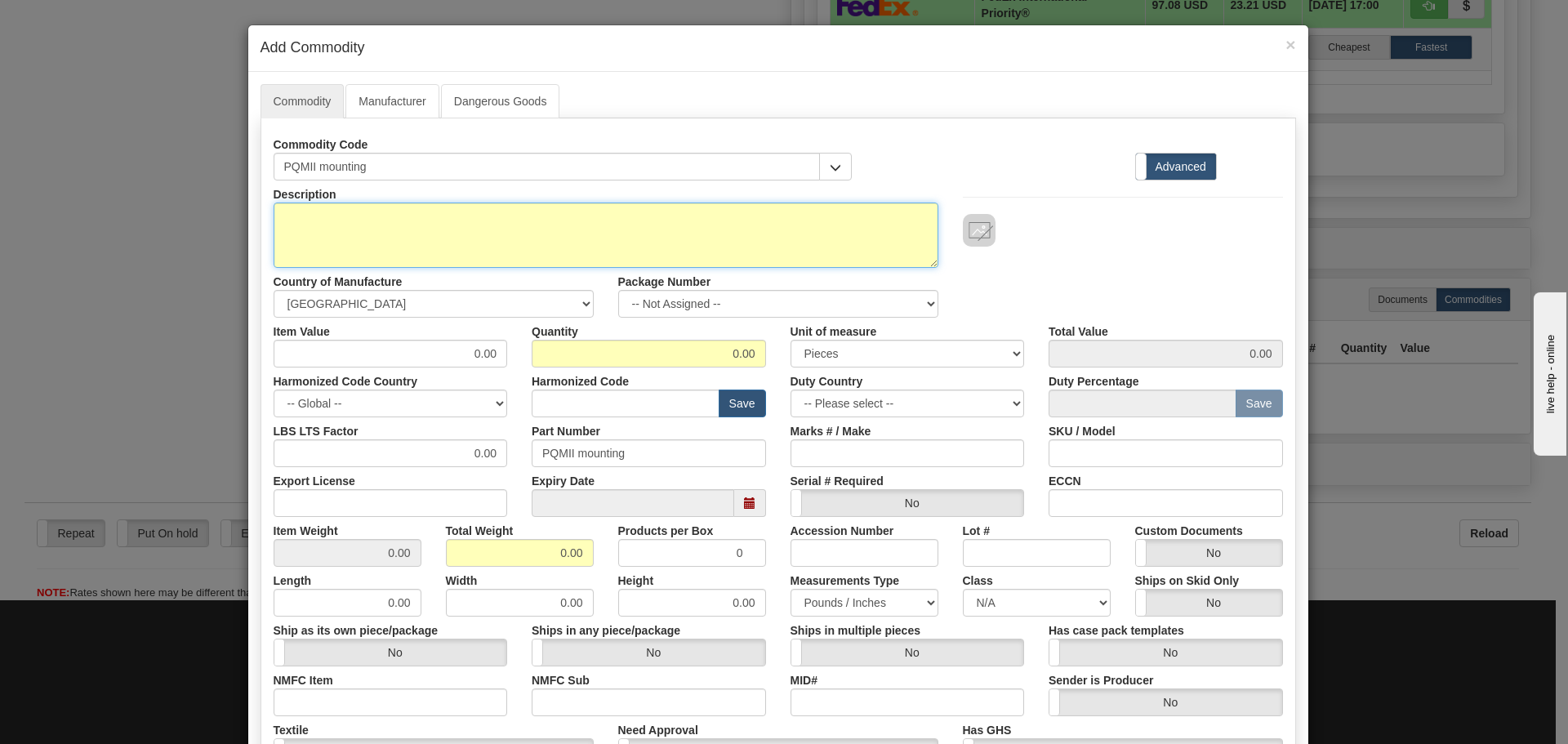
click at [540, 240] on textarea "Description" at bounding box center [606, 236] width 665 height 65
click at [326, 242] on textarea "Description" at bounding box center [606, 236] width 665 height 65
paste textarea "mounting screws"
click at [444, 243] on textarea "mounting screws" at bounding box center [606, 236] width 665 height 65
drag, startPoint x: 478, startPoint y: 239, endPoint x: 256, endPoint y: 244, distance: 222.1
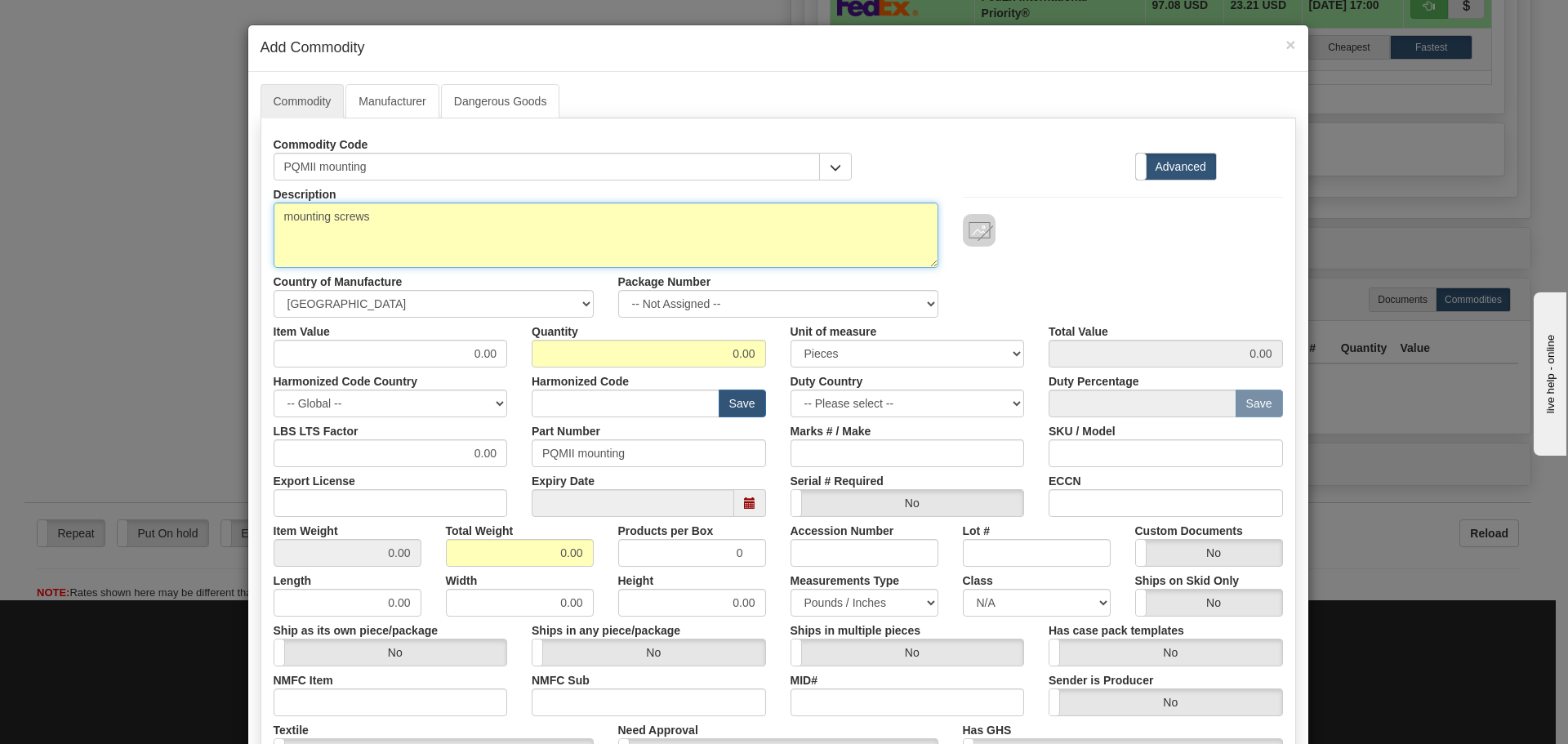
click at [261, 244] on div "Description mounting screws" at bounding box center [605, 224] width 689 height 87
type textarea "mounting screws"
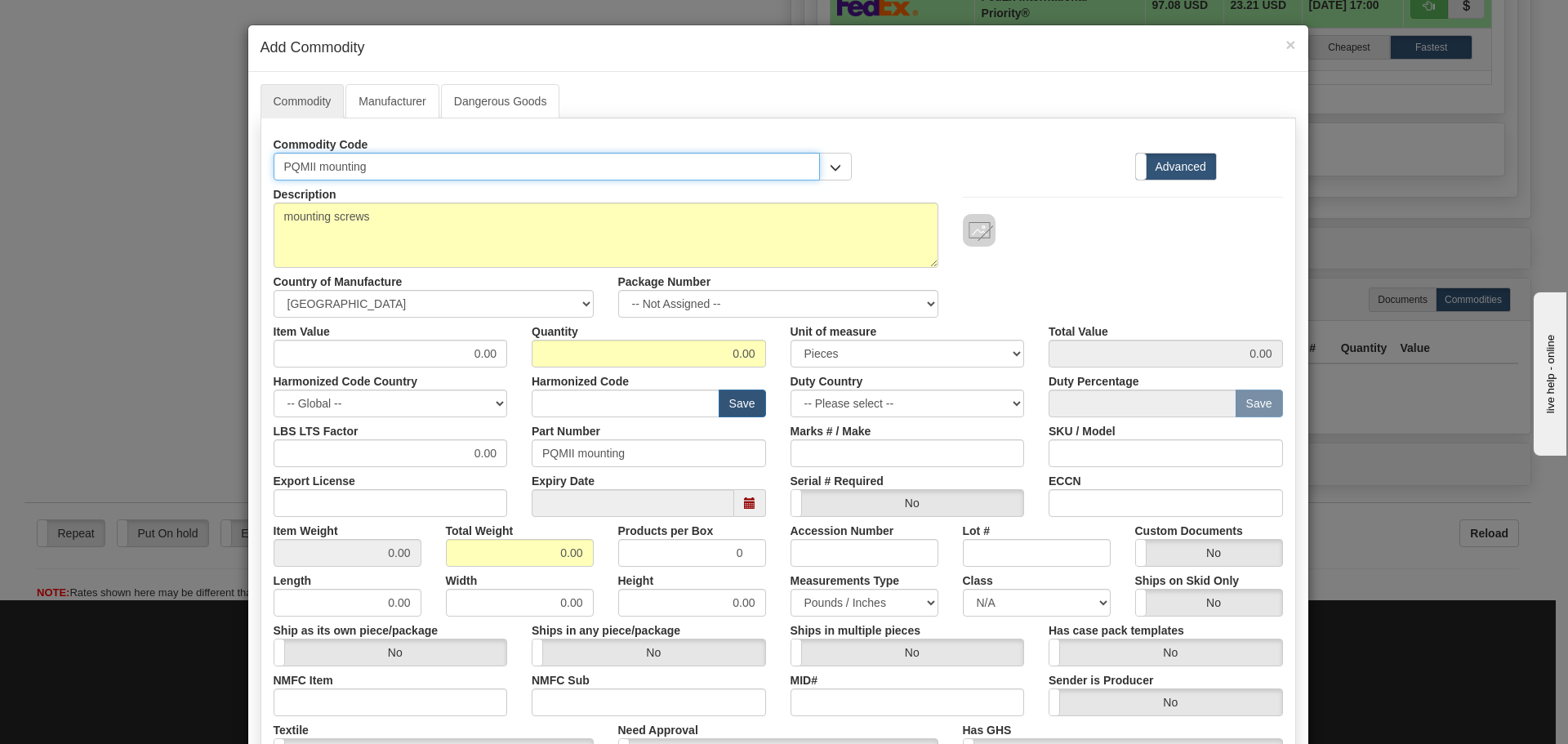
drag, startPoint x: 371, startPoint y: 165, endPoint x: 230, endPoint y: 169, distance: 141.1
click at [219, 168] on div "× Add Commodity Commodity Manufacturer Dangerous Goods Commodity Code PQMII mou…" at bounding box center [784, 372] width 1568 height 744
paste input "mounting screws"
type input "mounting screws"
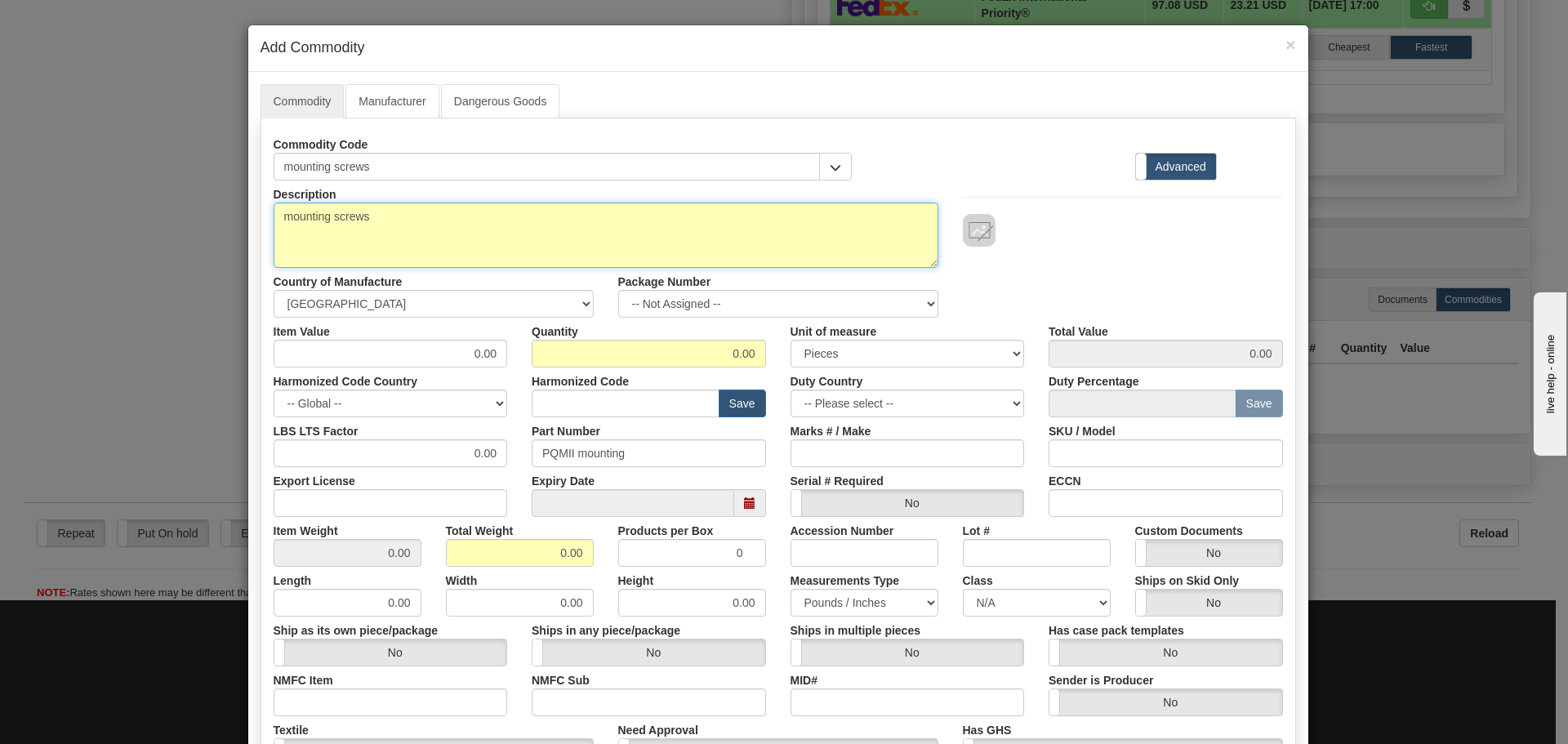
drag, startPoint x: 388, startPoint y: 225, endPoint x: 246, endPoint y: 237, distance: 142.5
click at [248, 237] on div "Commodity Manufacturer Dangerous Goods Commodity Code mounting screws Standard …" at bounding box center [778, 502] width 1061 height 861
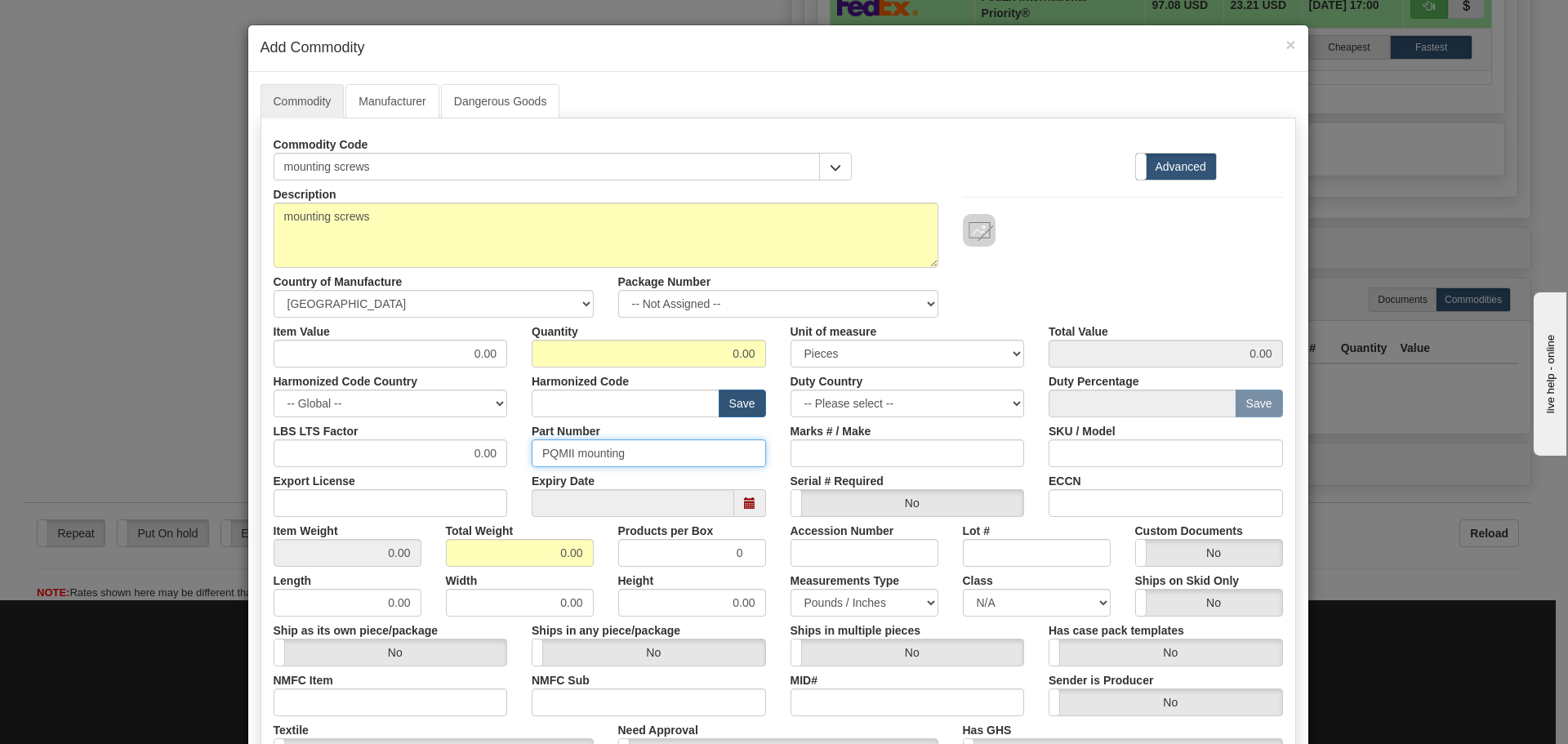
drag, startPoint x: 633, startPoint y: 451, endPoint x: 424, endPoint y: 453, distance: 209.0
click at [424, 453] on div "LBS LTS Factor 0.00 Part Number PQMII mounting Marks # / Make SKU / Model" at bounding box center [778, 442] width 1034 height 49
paste input "mounting screws"
type input "mounting screws"
click at [511, 441] on div "LBS LTS Factor 0.00" at bounding box center [390, 442] width 259 height 49
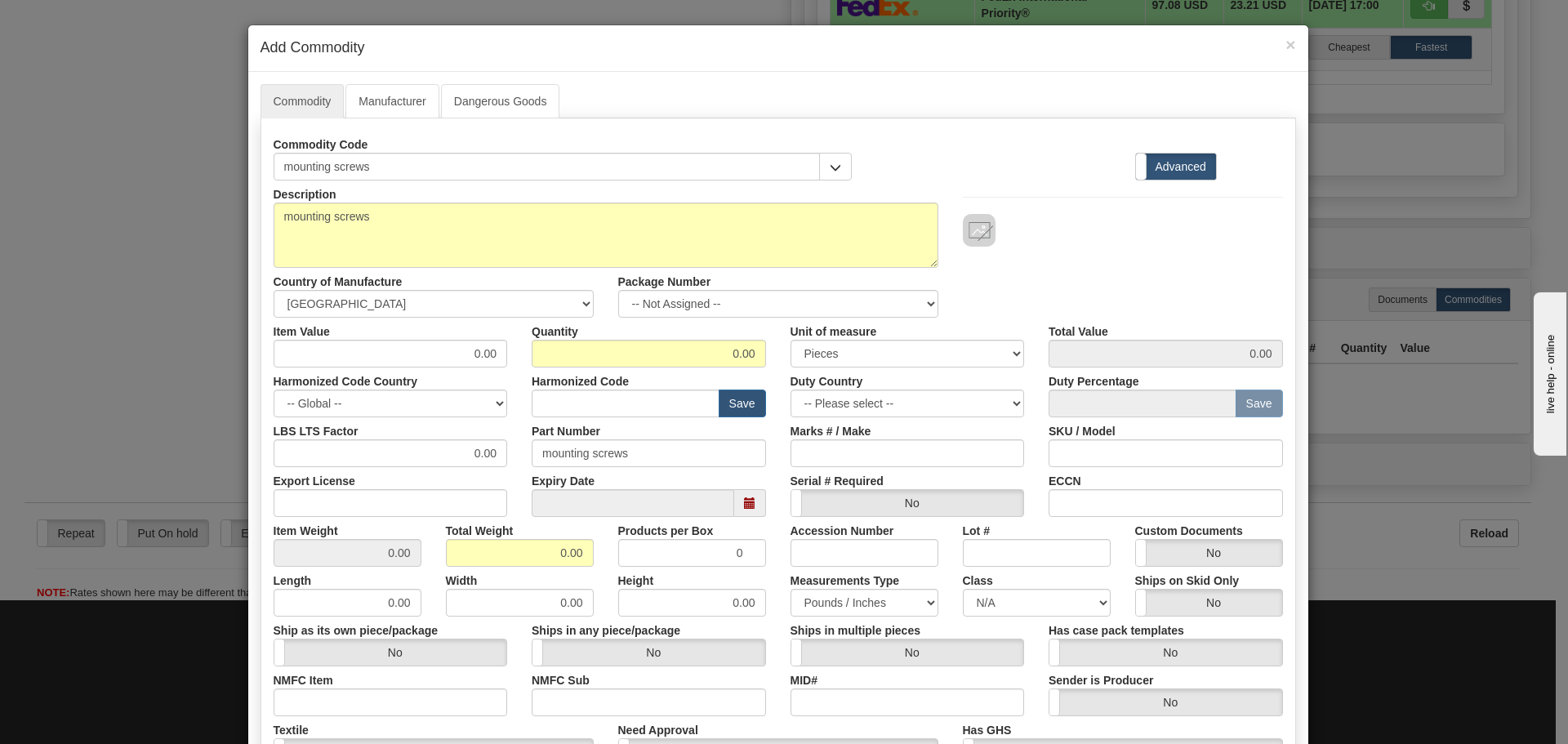
click at [511, 412] on div "Harmonized Code Country -- Global -- AFGHANISTAN ALAND ISLANDS ALBANIA ALGERIA …" at bounding box center [390, 393] width 259 height 49
drag, startPoint x: 468, startPoint y: 366, endPoint x: 489, endPoint y: 381, distance: 25.8
click at [489, 381] on div "Description mounting screws Country of Manufacture -- Unknown -- AFGHANISTAN AL…" at bounding box center [778, 540] width 1009 height 719
type input "10"
click at [489, 381] on div "Harmonized Code Country -- Global -- AFGHANISTAN ALAND ISLANDS ALBANIA ALGERIA …" at bounding box center [390, 393] width 259 height 49
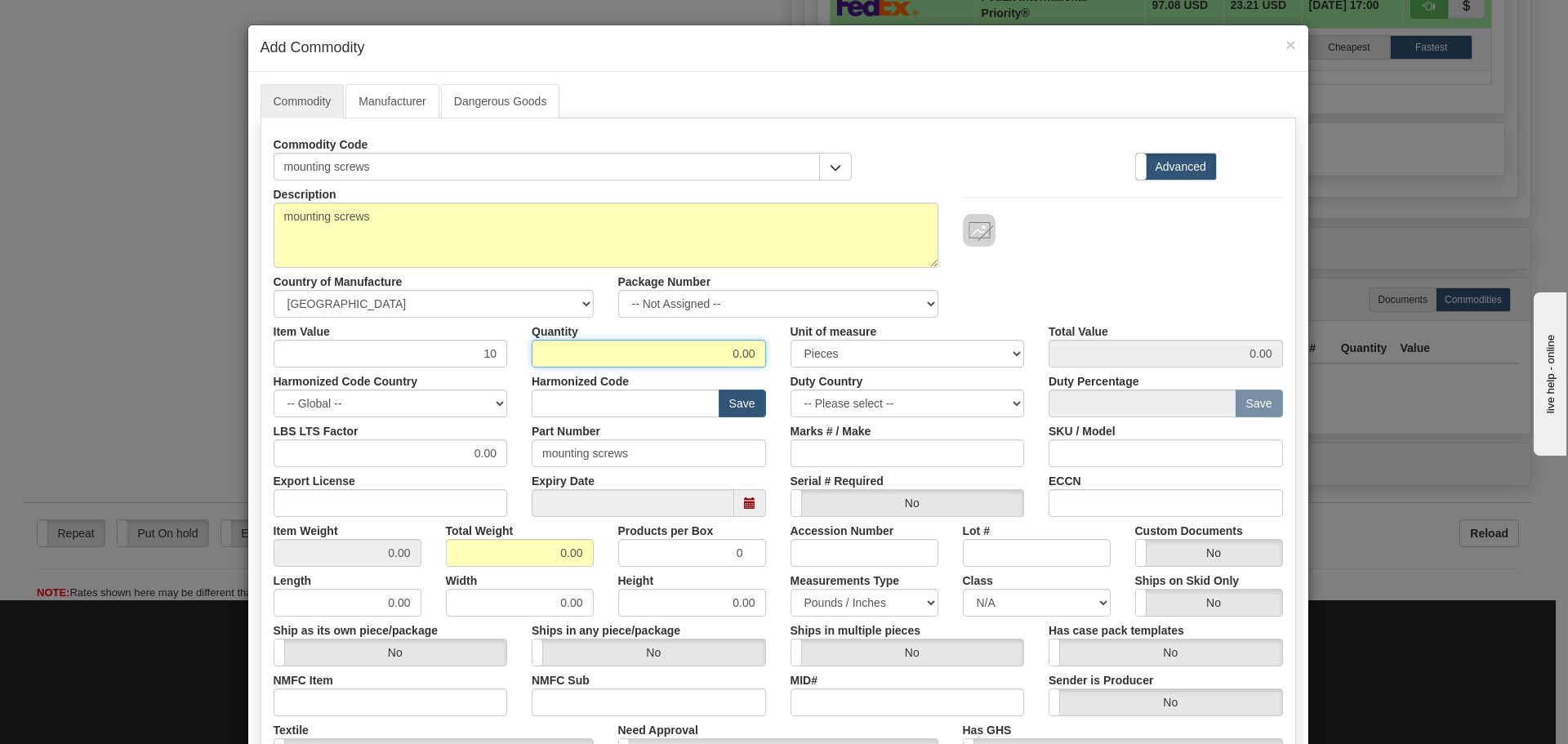
drag, startPoint x: 665, startPoint y: 352, endPoint x: 776, endPoint y: 353, distance: 111.0
click at [776, 353] on div "Item Value 10 Quantity 0.00 Unit of measure 3 Thousand Square Inches Adjustment…" at bounding box center [778, 342] width 1034 height 49
type input "1"
type input "10.00"
click at [778, 353] on div "Unit of measure 3 Thousand Square Inches Adjustments 56 Pound Bushel Bag Barrel…" at bounding box center [907, 342] width 259 height 49
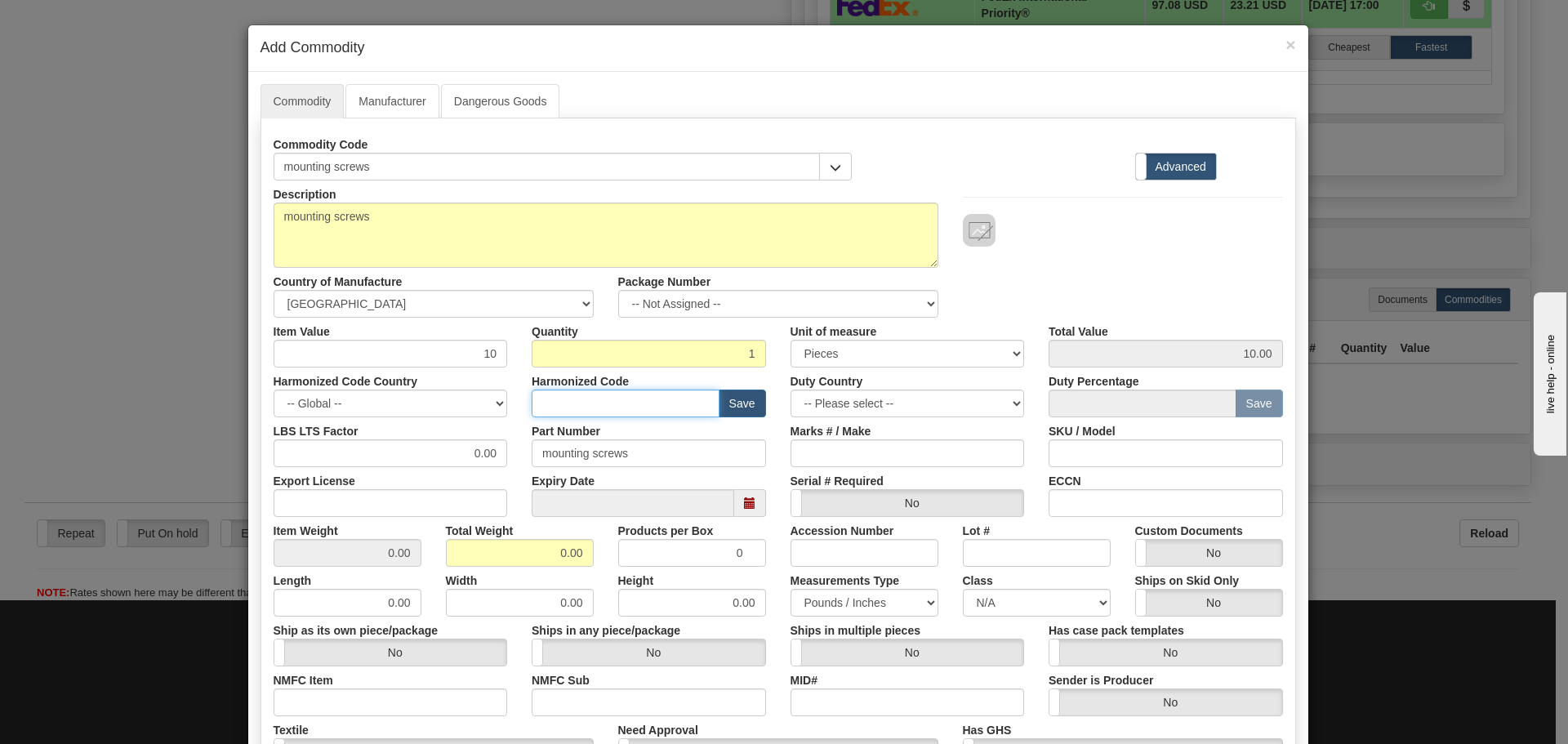
click at [581, 411] on input "text" at bounding box center [626, 403] width 188 height 27
type input "8536.49.0080"
click at [778, 423] on div "Marks # / Make" at bounding box center [907, 442] width 259 height 49
click at [507, 434] on div "LBS LTS Factor 0.00" at bounding box center [390, 442] width 259 height 49
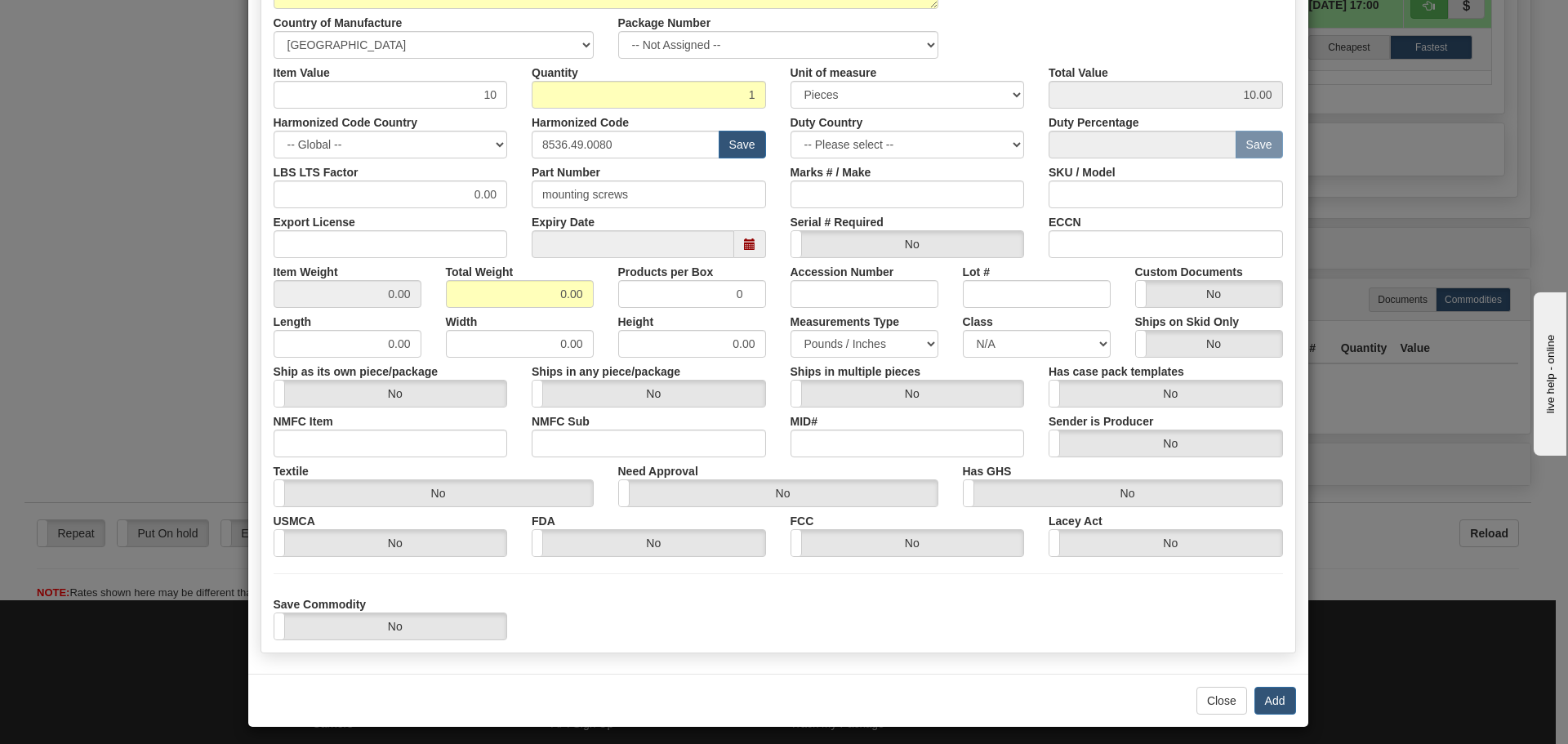
scroll to position [267, 0]
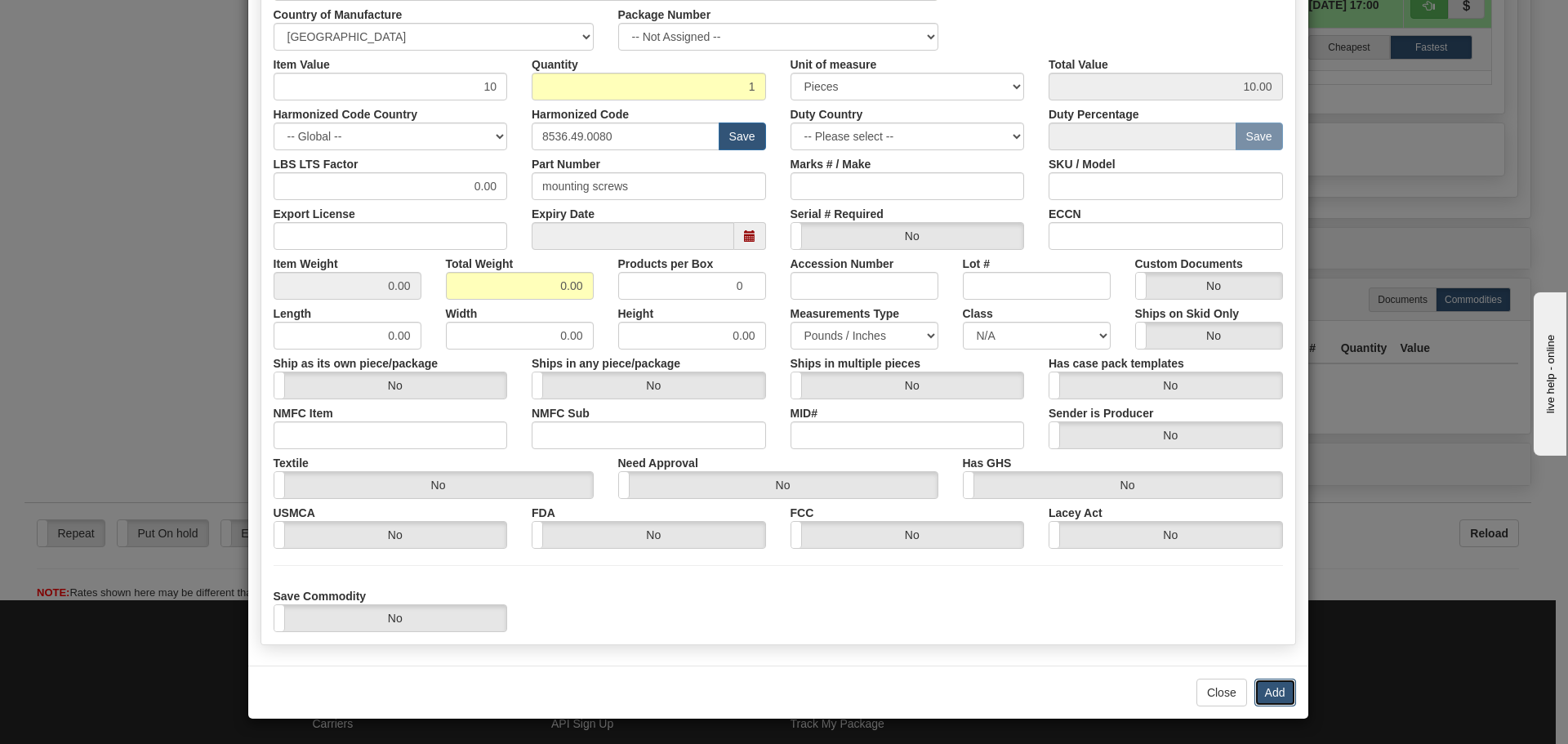
click at [1275, 685] on button "Add" at bounding box center [1275, 692] width 41 height 27
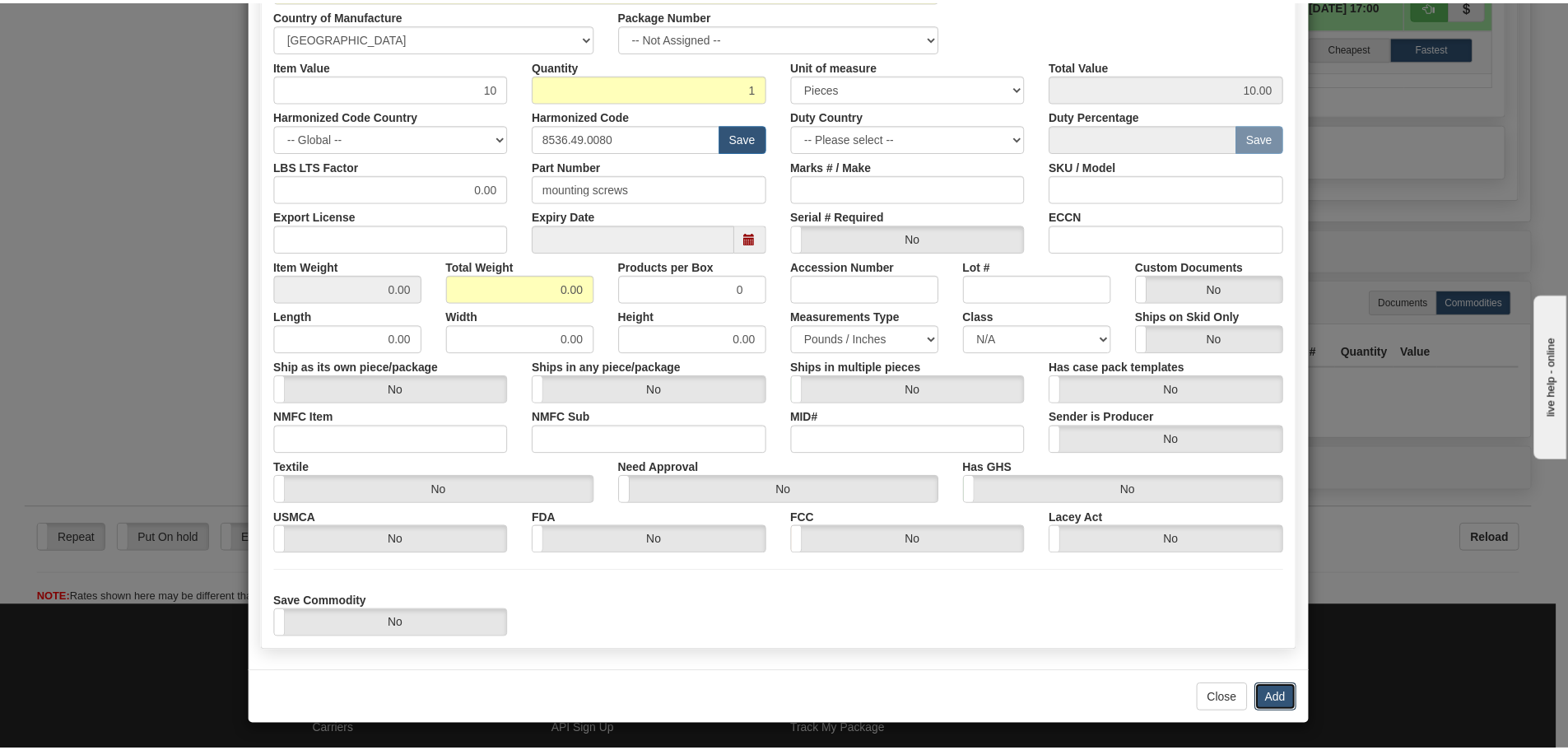
scroll to position [0, 0]
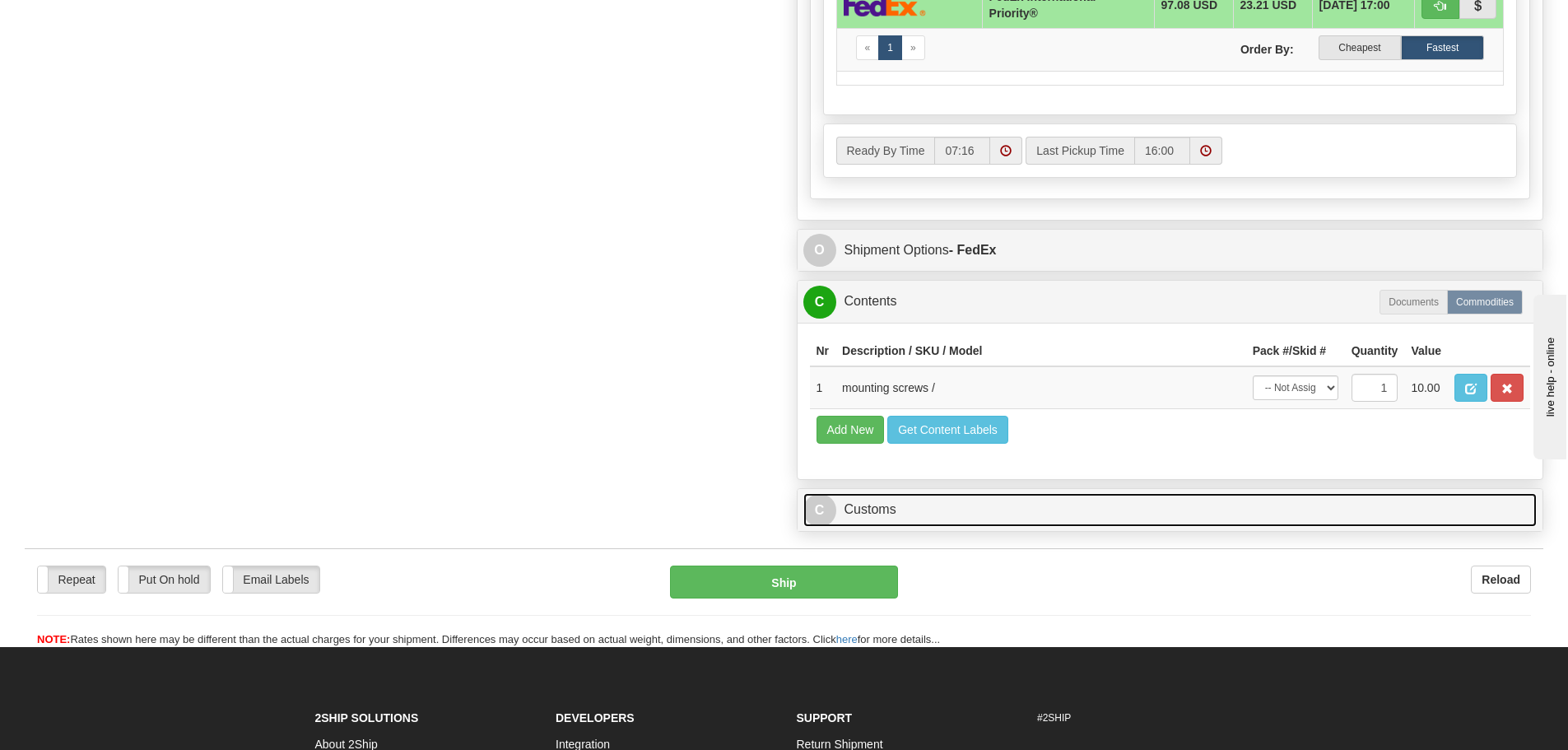
click at [969, 498] on link "C Customs" at bounding box center [1170, 510] width 735 height 34
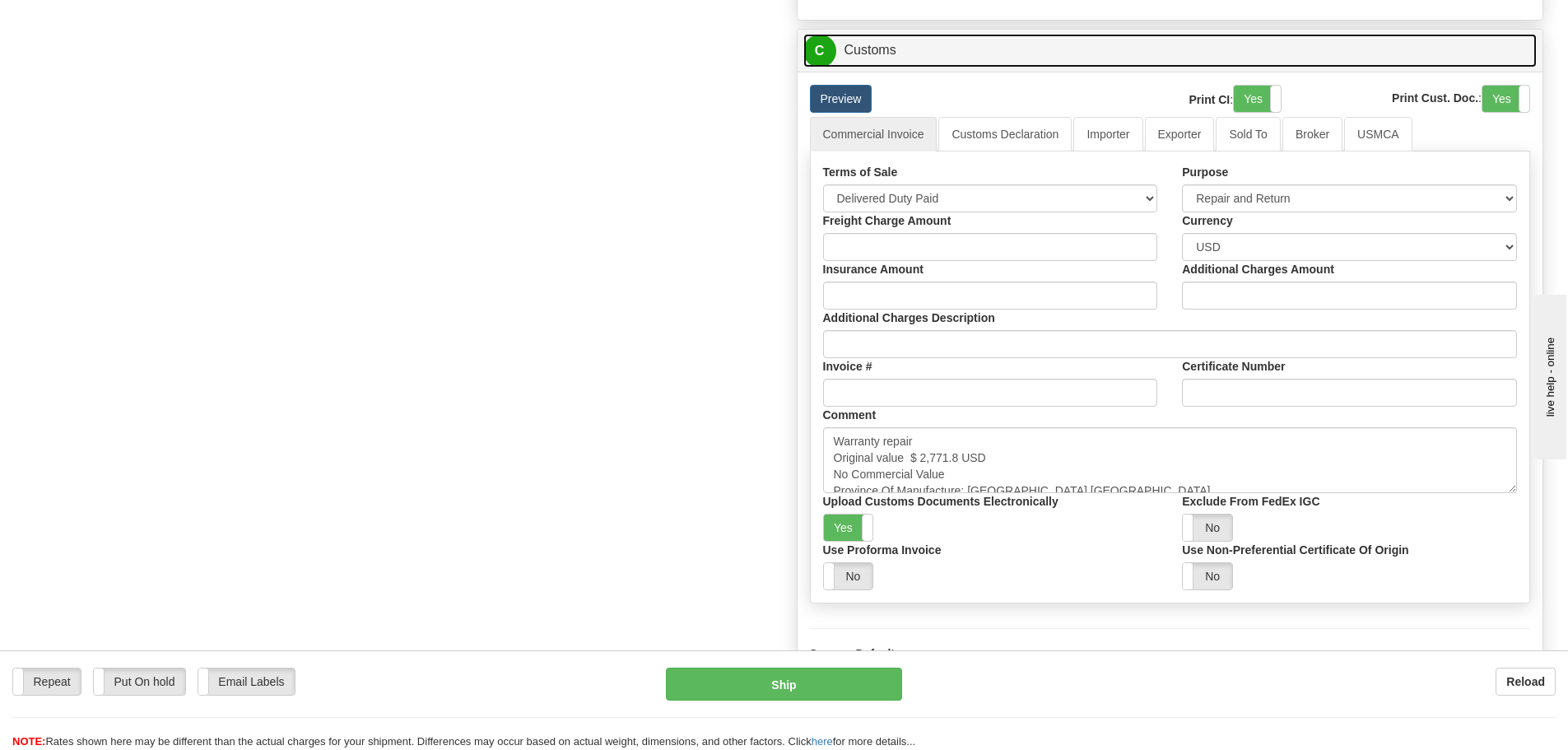
scroll to position [1647, 0]
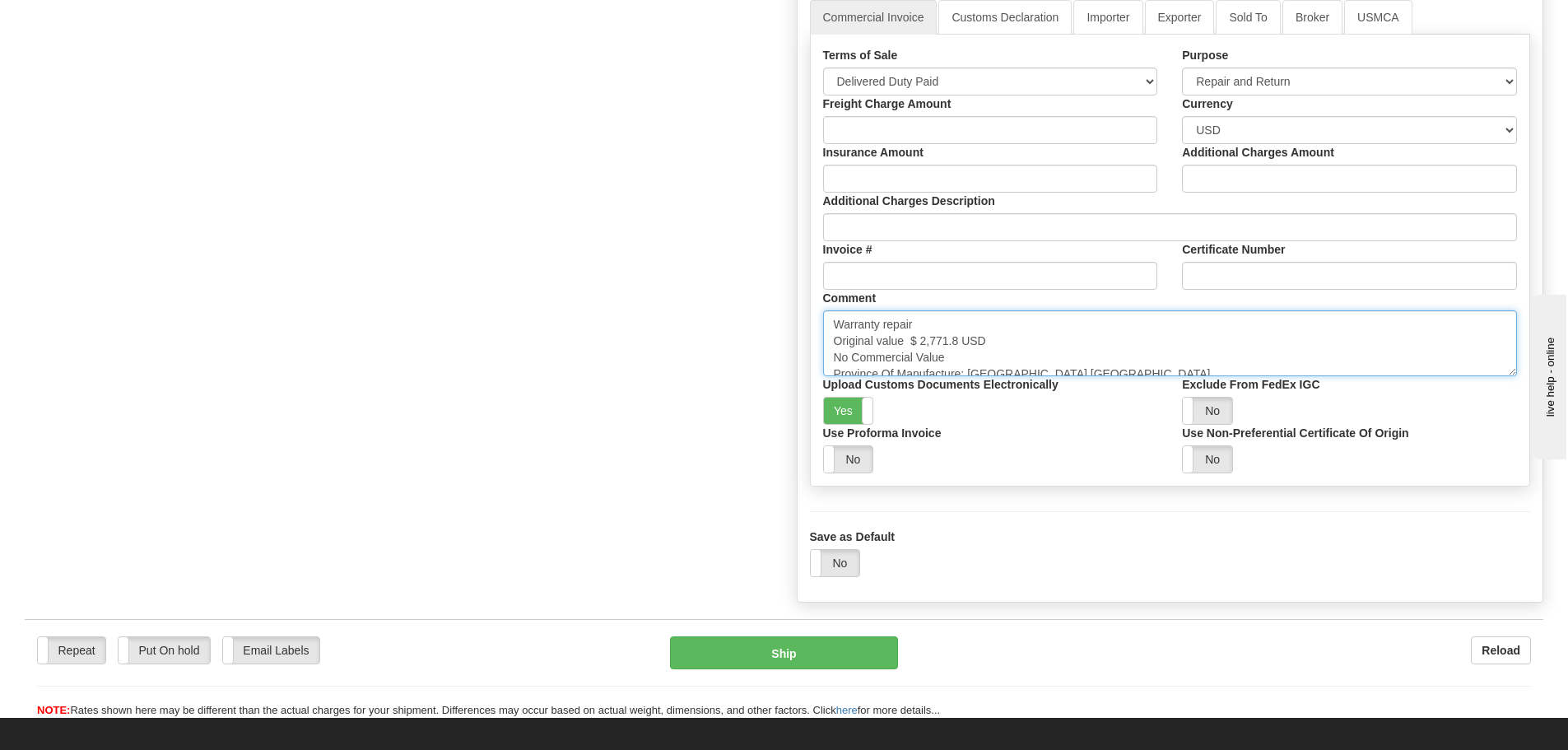
click at [960, 357] on textarea "Warranty repair Original value $ 2,771.8 USD No Commercial Value Province Of Ma…" at bounding box center [1170, 343] width 695 height 66
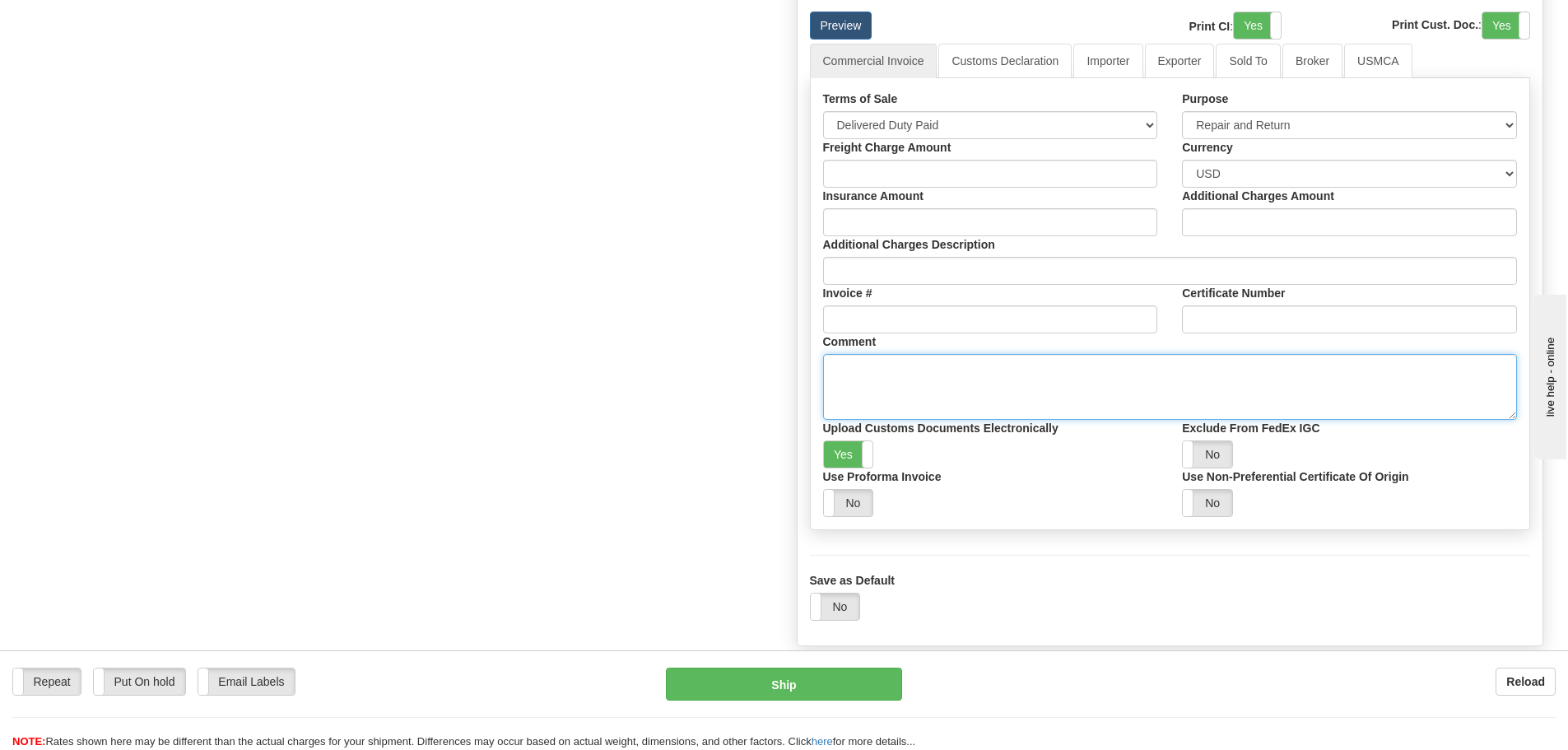
scroll to position [1565, 0]
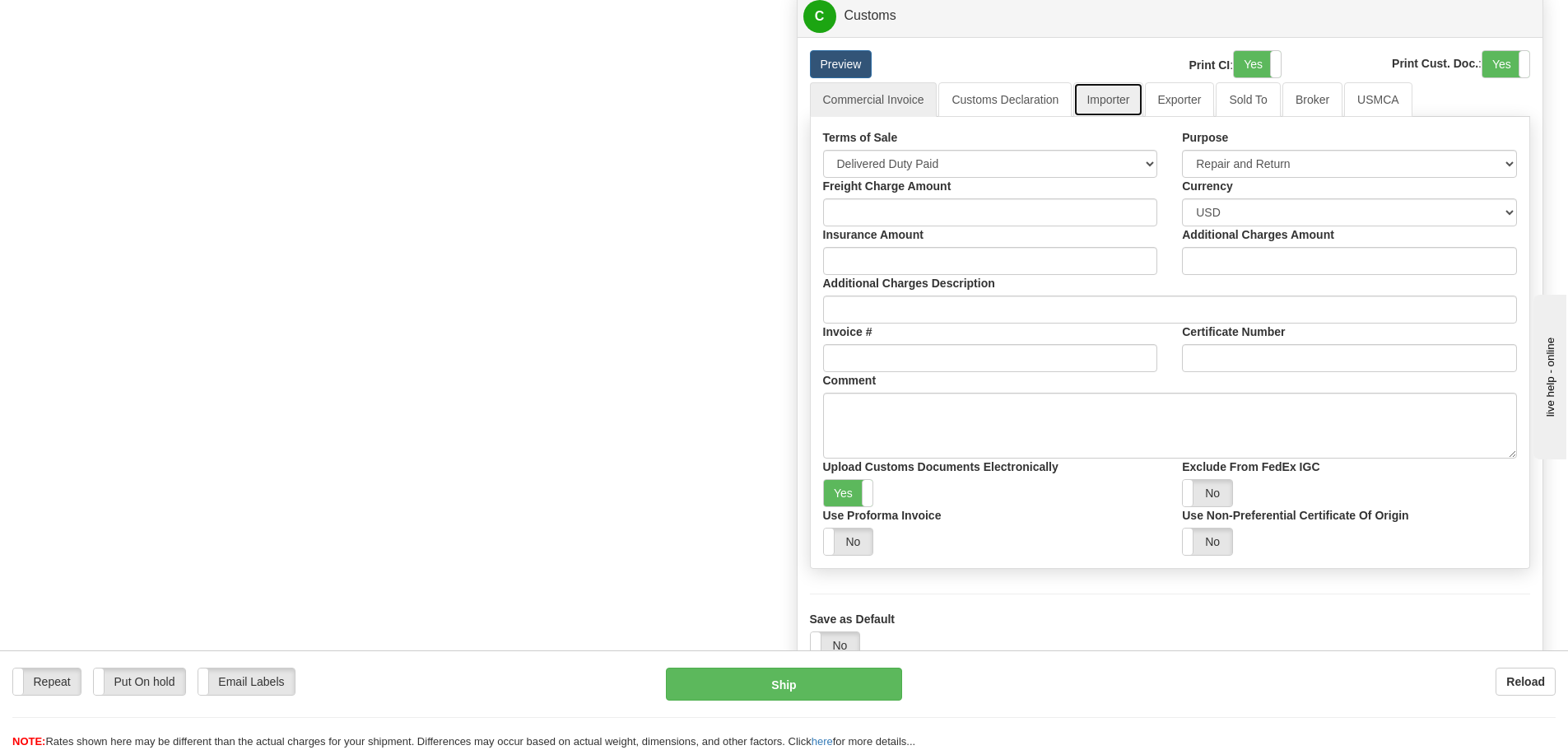
click at [1133, 101] on link "Importer" at bounding box center [1108, 100] width 69 height 35
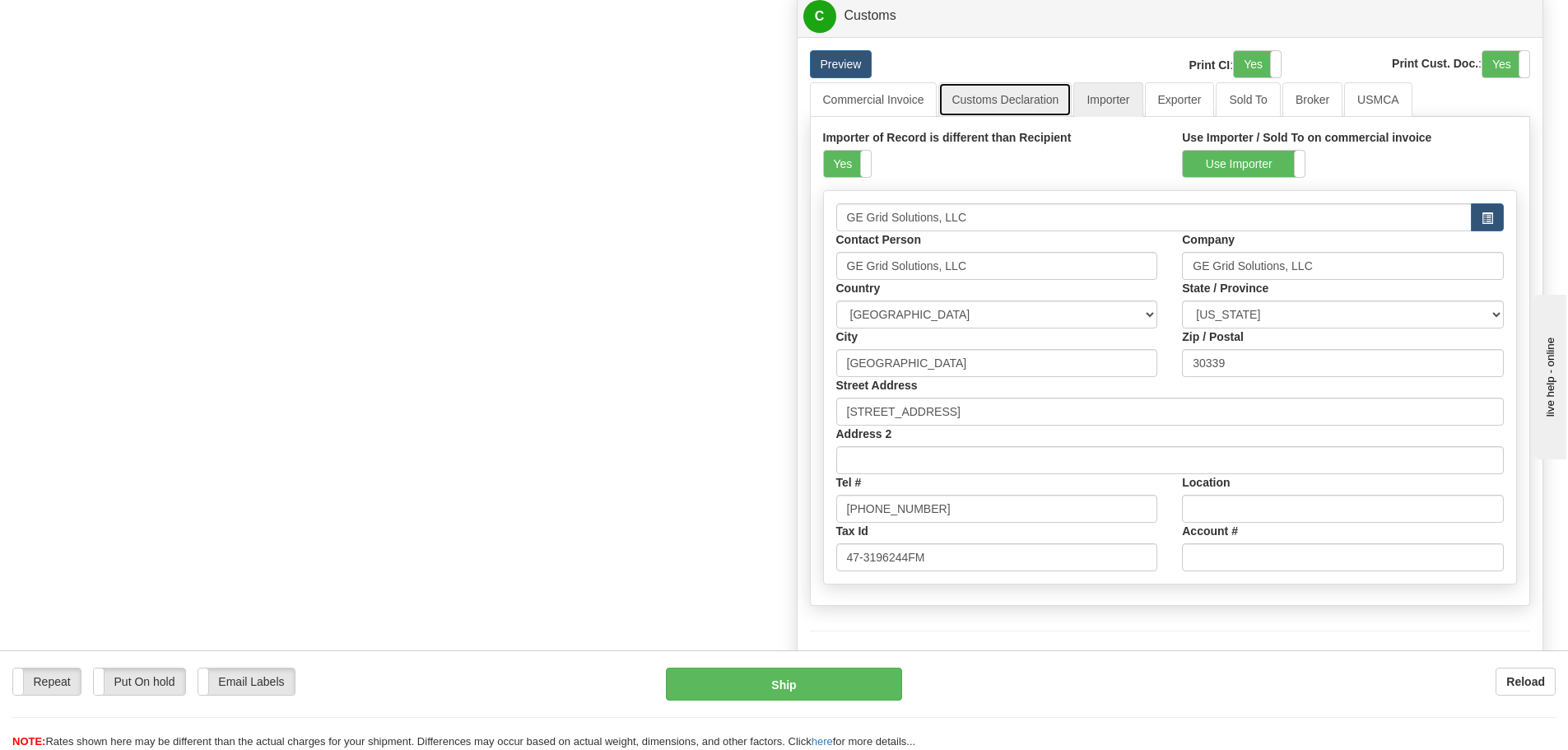
click at [1017, 109] on link "Customs Declaration" at bounding box center [1005, 100] width 133 height 35
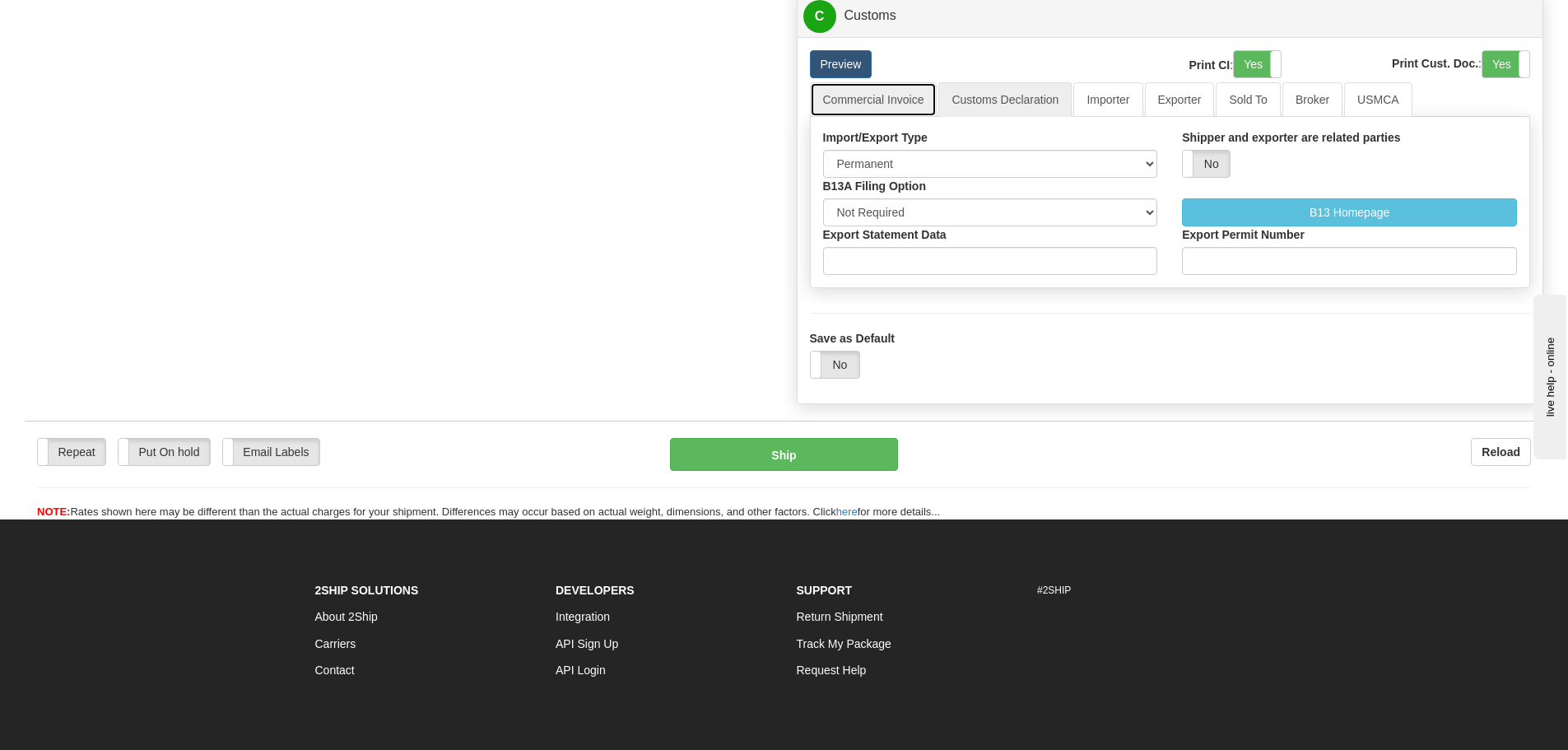
click at [907, 102] on link "Commercial Invoice" at bounding box center [873, 100] width 127 height 35
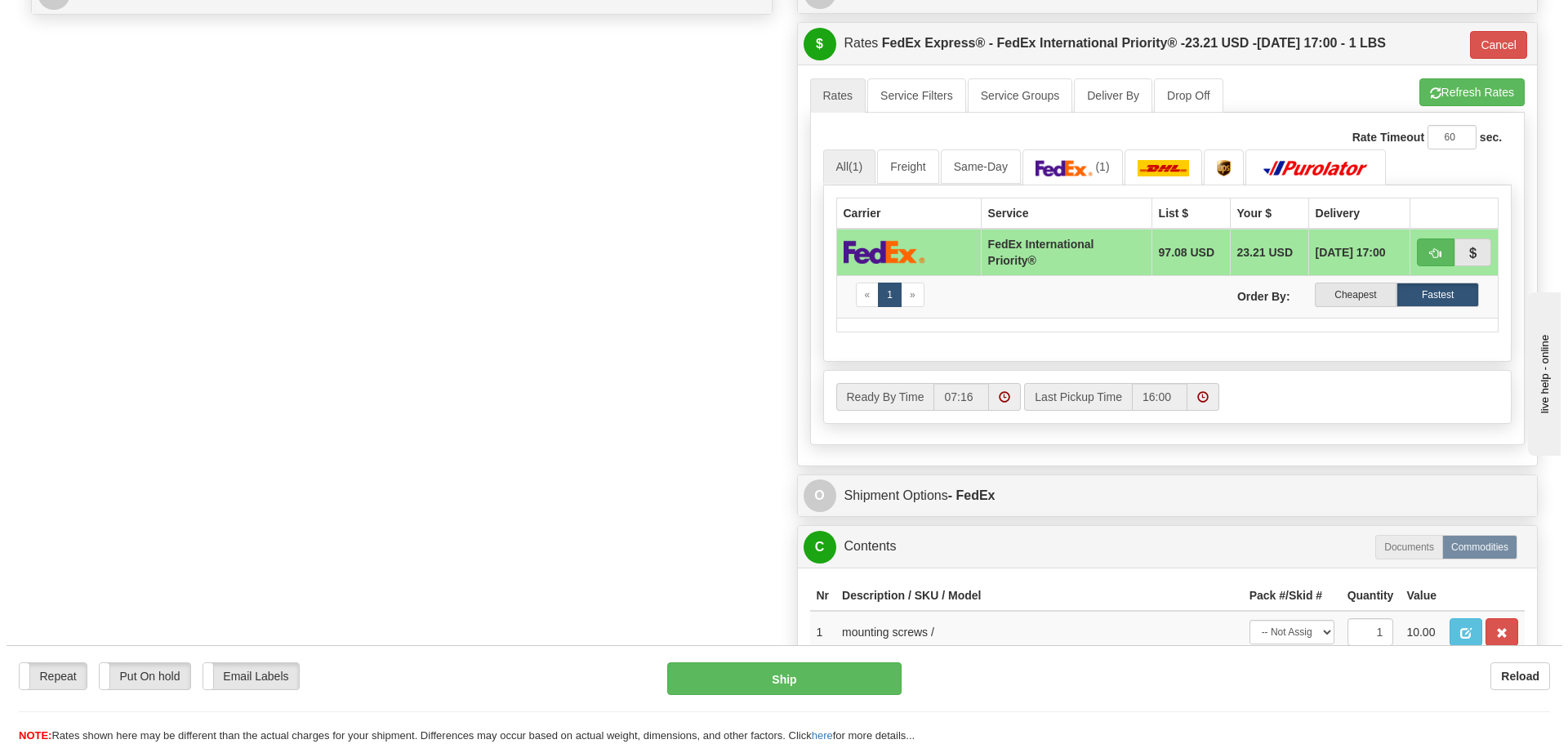
scroll to position [817, 0]
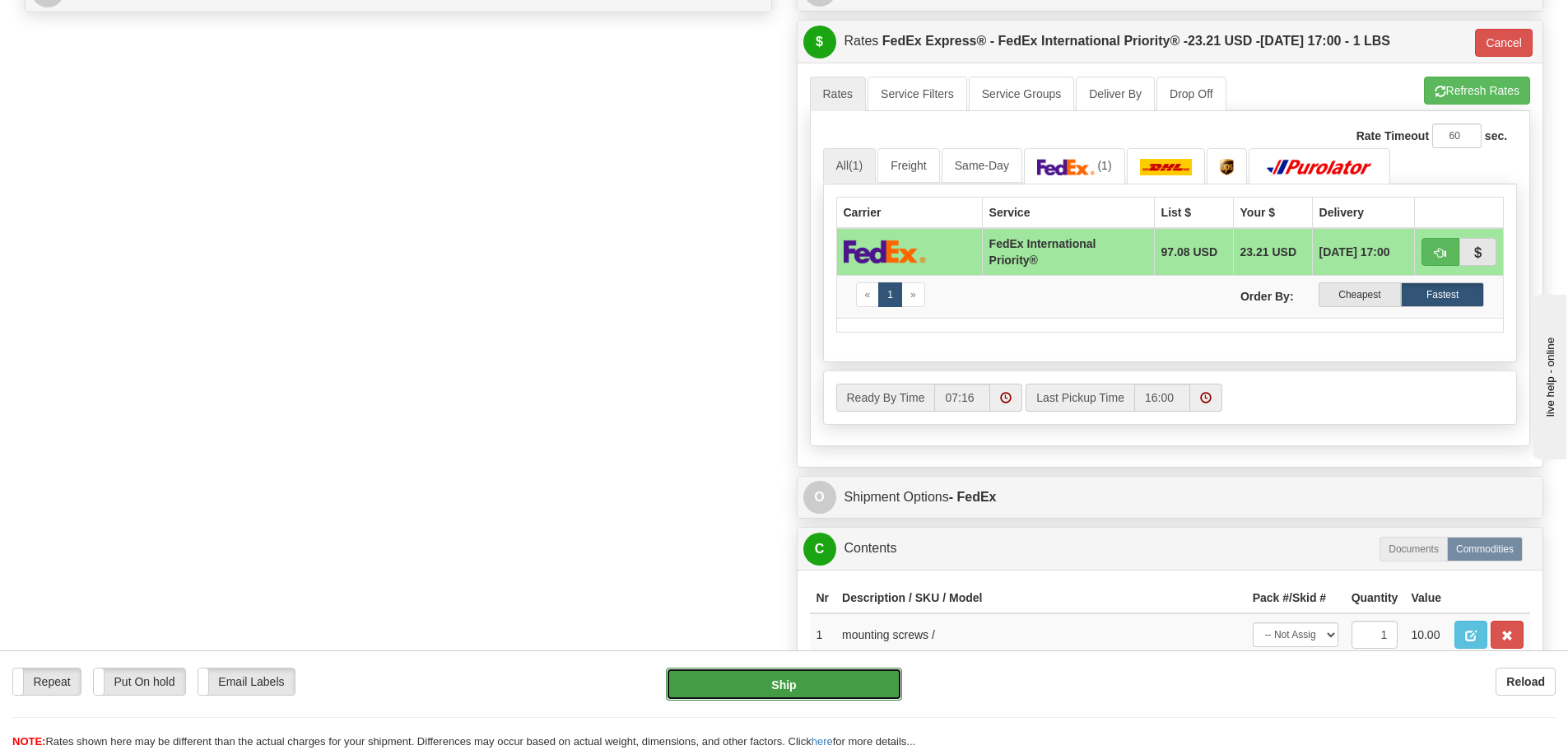
click at [750, 671] on button "Ship" at bounding box center [784, 684] width 237 height 33
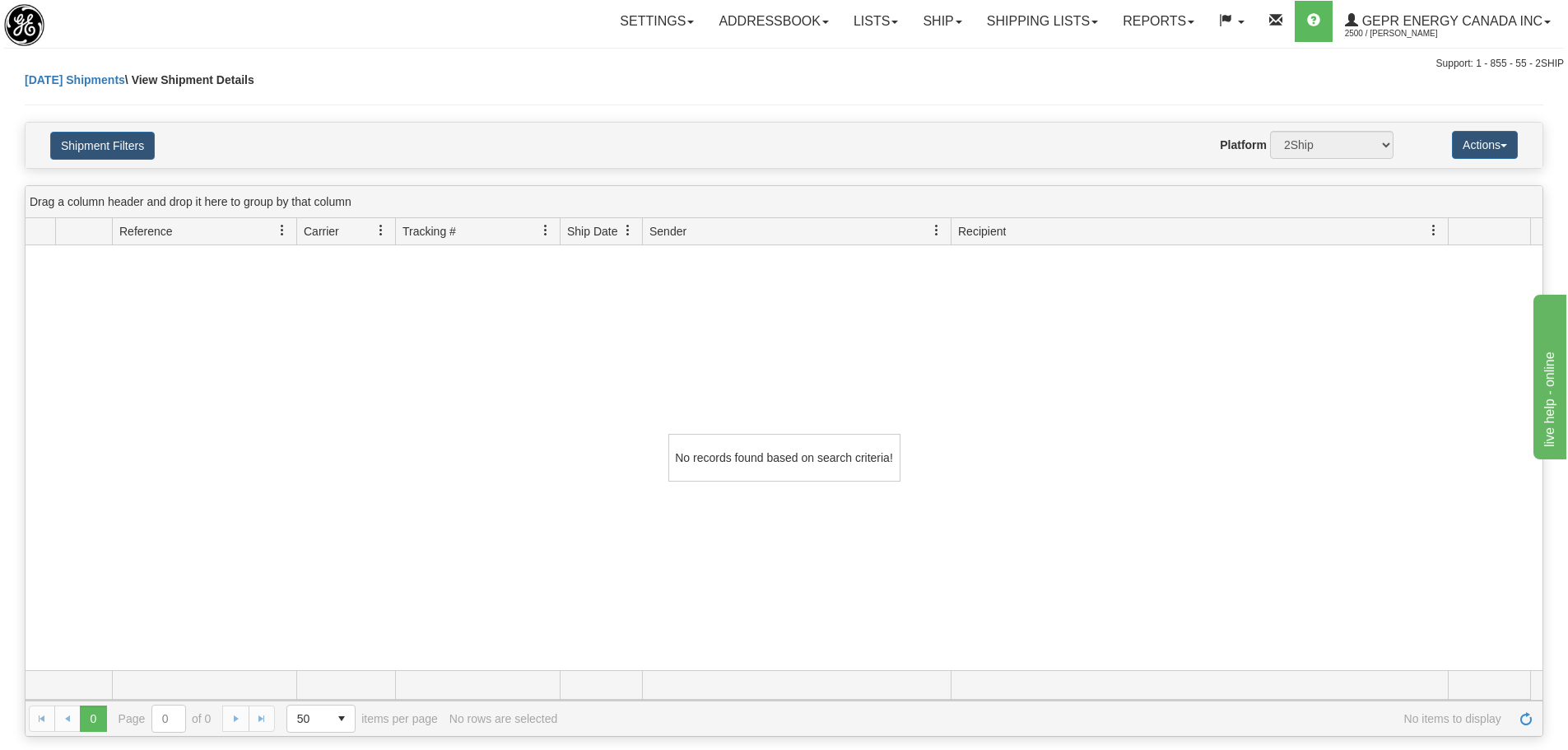
click at [534, 363] on div "No records found based on search criteria!" at bounding box center [784, 458] width 1517 height 425
click at [1524, 715] on span "Refresh" at bounding box center [1526, 719] width 13 height 13
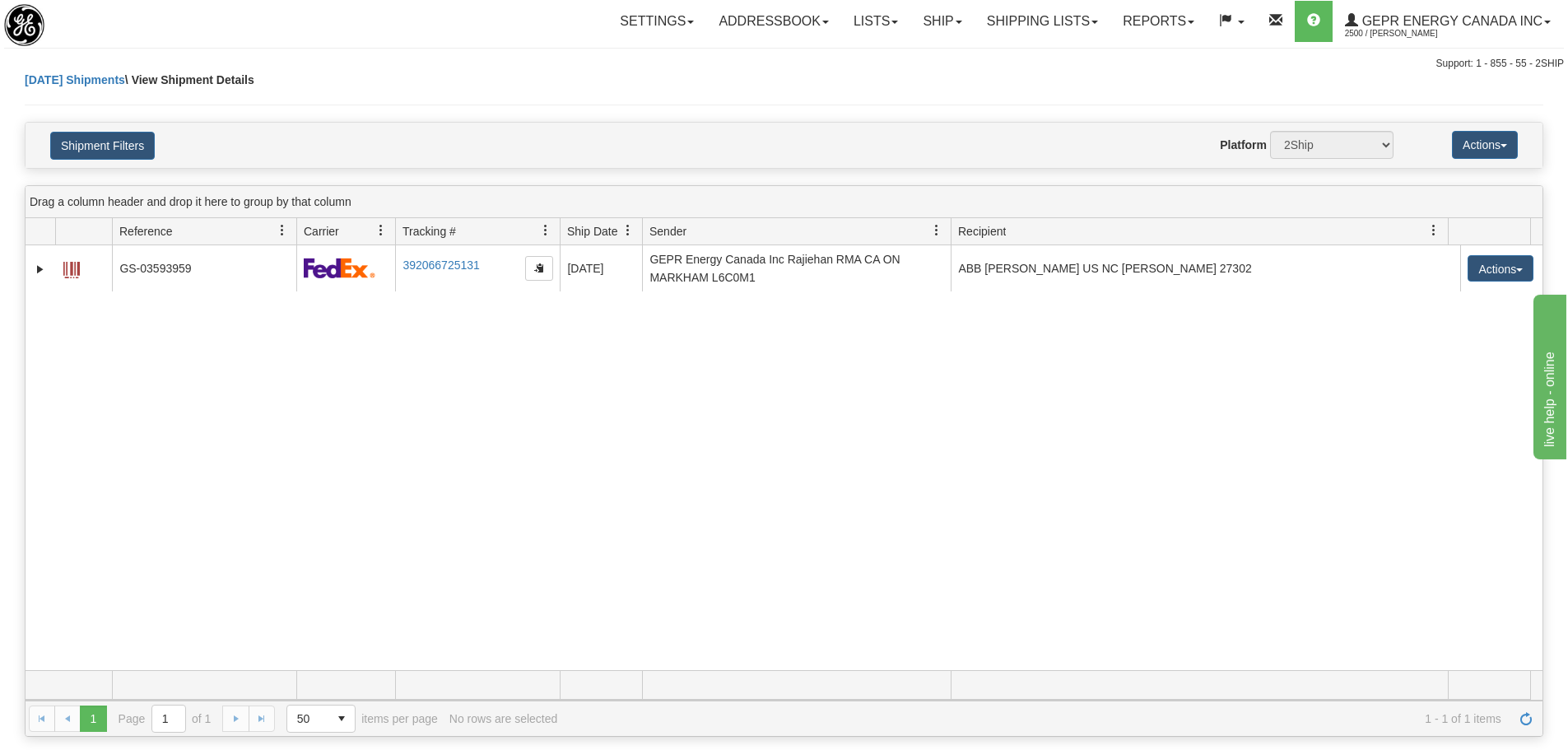
click at [856, 511] on div "31447457 2500 GS-03593959 392066725131 [DATE] [DATE] 08:32:36 AM GEPR Energy Ca…" at bounding box center [784, 458] width 1517 height 425
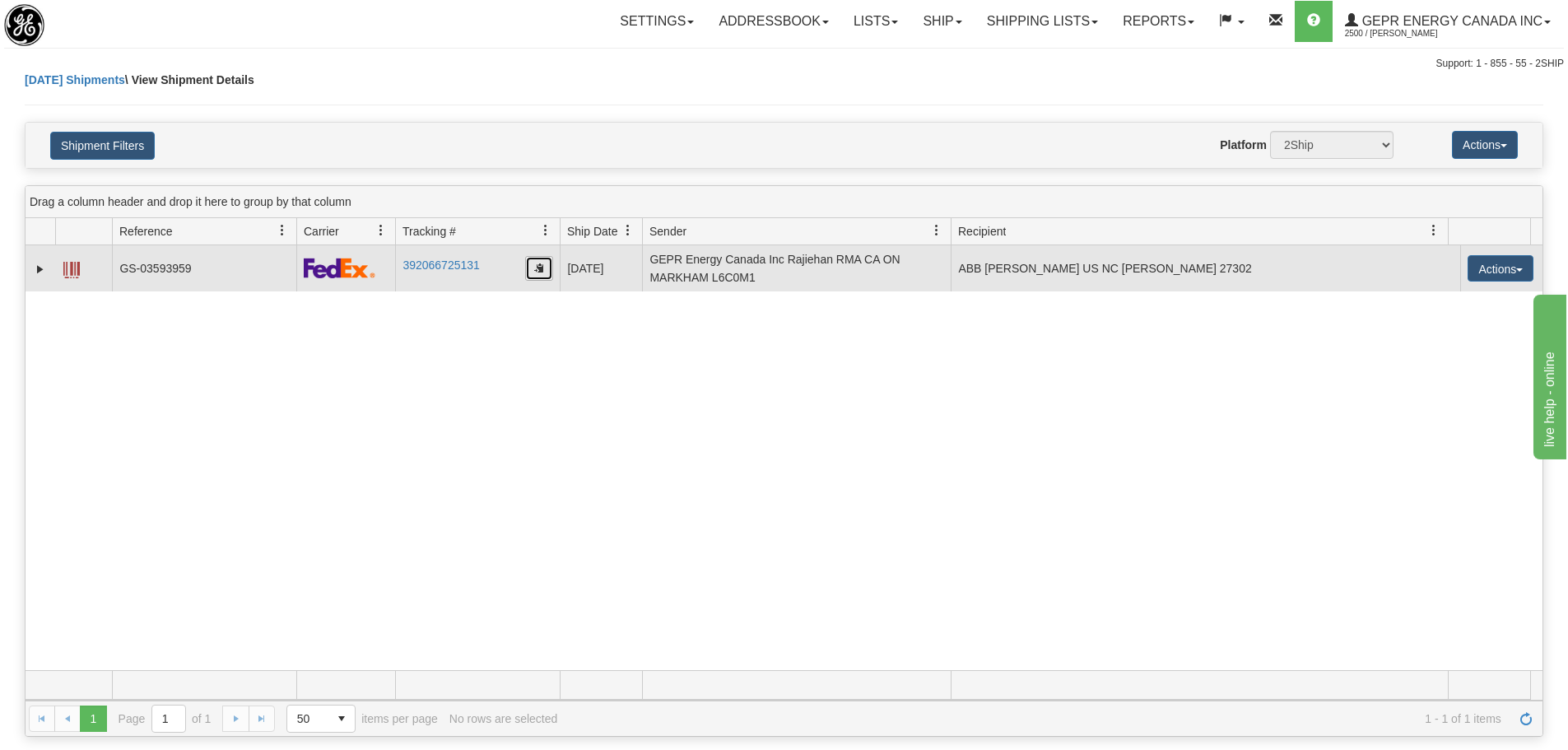
click at [550, 277] on button "button" at bounding box center [539, 269] width 28 height 25
click at [535, 281] on td "392066725131" at bounding box center [477, 269] width 165 height 46
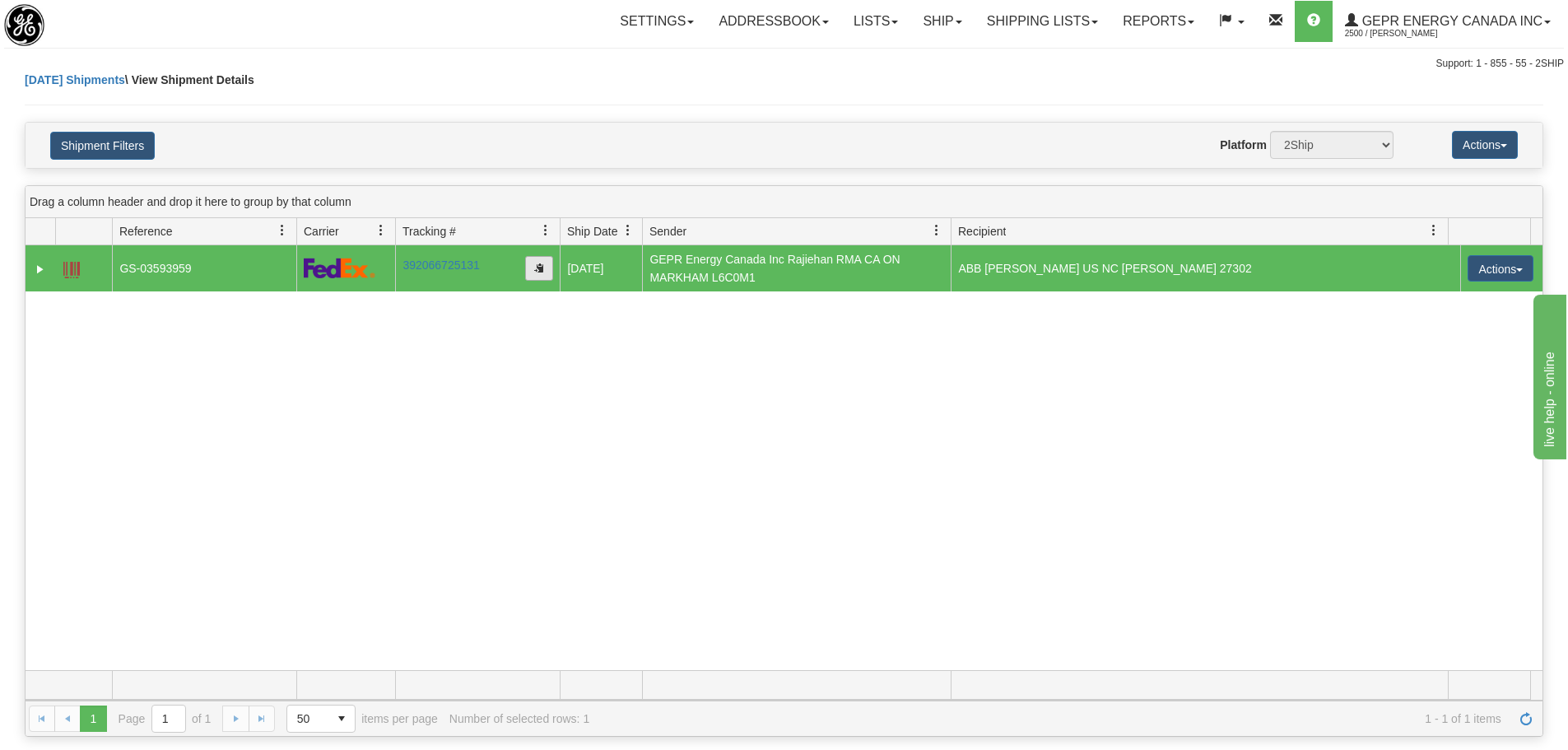
click at [535, 271] on span "button" at bounding box center [539, 267] width 10 height 10
